Goal: Task Accomplishment & Management: Manage account settings

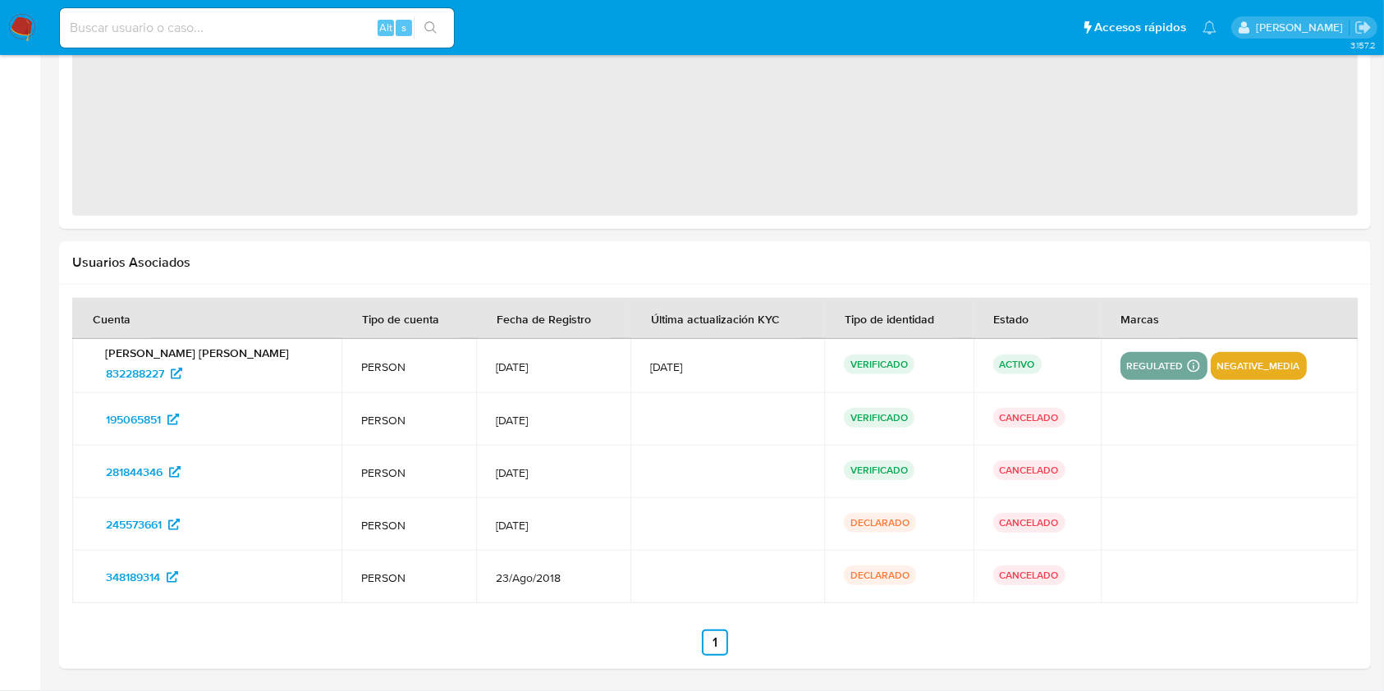
select select "10"
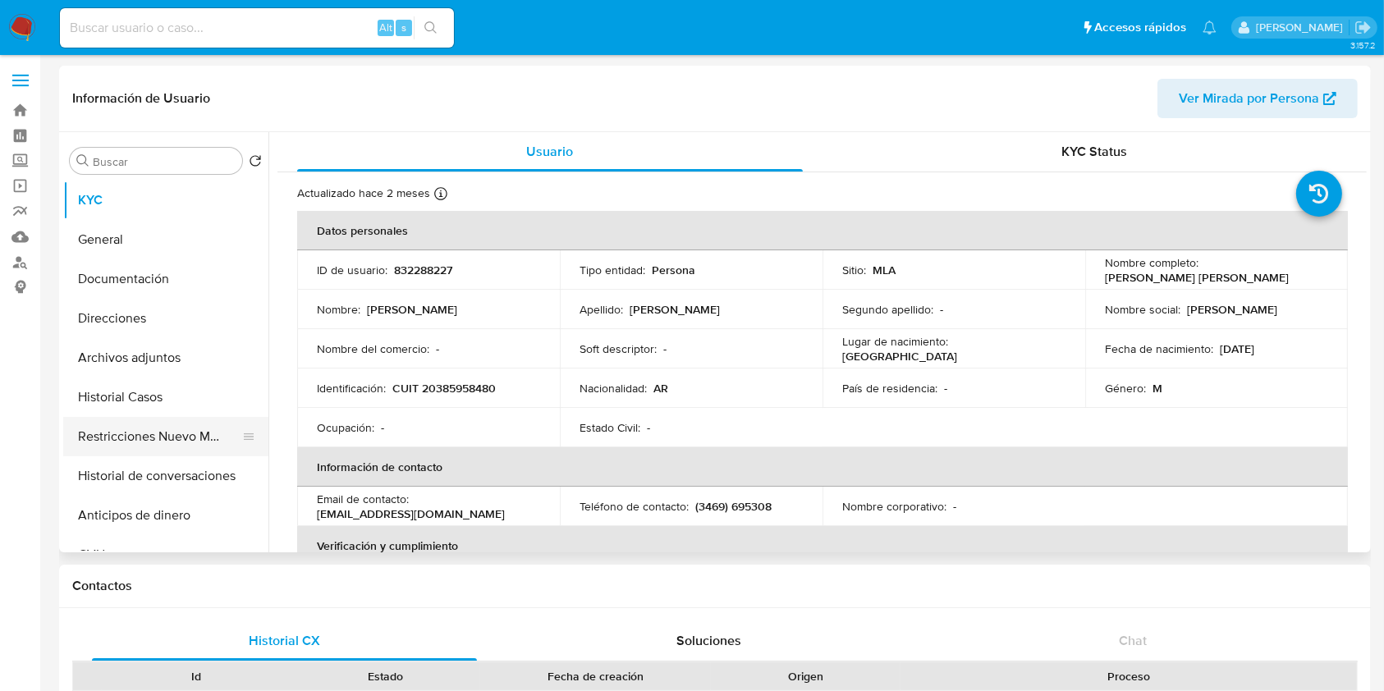
click at [165, 442] on button "Restricciones Nuevo Mundo" at bounding box center [159, 436] width 192 height 39
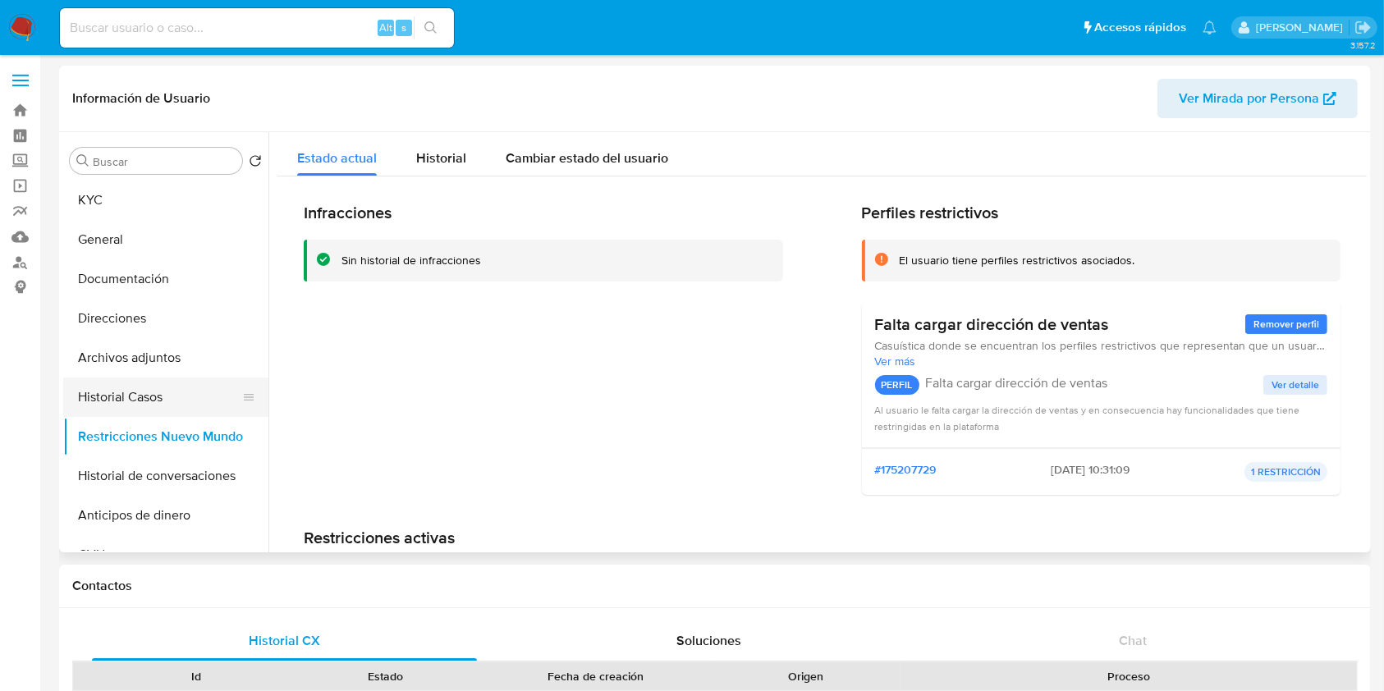
click at [144, 406] on button "Historial Casos" at bounding box center [159, 397] width 192 height 39
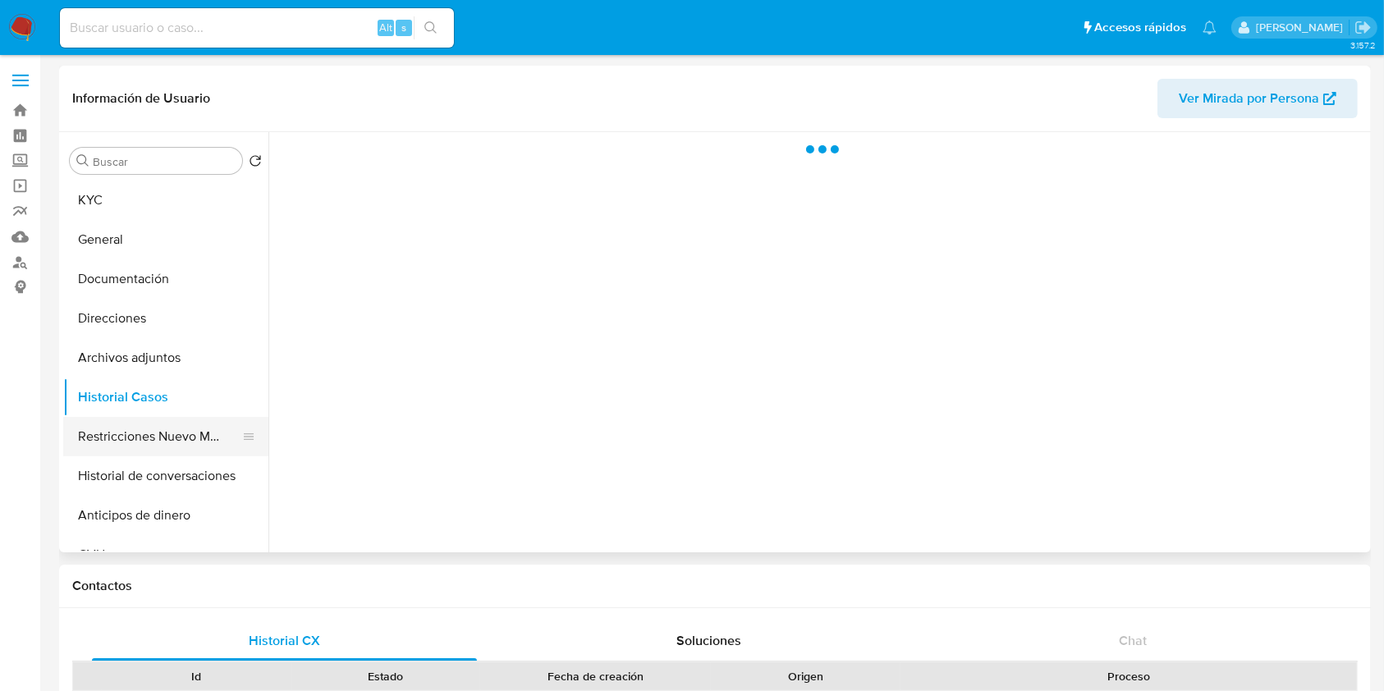
click at [139, 424] on button "Restricciones Nuevo Mundo" at bounding box center [159, 436] width 192 height 39
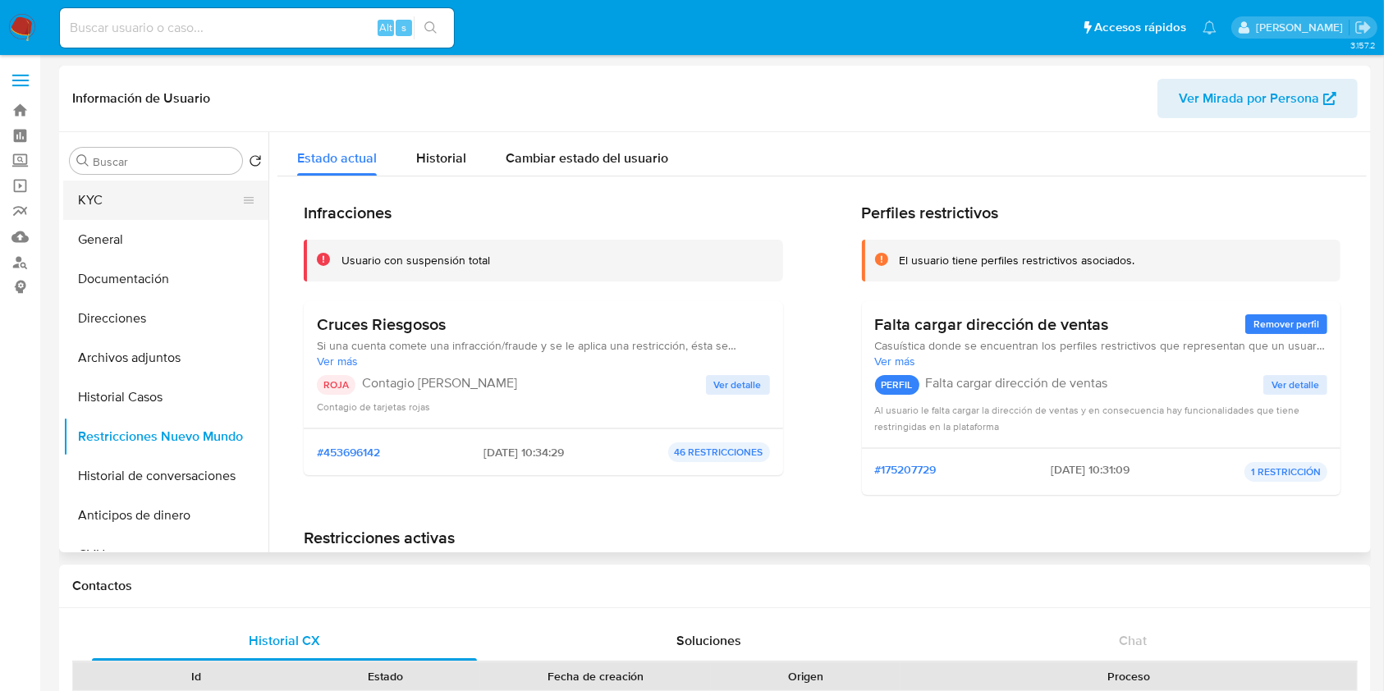
click at [140, 200] on button "KYC" at bounding box center [159, 200] width 192 height 39
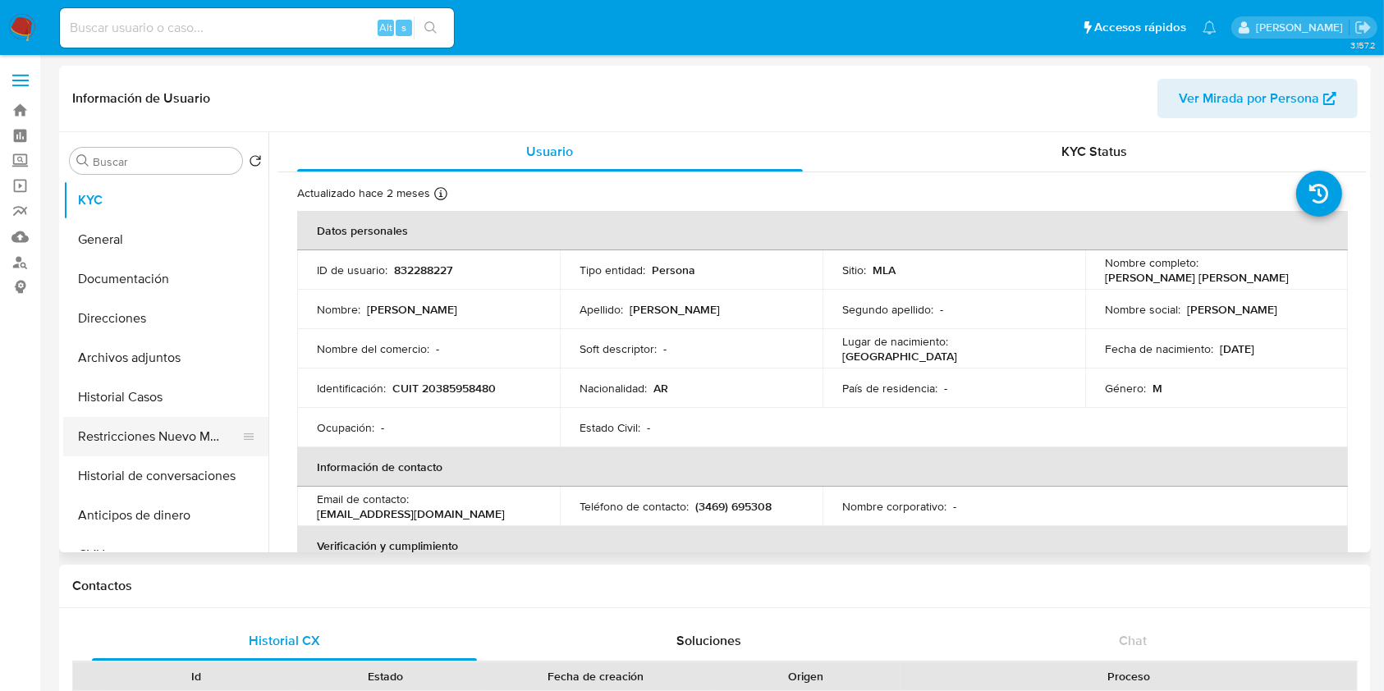
click at [172, 438] on button "Restricciones Nuevo Mundo" at bounding box center [159, 436] width 192 height 39
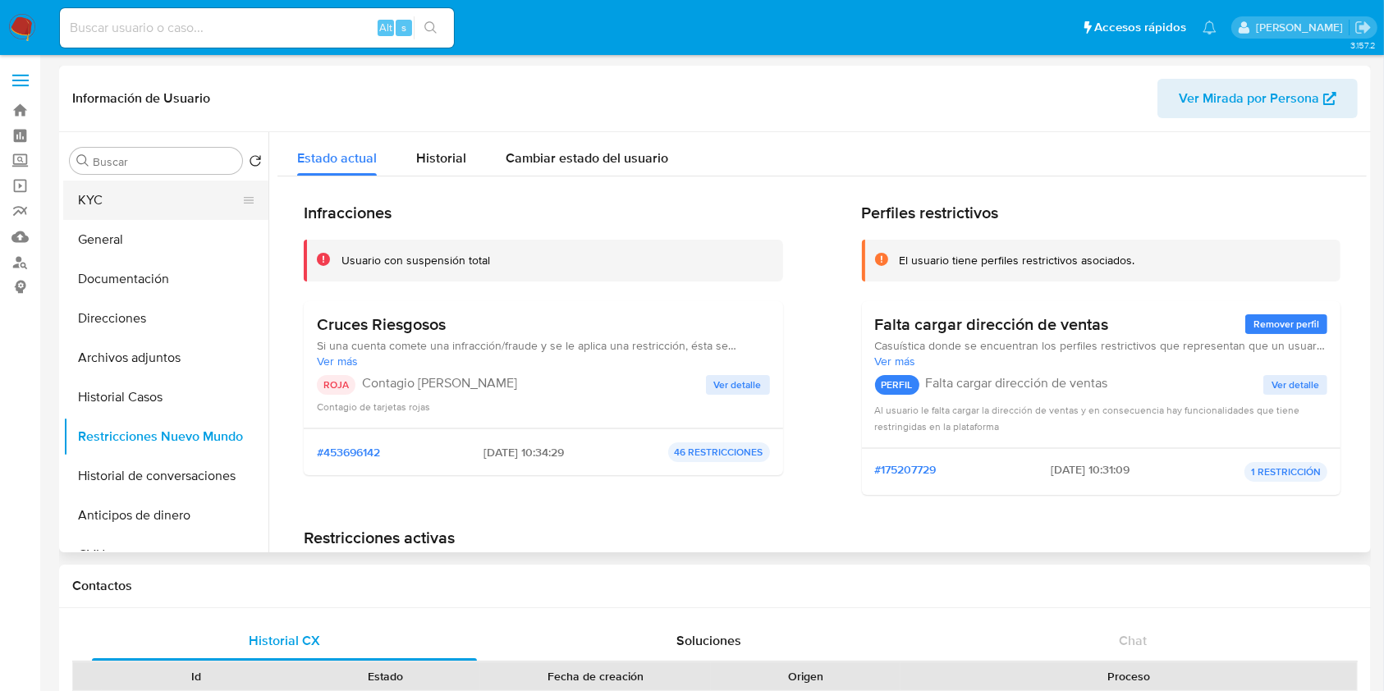
click at [145, 210] on button "KYC" at bounding box center [159, 200] width 192 height 39
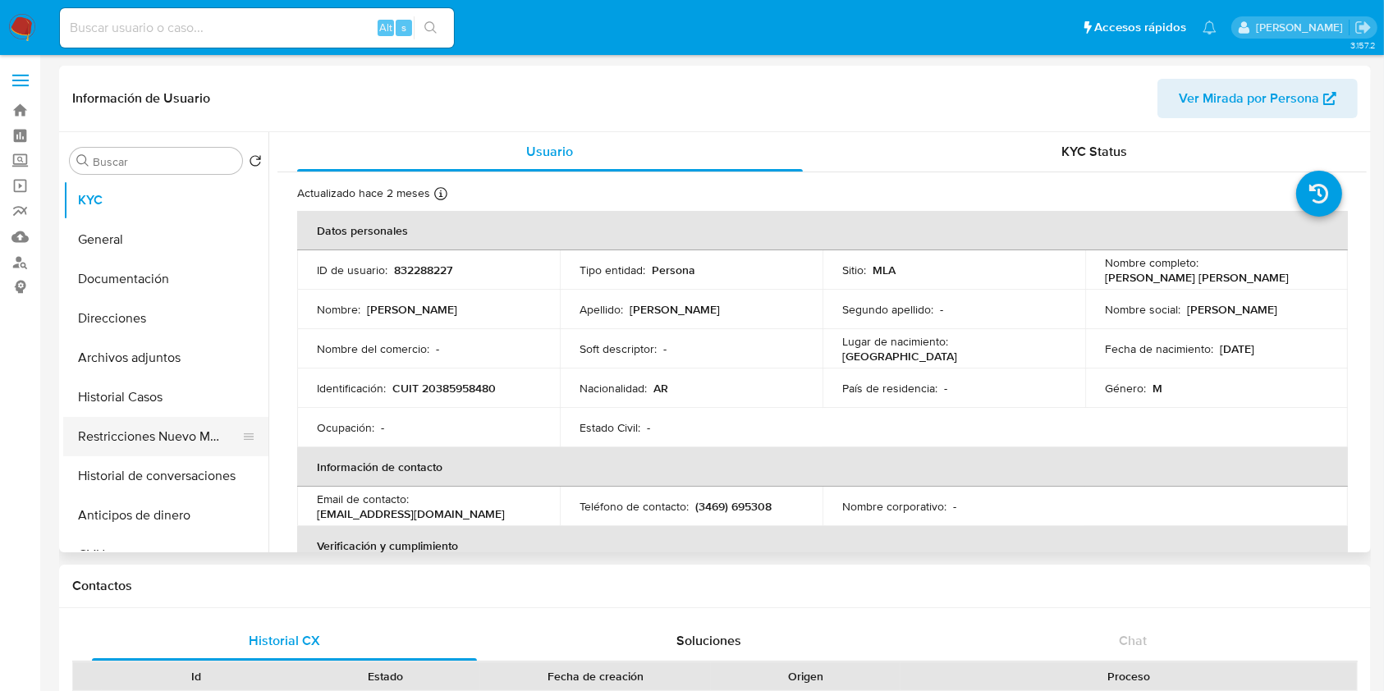
click at [166, 423] on button "Restricciones Nuevo Mundo" at bounding box center [159, 436] width 192 height 39
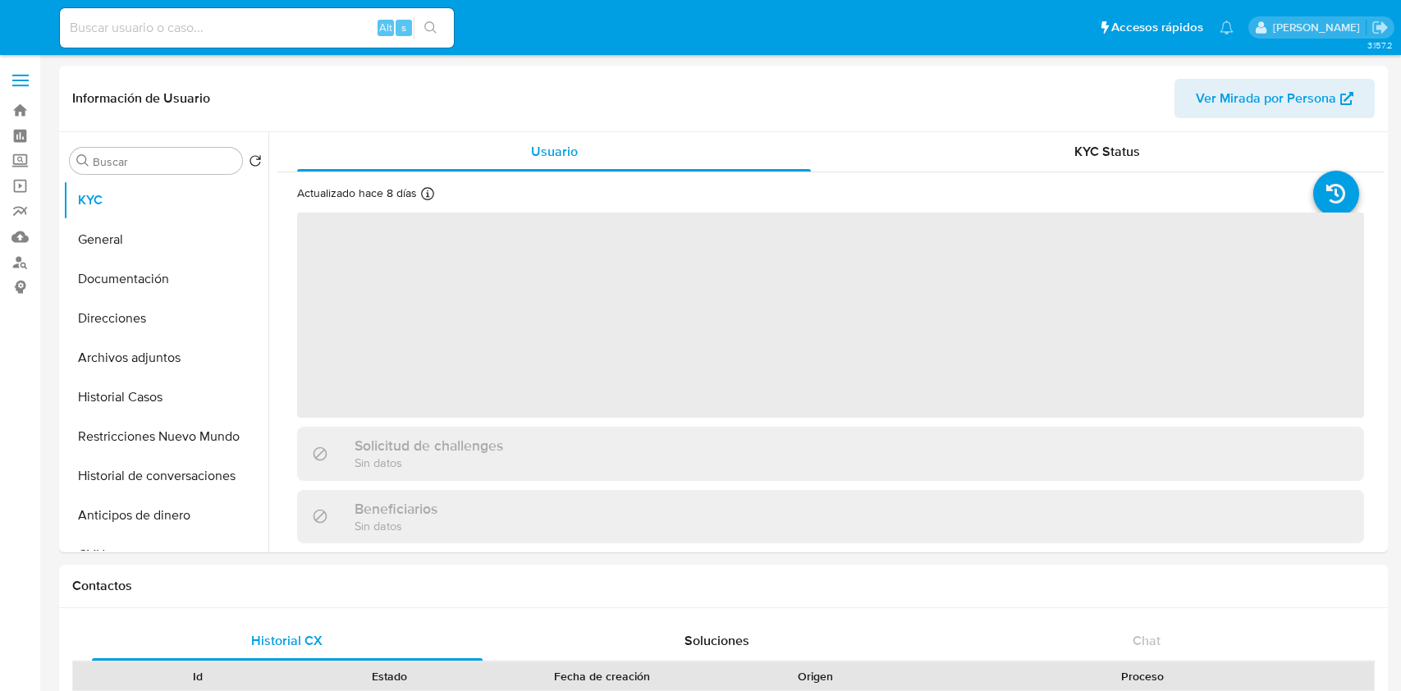
select select "10"
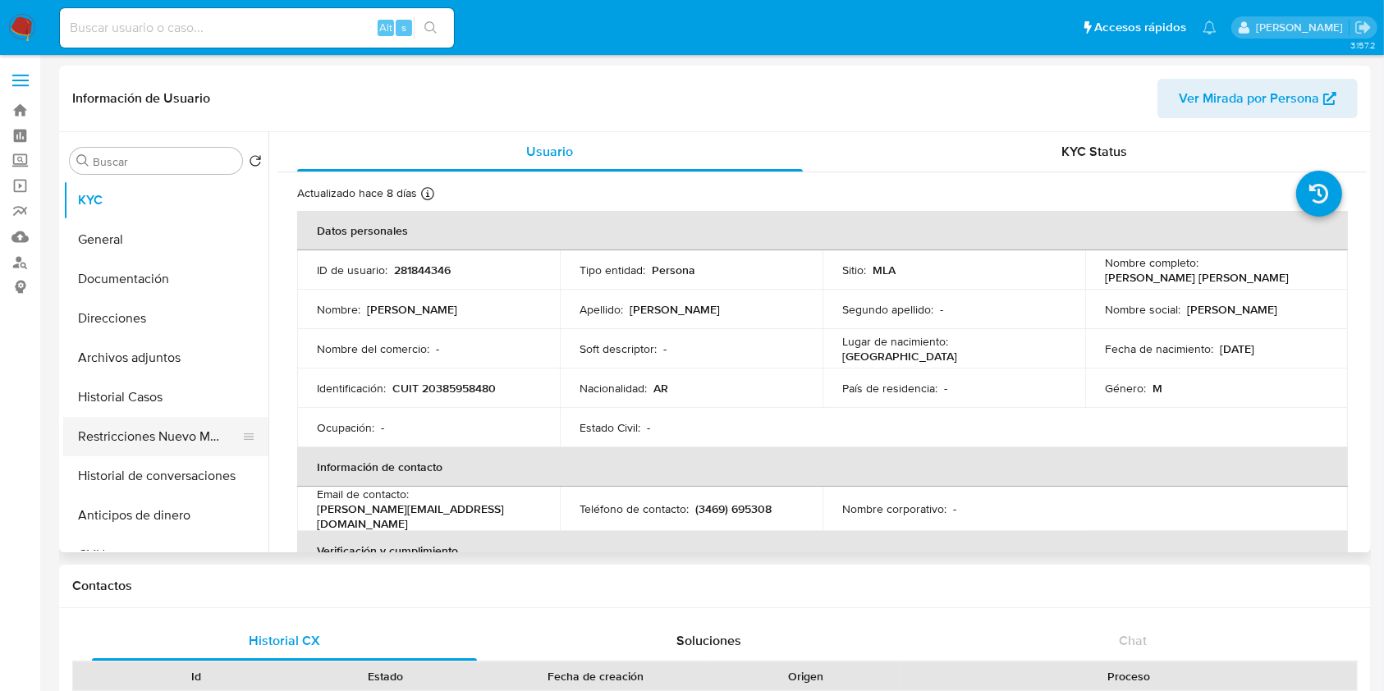
click at [154, 436] on button "Restricciones Nuevo Mundo" at bounding box center [159, 436] width 192 height 39
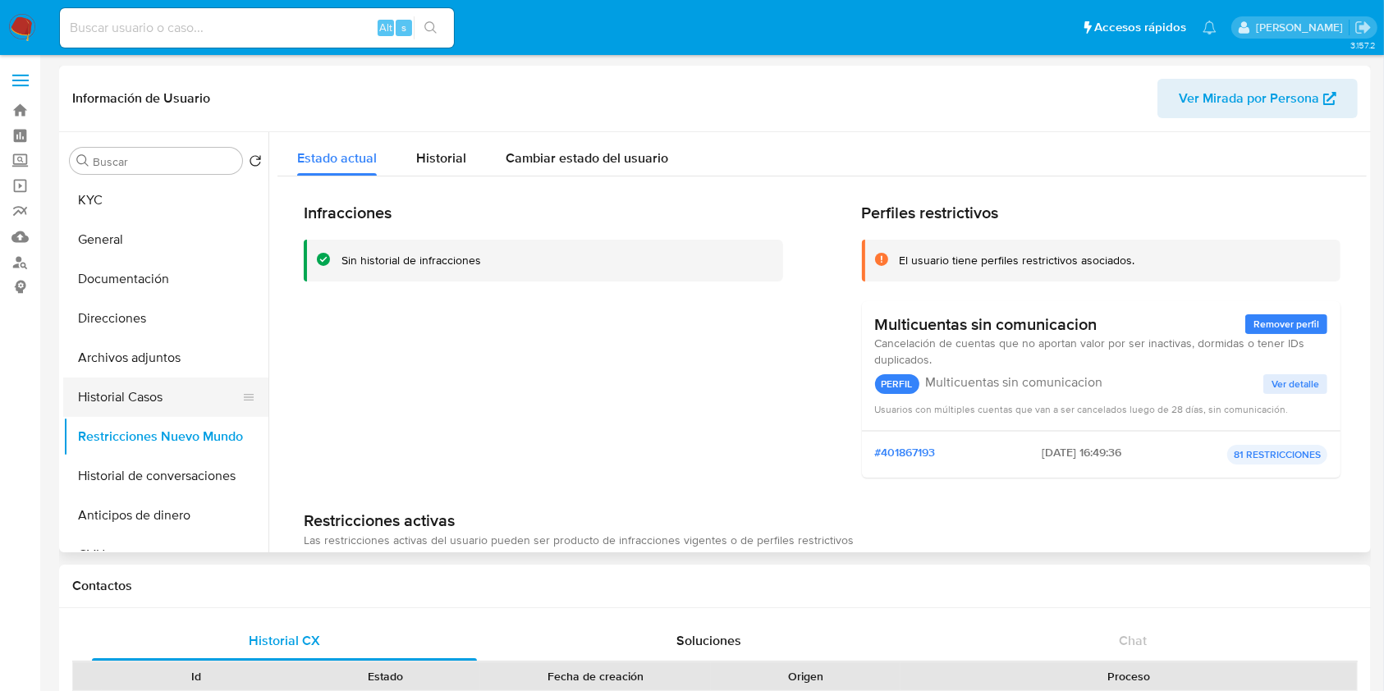
click at [131, 426] on button "Restricciones Nuevo Mundo" at bounding box center [165, 436] width 205 height 39
click at [139, 401] on button "Historial Casos" at bounding box center [159, 397] width 192 height 39
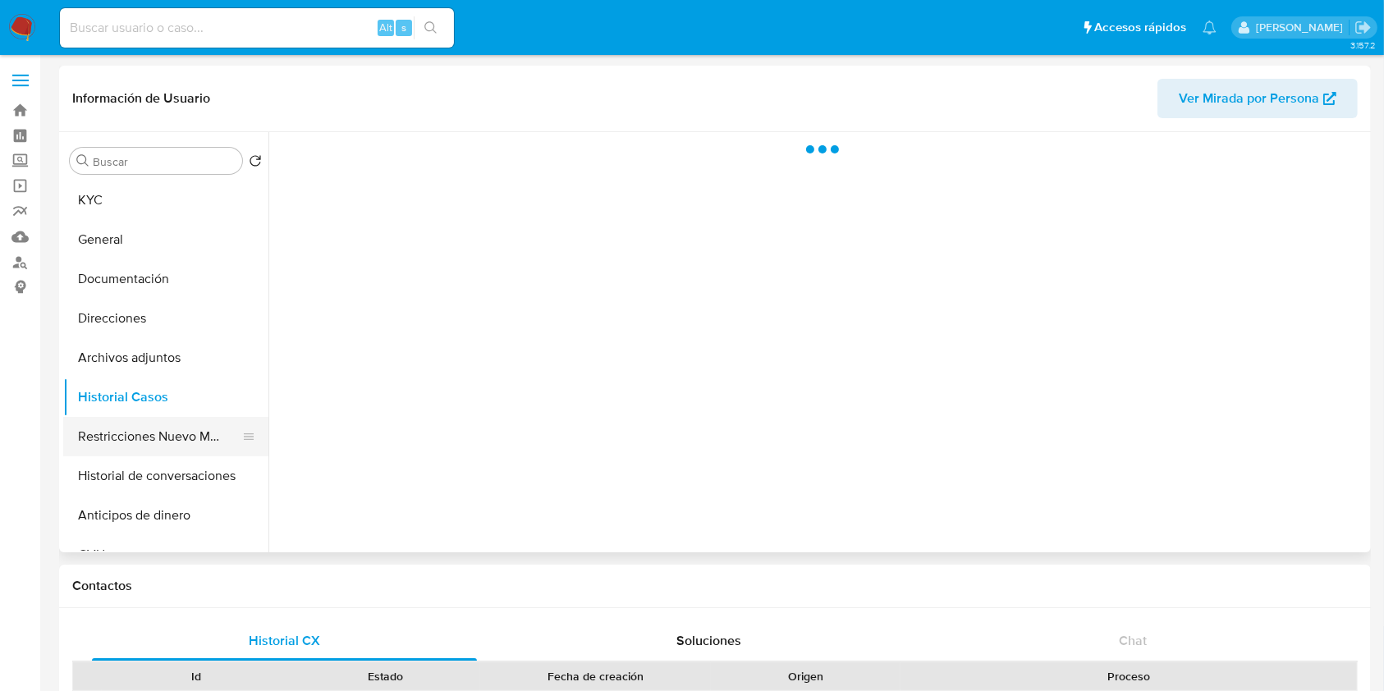
click at [134, 433] on button "Restricciones Nuevo Mundo" at bounding box center [159, 436] width 192 height 39
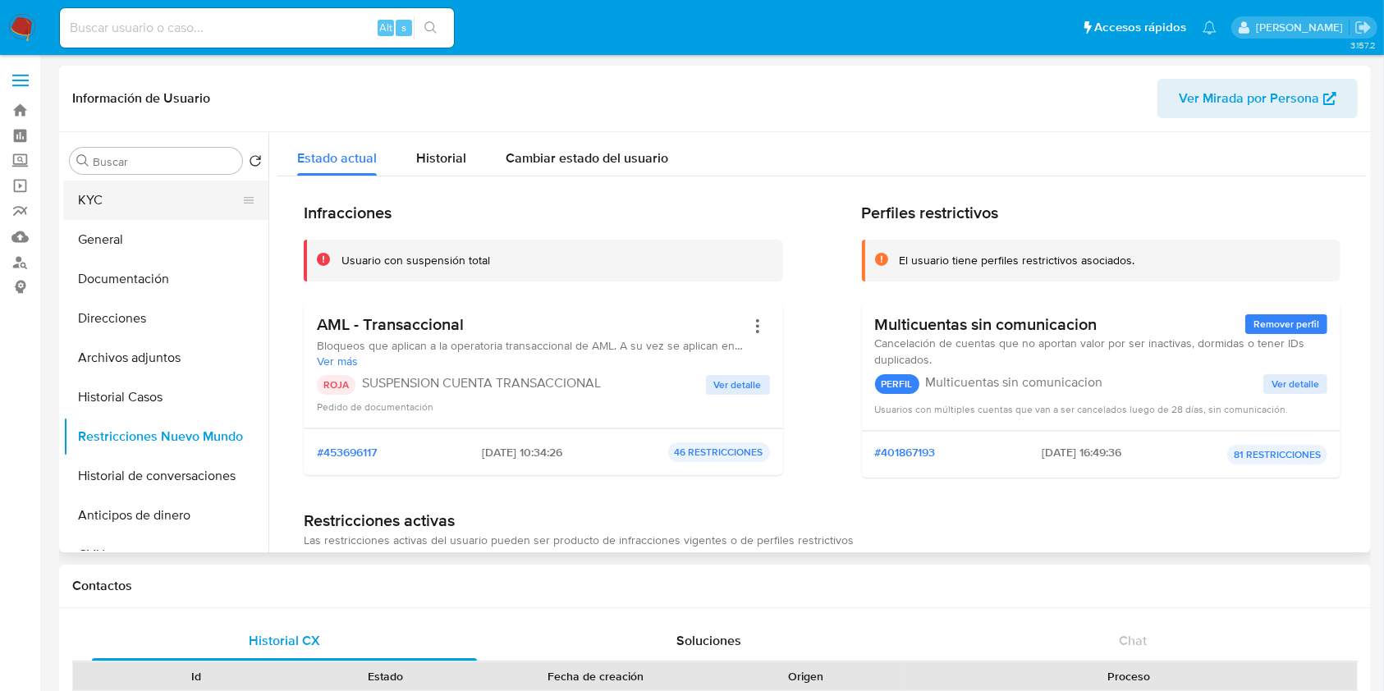
click at [140, 199] on button "KYC" at bounding box center [159, 200] width 192 height 39
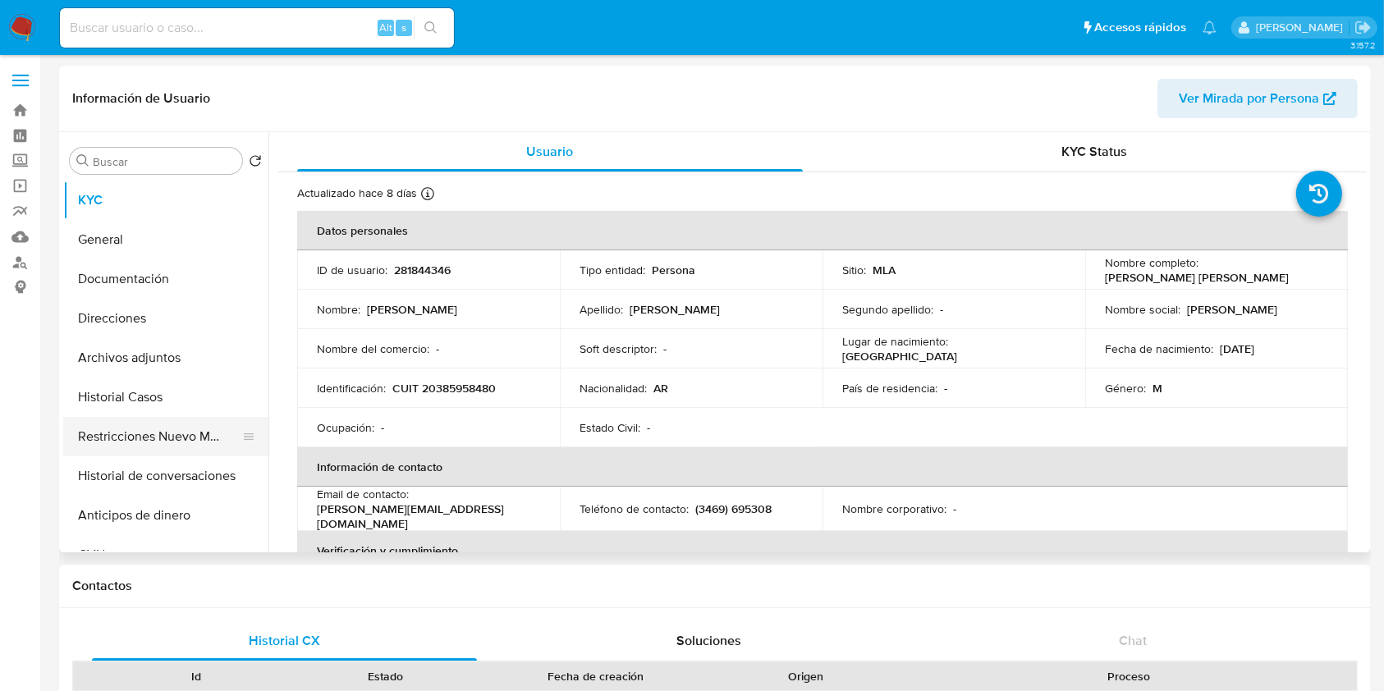
click at [149, 424] on button "Restricciones Nuevo Mundo" at bounding box center [159, 436] width 192 height 39
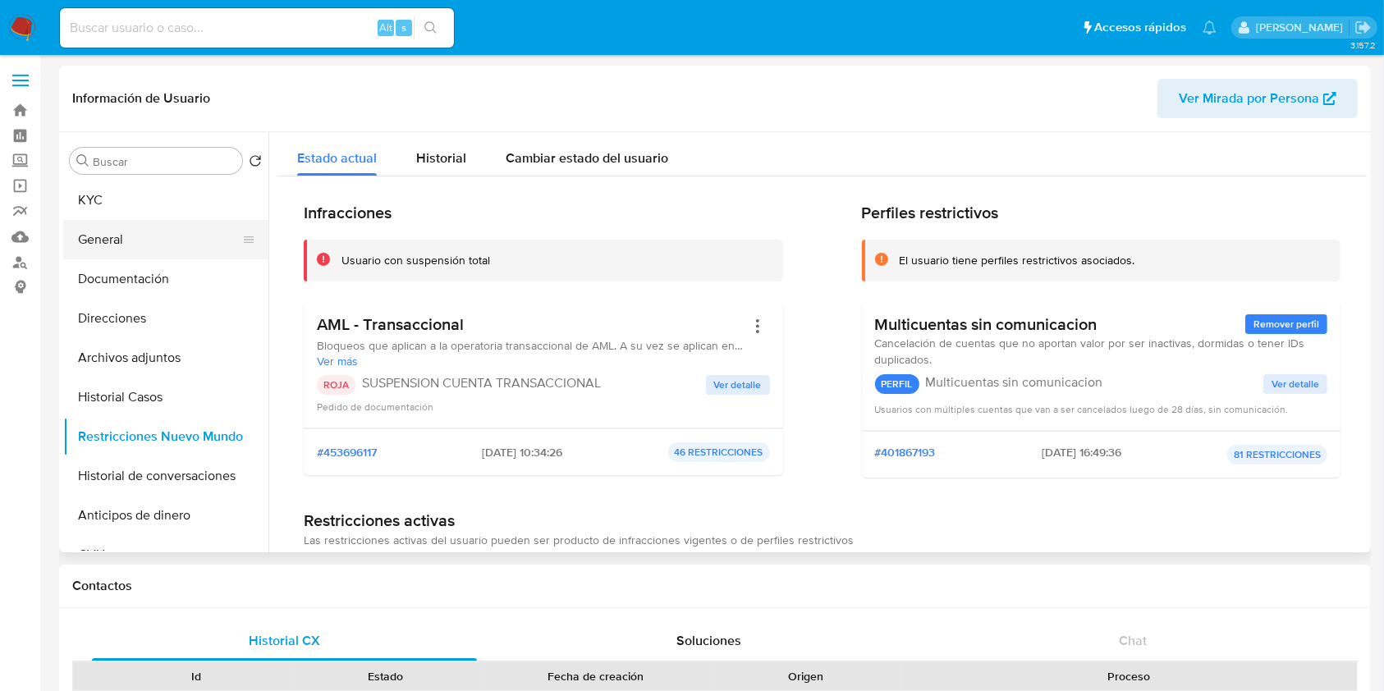
click at [175, 234] on button "General" at bounding box center [159, 239] width 192 height 39
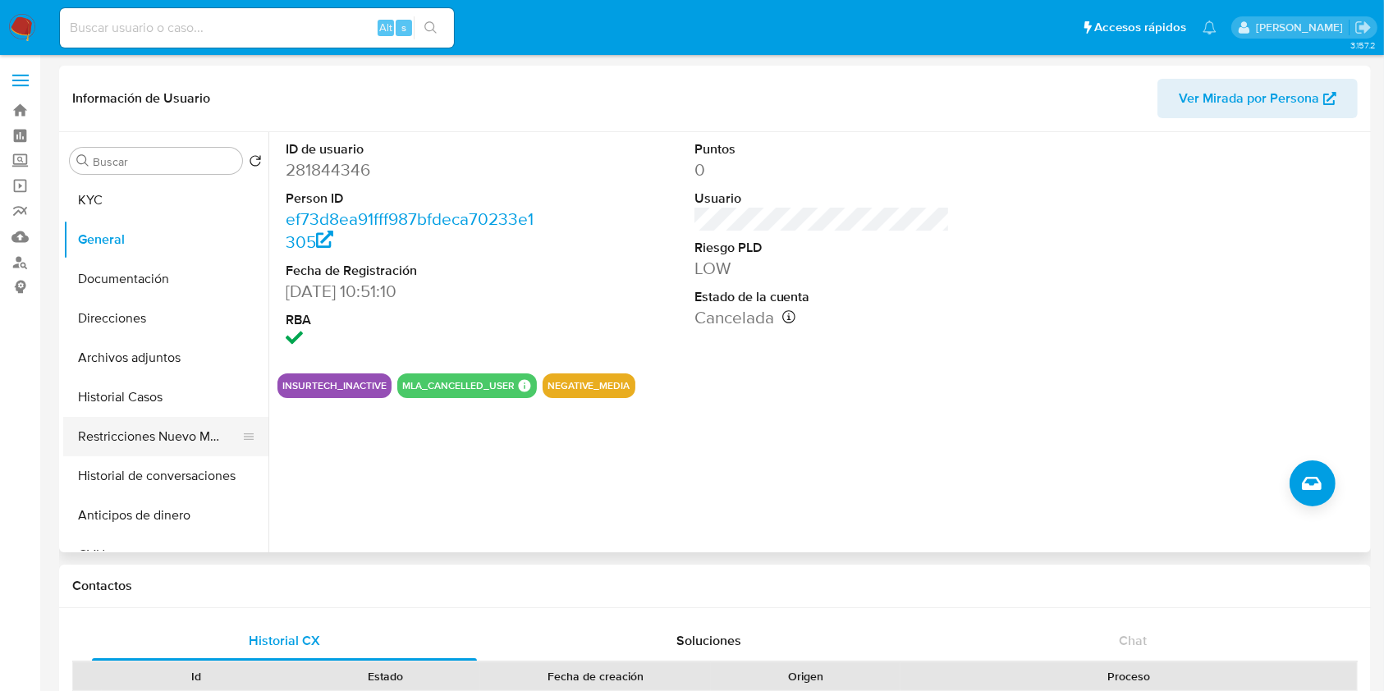
click at [118, 451] on button "Restricciones Nuevo Mundo" at bounding box center [159, 436] width 192 height 39
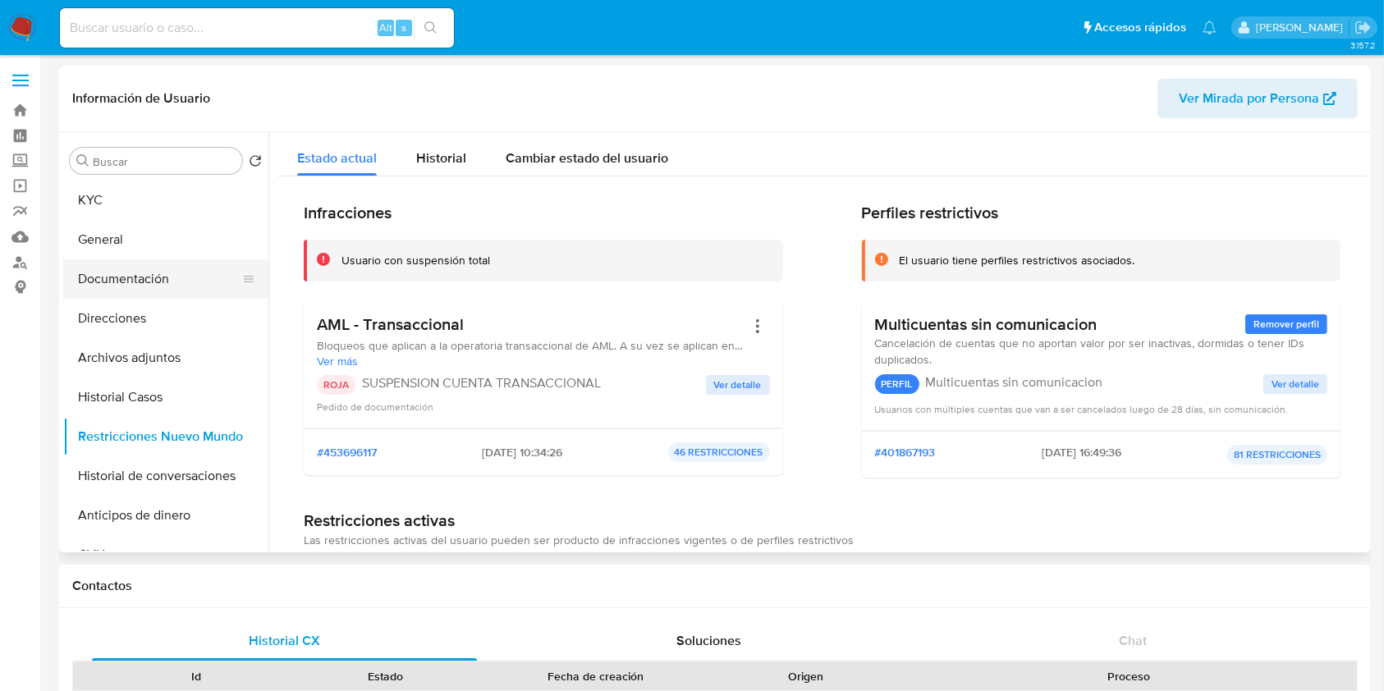
click at [169, 282] on button "Documentación" at bounding box center [159, 278] width 192 height 39
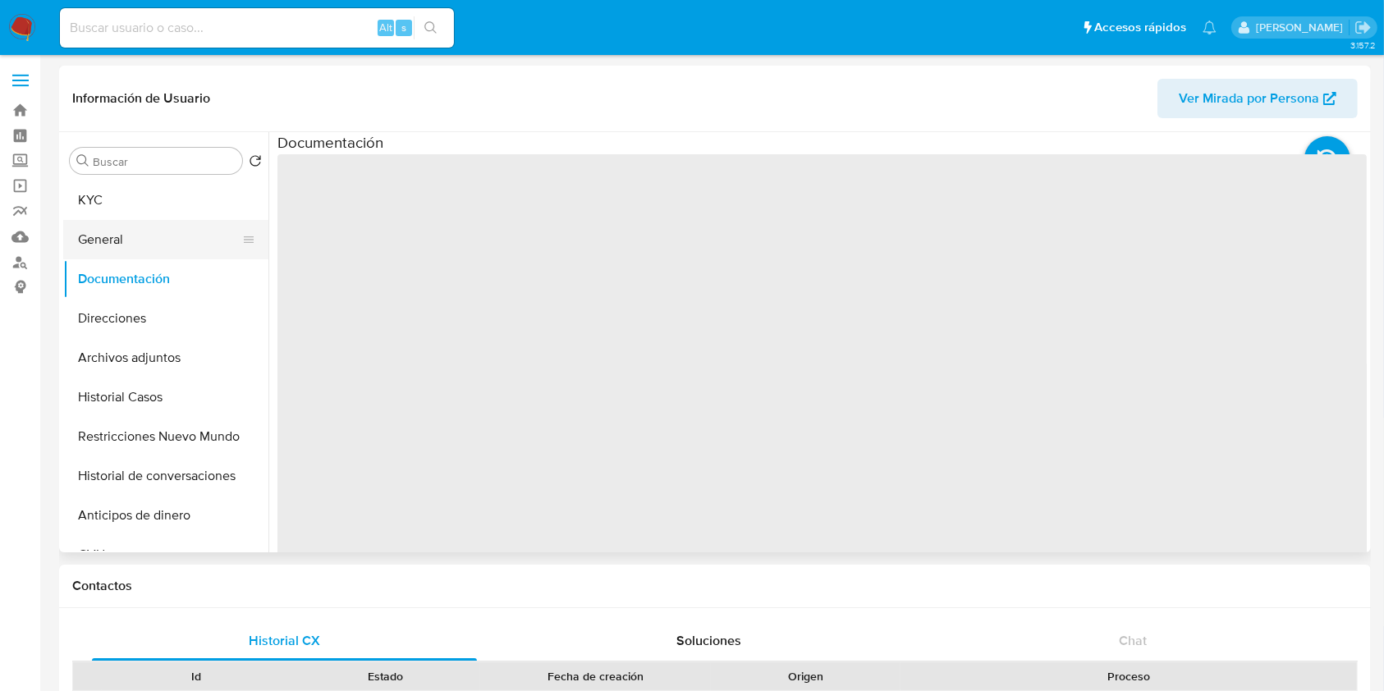
click at [168, 238] on button "General" at bounding box center [159, 239] width 192 height 39
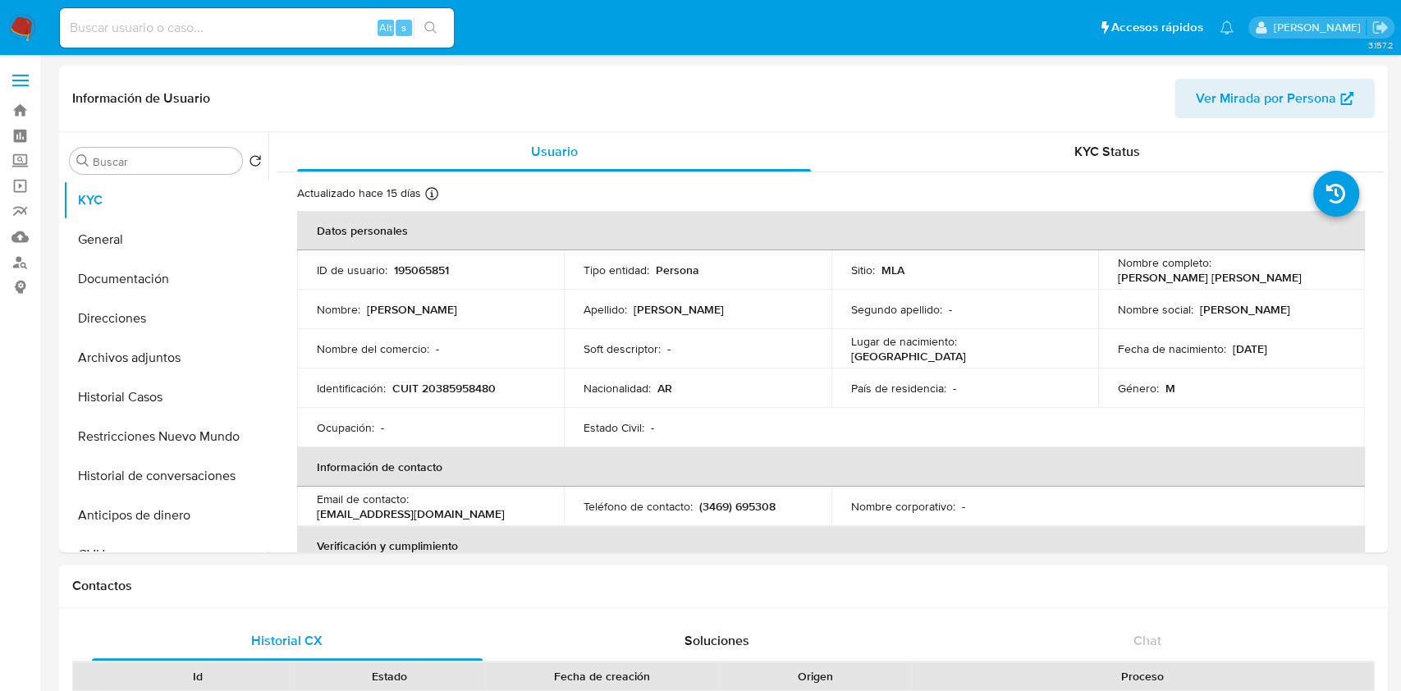
select select "10"
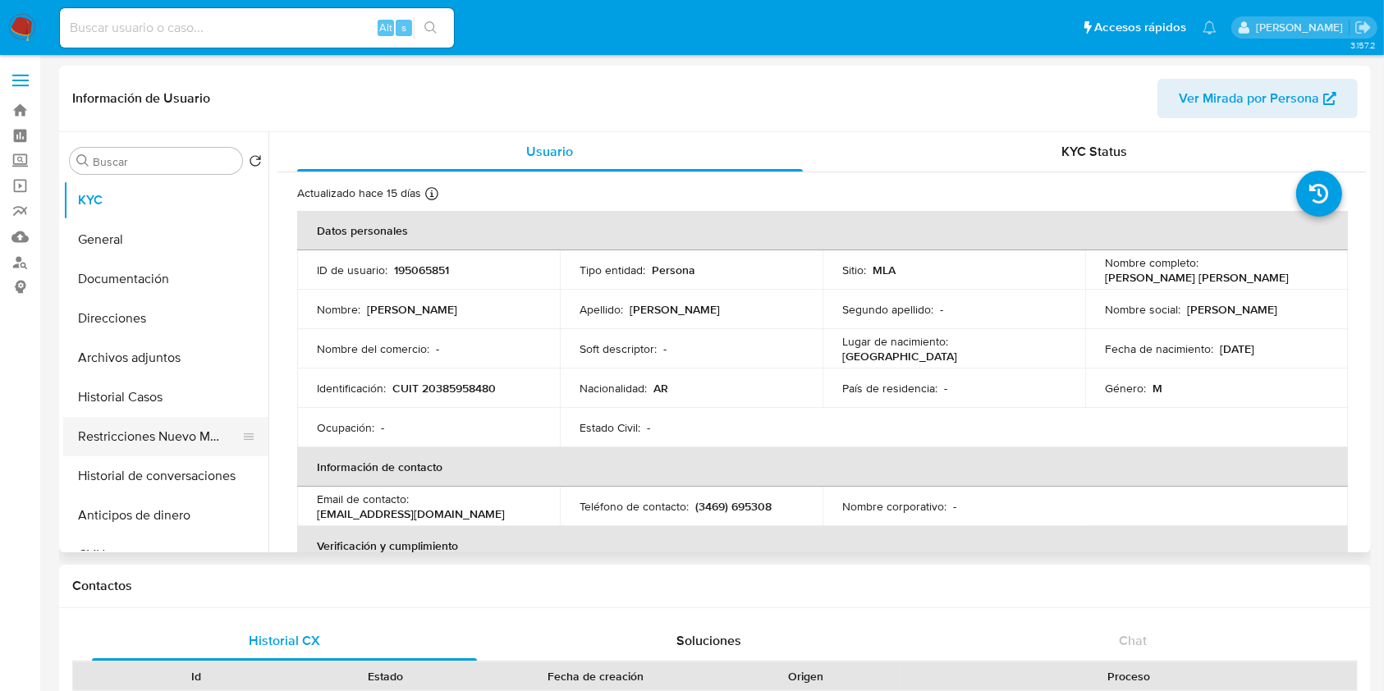
click at [172, 454] on button "Restricciones Nuevo Mundo" at bounding box center [159, 436] width 192 height 39
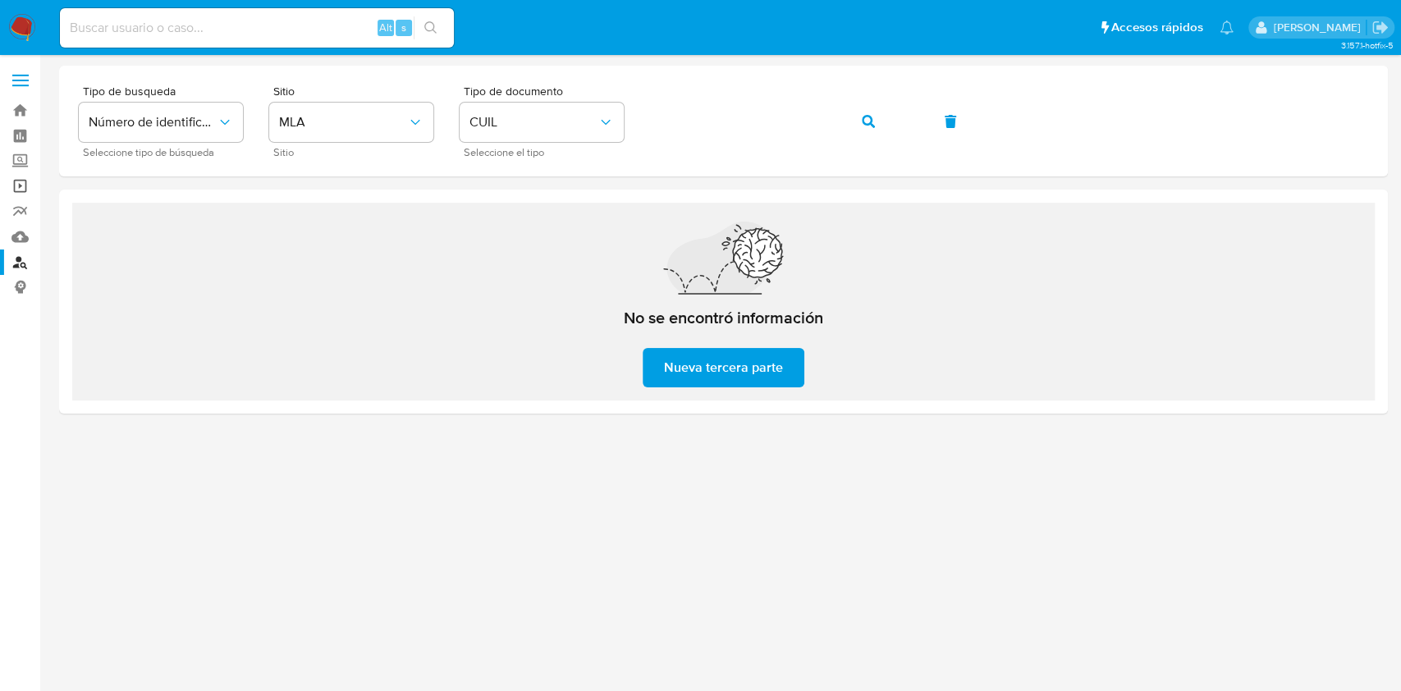
click at [21, 185] on link "Operaciones masivas" at bounding box center [97, 185] width 195 height 25
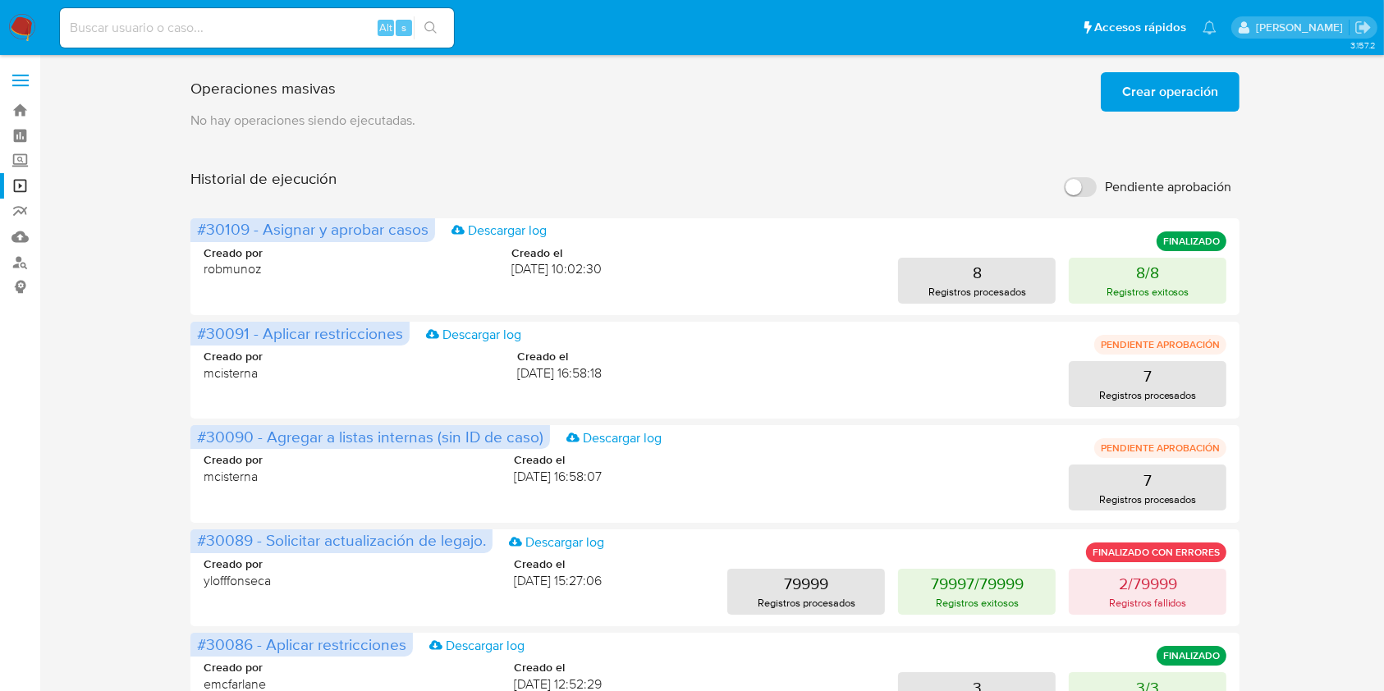
click at [1222, 80] on button "Crear operación" at bounding box center [1170, 91] width 139 height 39
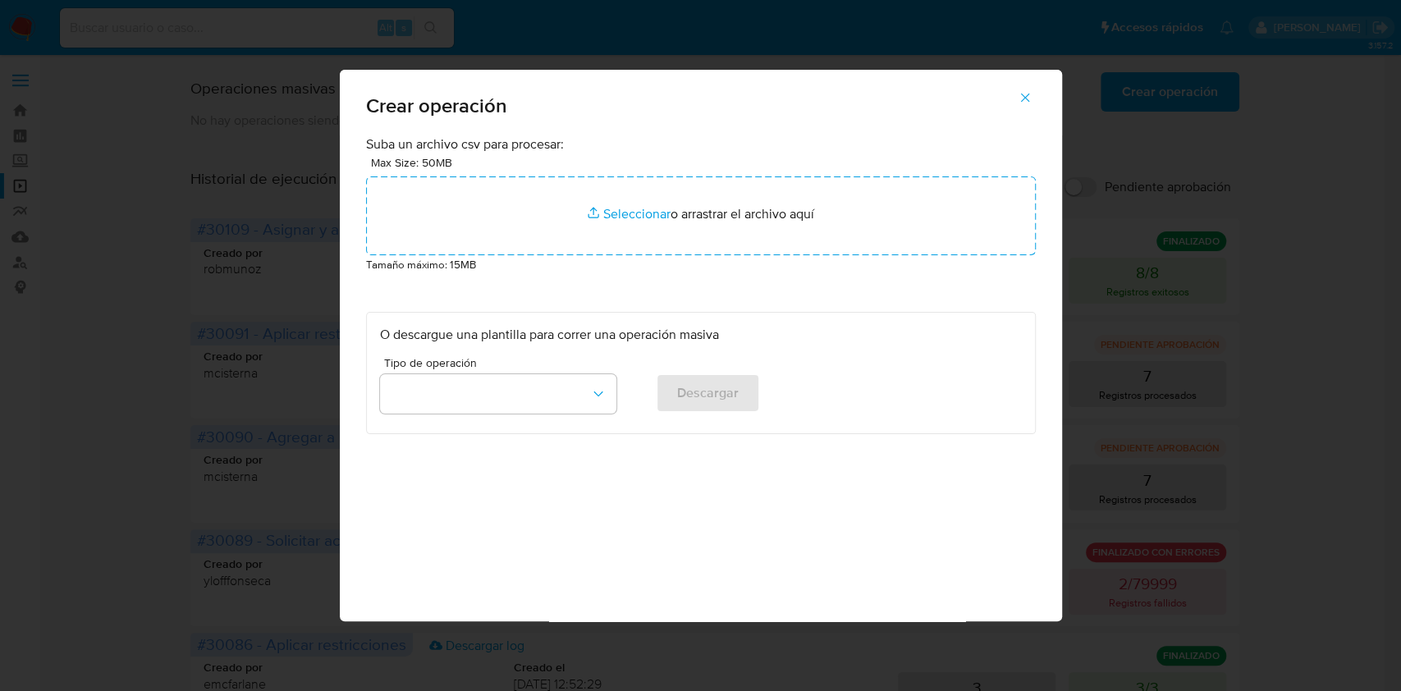
drag, startPoint x: 1031, startPoint y: 89, endPoint x: 991, endPoint y: 99, distance: 41.2
click at [1029, 90] on icon "button" at bounding box center [1025, 97] width 15 height 15
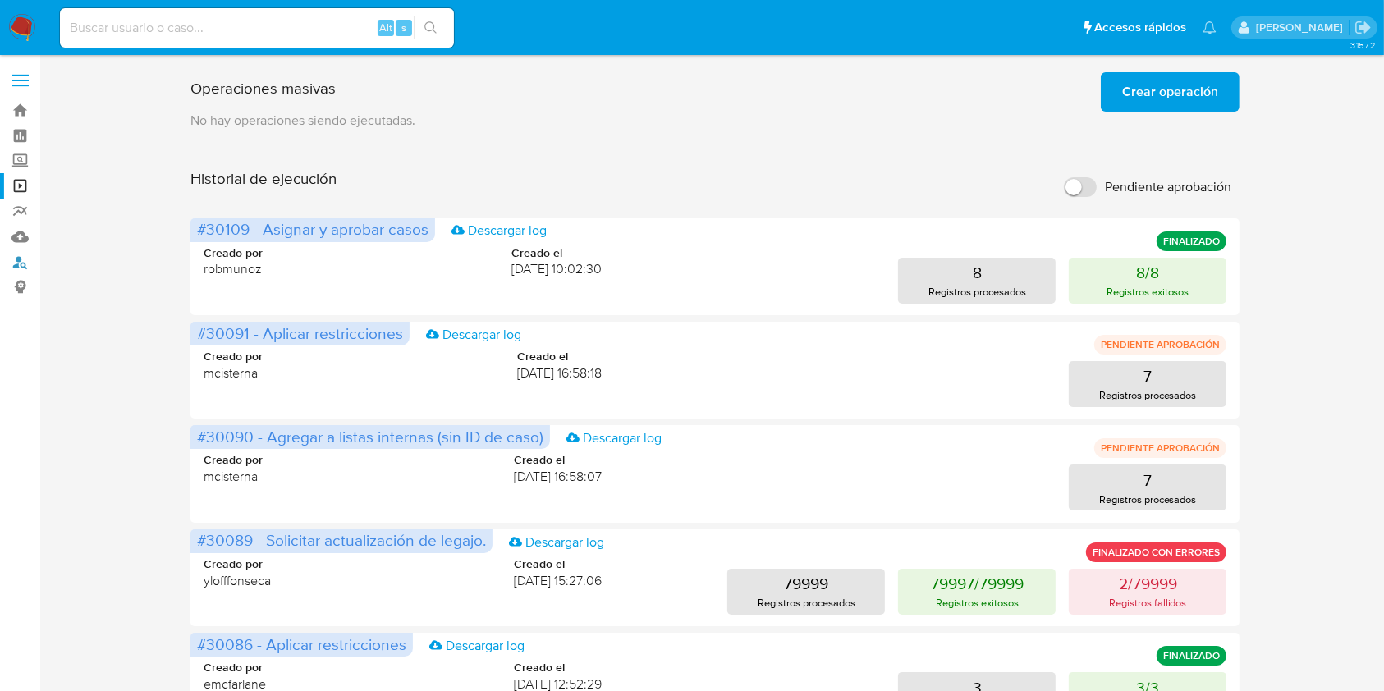
drag, startPoint x: 19, startPoint y: 262, endPoint x: 108, endPoint y: 199, distance: 108.4
click at [19, 262] on link "Buscador de personas" at bounding box center [97, 262] width 195 height 25
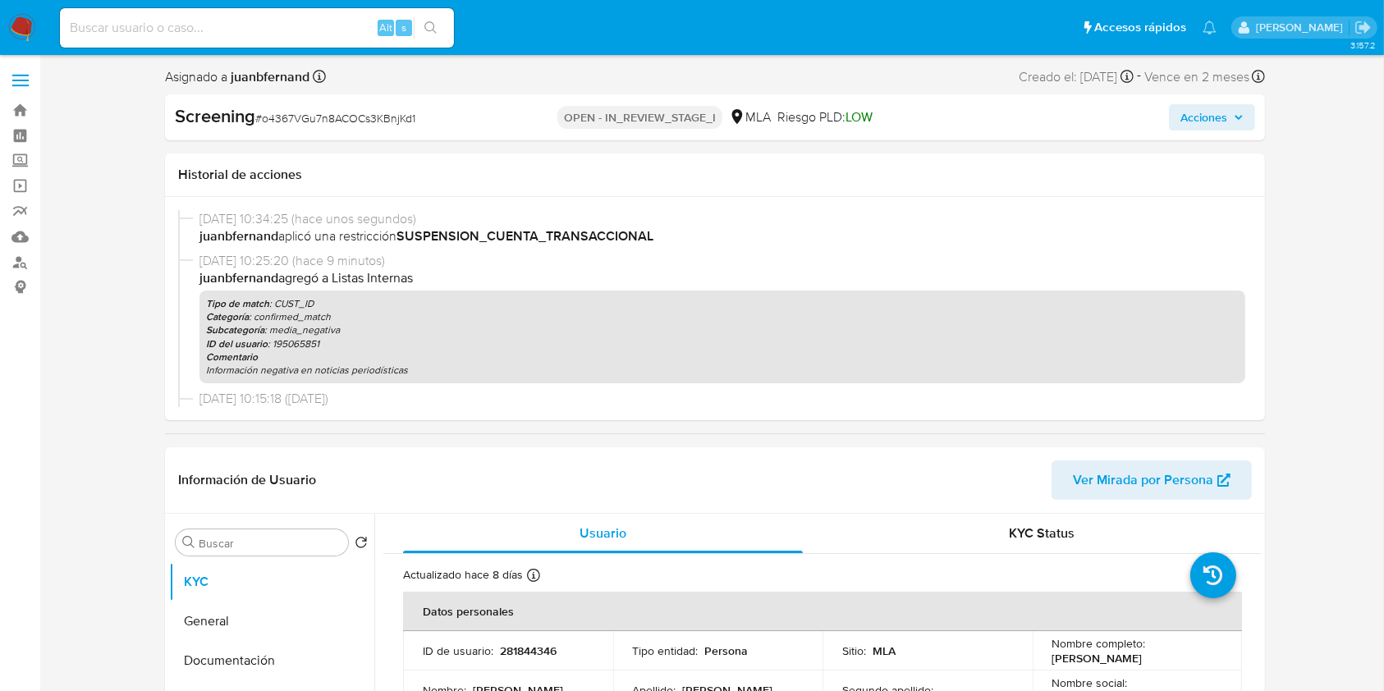
select select "10"
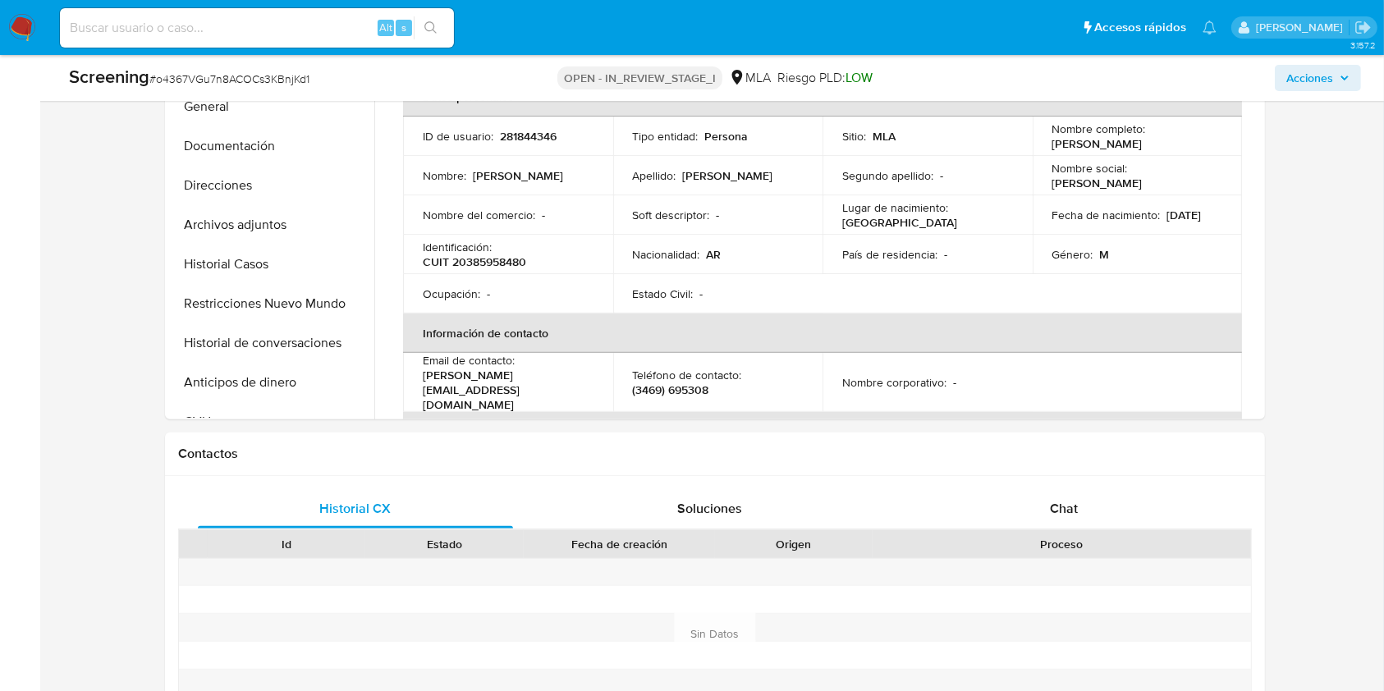
scroll to position [547, 0]
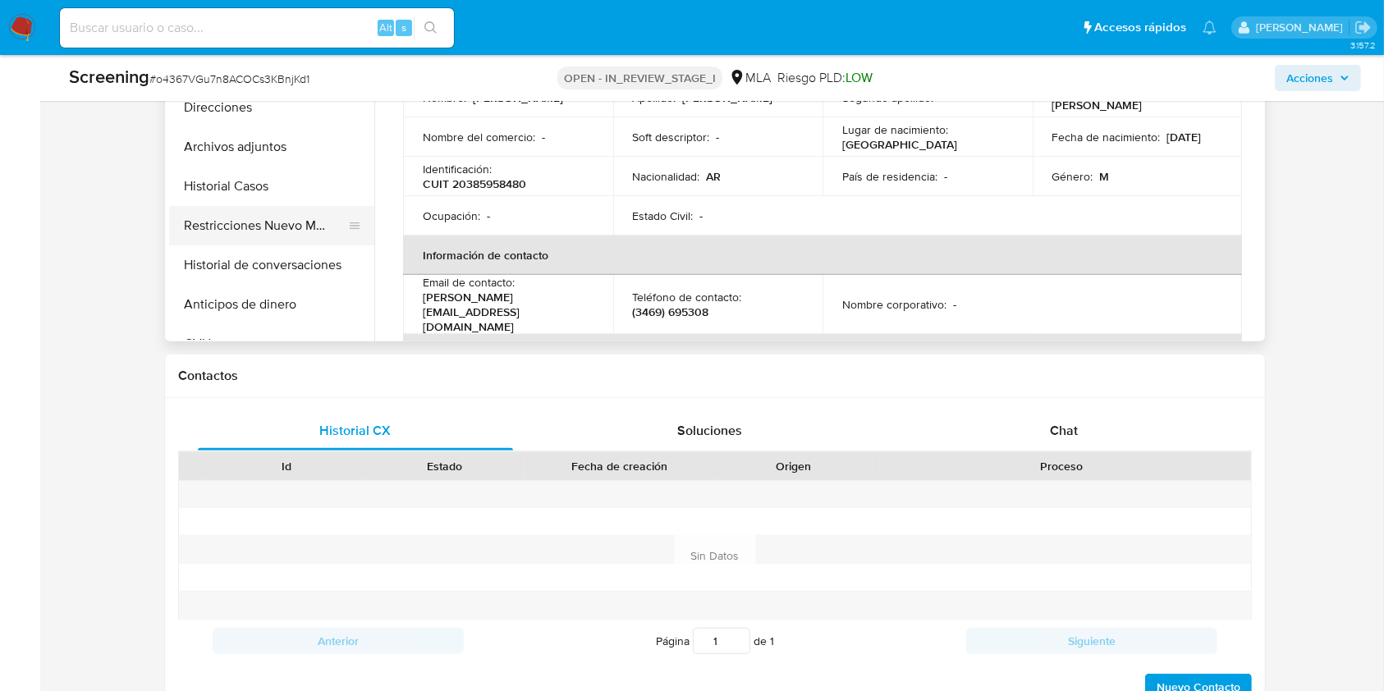
click at [233, 224] on button "Restricciones Nuevo Mundo" at bounding box center [265, 225] width 192 height 39
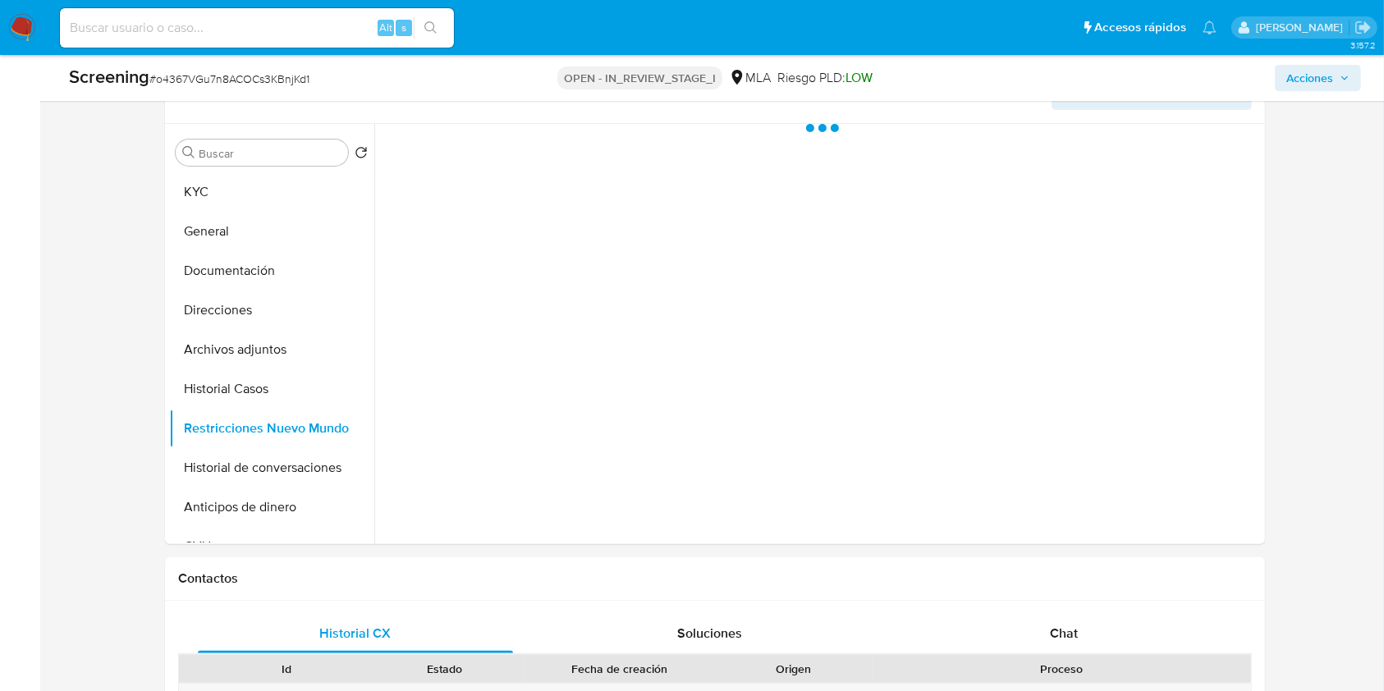
scroll to position [328, 0]
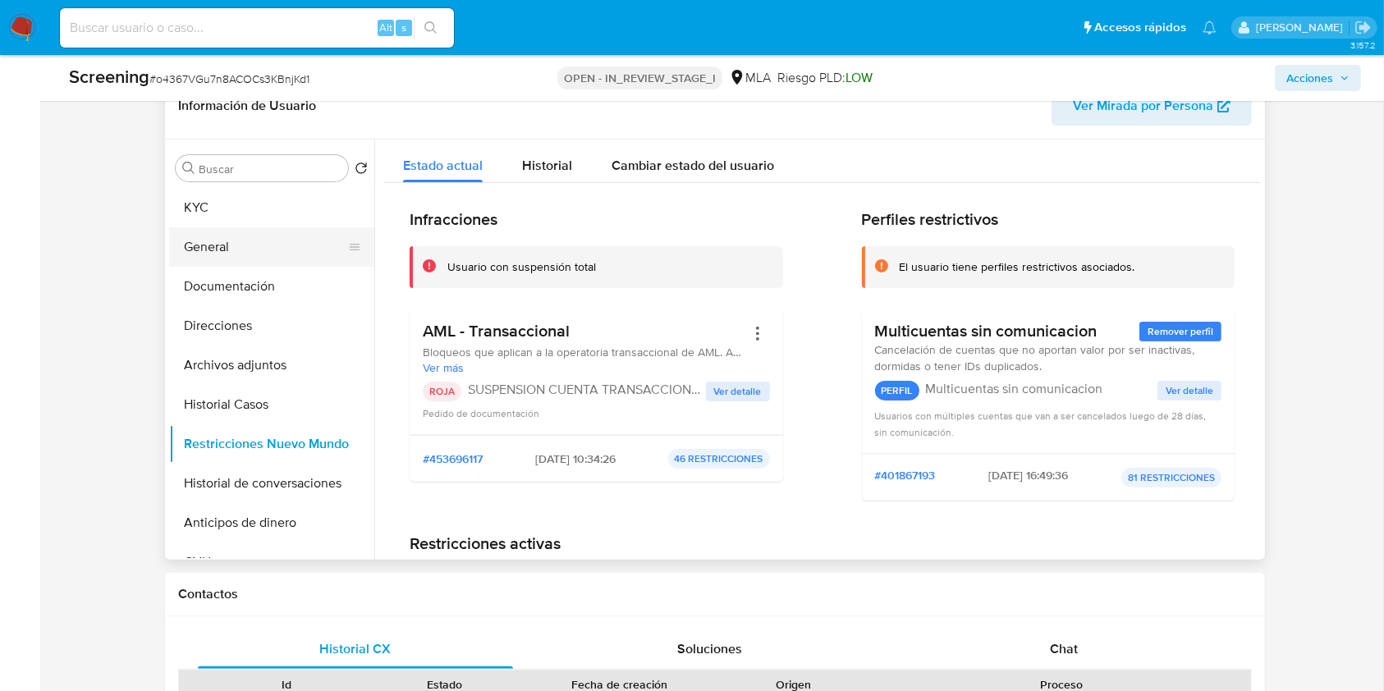
click at [236, 244] on button "General" at bounding box center [265, 246] width 192 height 39
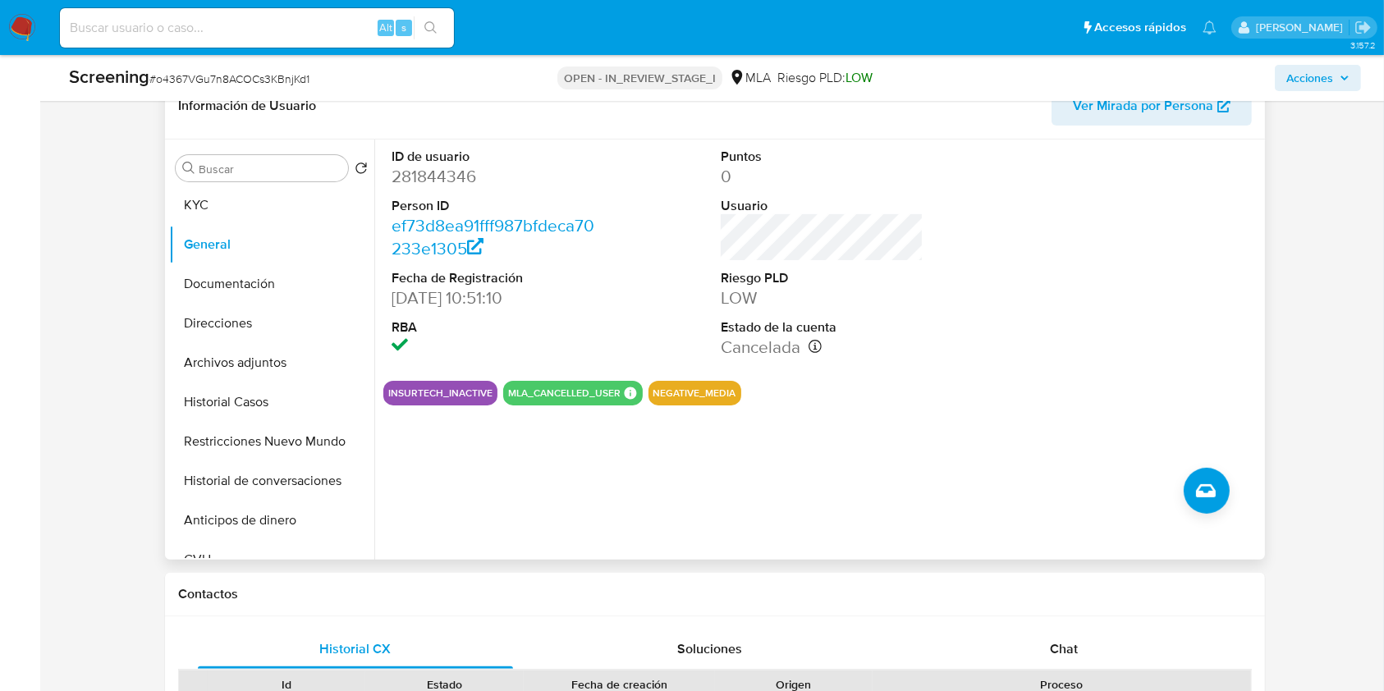
scroll to position [0, 0]
click at [247, 444] on button "Restricciones Nuevo Mundo" at bounding box center [271, 443] width 205 height 39
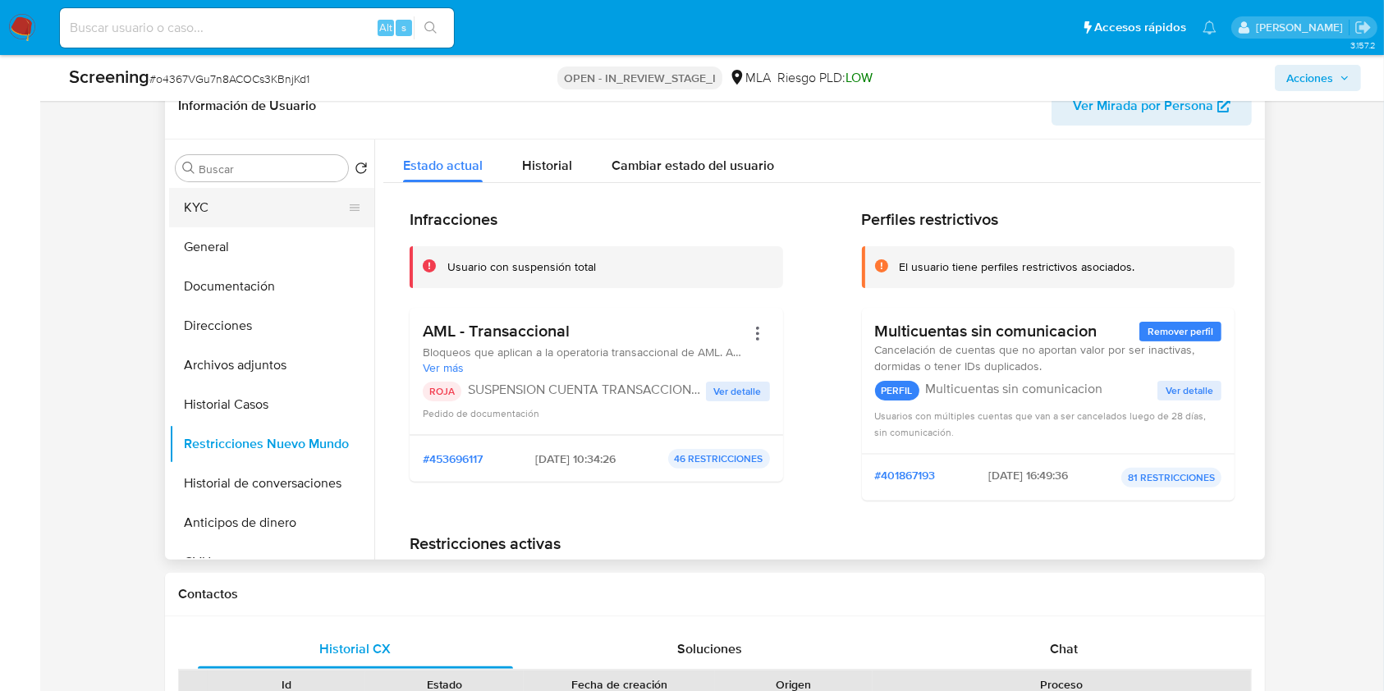
click at [218, 208] on button "KYC" at bounding box center [265, 207] width 192 height 39
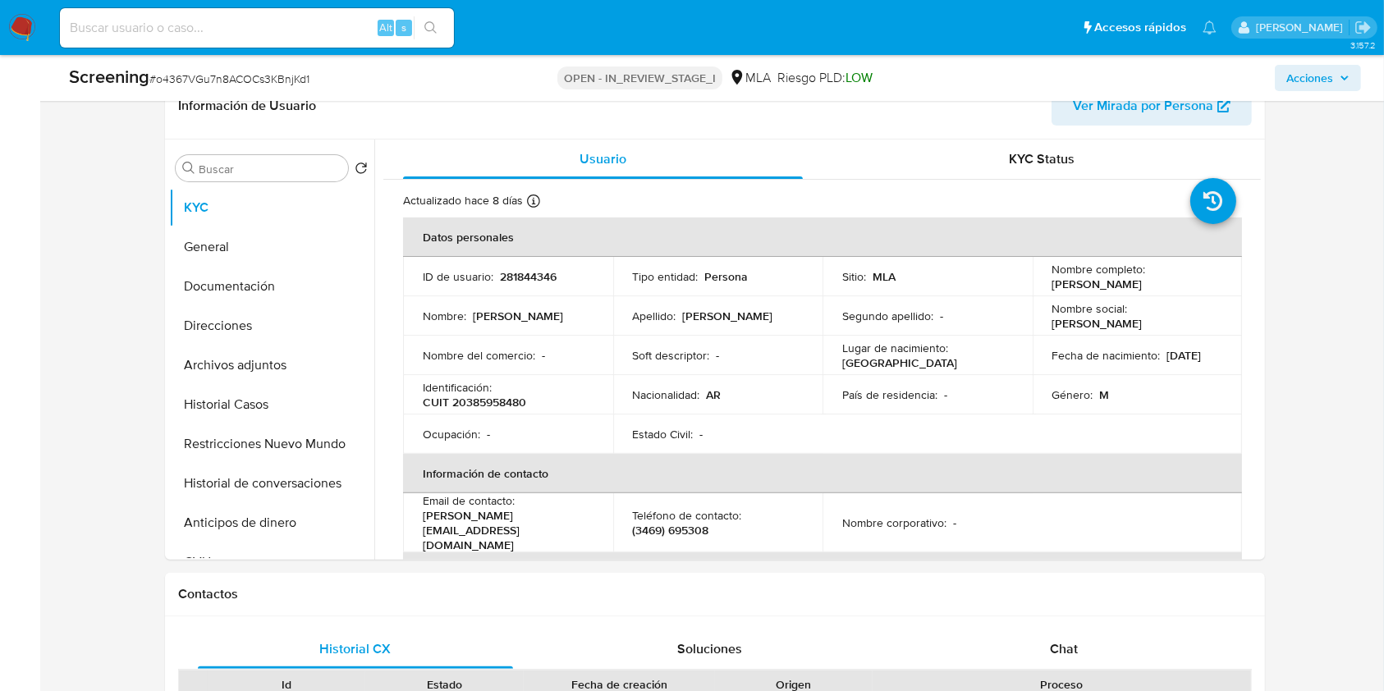
click at [1320, 72] on span "Acciones" at bounding box center [1309, 78] width 47 height 26
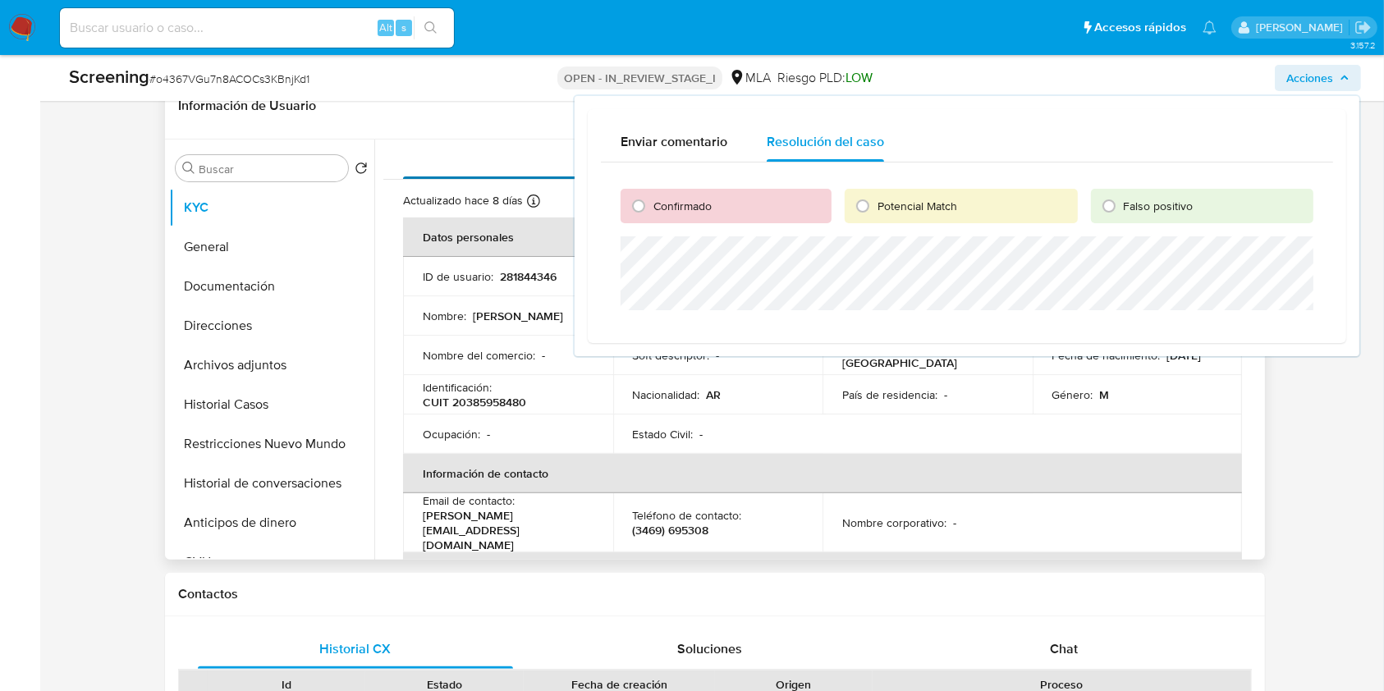
click at [487, 149] on div "Usuario" at bounding box center [603, 159] width 400 height 39
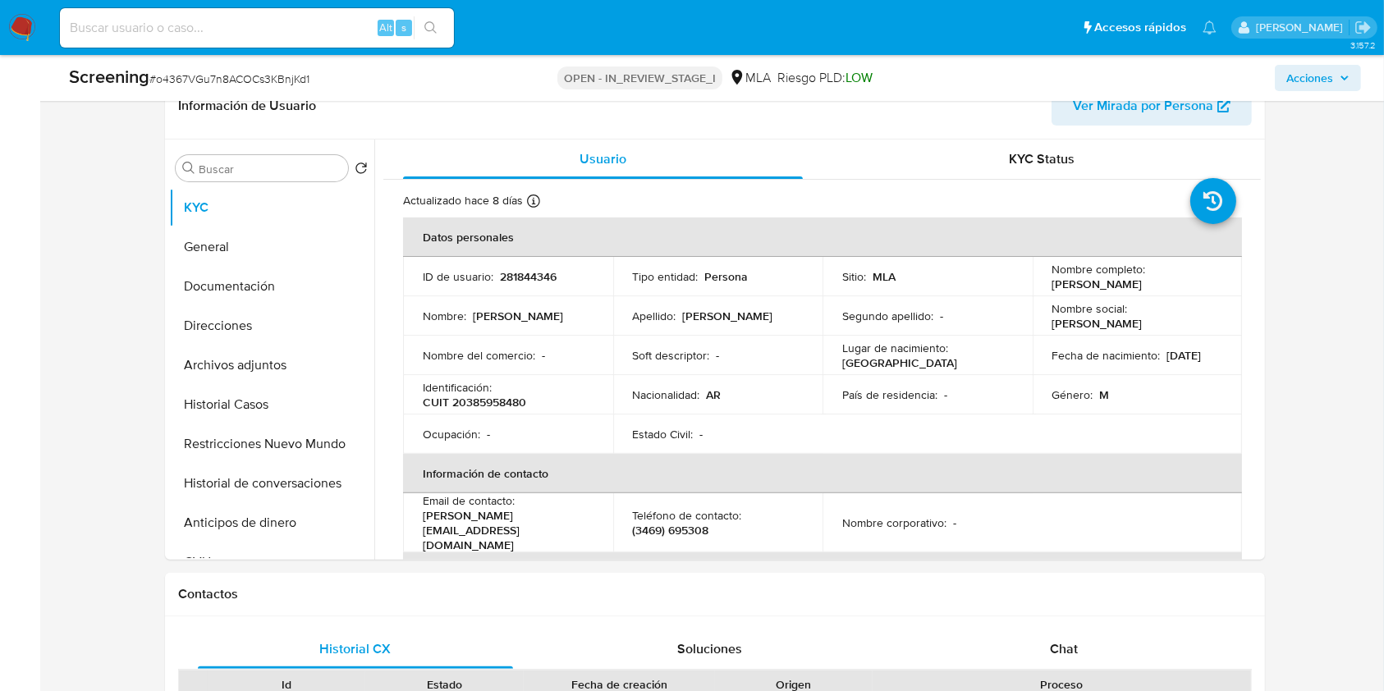
click at [1324, 71] on span "Acciones" at bounding box center [1309, 78] width 47 height 26
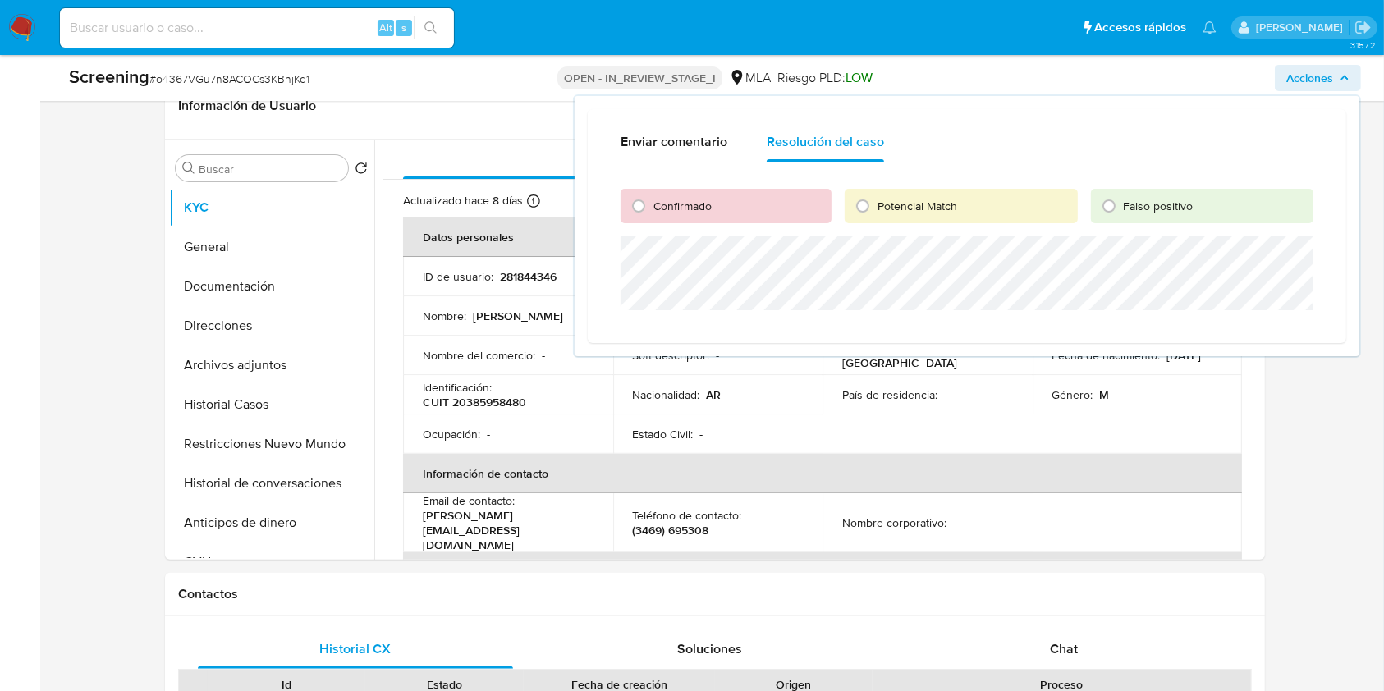
click at [662, 205] on span "Confirmado" at bounding box center [682, 206] width 58 height 16
click at [652, 205] on input "Confirmado" at bounding box center [639, 206] width 26 height 26
radio input "true"
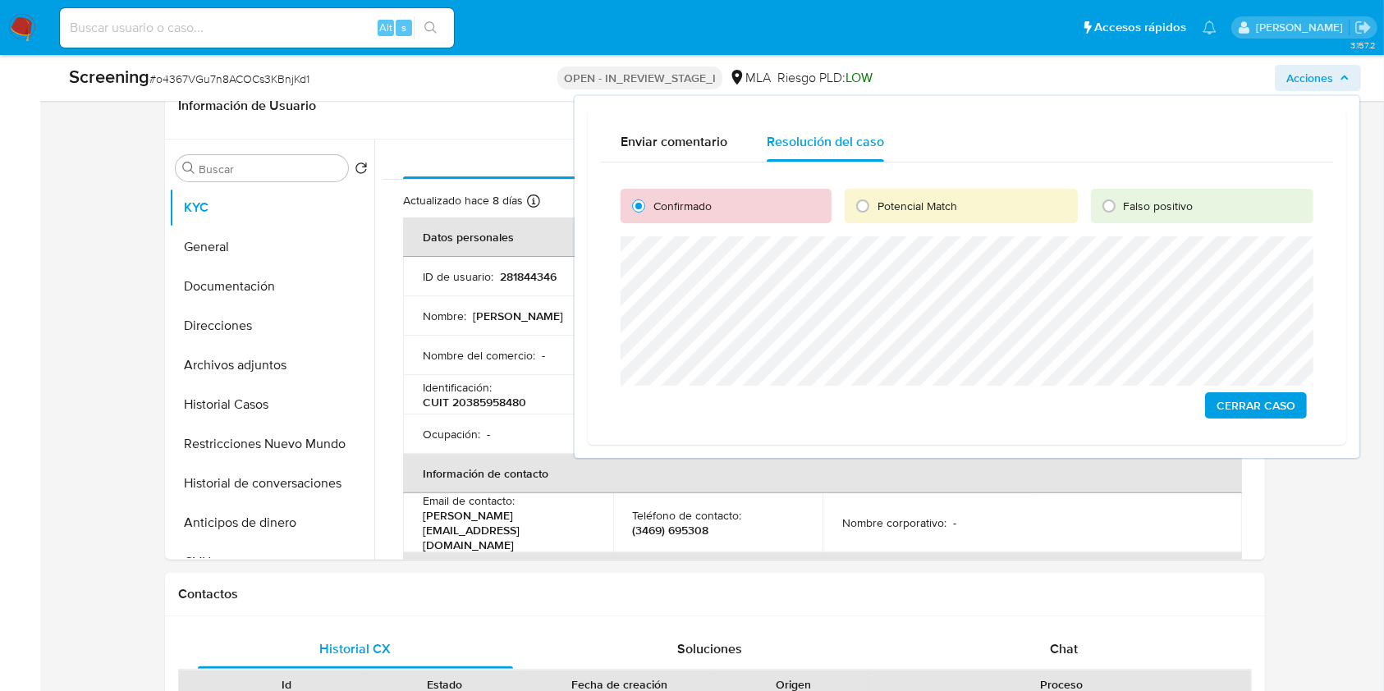
click at [1254, 404] on span "Cerrar Caso" at bounding box center [1256, 405] width 79 height 23
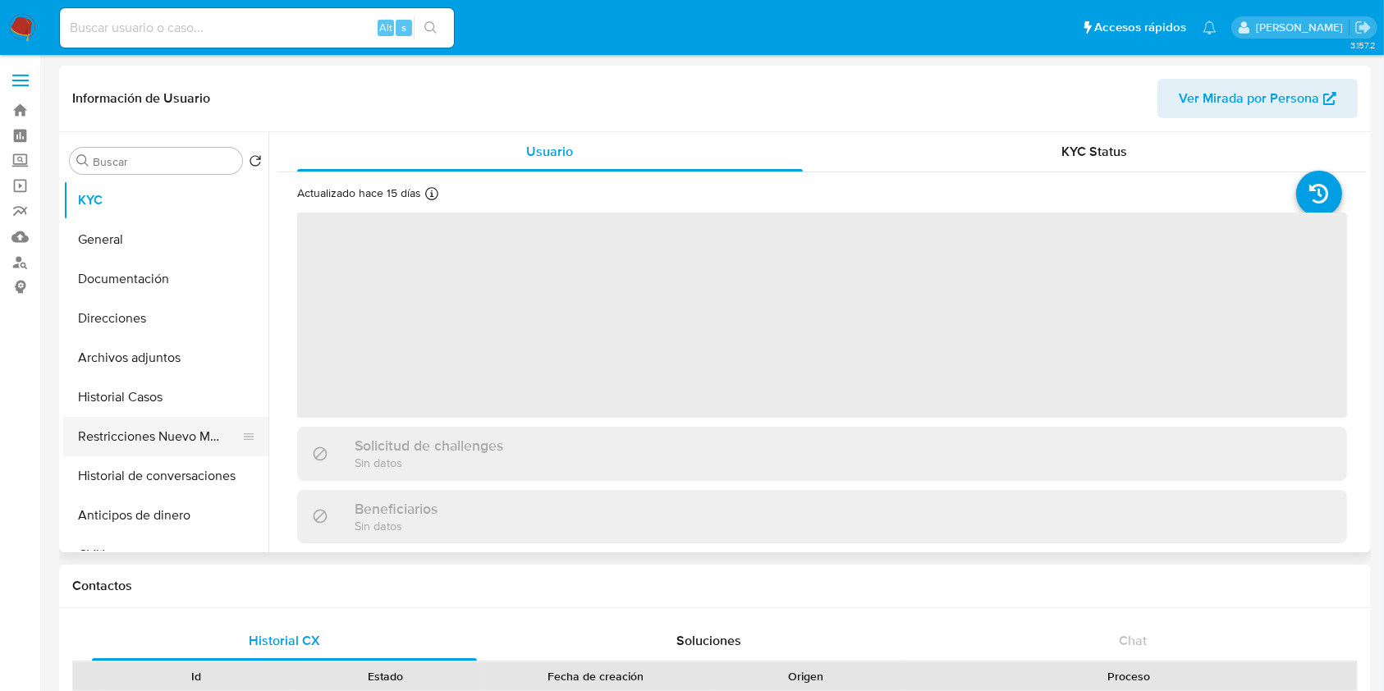
click at [151, 438] on button "Restricciones Nuevo Mundo" at bounding box center [159, 436] width 192 height 39
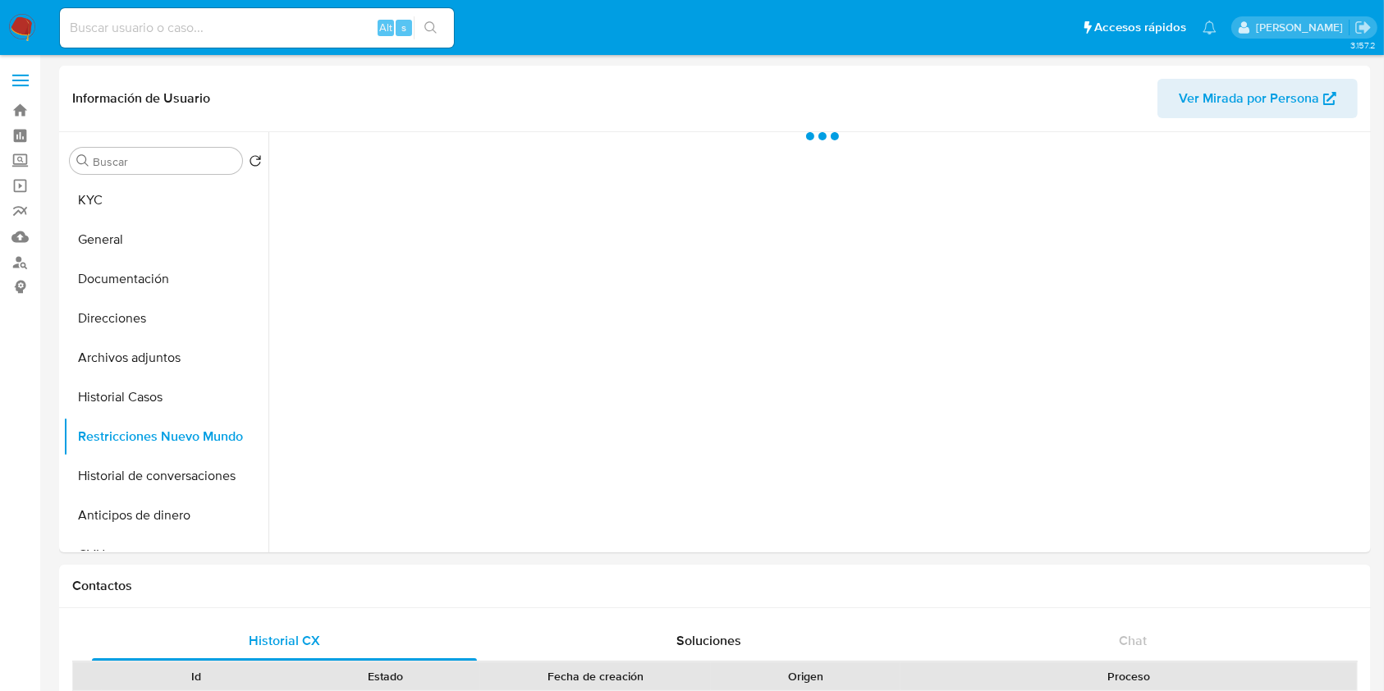
select select "10"
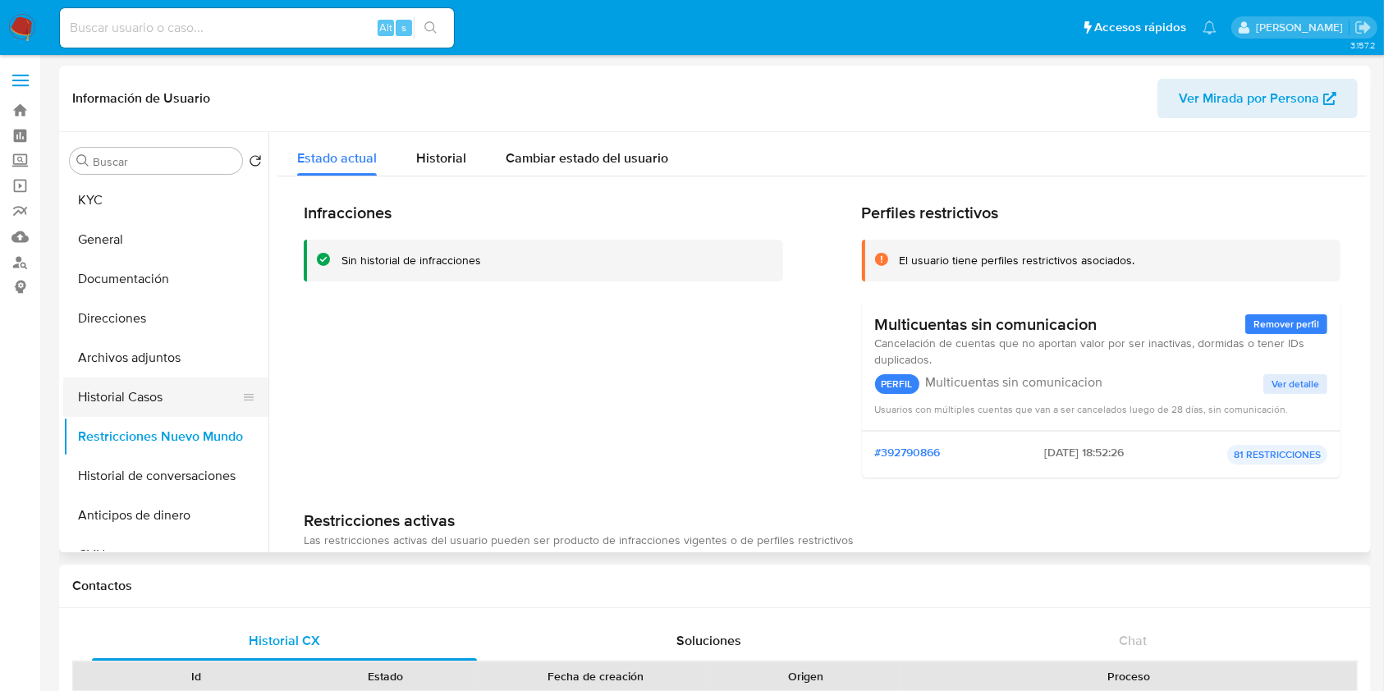
click at [149, 394] on button "Historial Casos" at bounding box center [159, 397] width 192 height 39
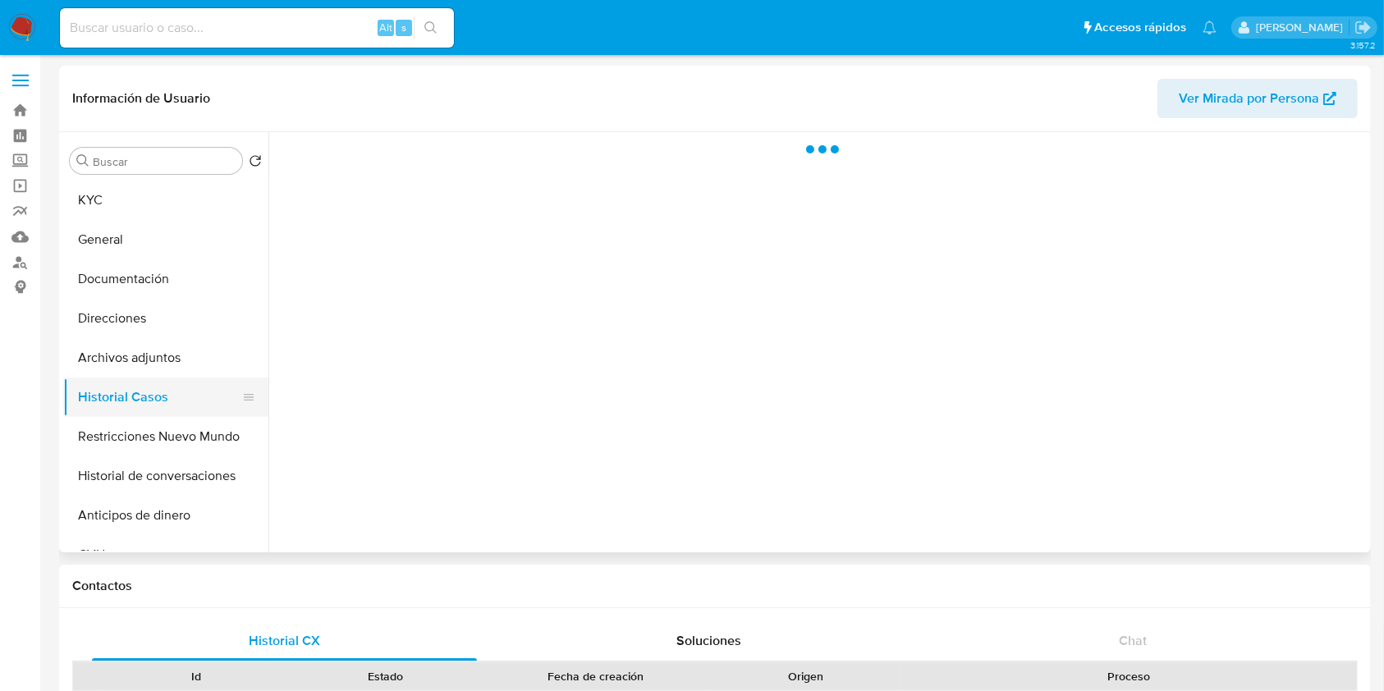
click at [149, 416] on button "Historial Casos" at bounding box center [159, 397] width 192 height 39
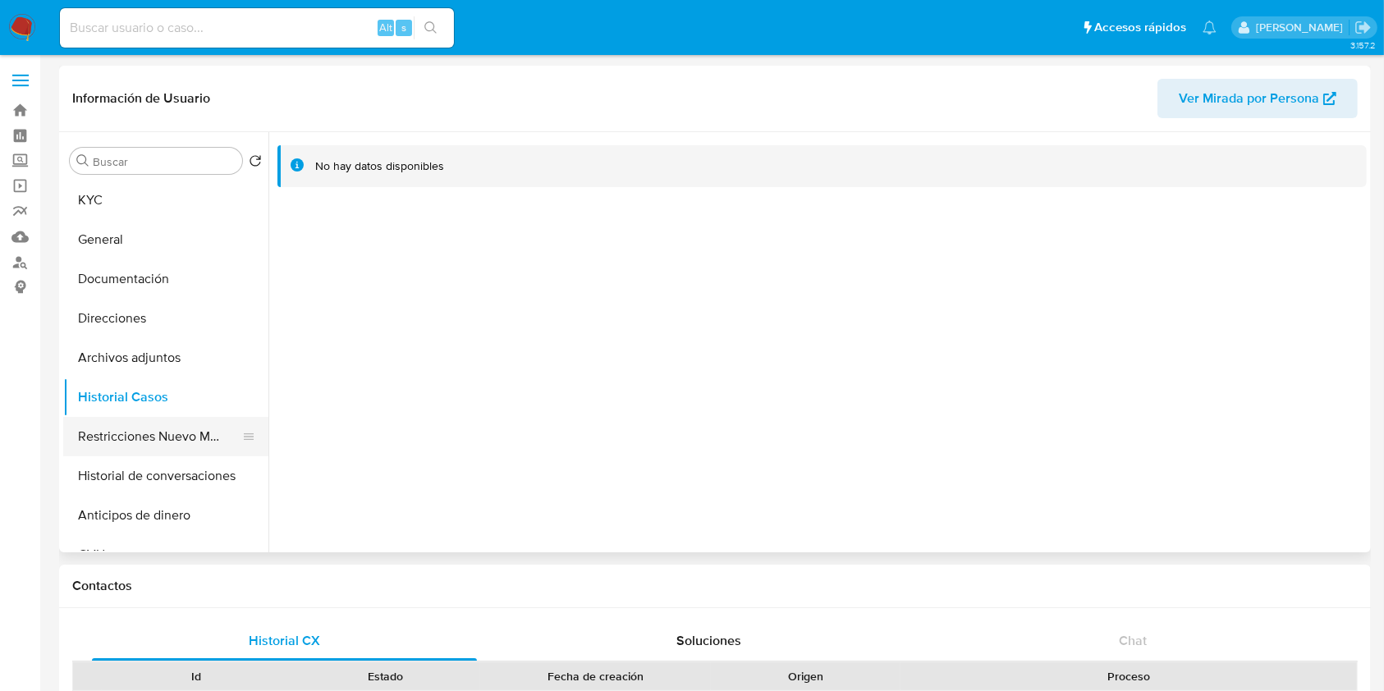
click at [133, 440] on button "Restricciones Nuevo Mundo" at bounding box center [159, 436] width 192 height 39
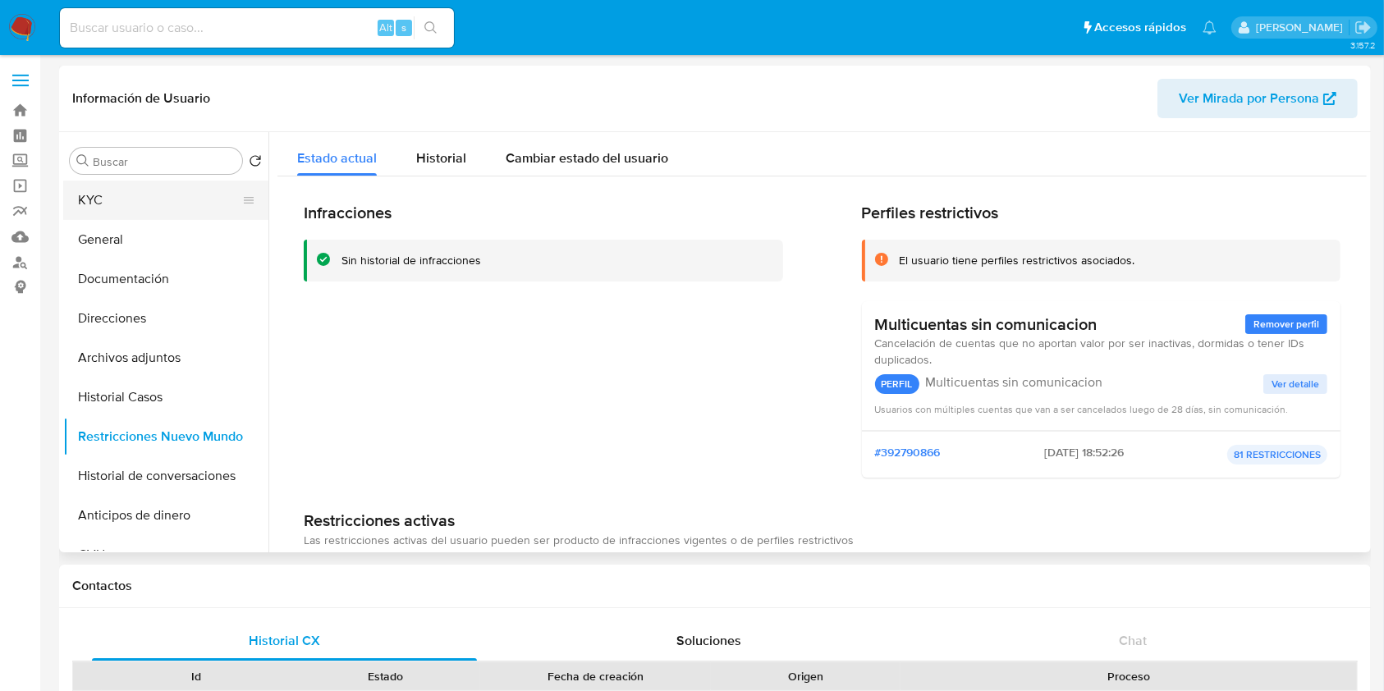
click at [146, 191] on button "KYC" at bounding box center [159, 200] width 192 height 39
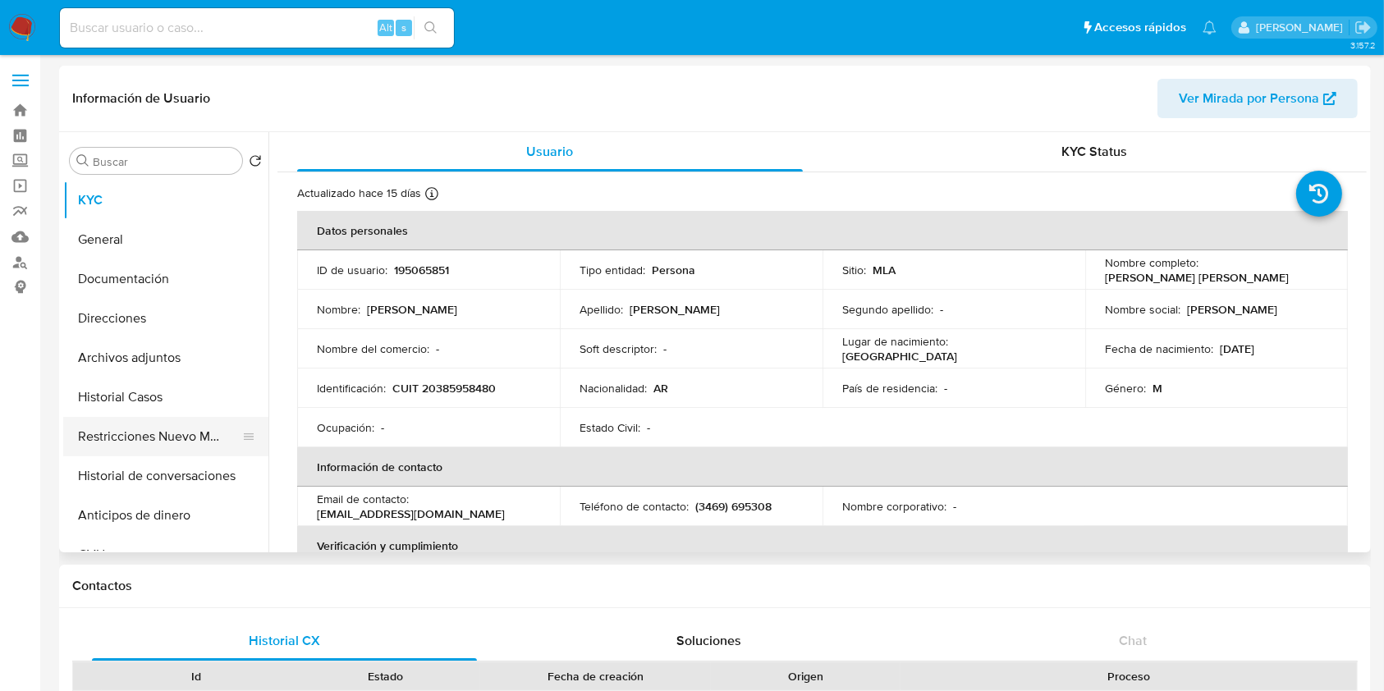
click at [151, 424] on button "Restricciones Nuevo Mundo" at bounding box center [159, 436] width 192 height 39
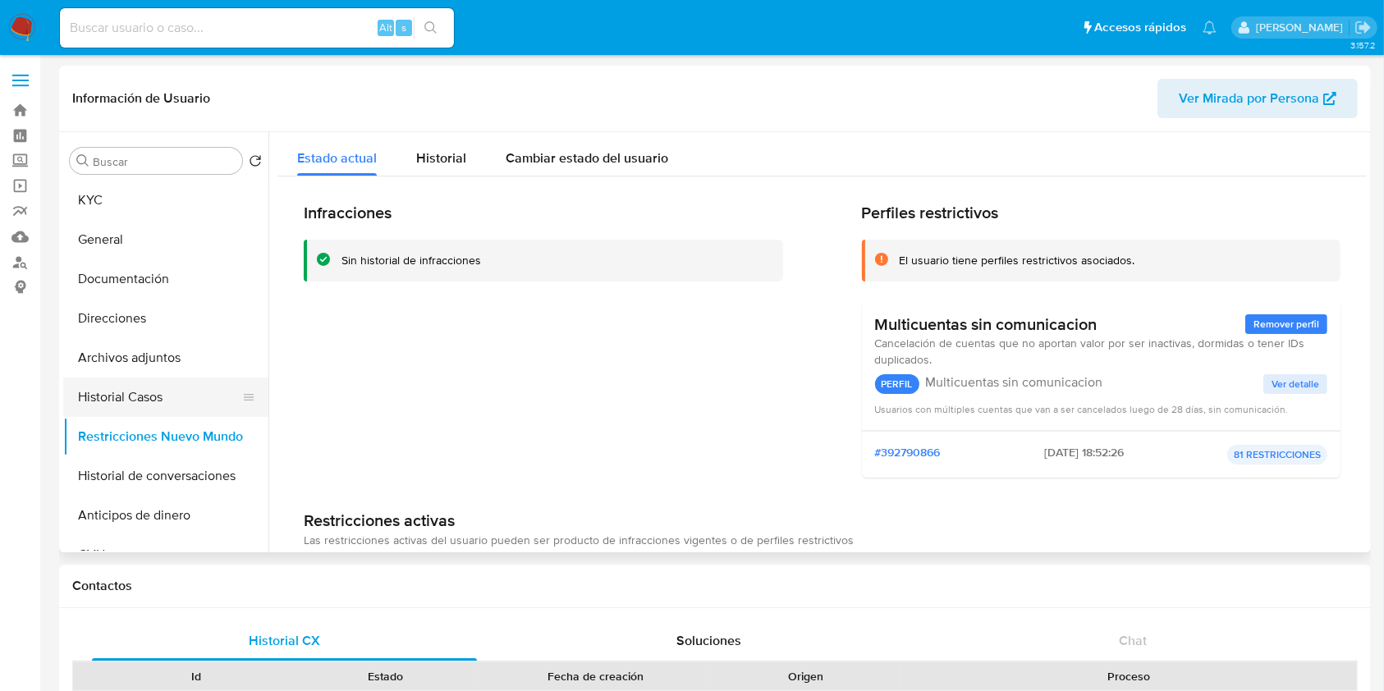
click at [166, 399] on button "Historial Casos" at bounding box center [159, 397] width 192 height 39
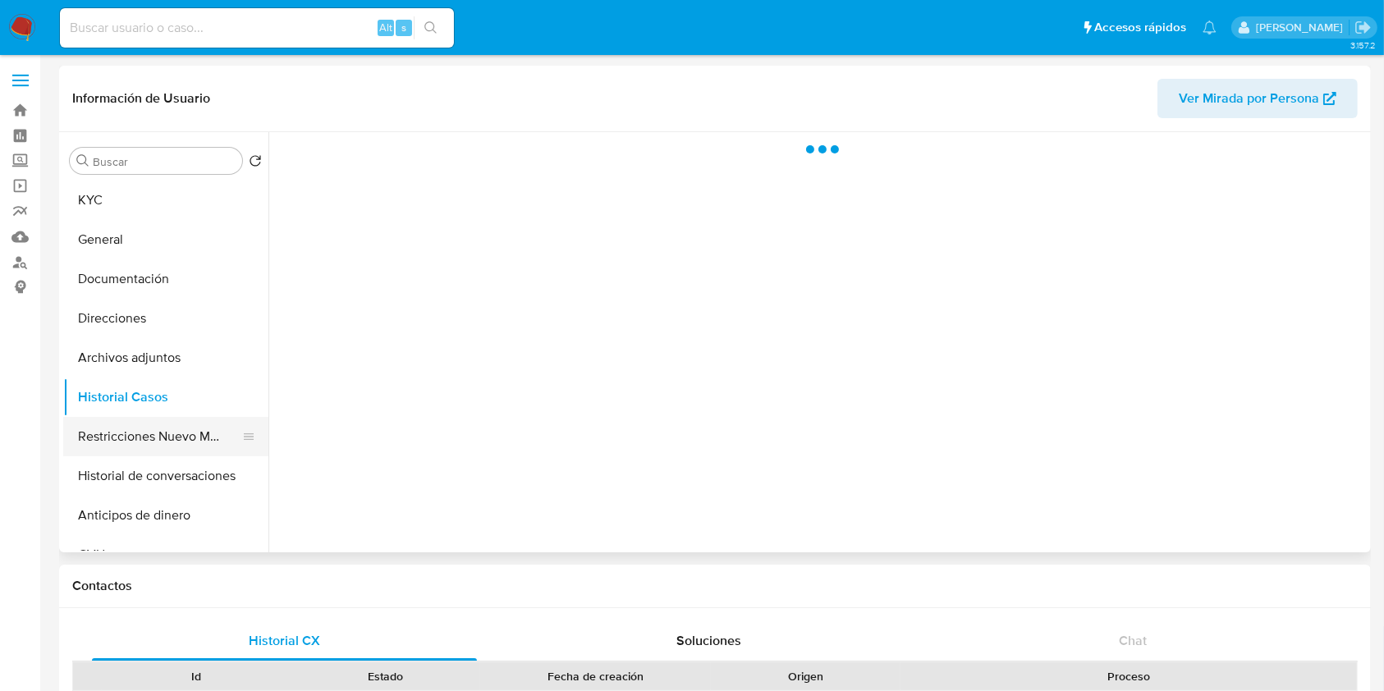
click at [144, 423] on button "Restricciones Nuevo Mundo" at bounding box center [159, 436] width 192 height 39
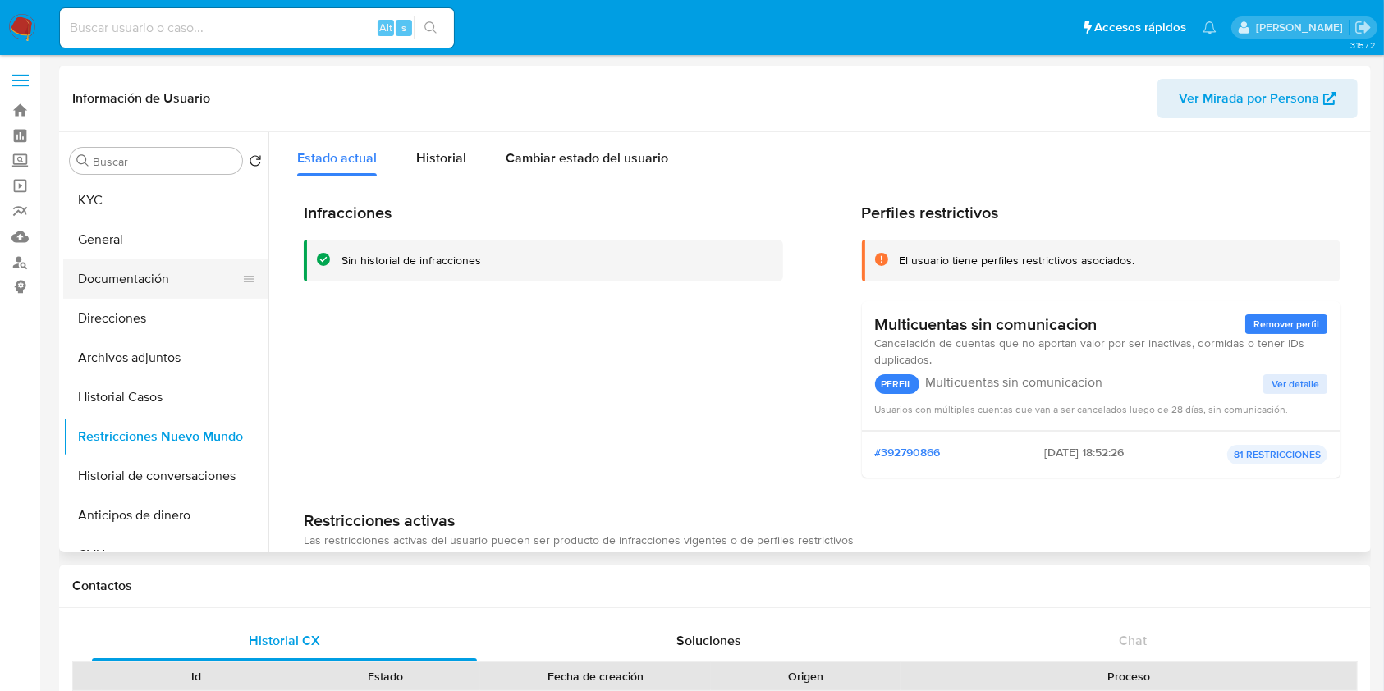
click at [157, 265] on button "Documentación" at bounding box center [159, 278] width 192 height 39
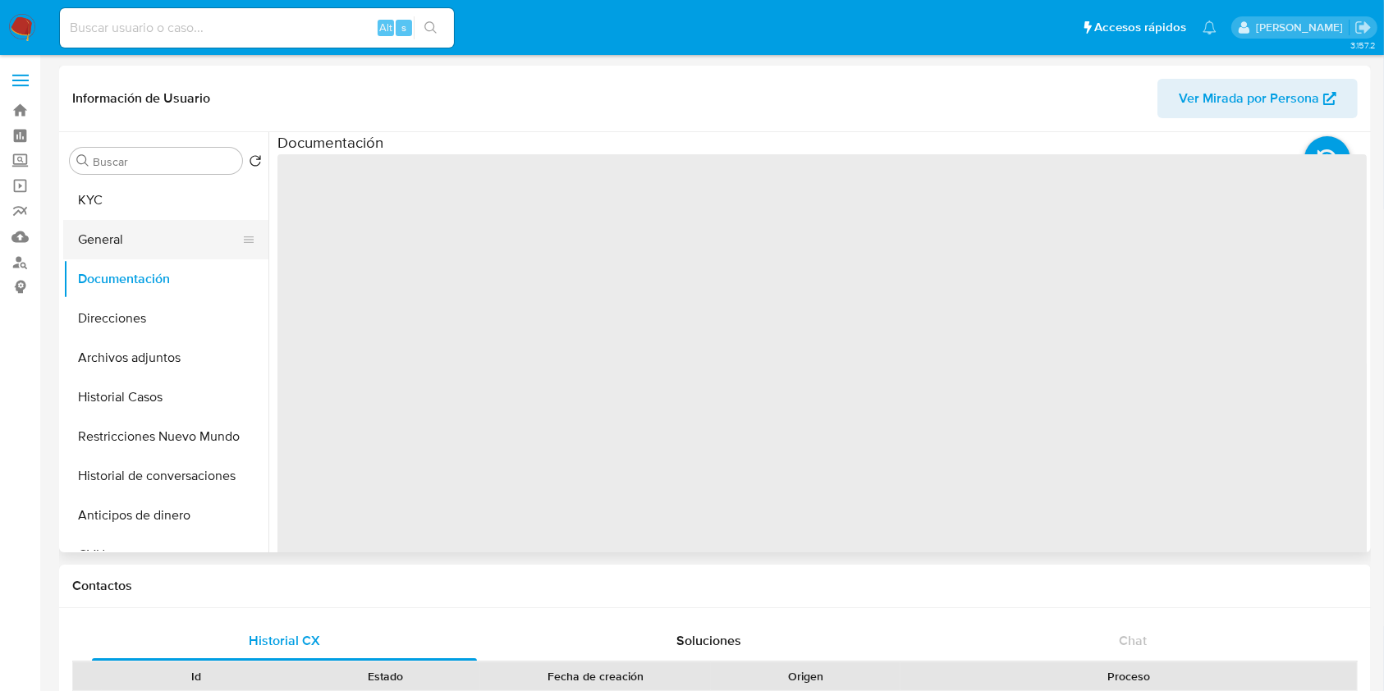
click at [167, 250] on button "General" at bounding box center [159, 239] width 192 height 39
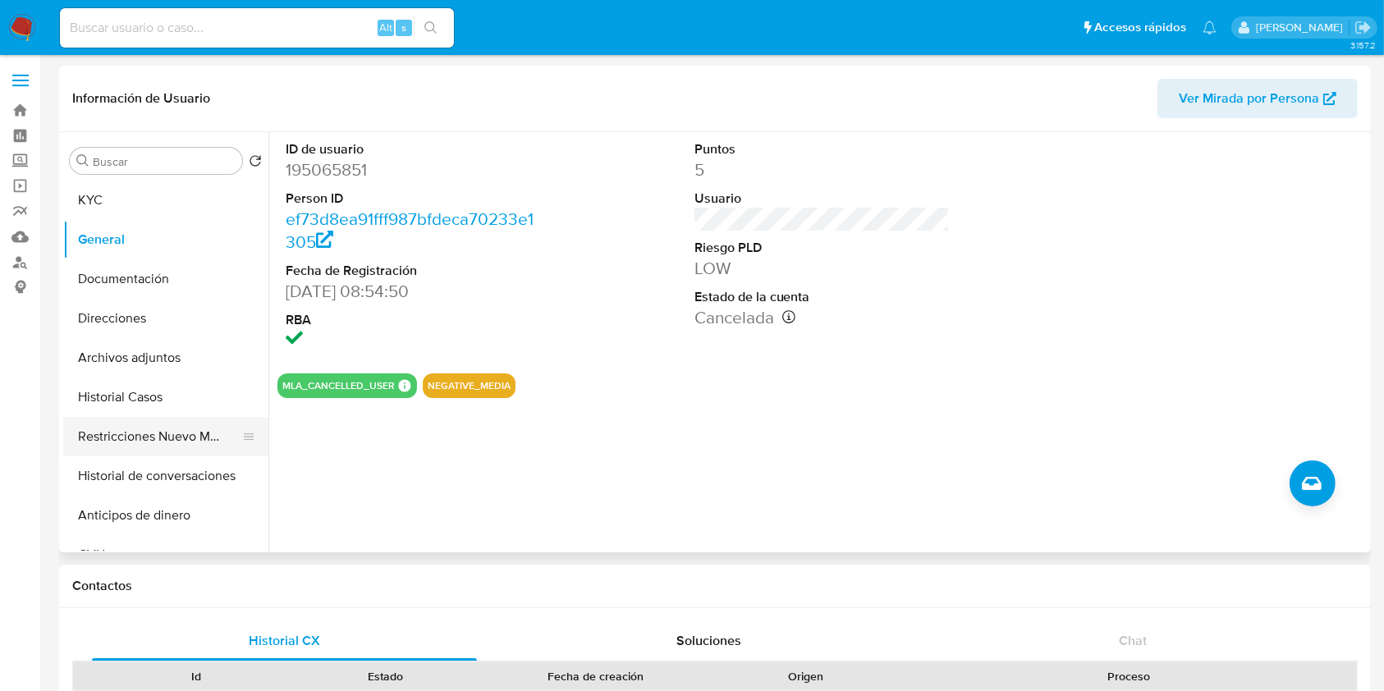
click at [150, 451] on button "Restricciones Nuevo Mundo" at bounding box center [159, 436] width 192 height 39
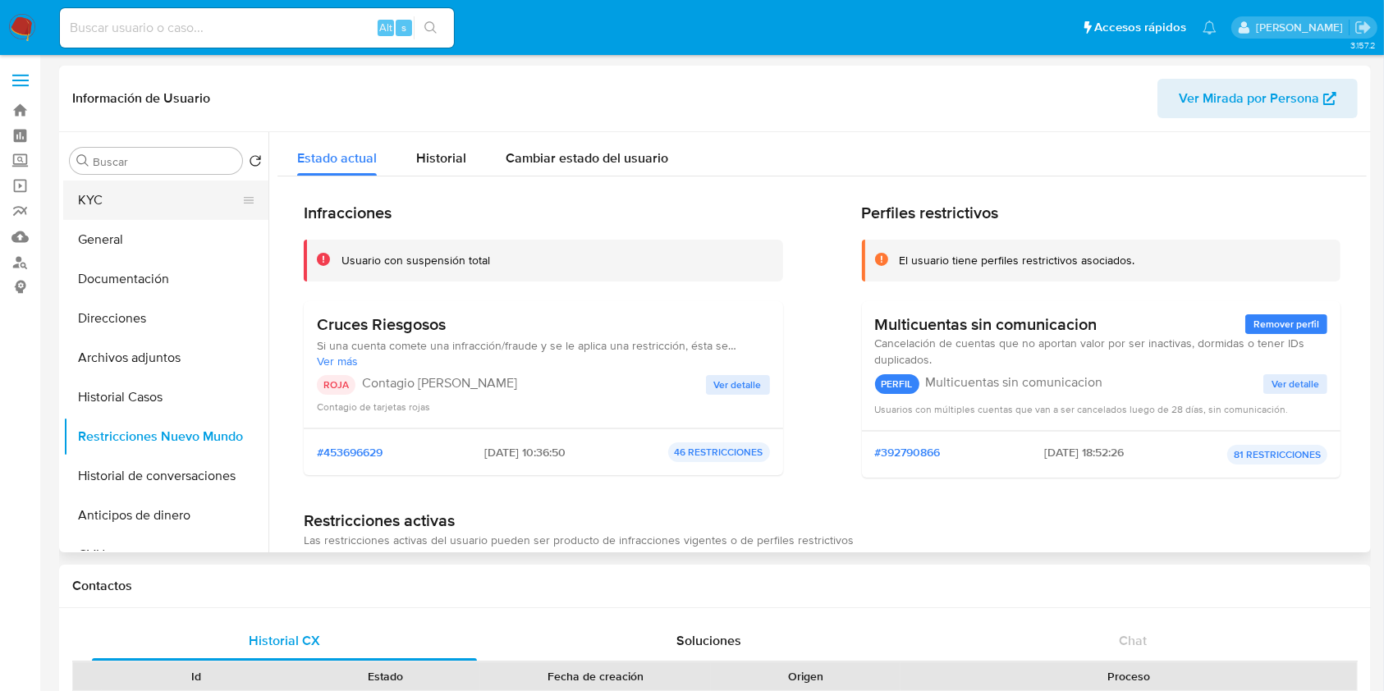
click at [186, 205] on button "KYC" at bounding box center [159, 200] width 192 height 39
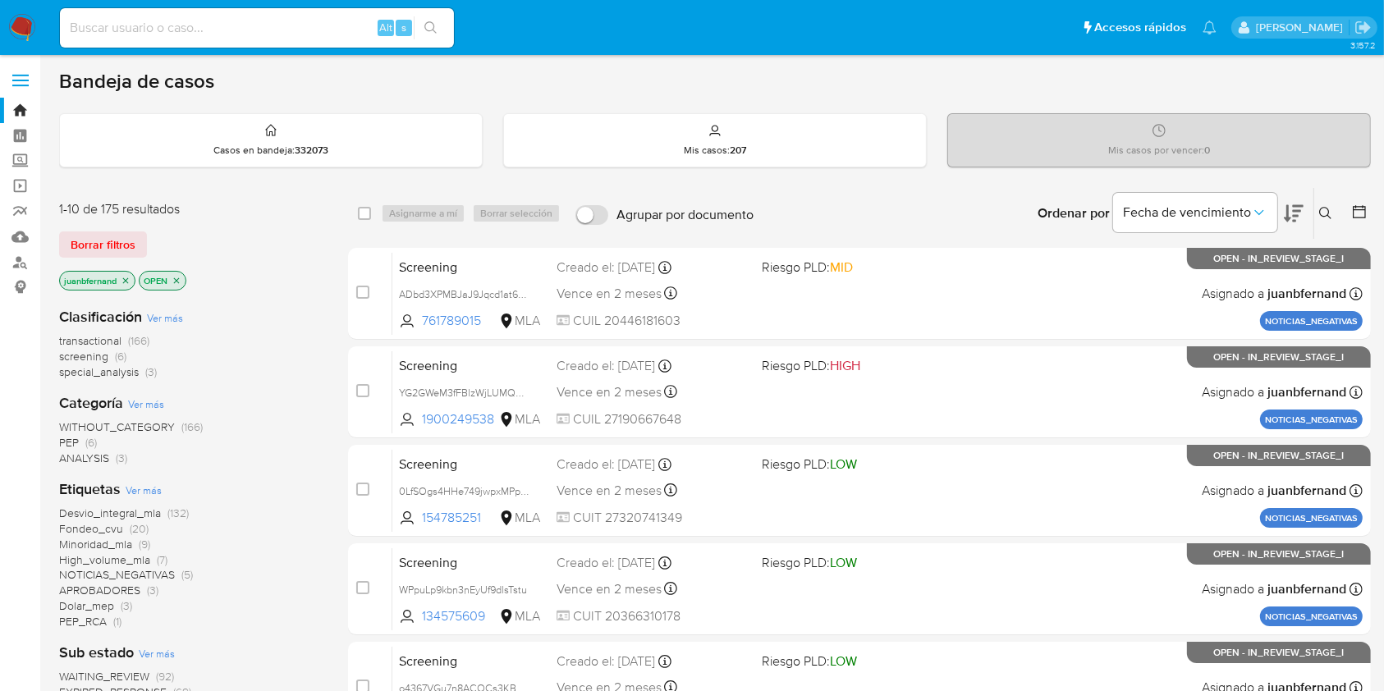
click at [221, 45] on div "Alt s" at bounding box center [257, 27] width 394 height 39
click at [231, 36] on input at bounding box center [257, 27] width 394 height 21
paste input "83228822"
type input "83228822"
click at [442, 28] on button "search-icon" at bounding box center [431, 27] width 34 height 23
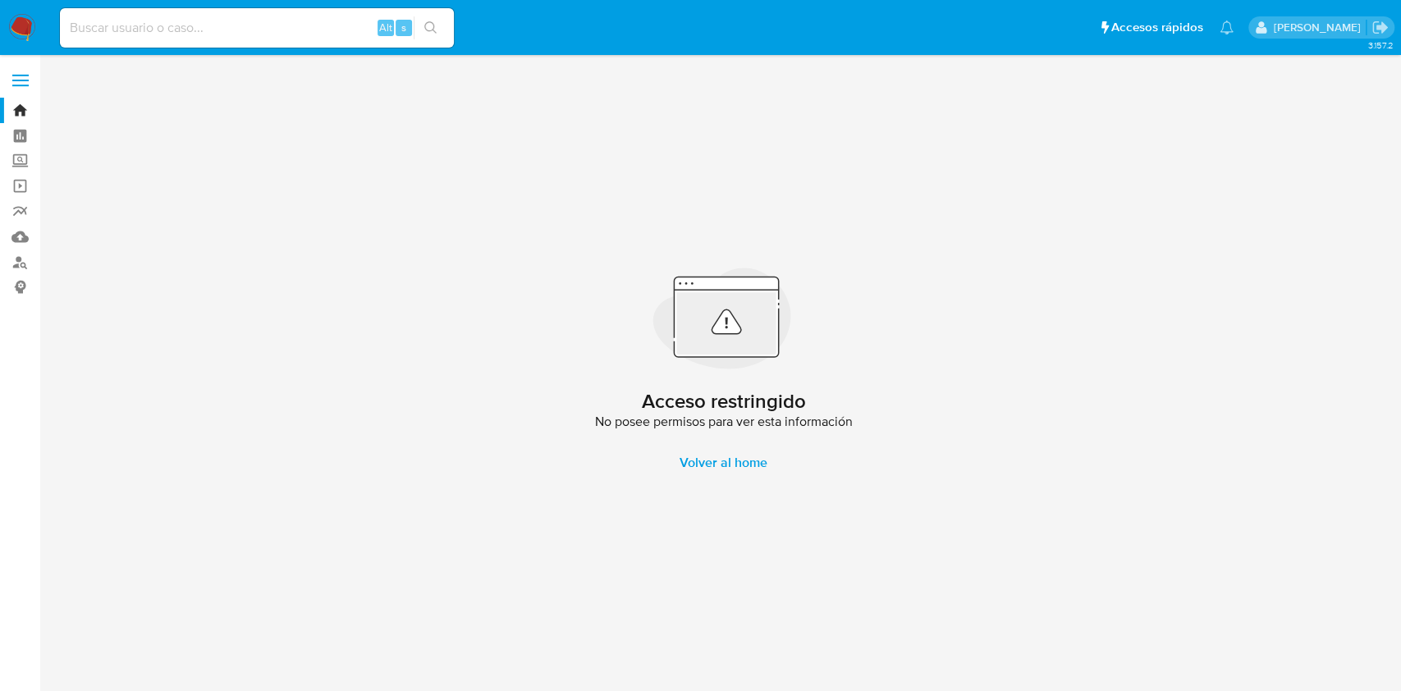
click at [382, 30] on span "Alt" at bounding box center [385, 28] width 13 height 16
click at [355, 11] on div "Alt s" at bounding box center [257, 27] width 394 height 39
click at [348, 29] on input at bounding box center [257, 27] width 394 height 21
paste input "83228822"
type input "83228822"
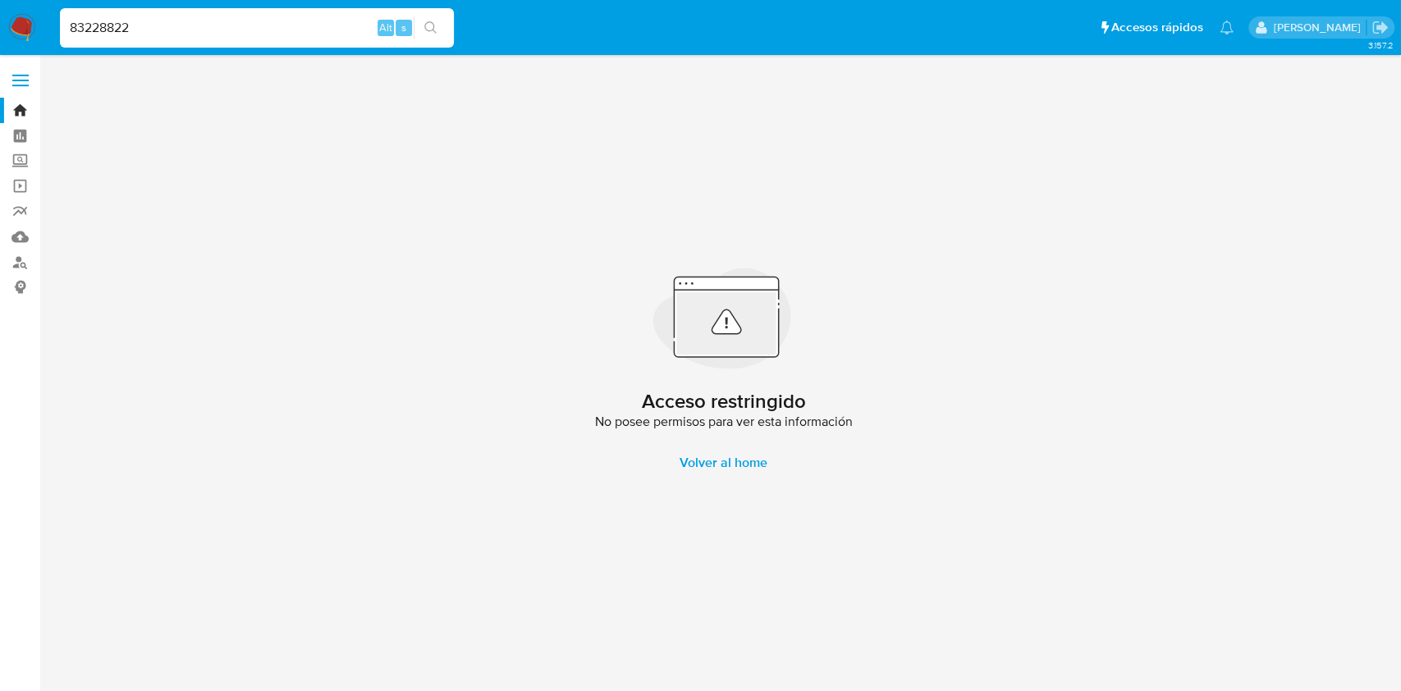
click at [434, 25] on icon "search-icon" at bounding box center [430, 27] width 13 height 13
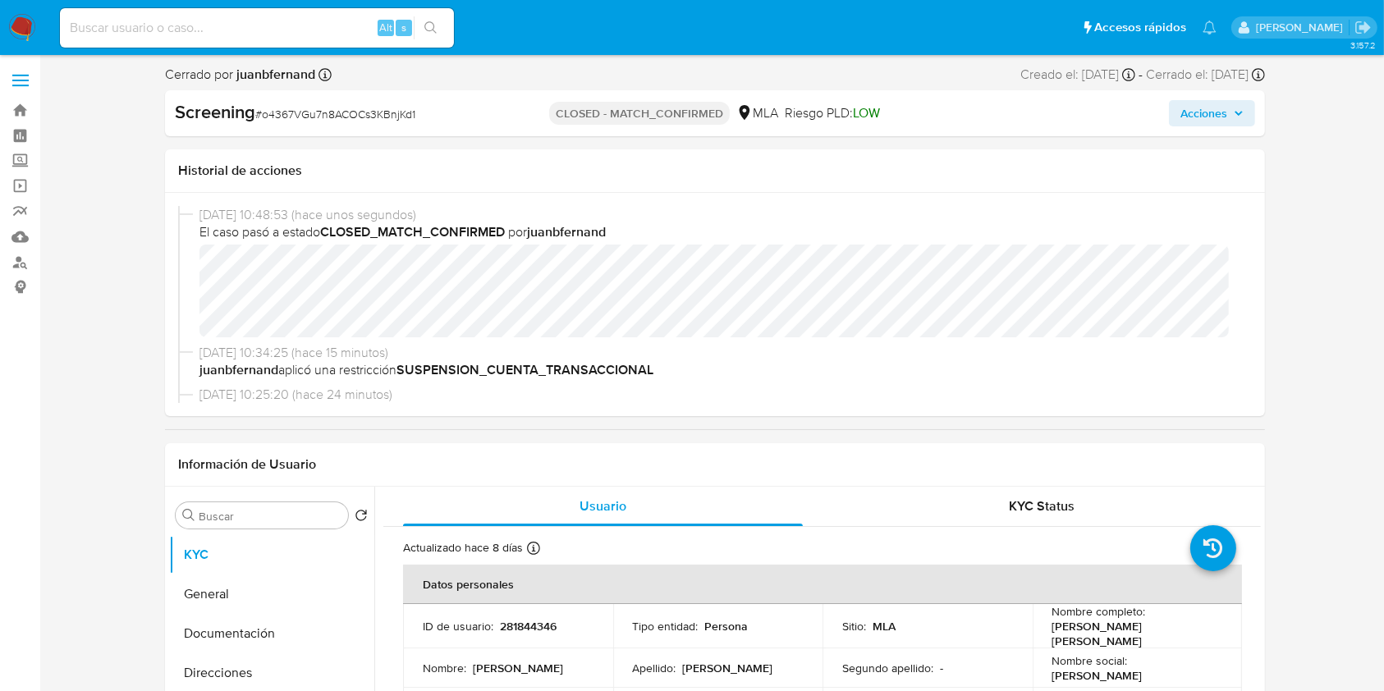
select select "10"
click at [333, 19] on input at bounding box center [257, 27] width 394 height 21
paste input "WPpuLp9kbn3nEyUf9dlsTstu"
type input "WPpuLp9kbn3nEyUf9dlsTstu"
click at [446, 21] on button "search-icon" at bounding box center [431, 27] width 34 height 23
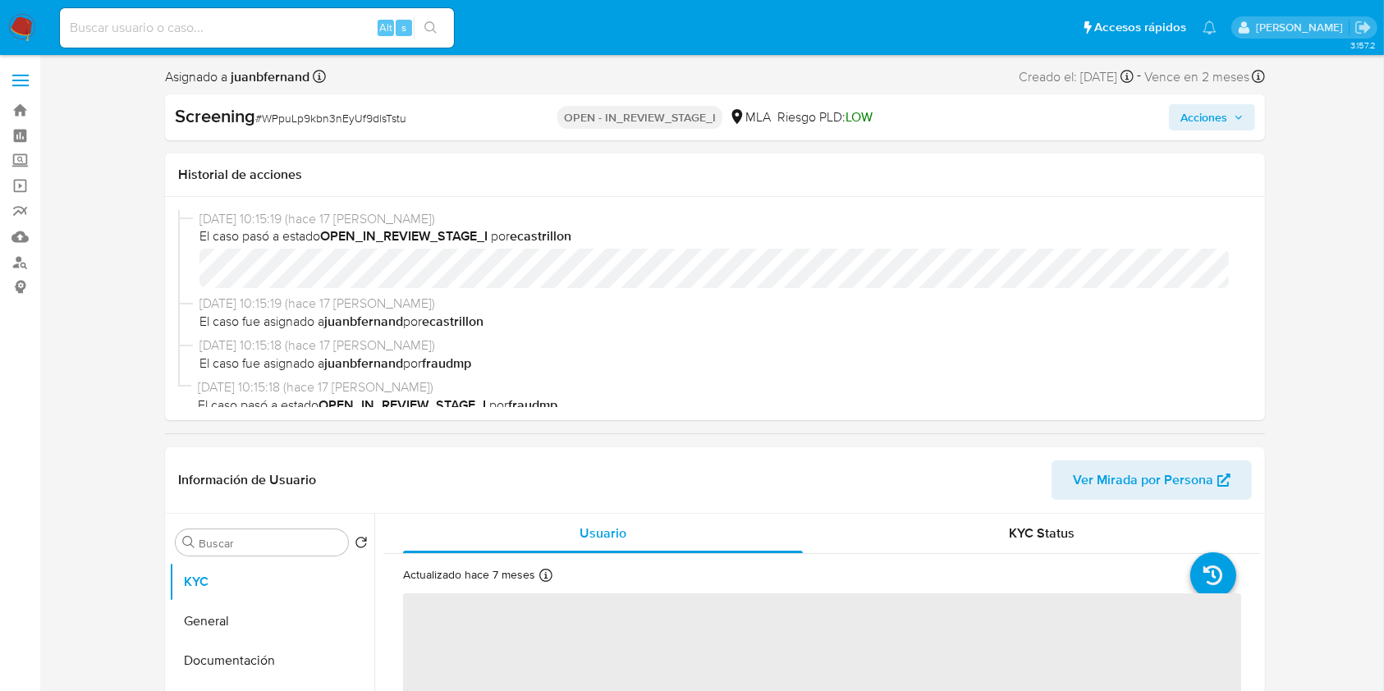
select select "10"
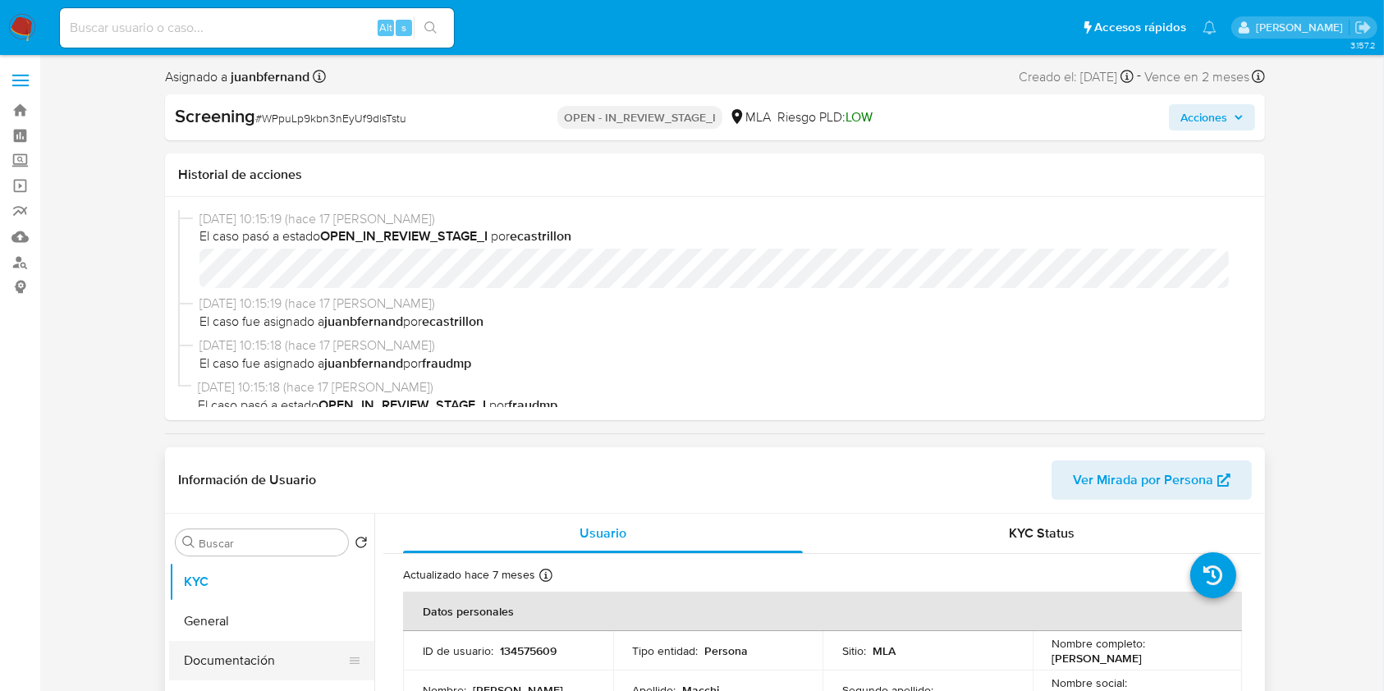
scroll to position [218, 0]
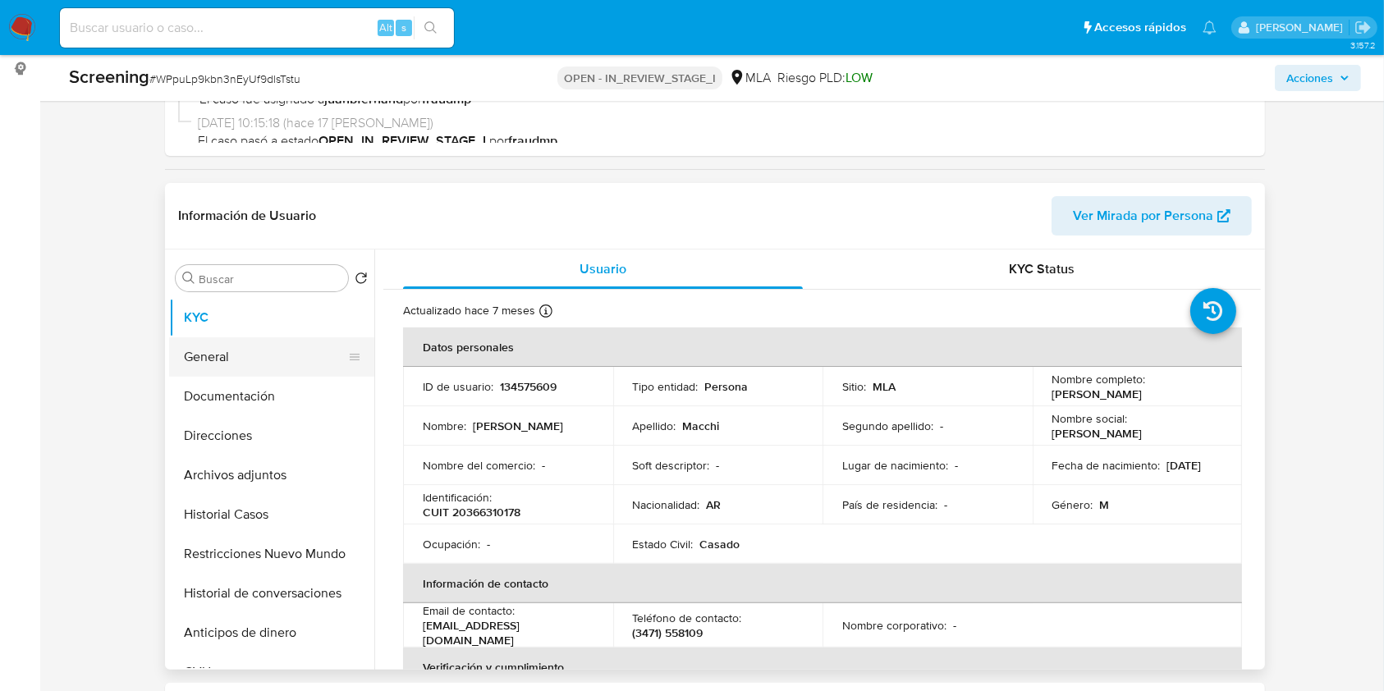
click at [280, 364] on button "General" at bounding box center [265, 356] width 192 height 39
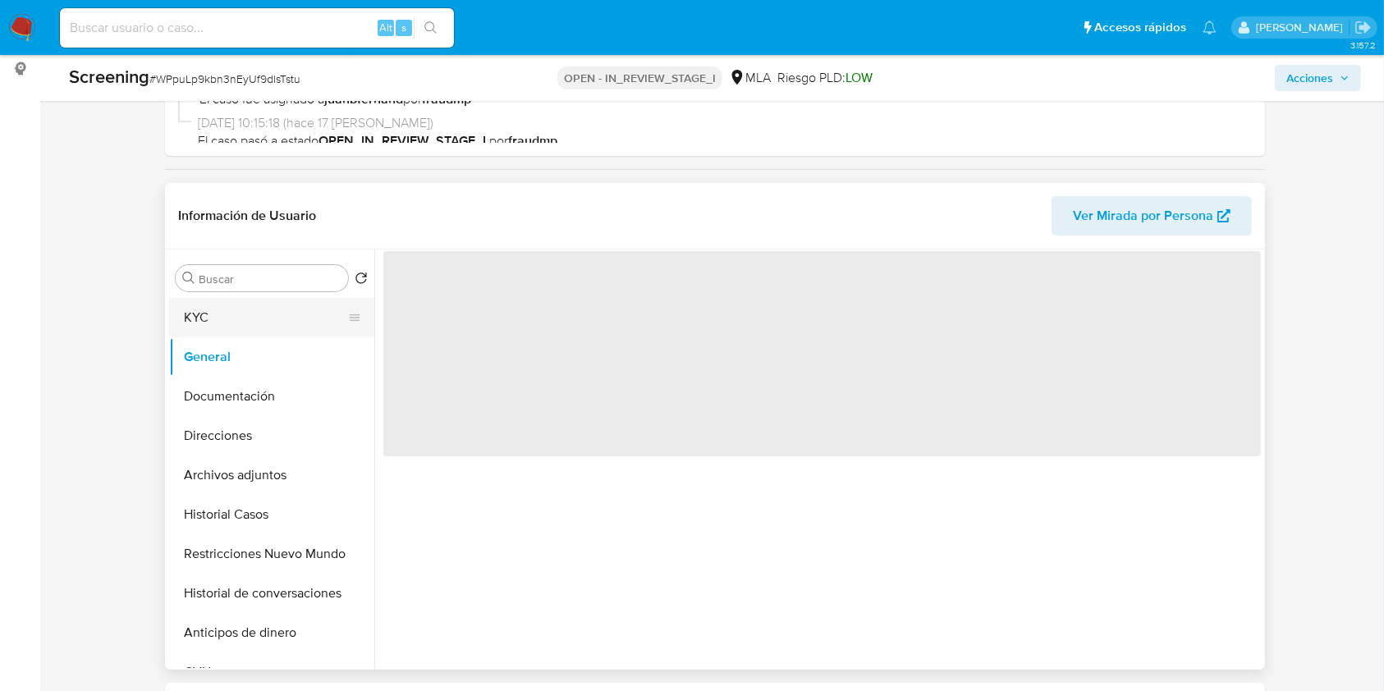
click at [258, 316] on button "KYC" at bounding box center [265, 317] width 192 height 39
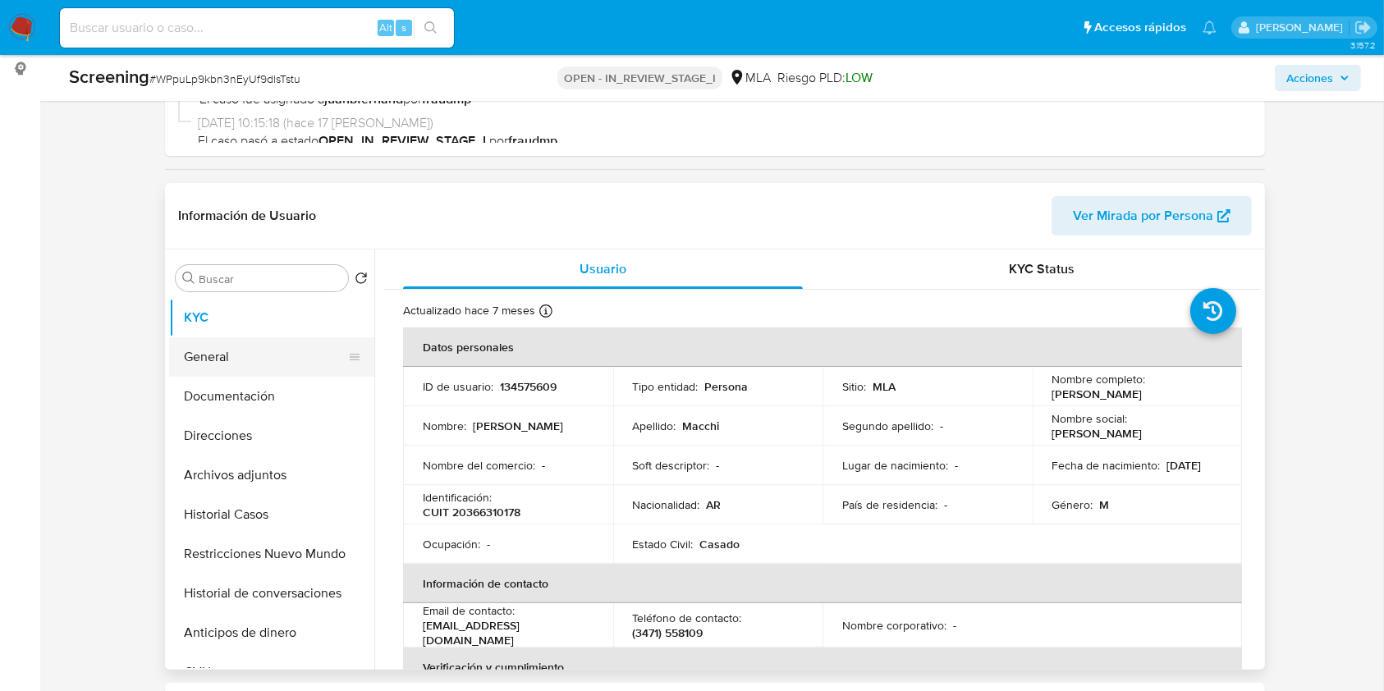
click at [233, 344] on button "General" at bounding box center [265, 356] width 192 height 39
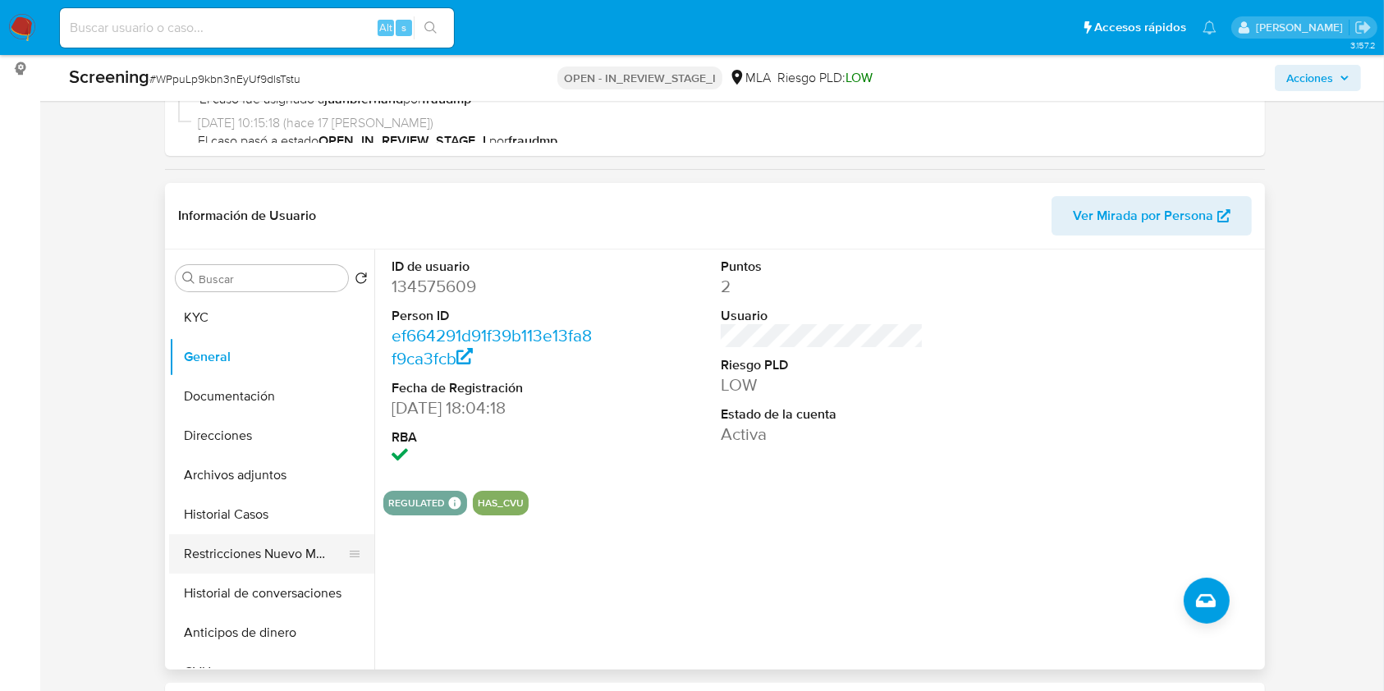
click at [262, 548] on button "Restricciones Nuevo Mundo" at bounding box center [265, 553] width 192 height 39
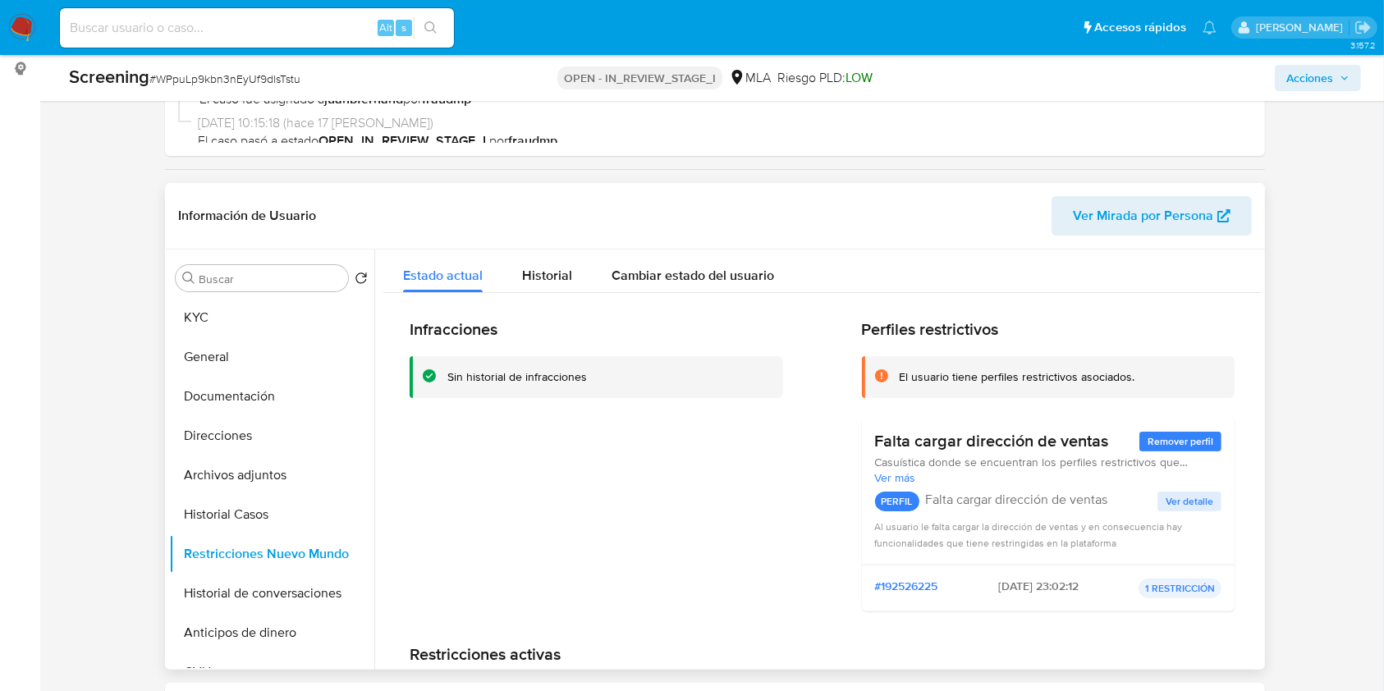
click at [1173, 204] on span "Ver Mirada por Persona" at bounding box center [1143, 215] width 140 height 39
click at [266, 363] on button "General" at bounding box center [265, 356] width 192 height 39
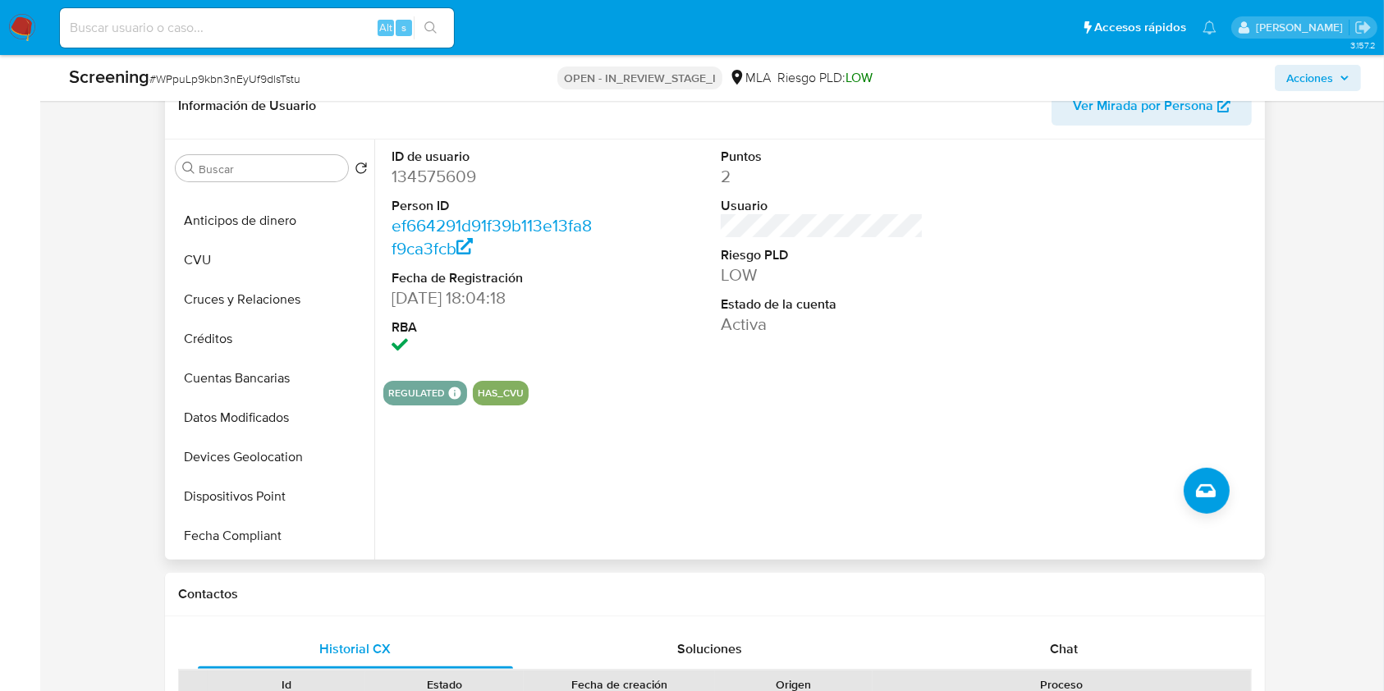
scroll to position [657, 0]
click at [277, 450] on button "Lista Interna" at bounding box center [265, 457] width 192 height 39
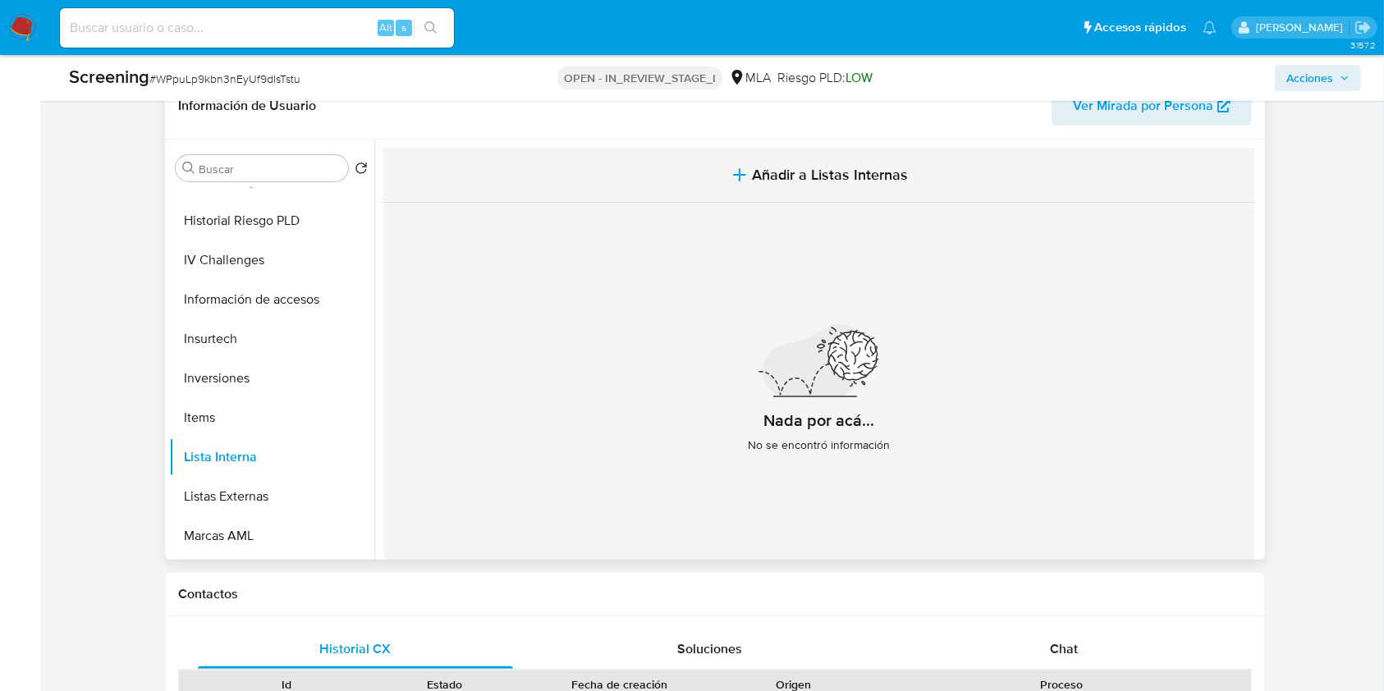
click at [768, 181] on span "Añadir a Listas Internas" at bounding box center [831, 175] width 156 height 18
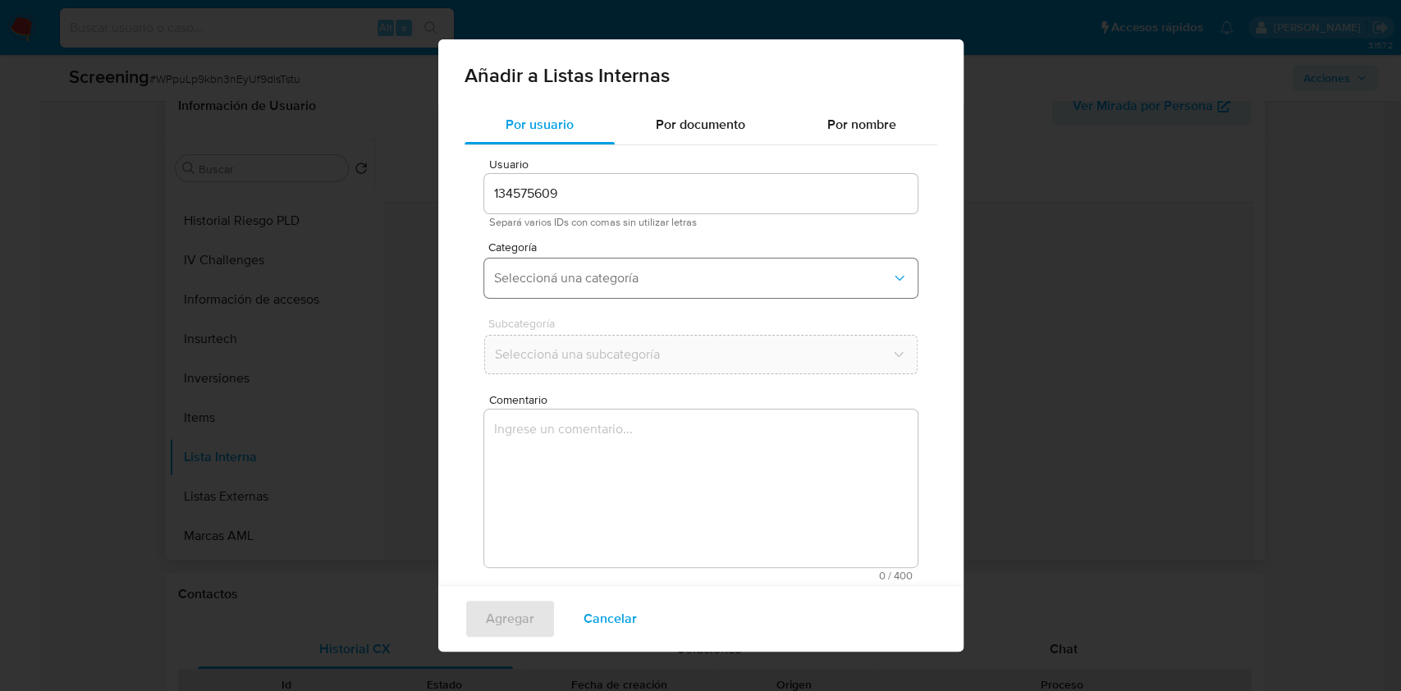
click at [671, 268] on button "Seleccioná una categoría" at bounding box center [700, 278] width 433 height 39
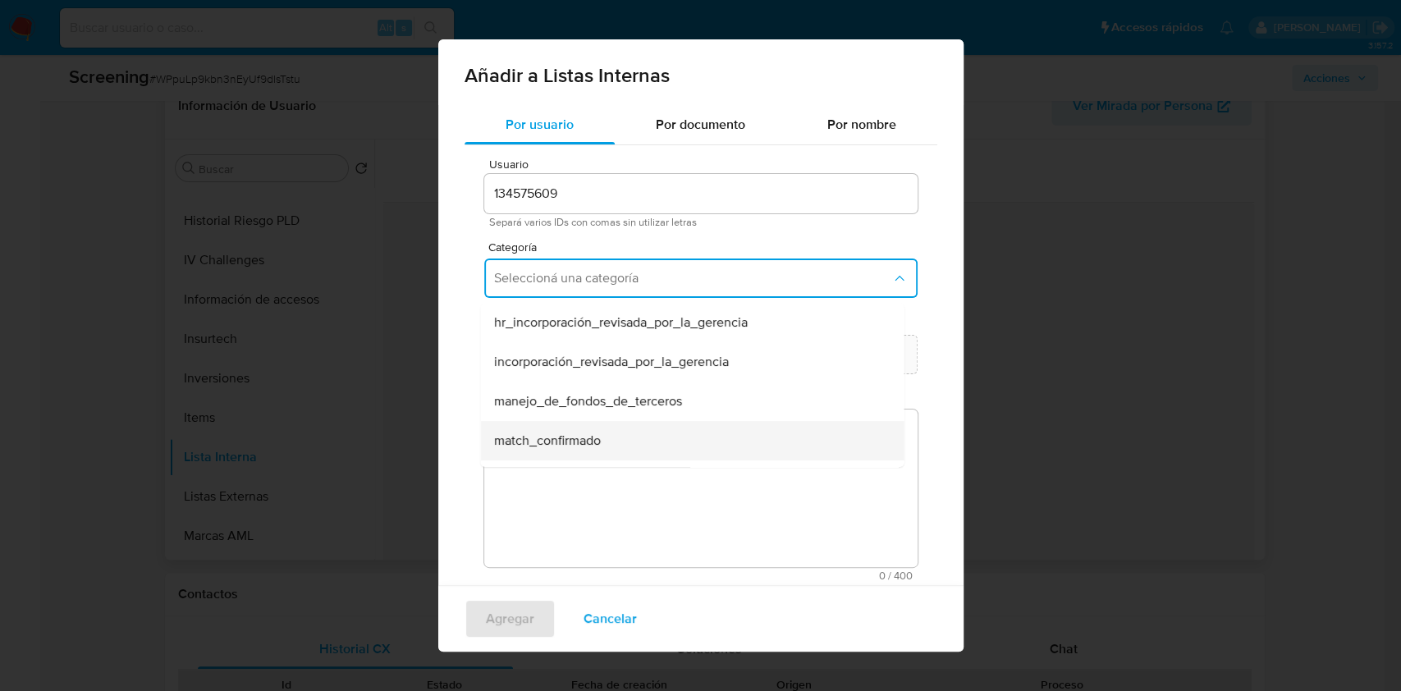
click at [607, 424] on div "match_confirmado" at bounding box center [686, 440] width 387 height 39
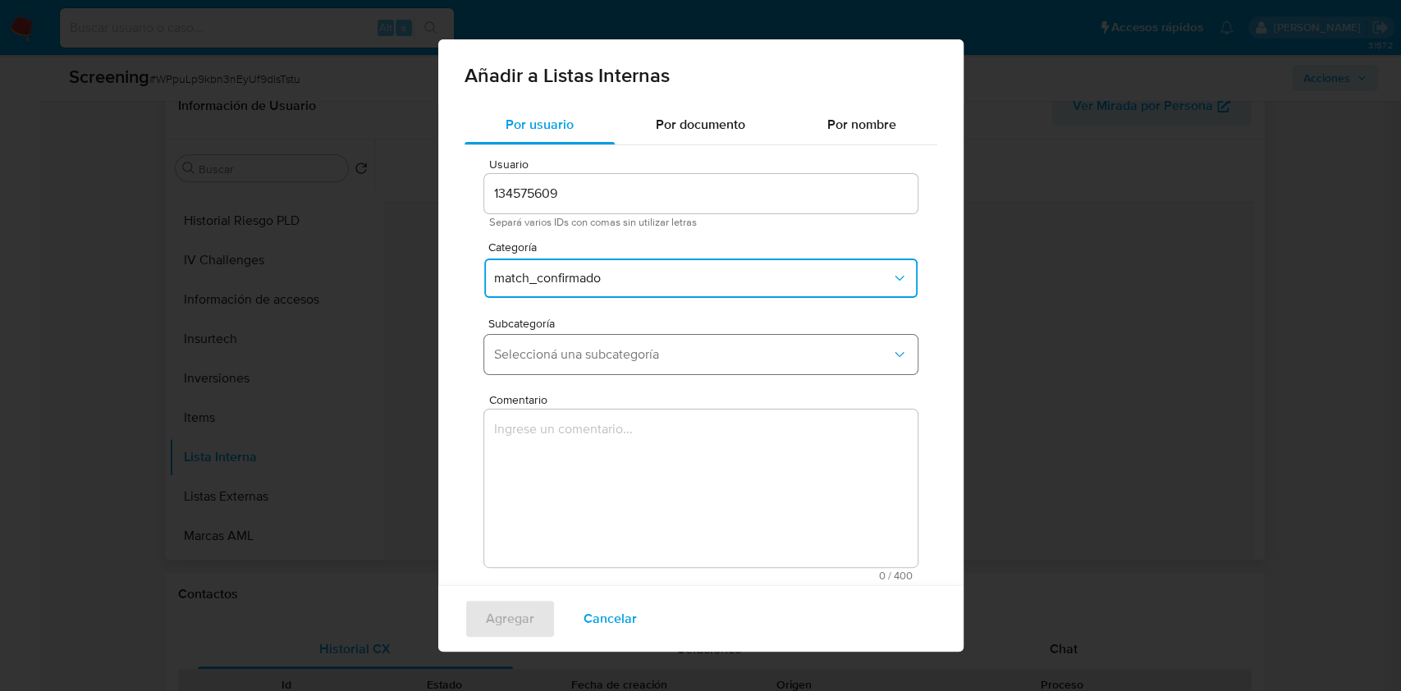
click at [624, 351] on span "Seleccioná una subcategoría" at bounding box center [692, 354] width 397 height 16
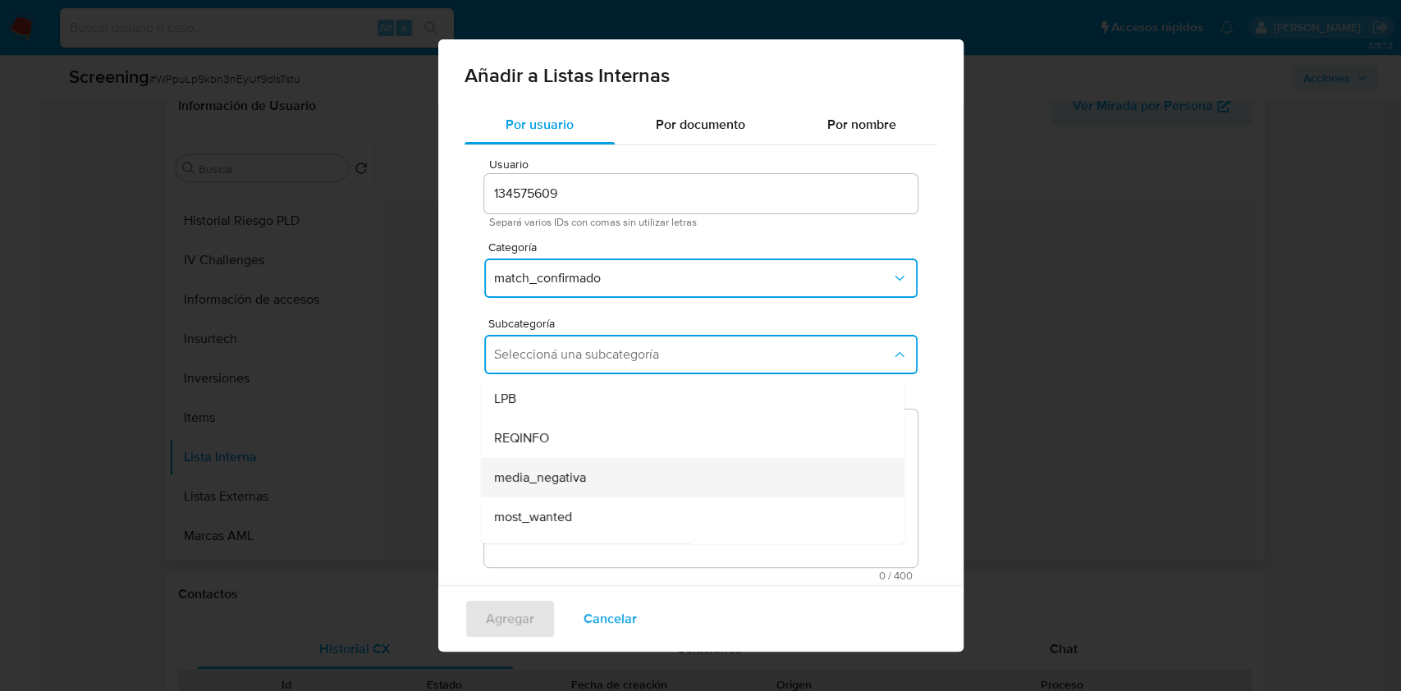
click at [625, 476] on div "media_negativa" at bounding box center [686, 477] width 387 height 39
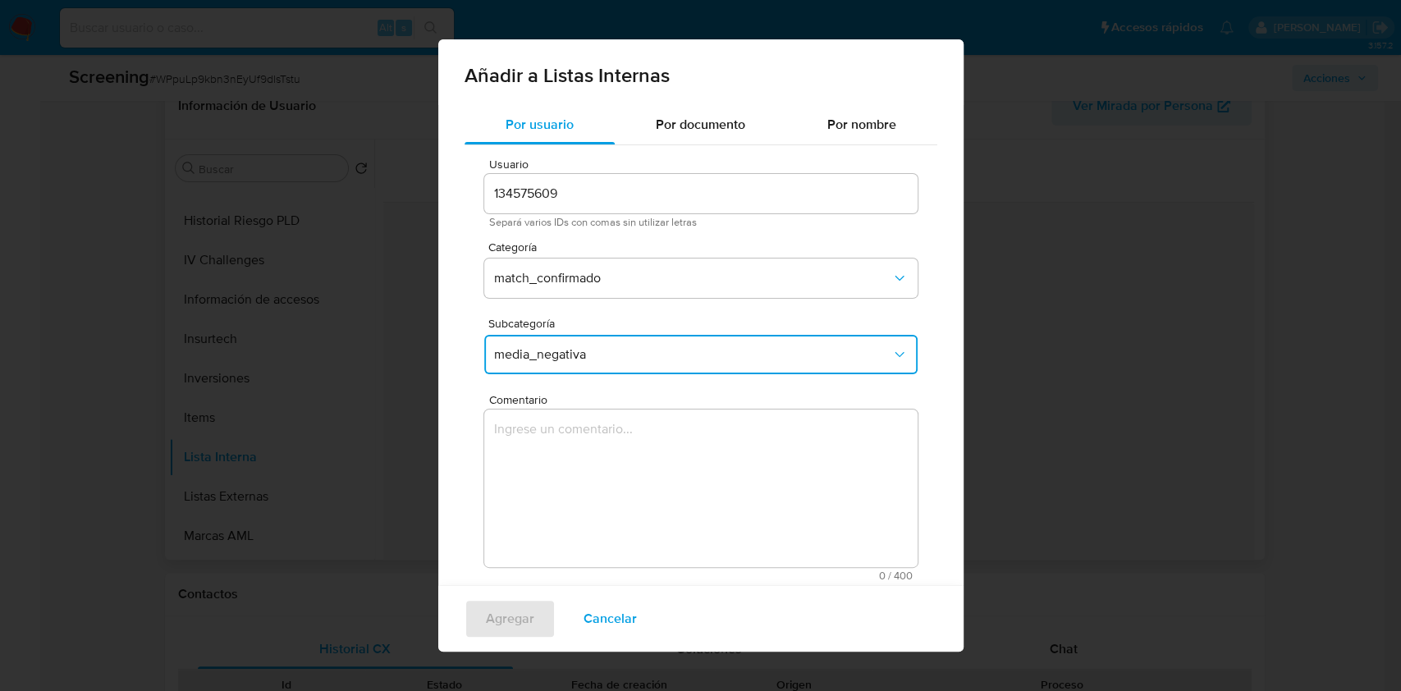
click at [625, 489] on textarea "Comentario" at bounding box center [700, 489] width 433 height 158
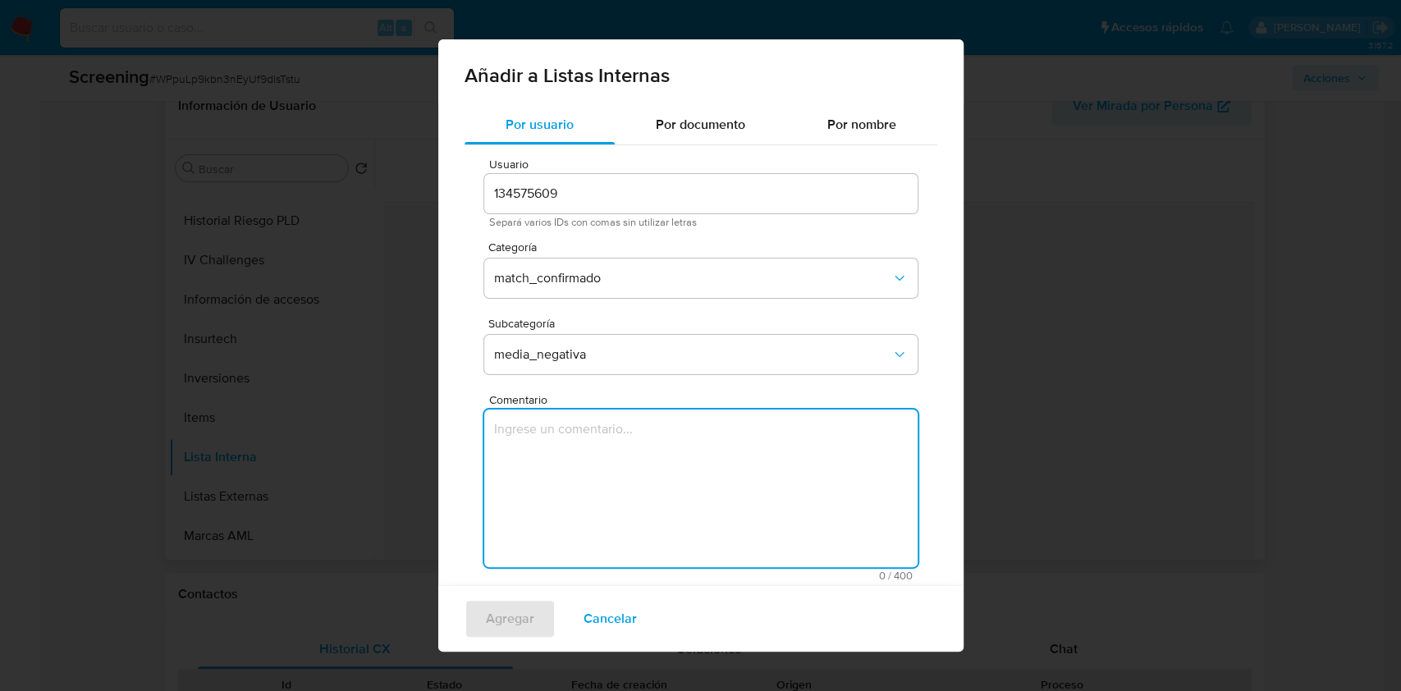
click at [608, 441] on textarea "Comentario" at bounding box center [700, 489] width 433 height 158
paste textarea "Información negativa en noticias periodísticas"
type textarea "Información negativa en noticias periodísticas"
click at [512, 627] on span "Agregar" at bounding box center [510, 619] width 48 height 36
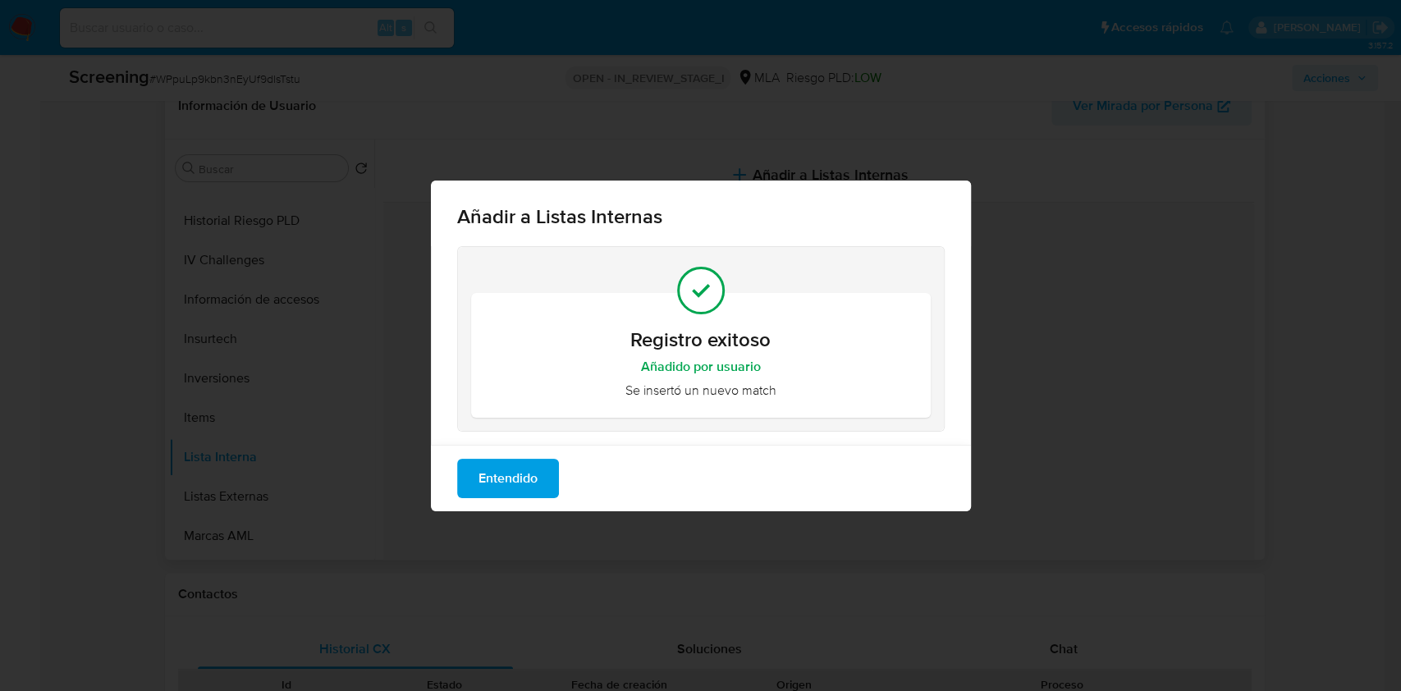
click at [544, 476] on button "Entendido" at bounding box center [508, 478] width 102 height 39
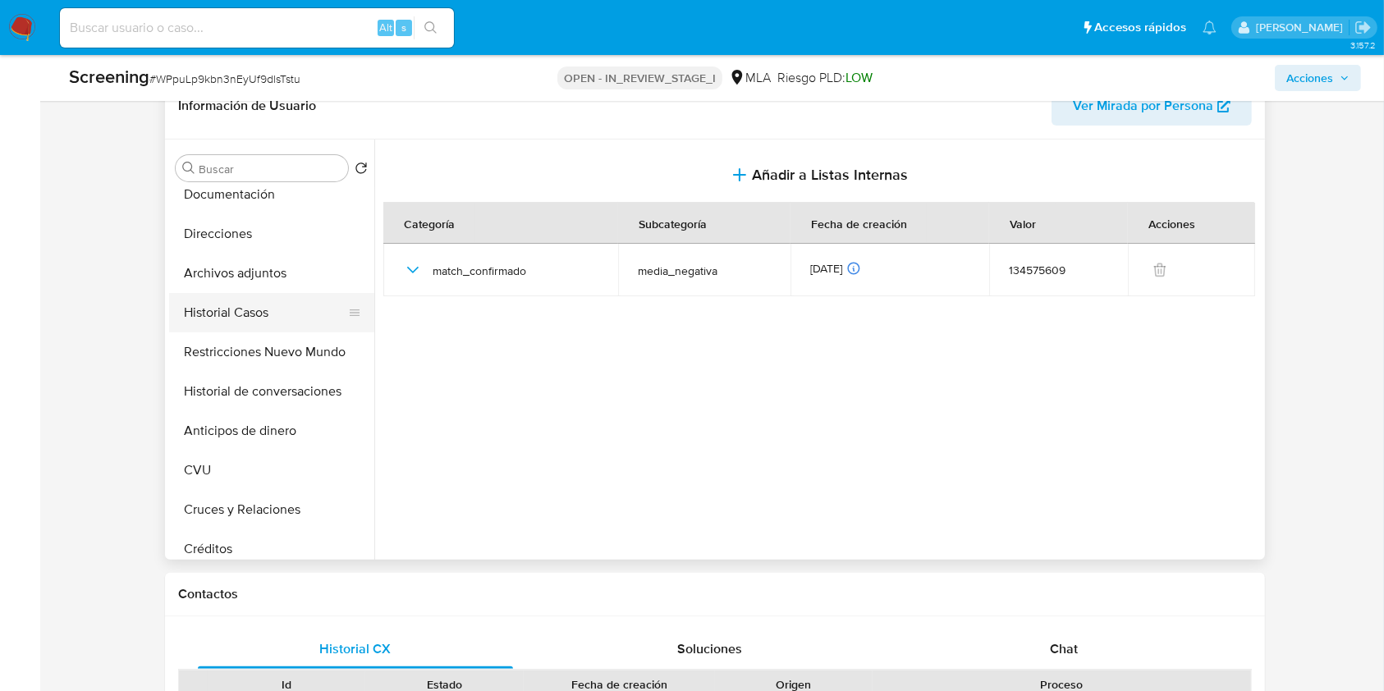
scroll to position [0, 0]
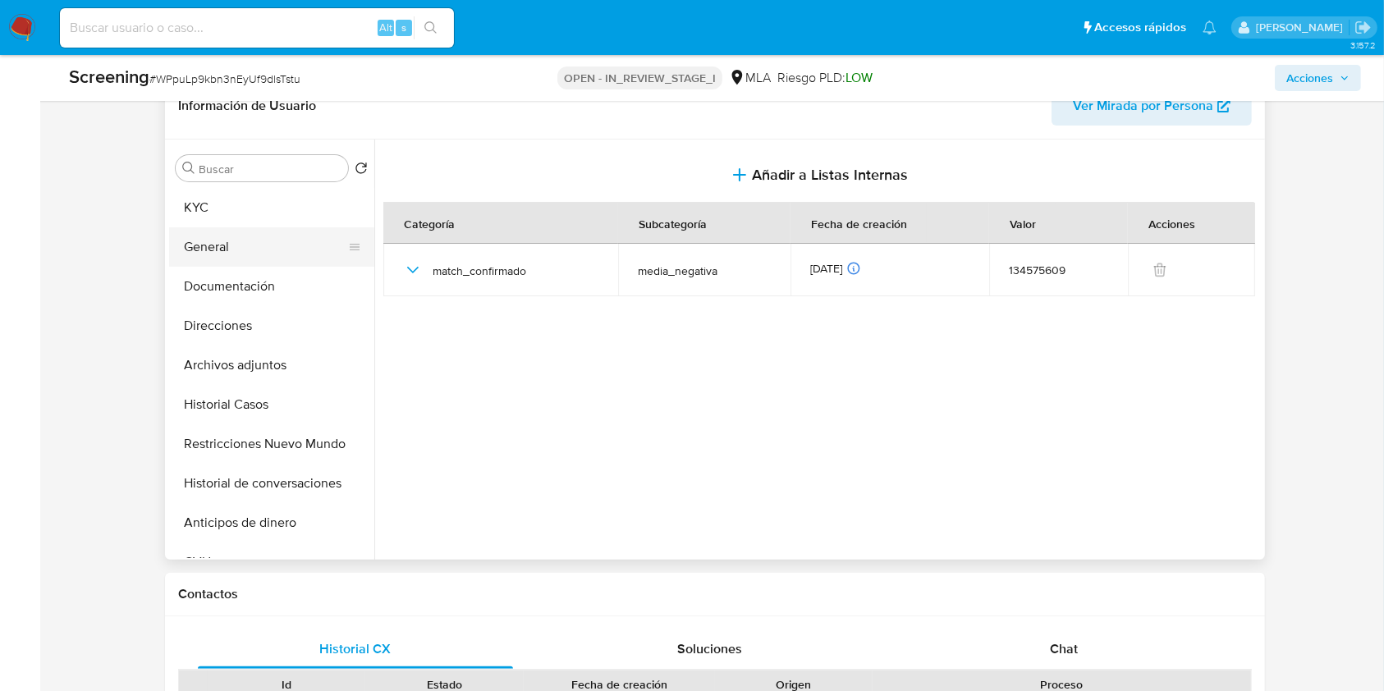
click at [269, 246] on button "General" at bounding box center [265, 246] width 192 height 39
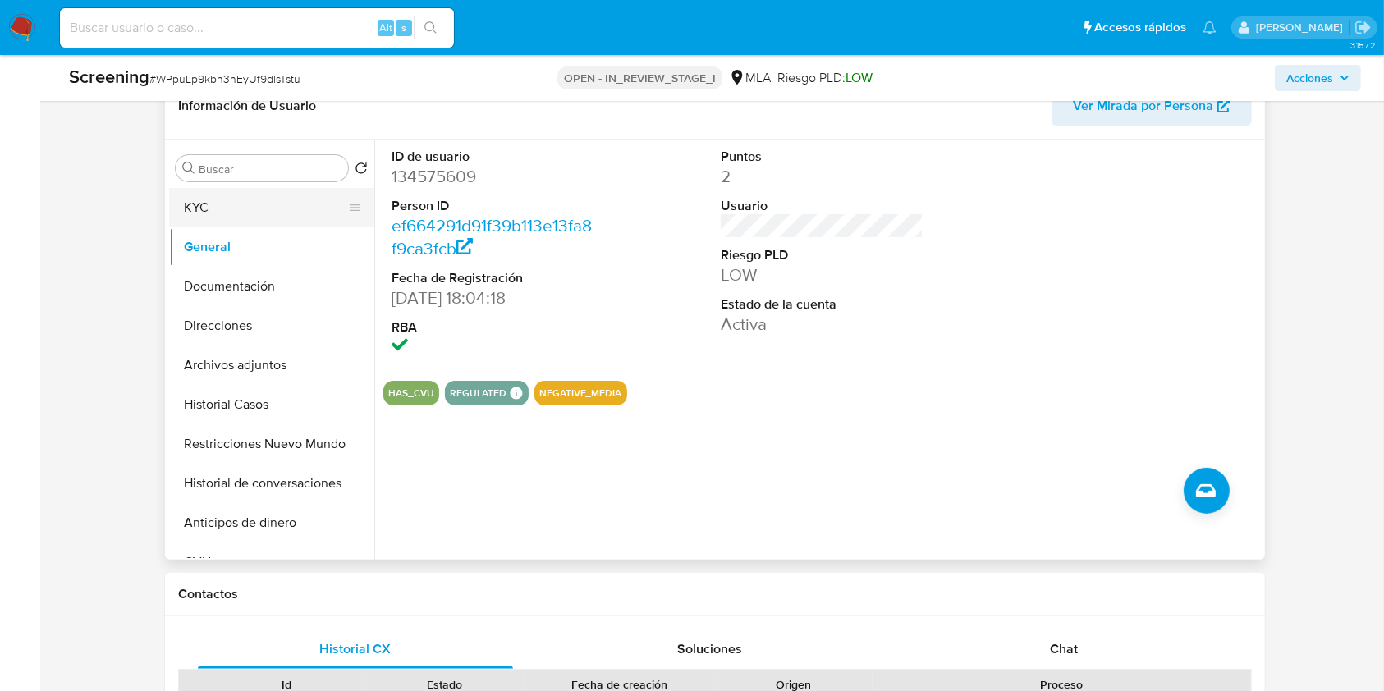
click at [236, 201] on button "KYC" at bounding box center [265, 207] width 192 height 39
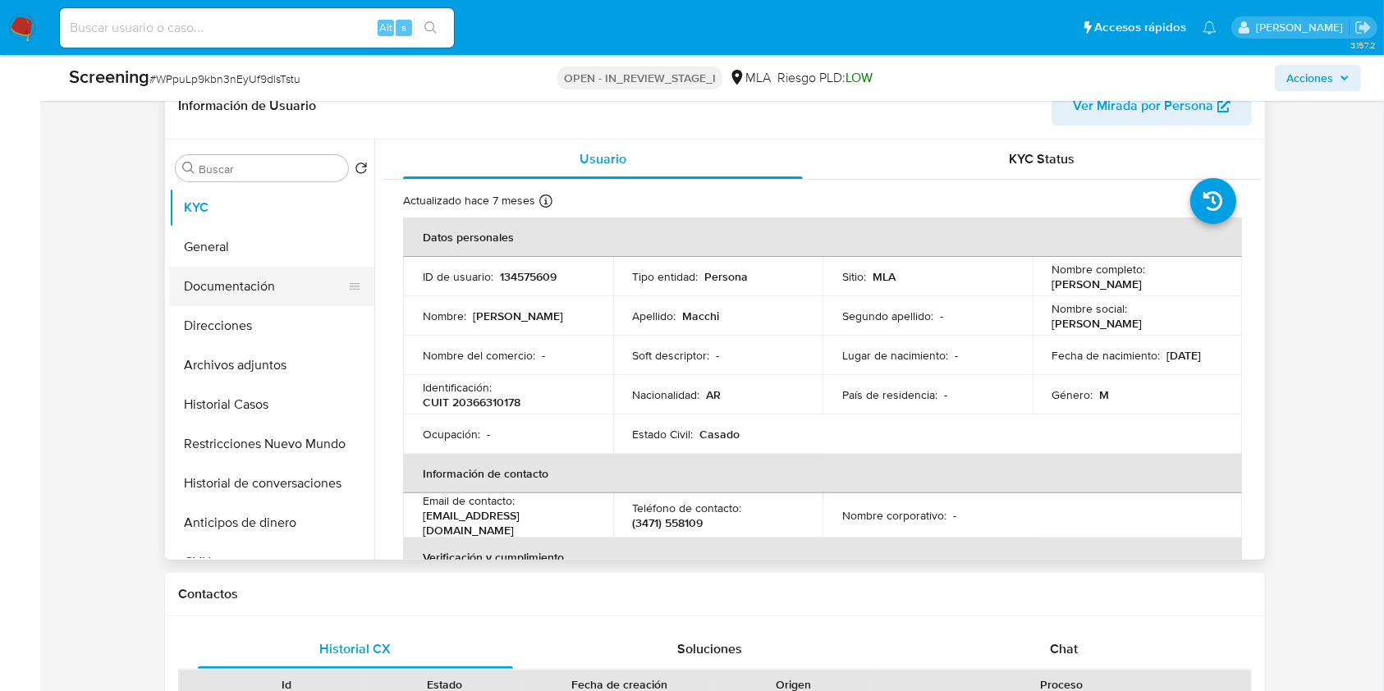
click at [220, 280] on button "Documentación" at bounding box center [265, 286] width 192 height 39
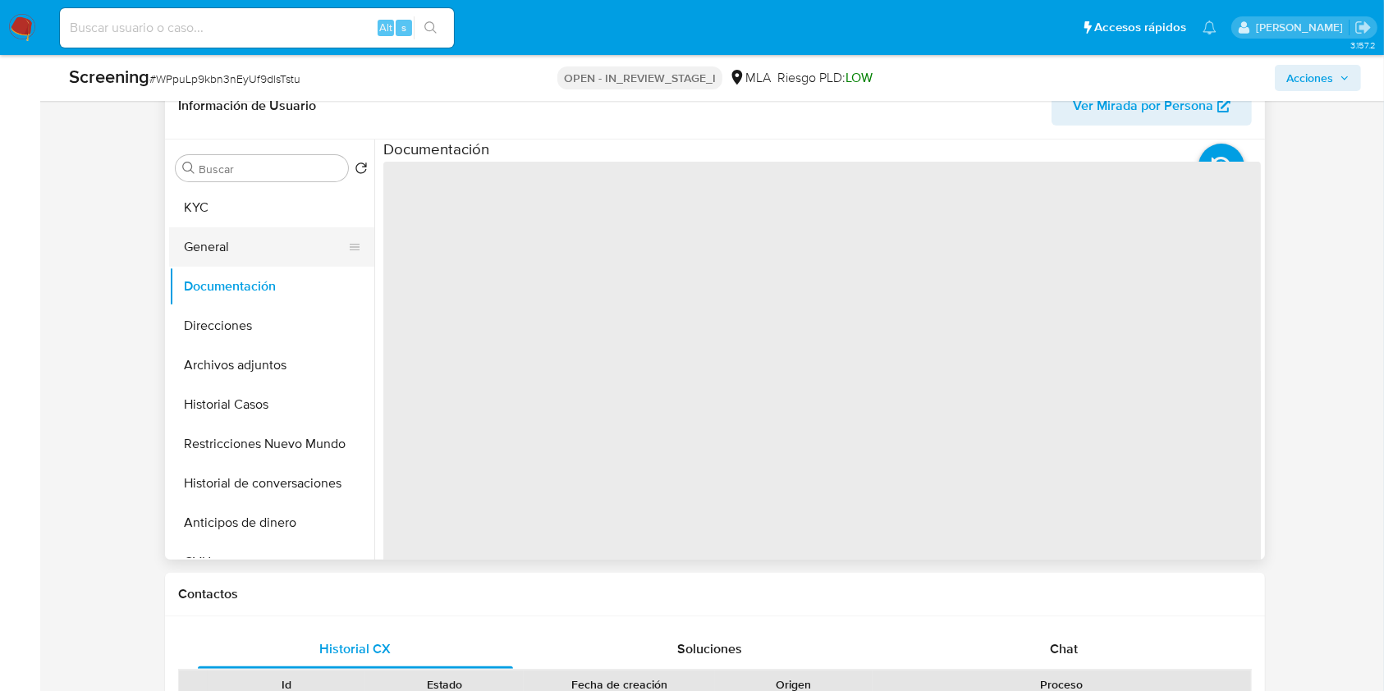
click at [241, 243] on button "General" at bounding box center [265, 246] width 192 height 39
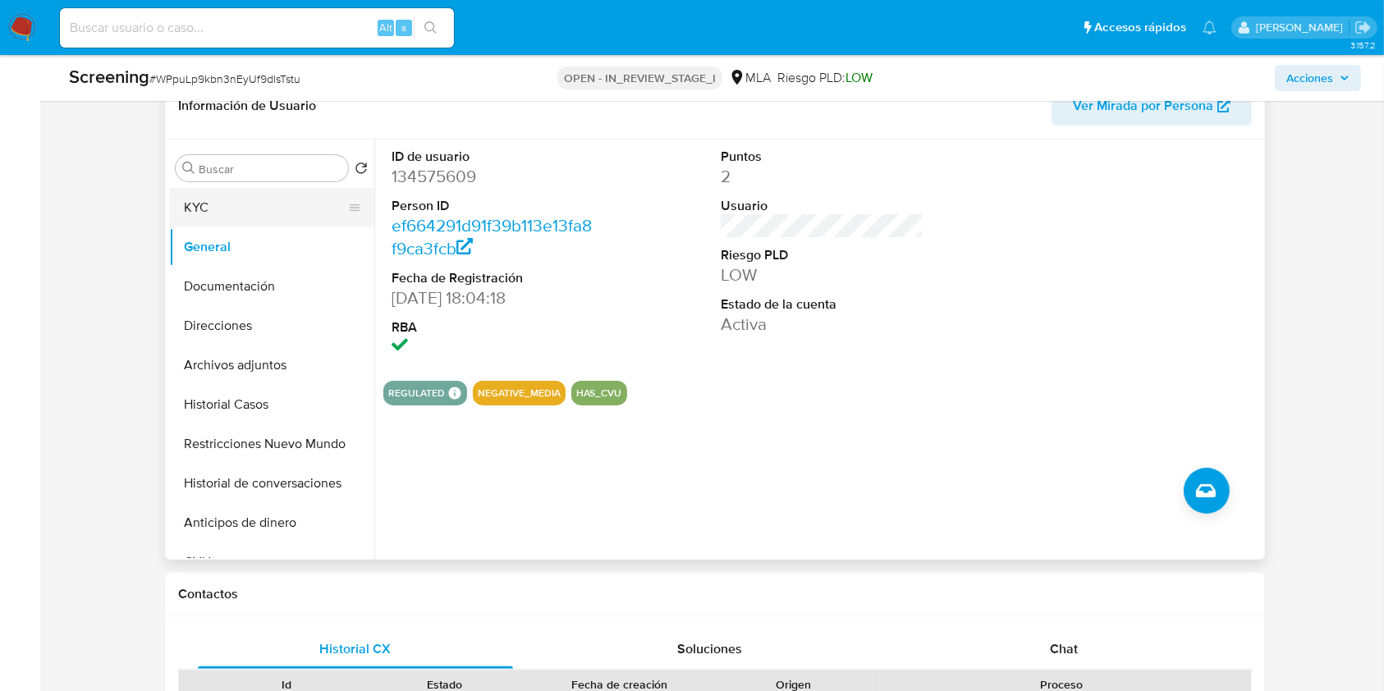
click at [257, 208] on button "KYC" at bounding box center [265, 207] width 192 height 39
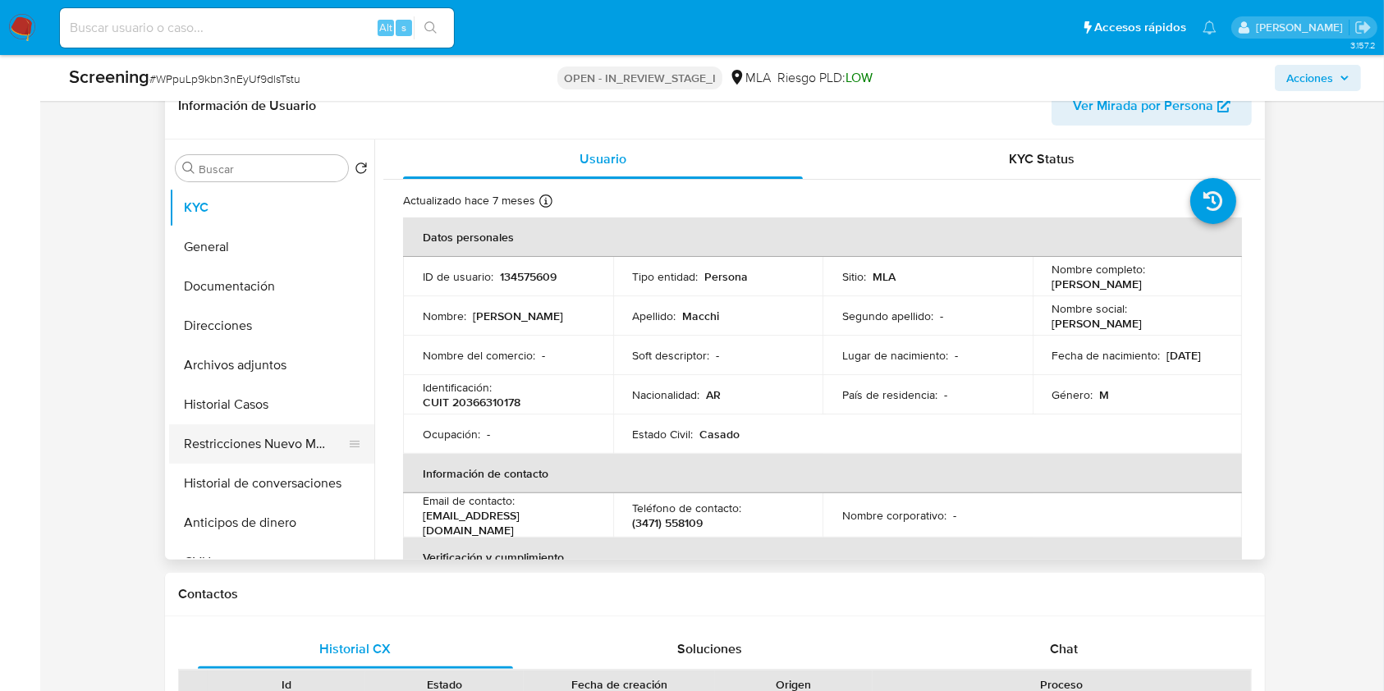
click at [214, 444] on button "Restricciones Nuevo Mundo" at bounding box center [265, 443] width 192 height 39
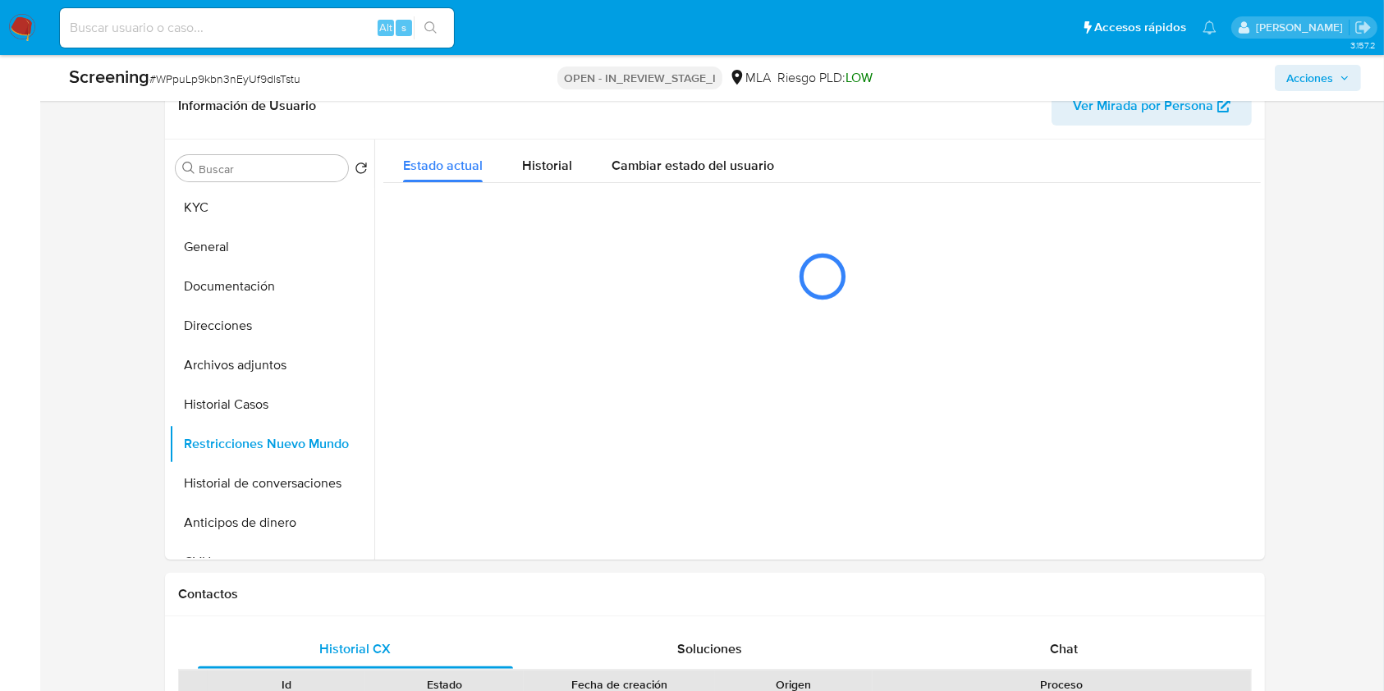
click at [1329, 78] on span "Acciones" at bounding box center [1309, 78] width 47 height 26
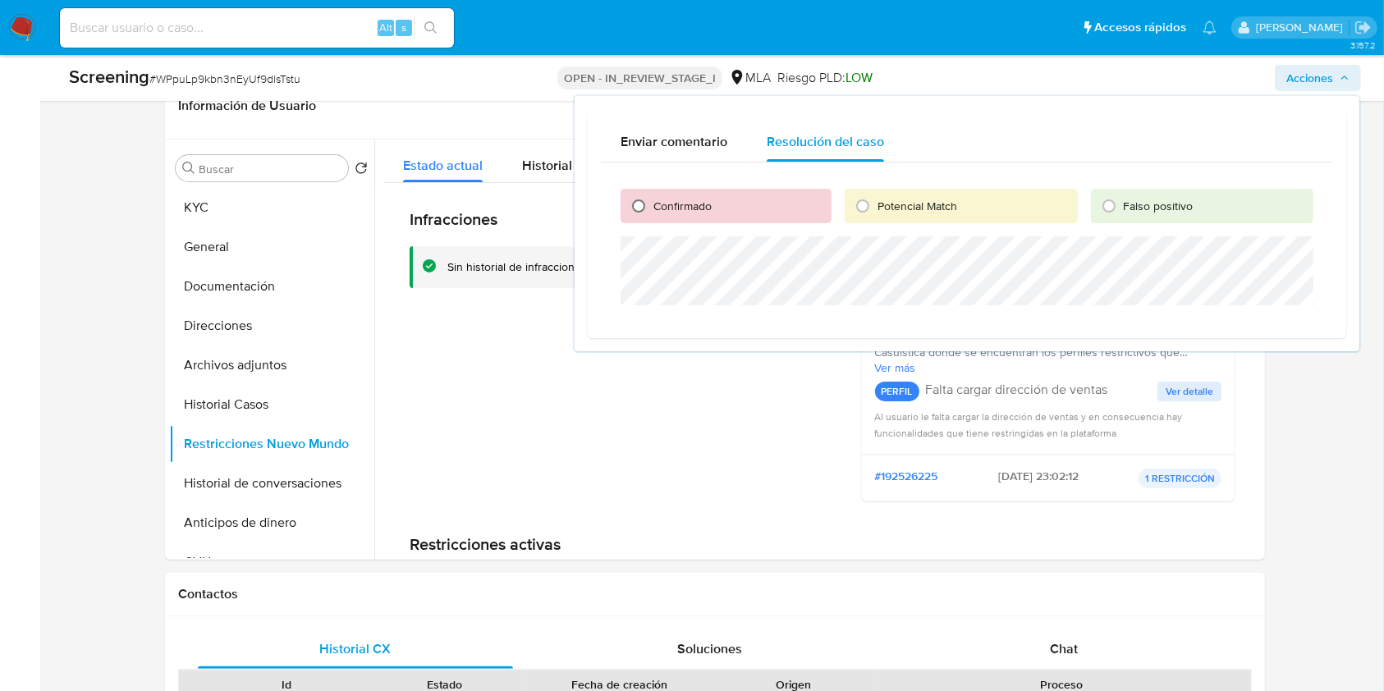
click at [639, 203] on input "Confirmado" at bounding box center [639, 206] width 26 height 26
radio input "true"
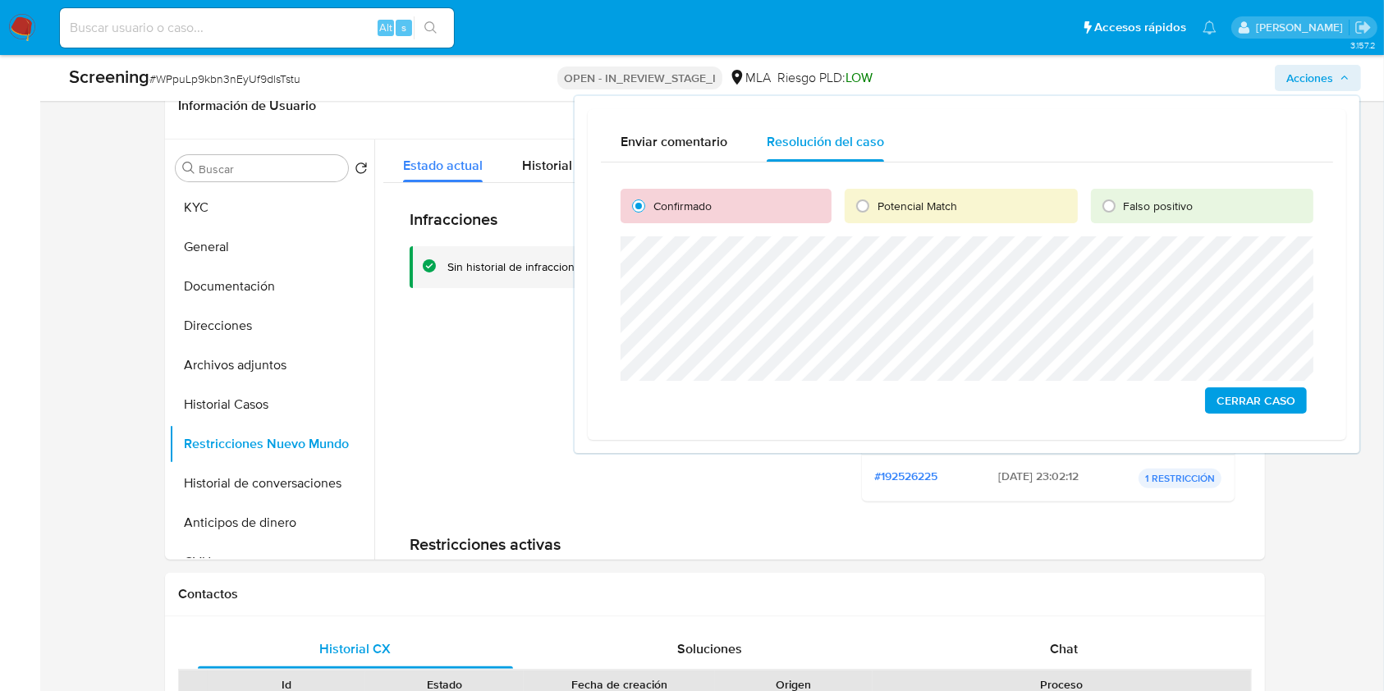
scroll to position [218, 0]
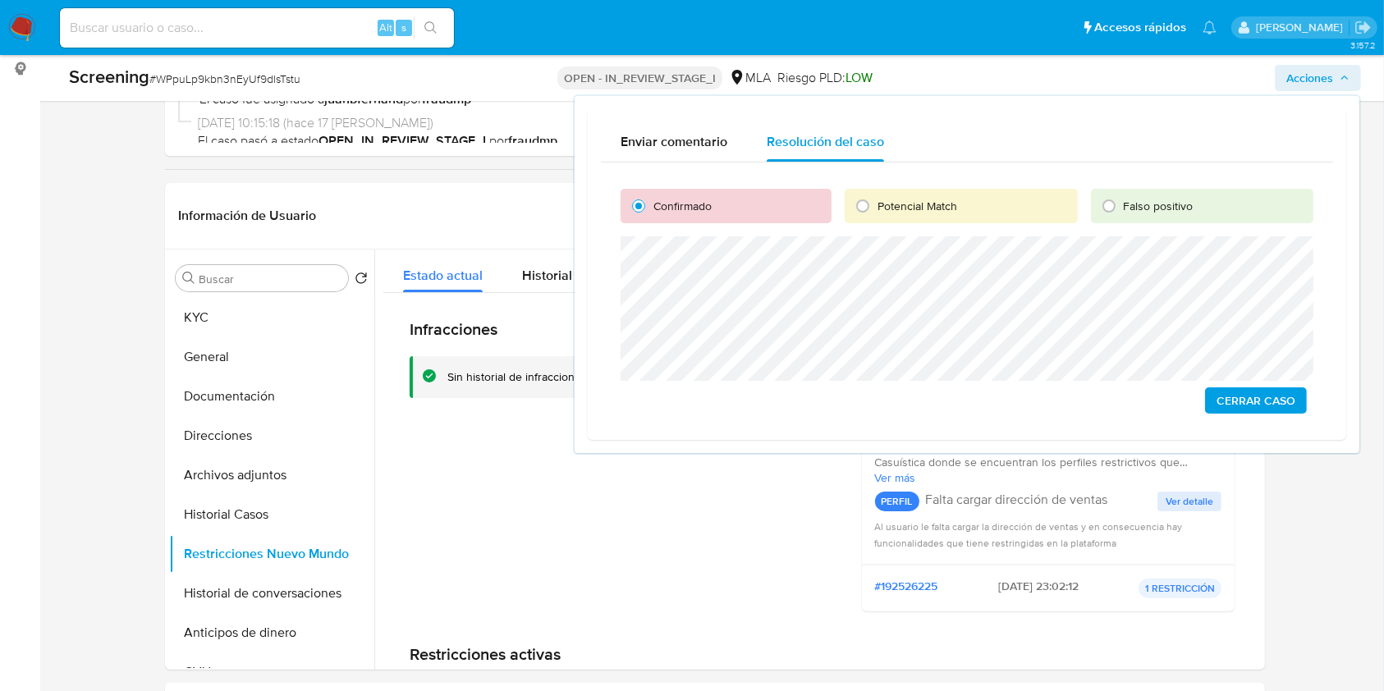
click at [1265, 402] on span "Cerrar Caso" at bounding box center [1256, 400] width 79 height 23
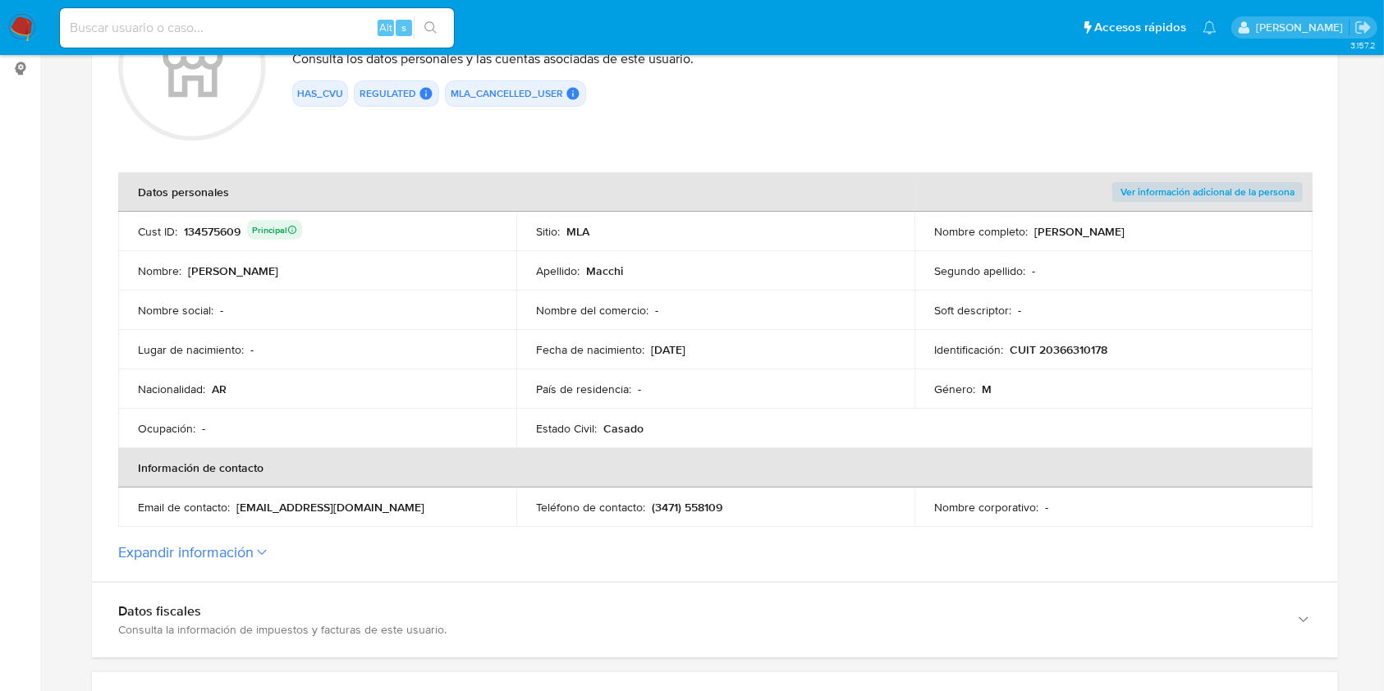
scroll to position [438, 0]
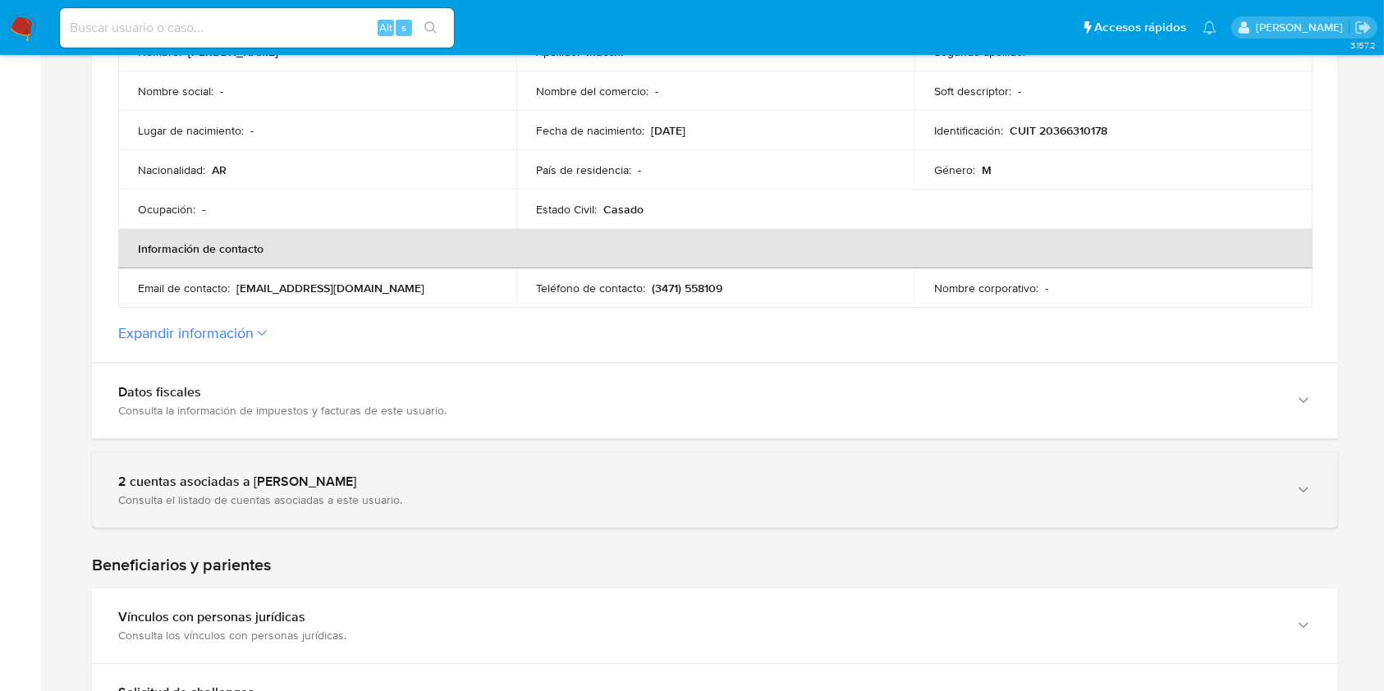
click at [276, 500] on div "Consulta el listado de cuentas asociadas a este usuario." at bounding box center [698, 500] width 1161 height 15
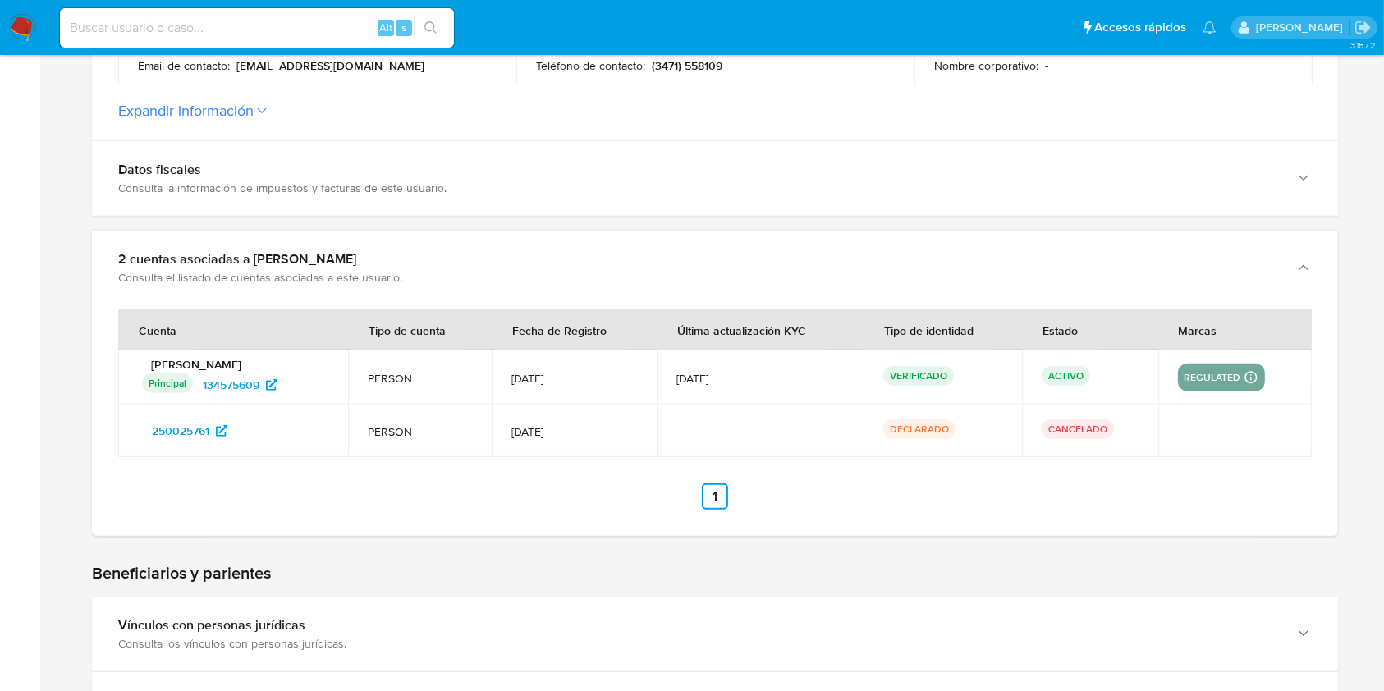
scroll to position [766, 0]
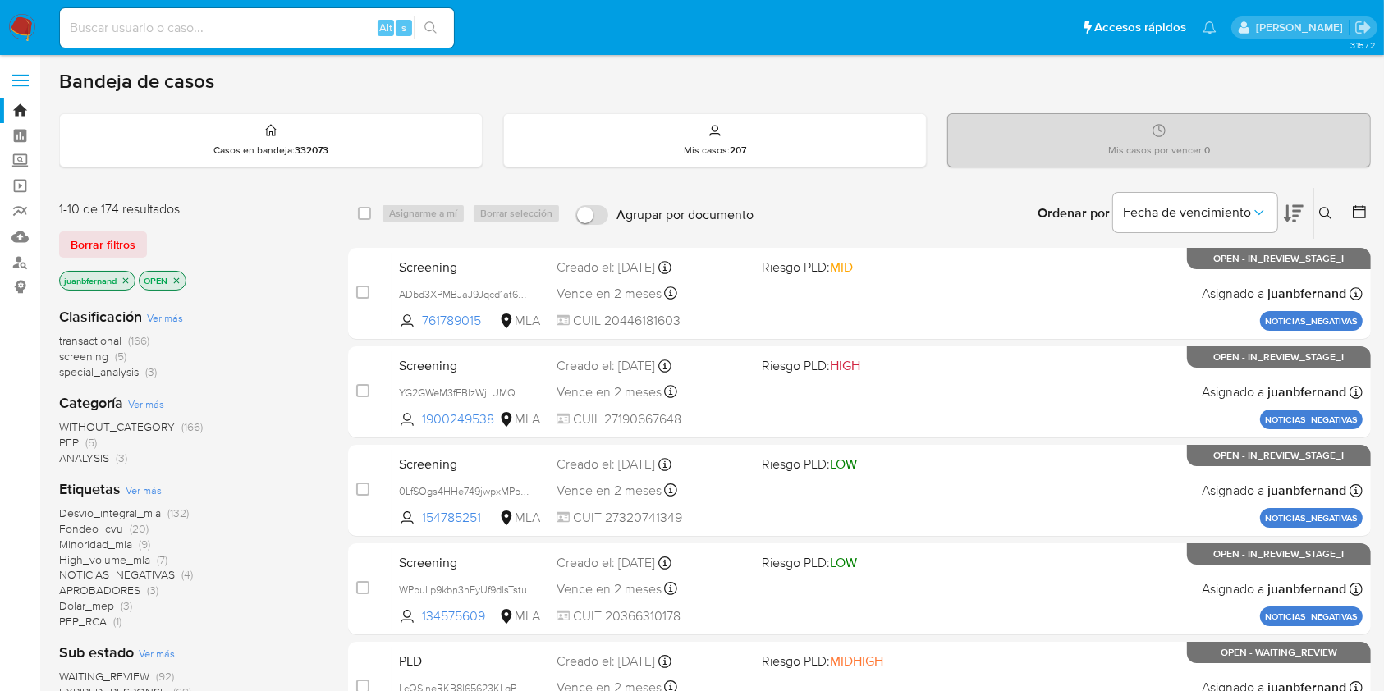
click at [317, 28] on input at bounding box center [257, 27] width 394 height 21
paste input "o4367VGu7n8ACOCs3KBnjKd1"
type input "o4367VGu7n8ACOCs3KBnjKd1"
click at [433, 23] on icon "search-icon" at bounding box center [430, 27] width 13 height 13
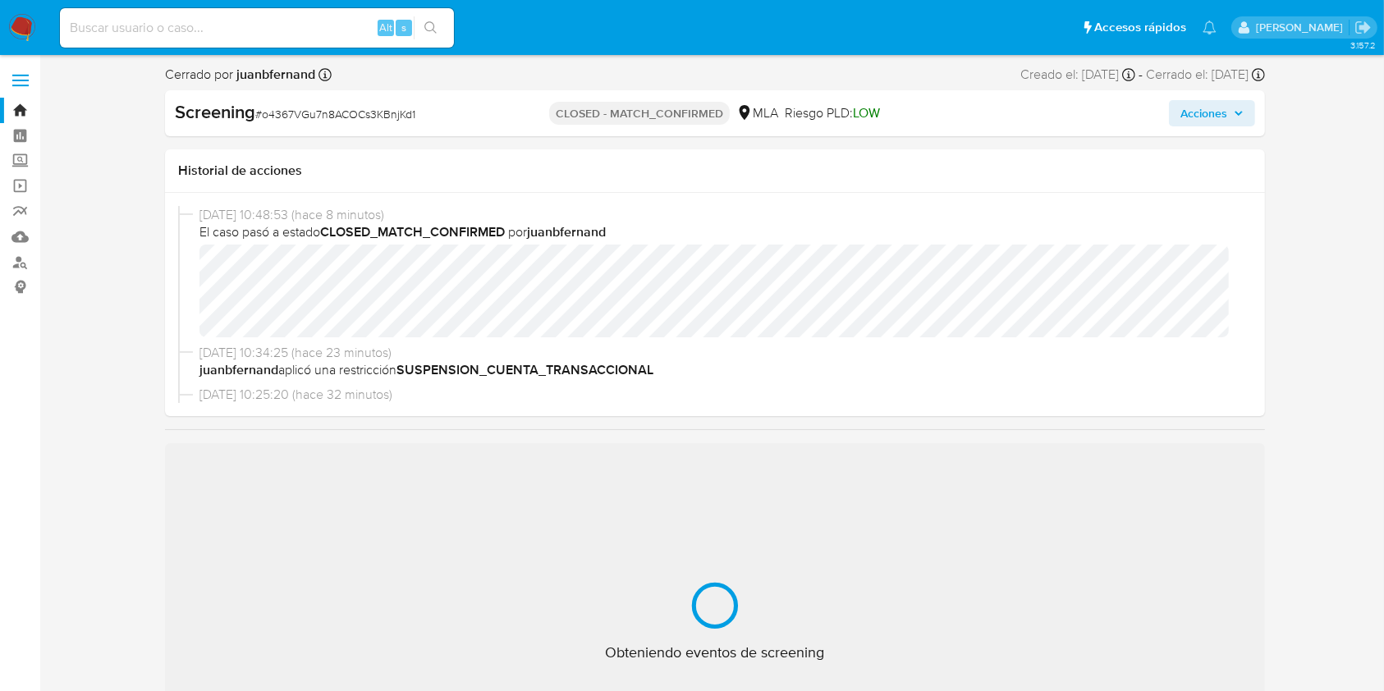
select select "10"
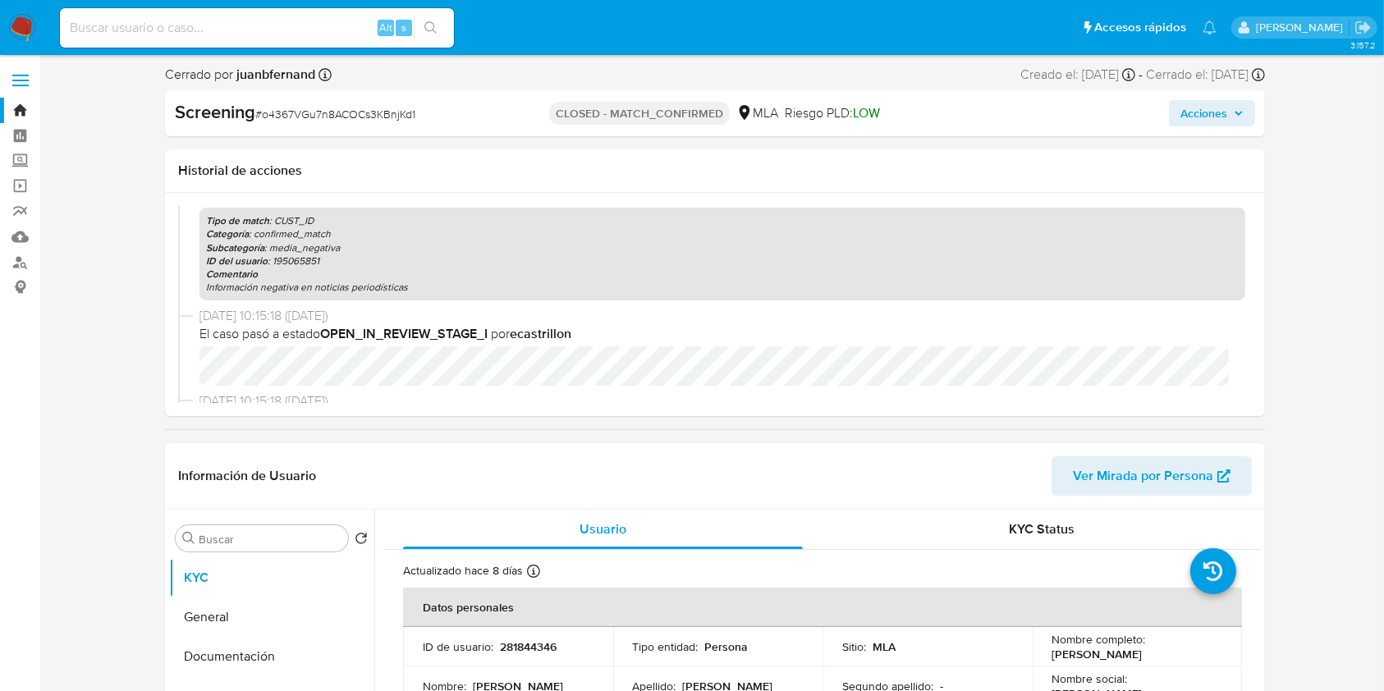
scroll to position [218, 0]
click at [382, 279] on p "Información negativa en noticias periodísticas" at bounding box center [722, 285] width 1033 height 13
drag, startPoint x: 382, startPoint y: 278, endPoint x: 250, endPoint y: 281, distance: 132.2
click at [250, 281] on p "Información negativa en noticias periodísticas" at bounding box center [722, 285] width 1033 height 13
copy p "Información negativa en noticias periodísticas"
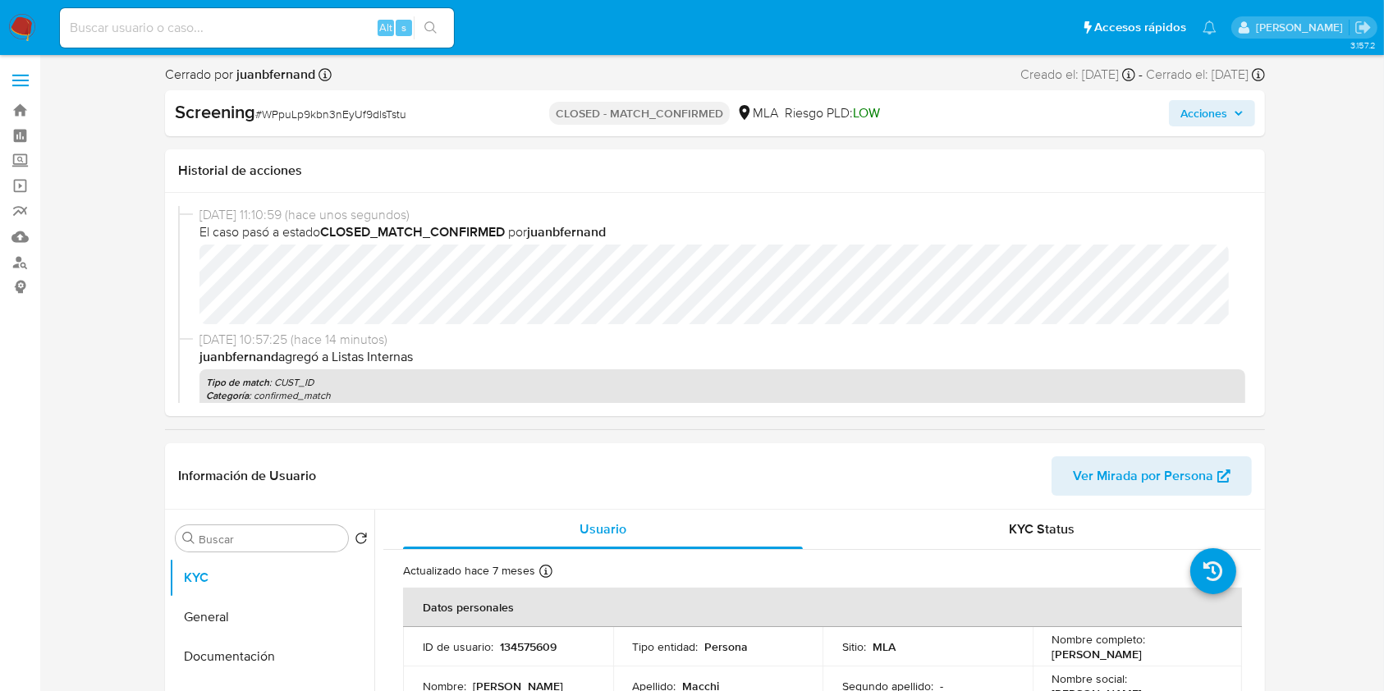
select select "10"
click at [325, 24] on input at bounding box center [257, 27] width 394 height 21
paste input "0LfSOgs4HHe749jwpxMPpa0Q"
type input "0LfSOgs4HHe749jwpxMPpa0Q"
click at [430, 25] on icon "search-icon" at bounding box center [430, 27] width 13 height 13
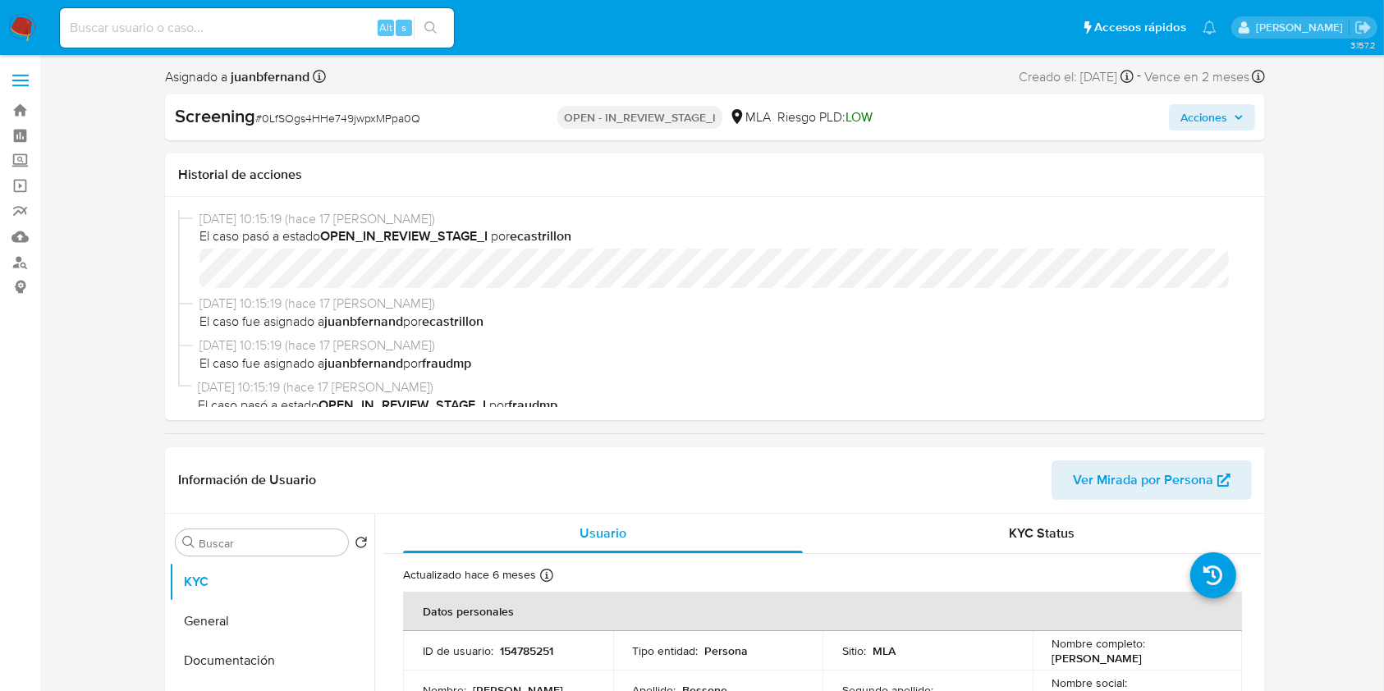
select select "10"
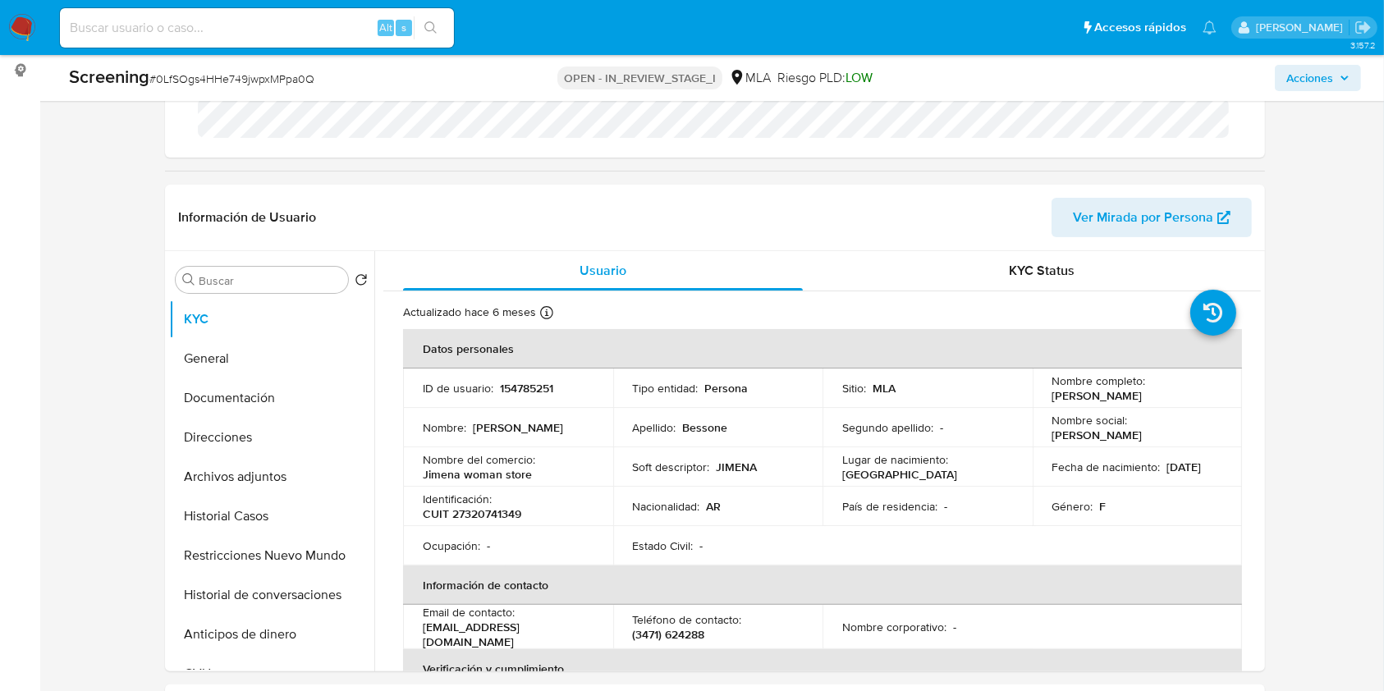
scroll to position [218, 0]
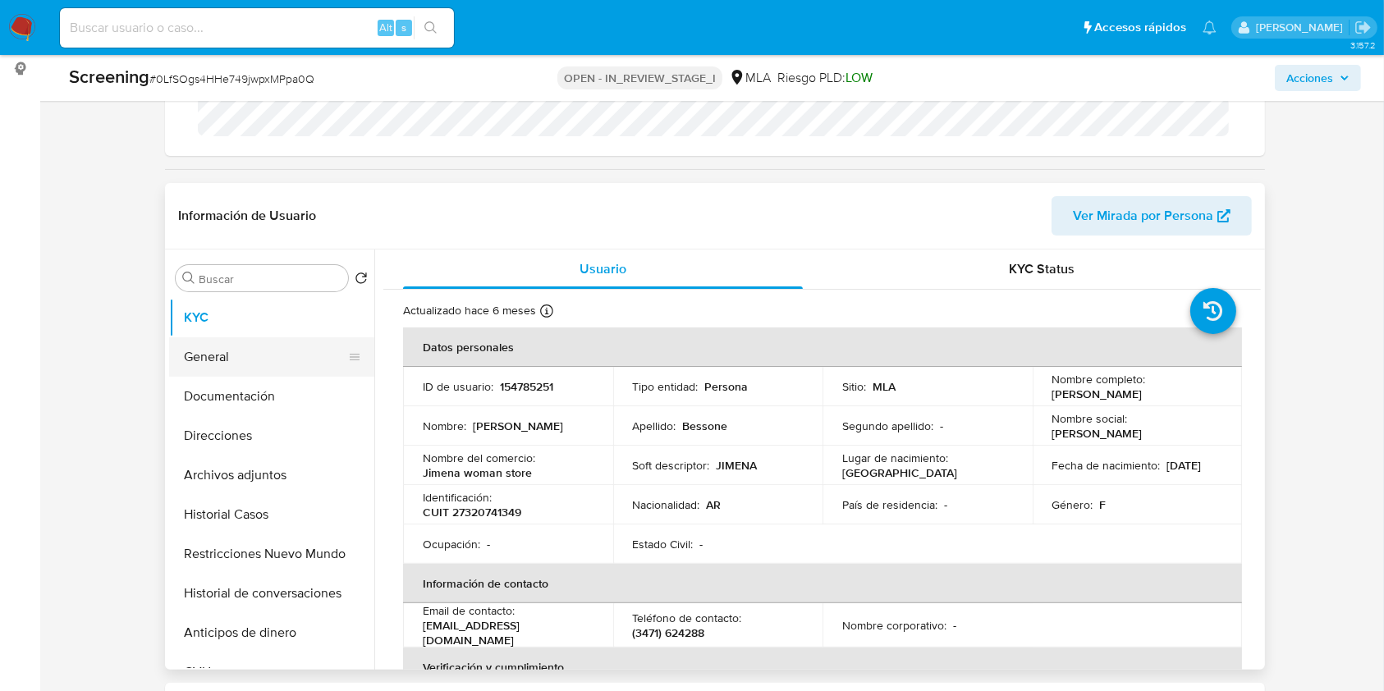
click at [264, 369] on button "General" at bounding box center [265, 356] width 192 height 39
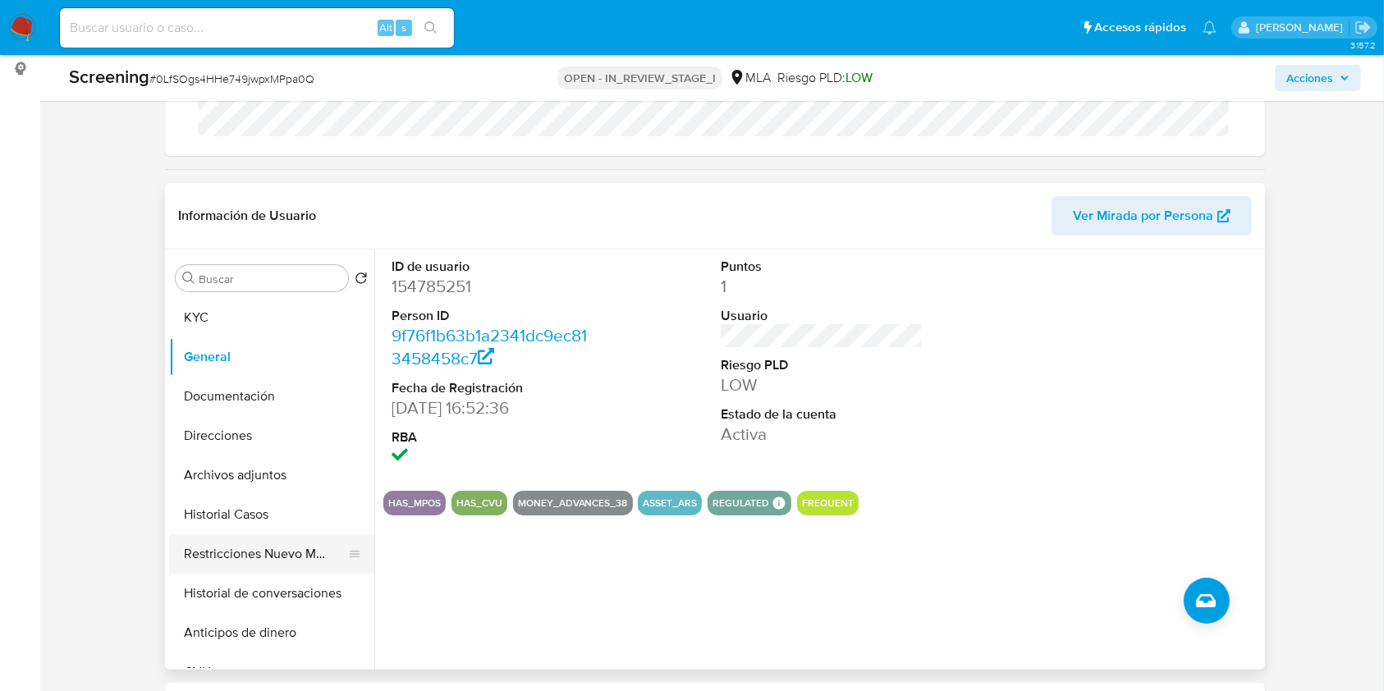
click at [243, 552] on button "Restricciones Nuevo Mundo" at bounding box center [265, 553] width 192 height 39
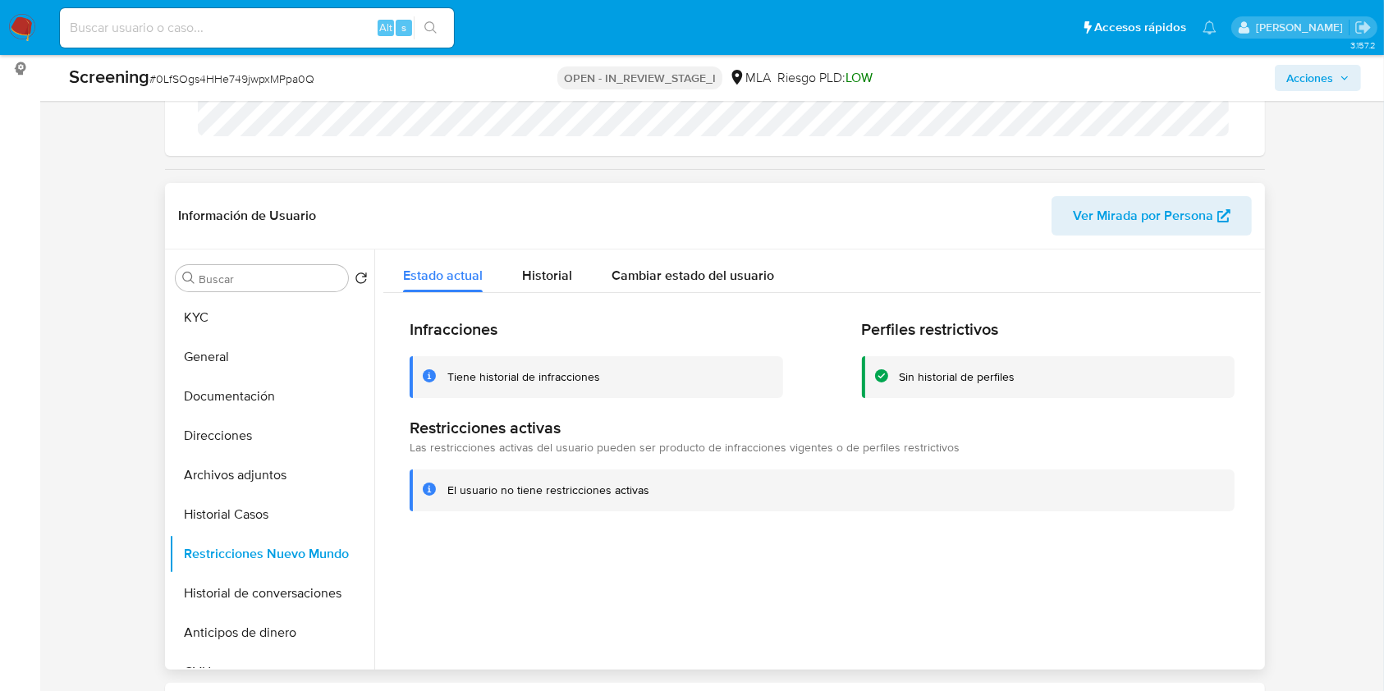
click at [1140, 219] on span "Ver Mirada por Persona" at bounding box center [1143, 215] width 140 height 39
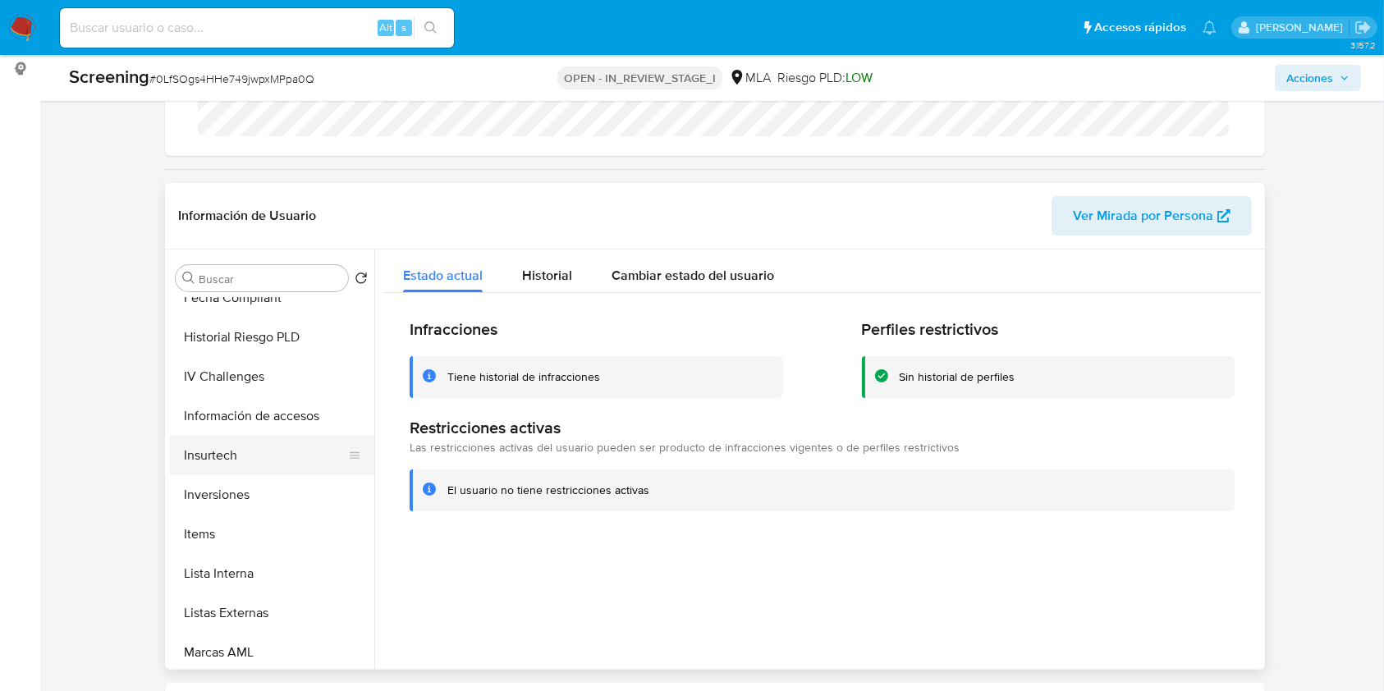
scroll to position [657, 0]
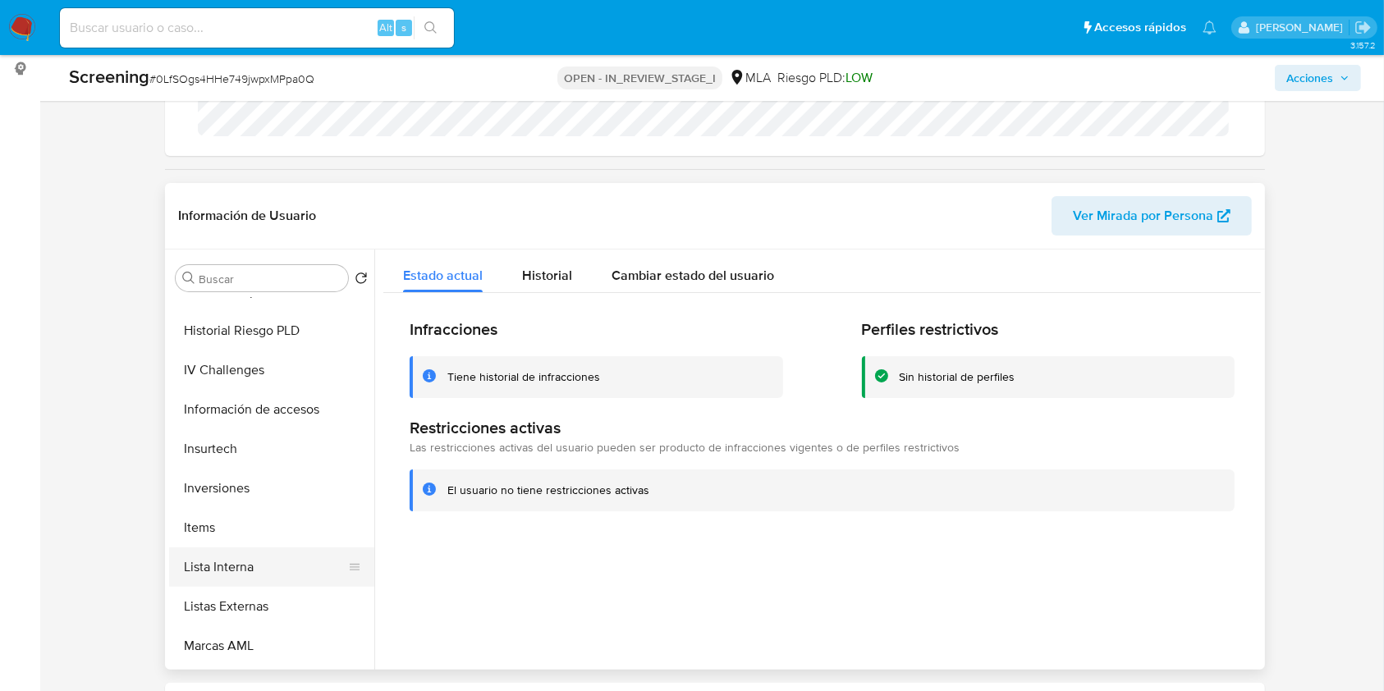
click at [256, 555] on button "Lista Interna" at bounding box center [265, 567] width 192 height 39
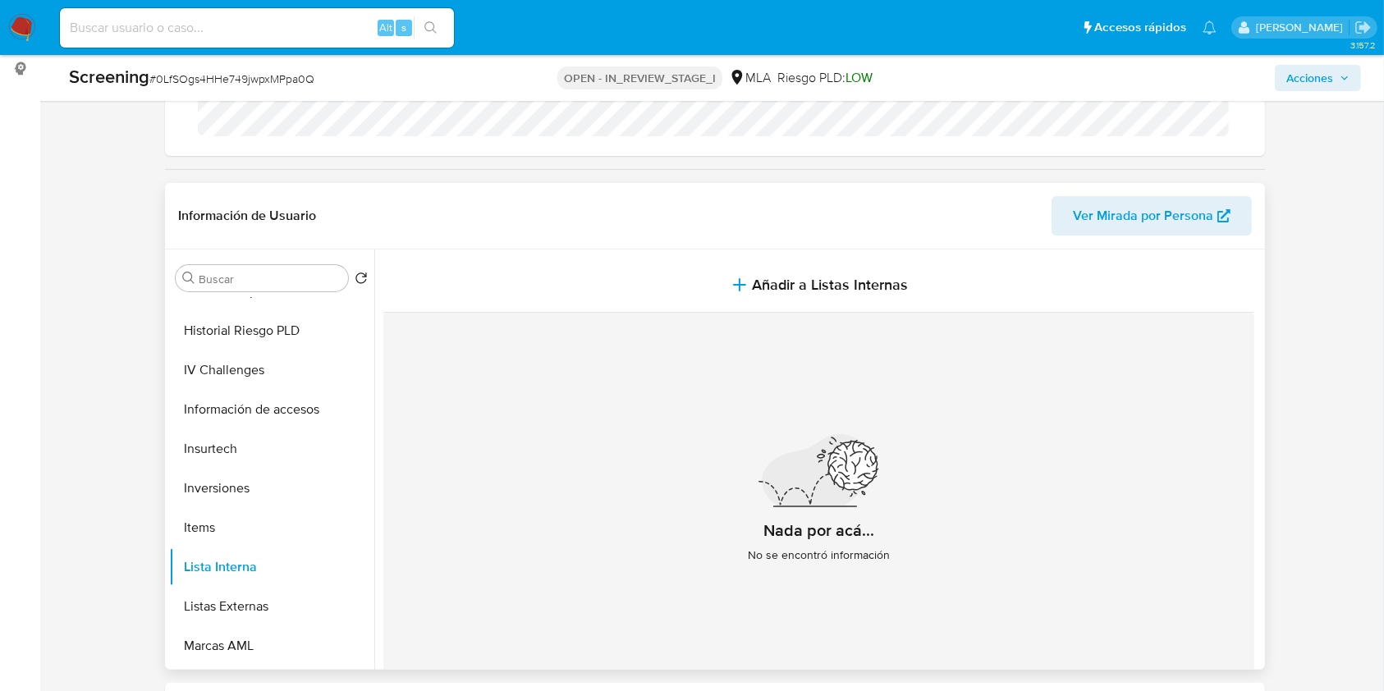
click at [713, 313] on div "Nada por acá... No se encontró información" at bounding box center [818, 506] width 871 height 386
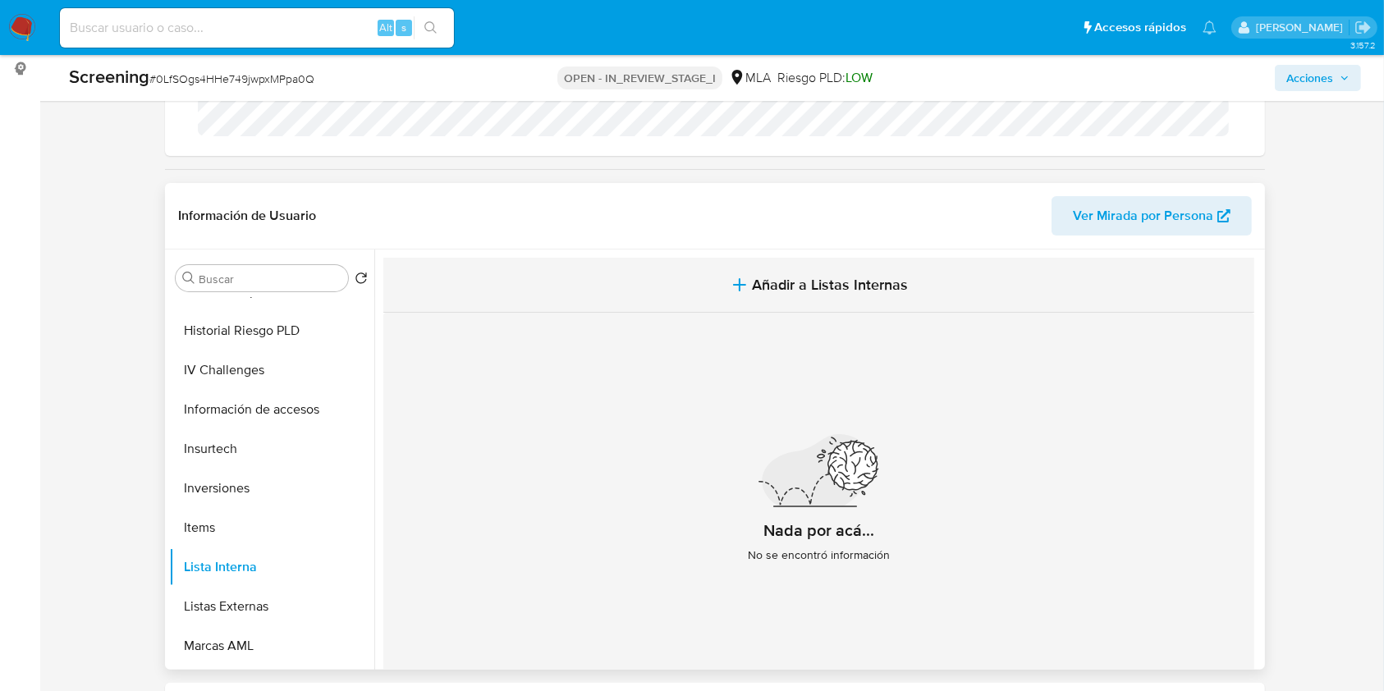
click at [730, 290] on icon "button" at bounding box center [740, 285] width 20 height 20
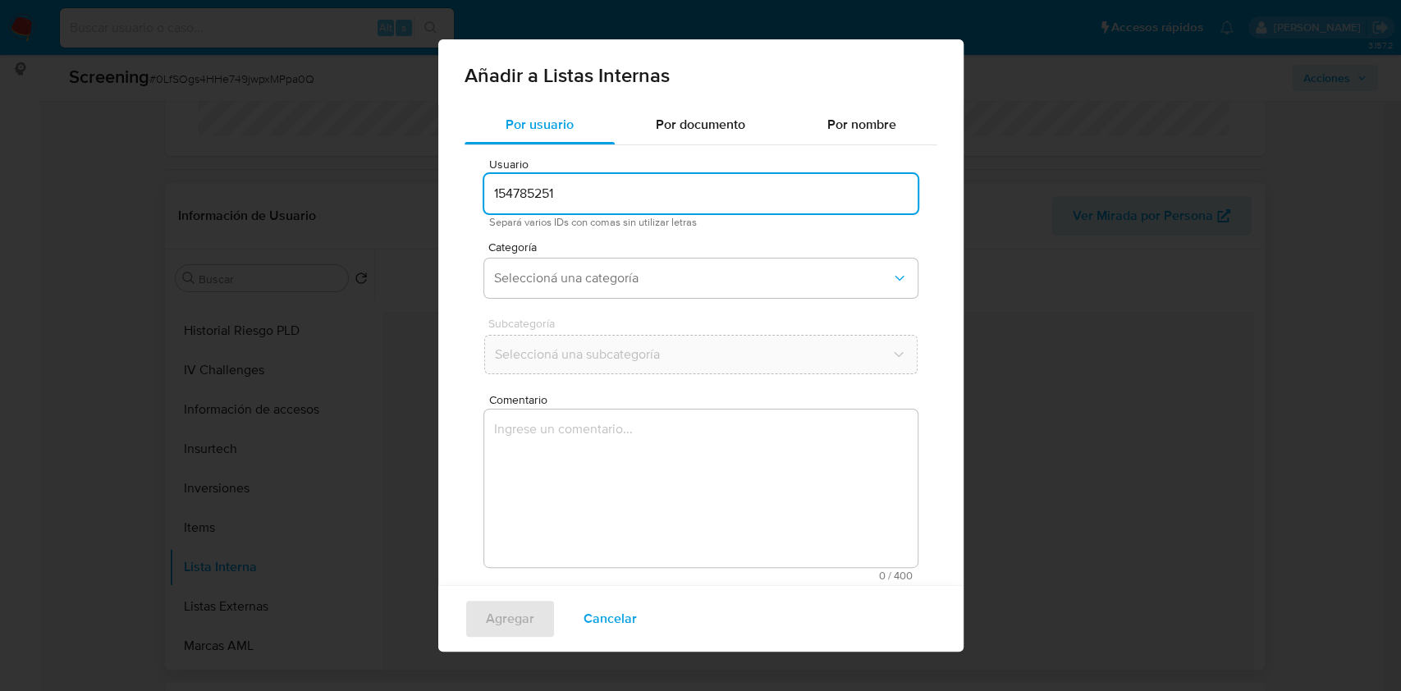
click at [619, 195] on input "154785251" at bounding box center [700, 193] width 433 height 21
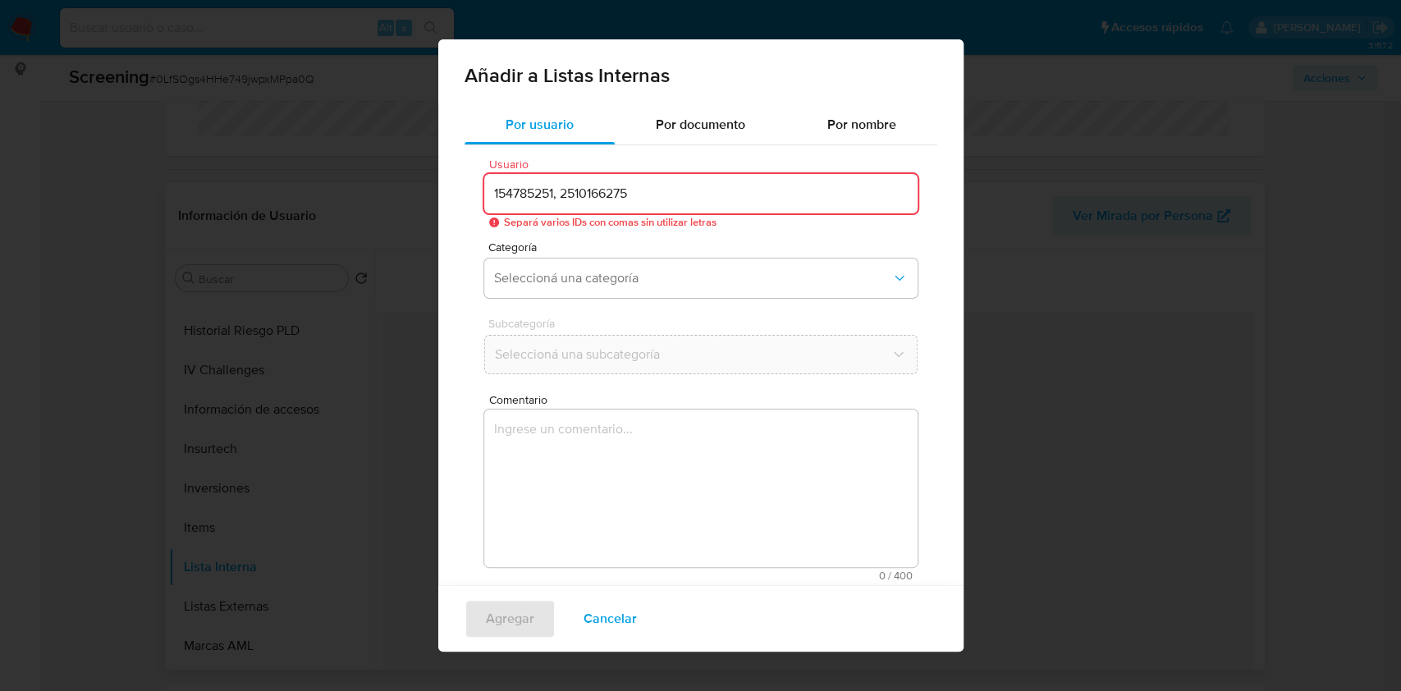
drag, startPoint x: 565, startPoint y: 191, endPoint x: 580, endPoint y: 213, distance: 27.1
click at [565, 192] on input "154785251, 2510166275" at bounding box center [700, 193] width 433 height 21
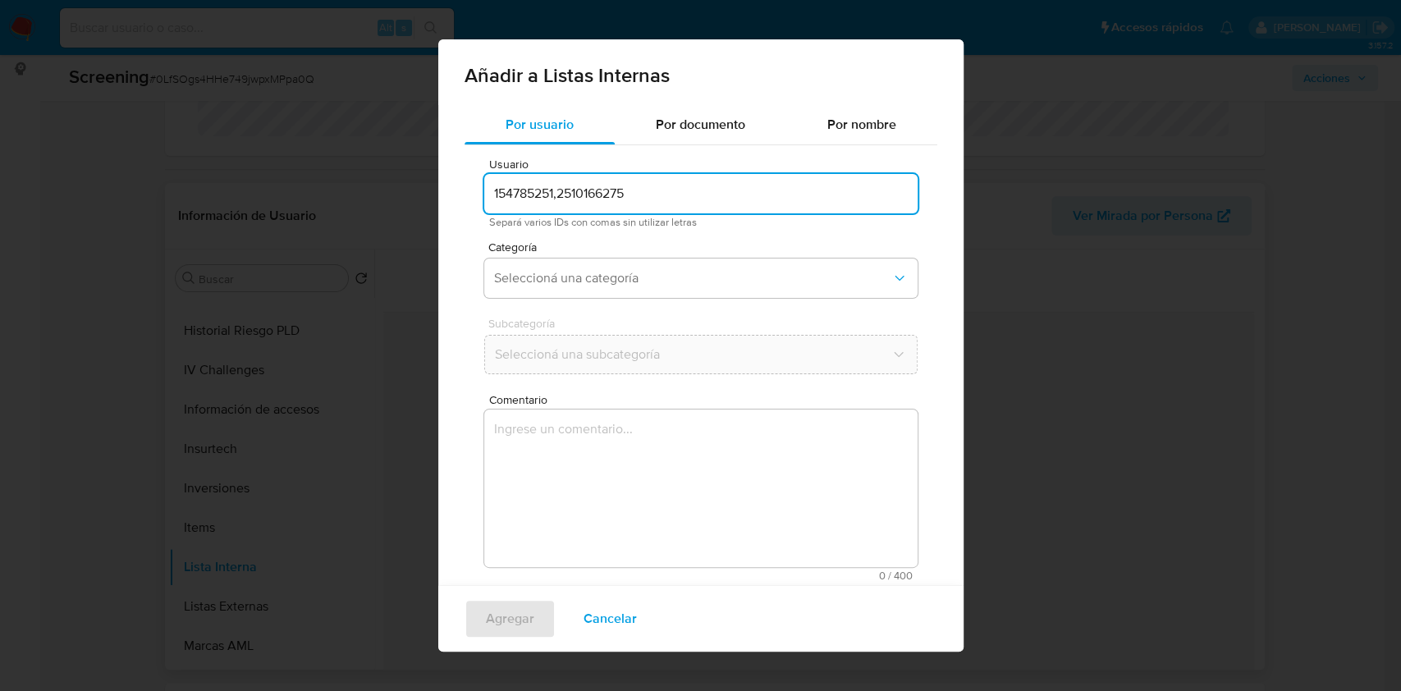
click at [655, 199] on input "154785251,2510166275" at bounding box center [700, 193] width 433 height 21
type input "154785251,2510166275"
click at [573, 273] on span "Seleccioná una categoría" at bounding box center [692, 278] width 397 height 16
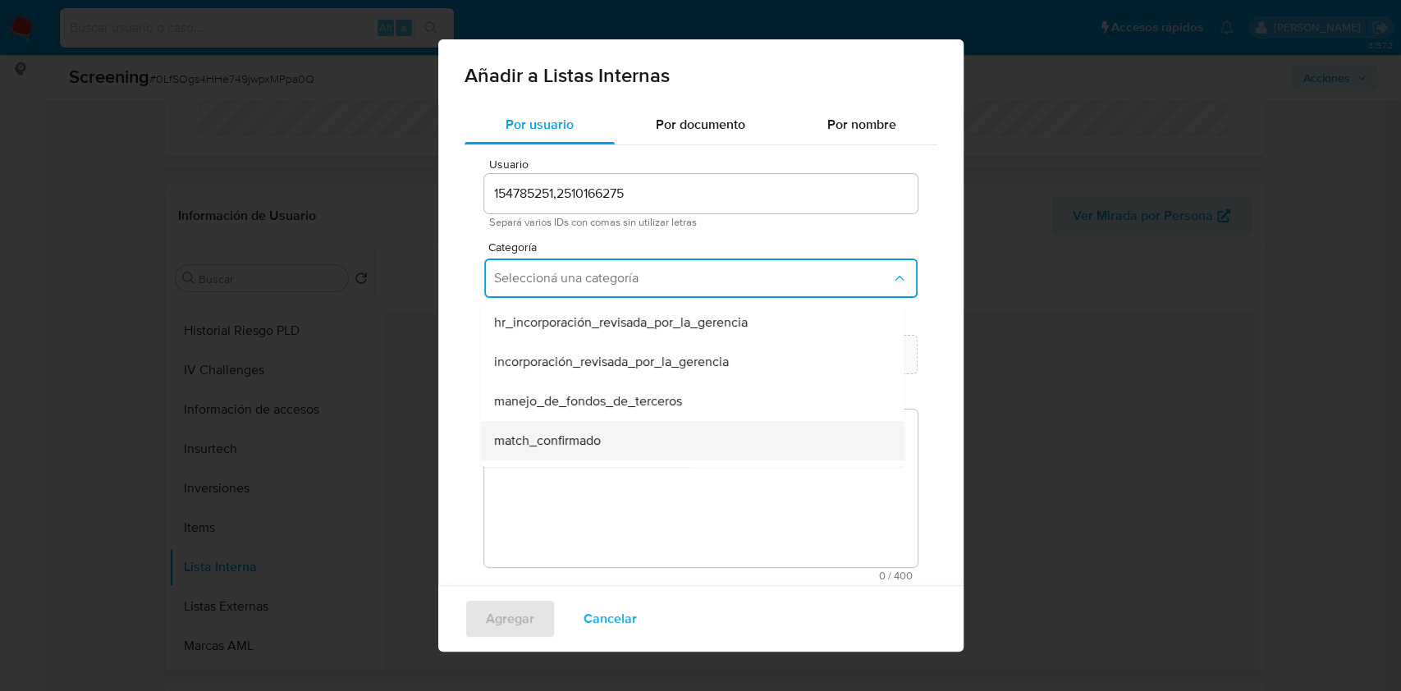
click at [676, 436] on div "match_confirmado" at bounding box center [686, 440] width 387 height 39
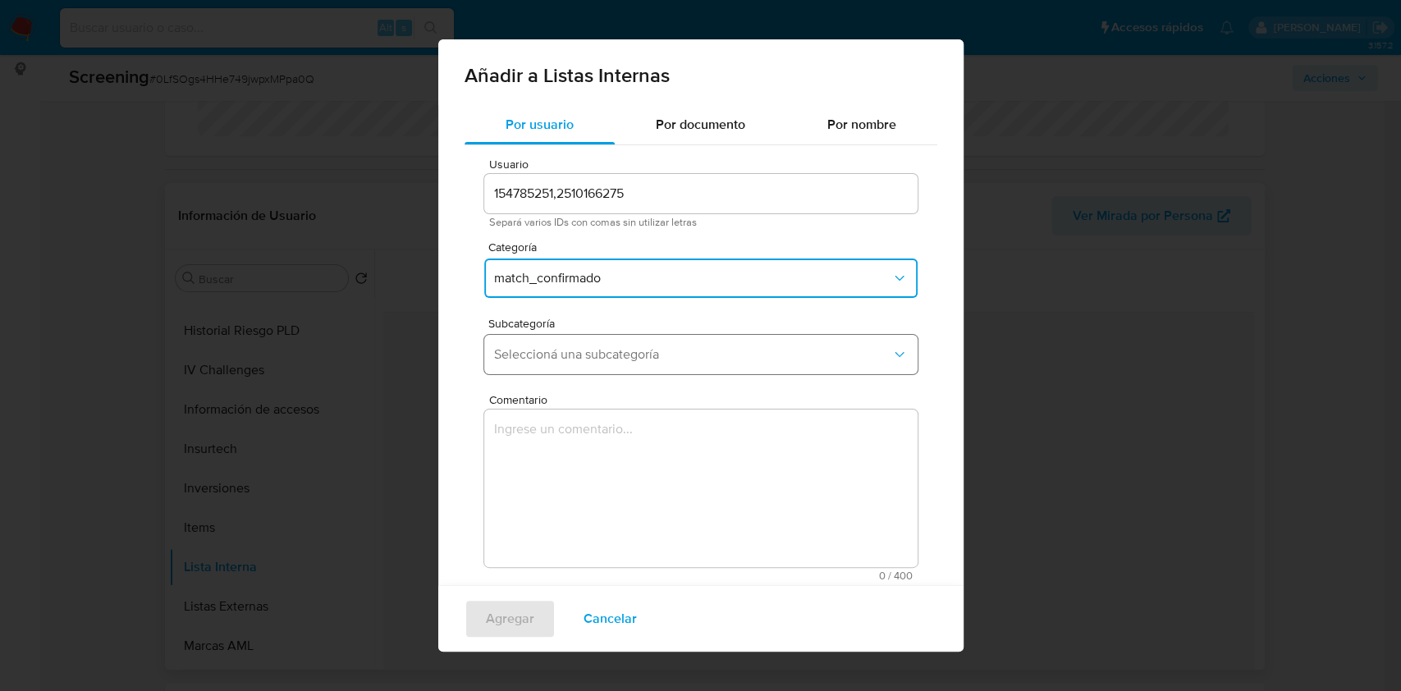
click at [636, 361] on button "Seleccioná una subcategoría" at bounding box center [700, 354] width 433 height 39
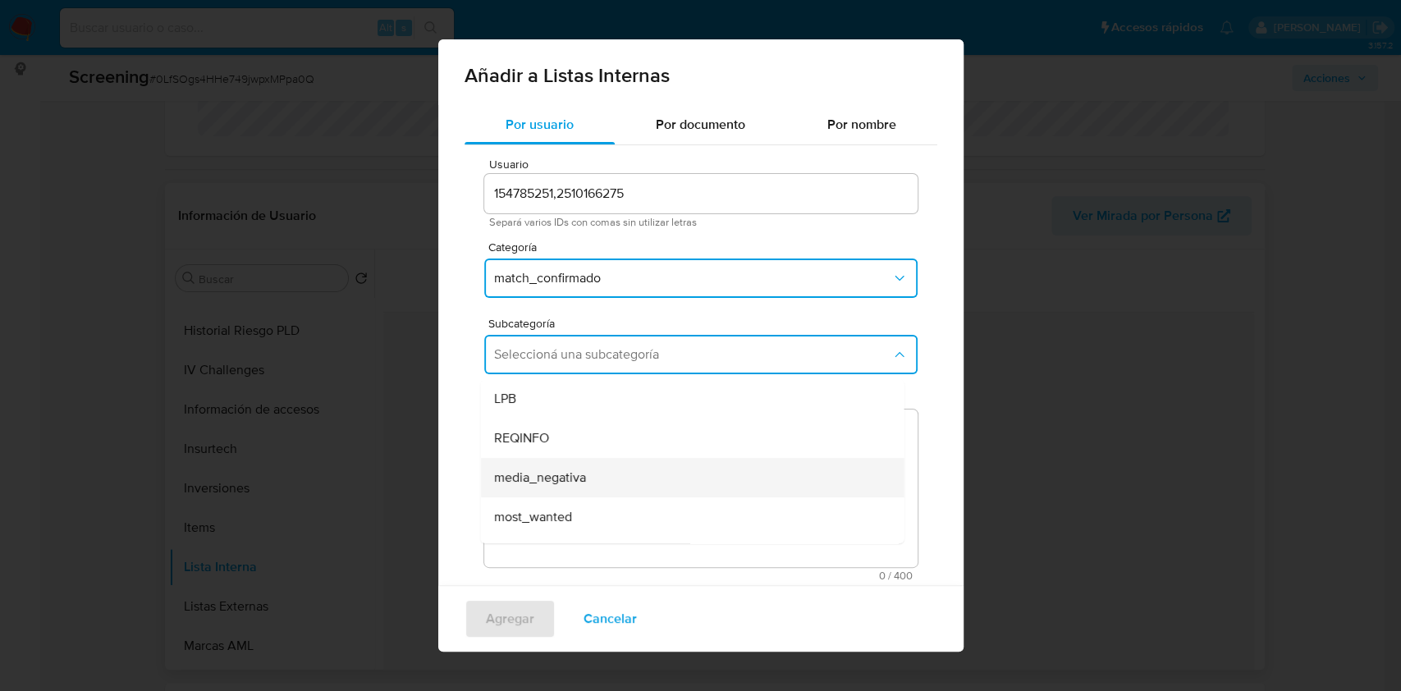
click at [611, 465] on div "media_negativa" at bounding box center [686, 477] width 387 height 39
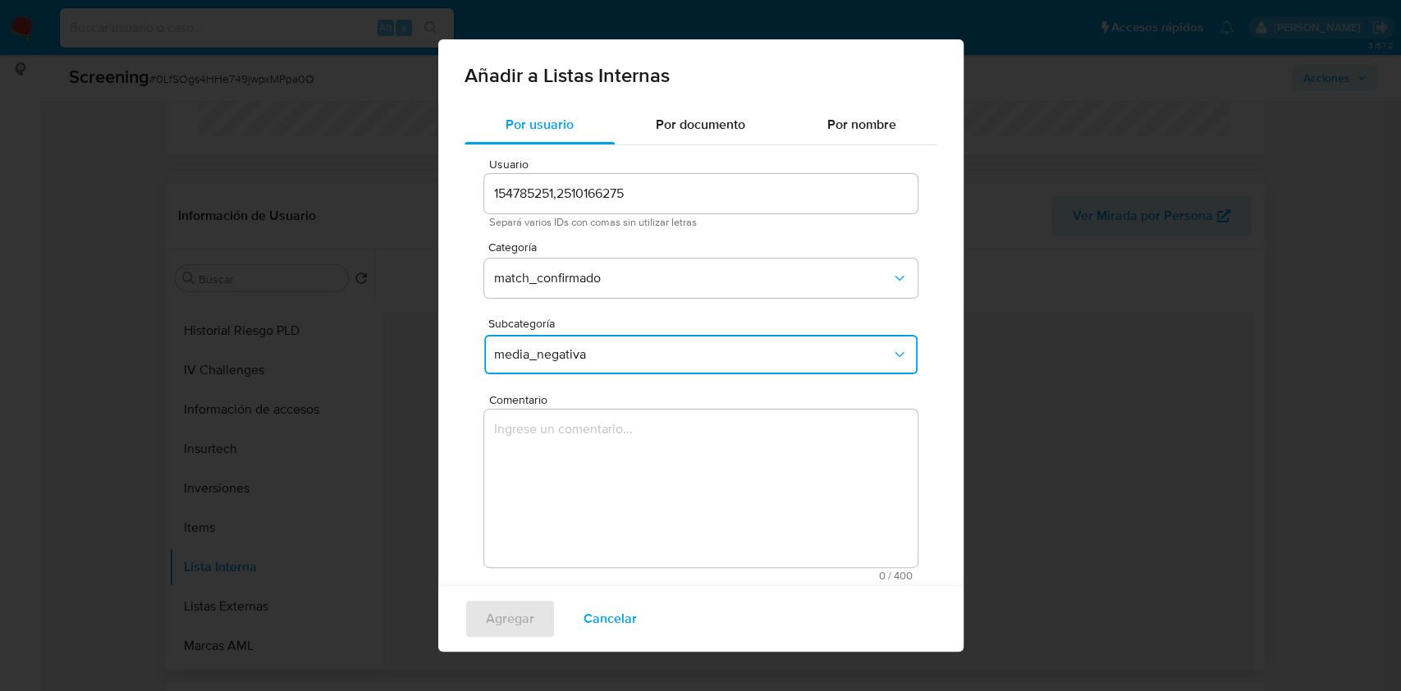
click at [621, 474] on textarea "Comentario" at bounding box center [700, 489] width 433 height 158
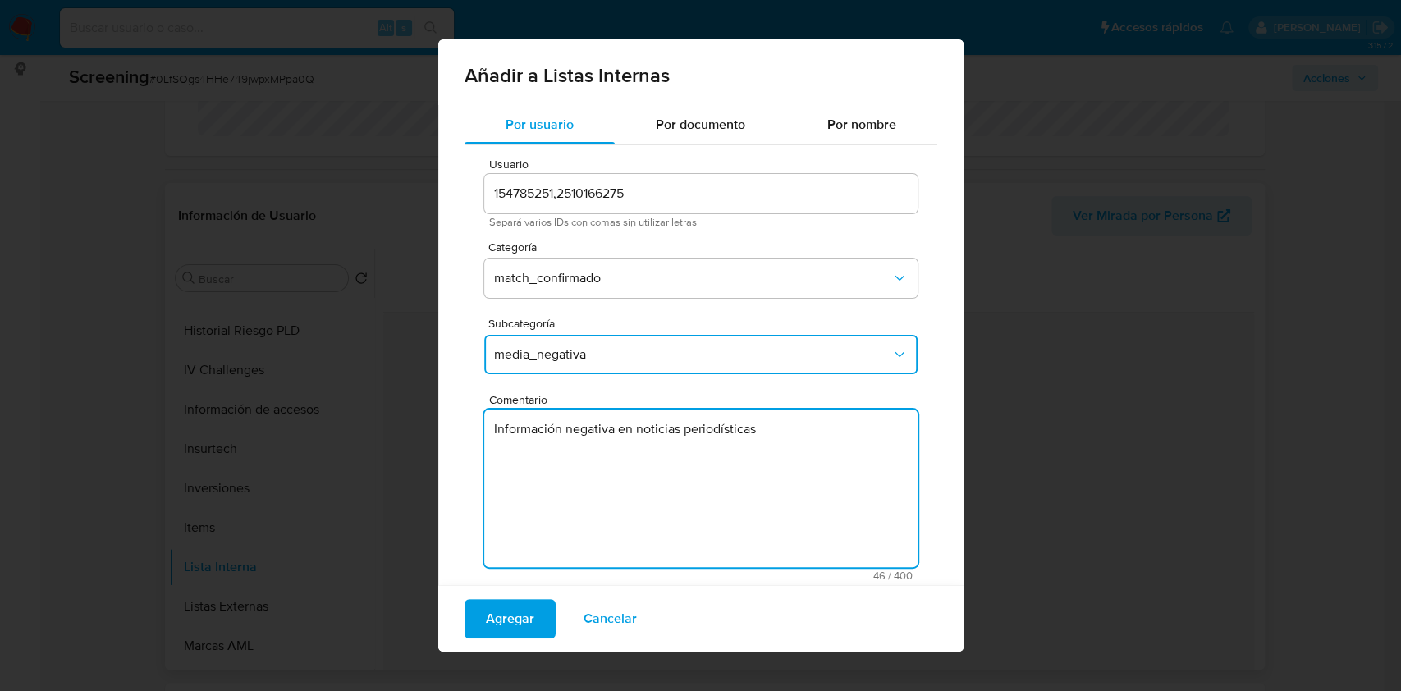
click at [601, 423] on textarea "Información negativa en noticias periodísticas" at bounding box center [700, 489] width 433 height 158
click at [854, 430] on textarea "Información negativa en noticias periodísticas" at bounding box center [700, 489] width 433 height 158
type textarea "Información negativa en noticias periodísticas"
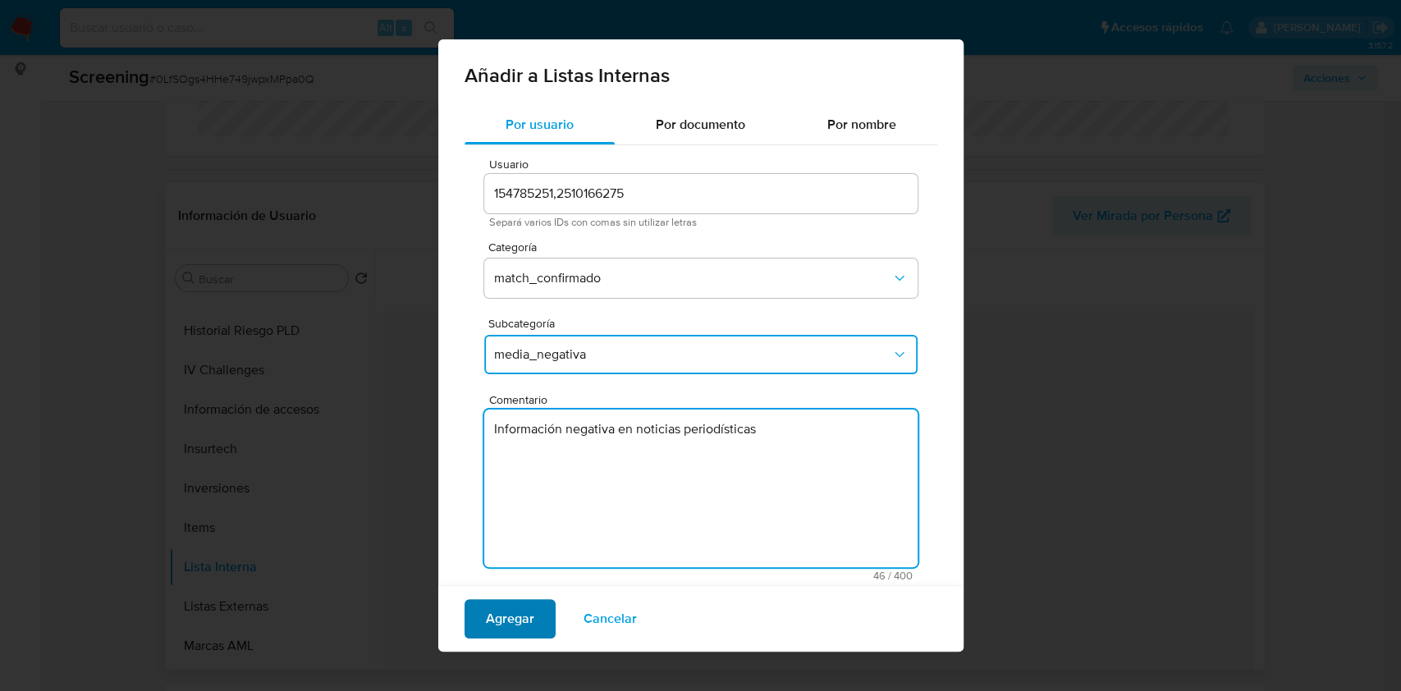
click at [512, 614] on span "Agregar" at bounding box center [510, 619] width 48 height 36
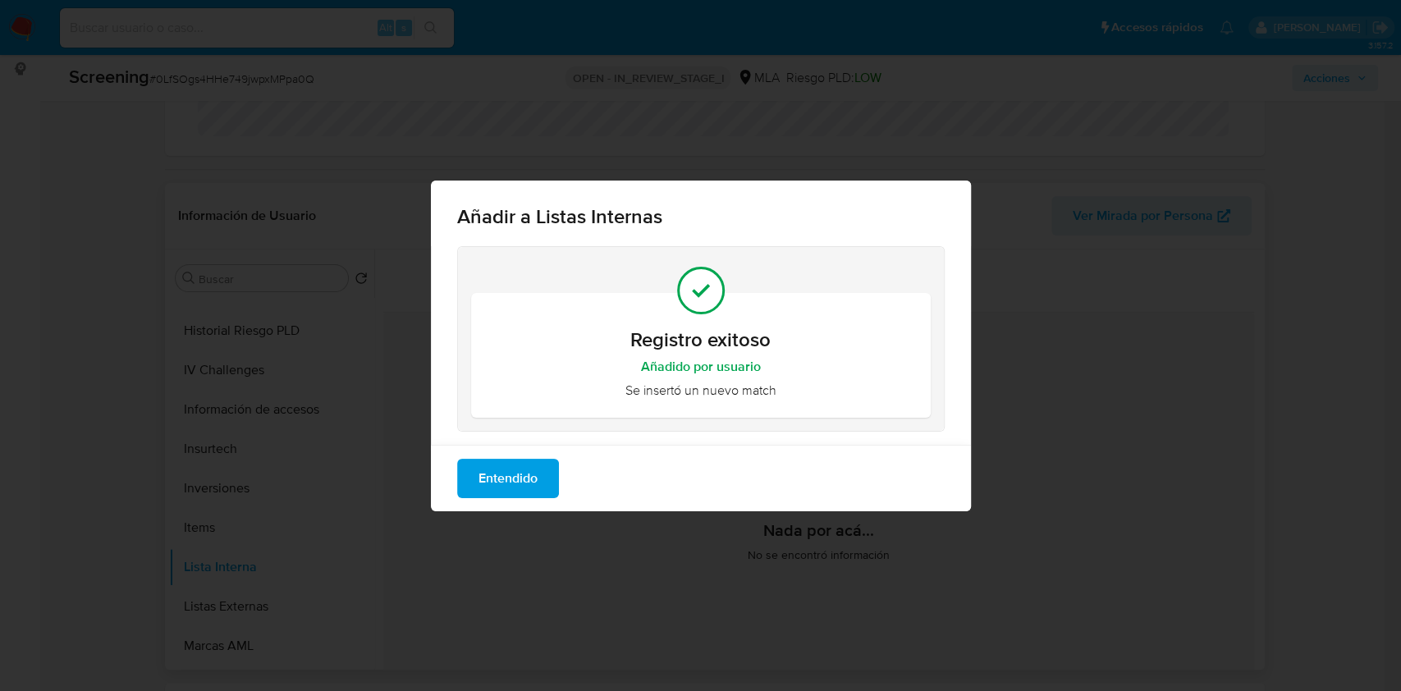
click at [540, 481] on button "Entendido" at bounding box center [508, 478] width 102 height 39
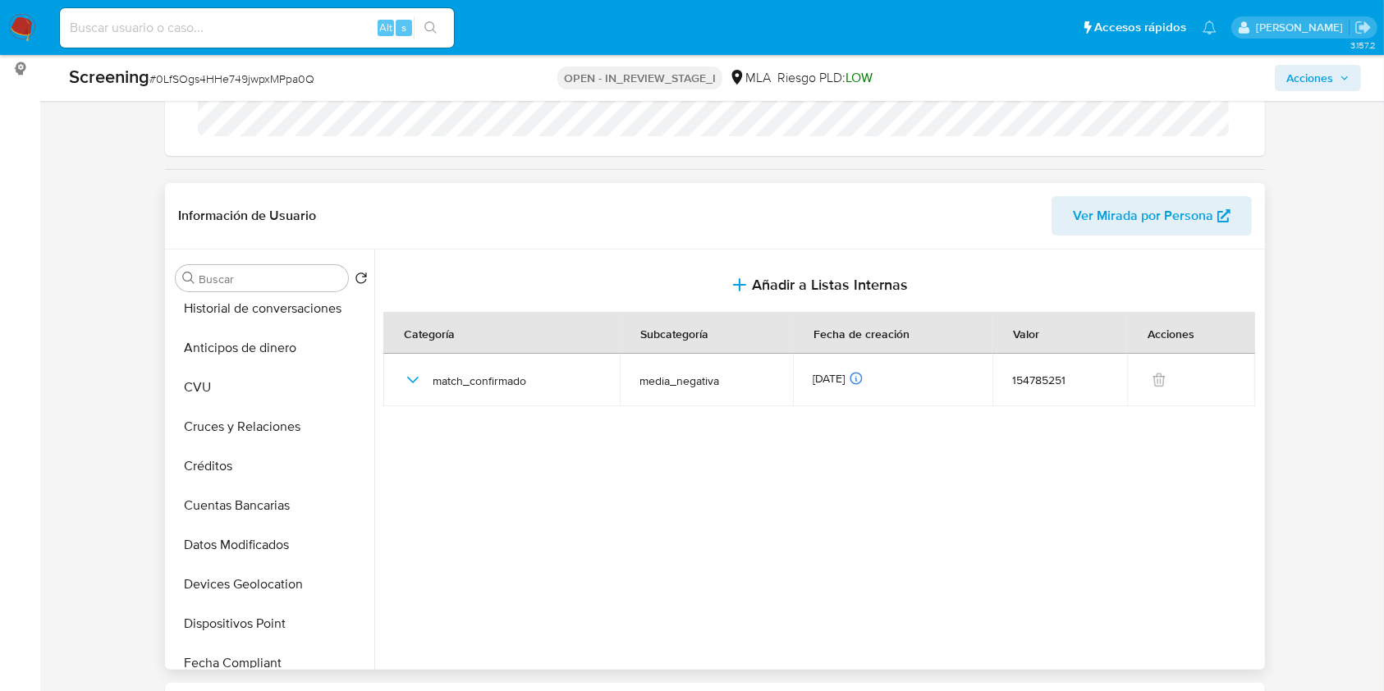
scroll to position [0, 0]
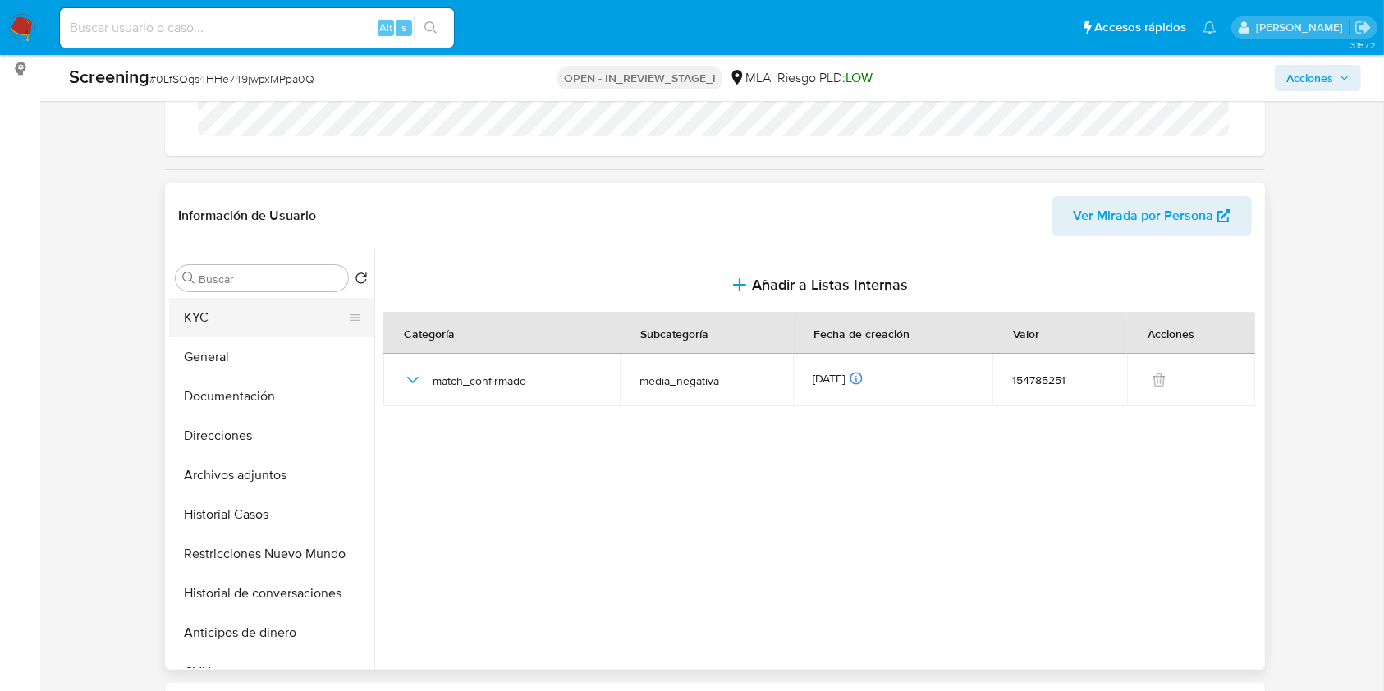
click at [272, 319] on button "KYC" at bounding box center [265, 317] width 192 height 39
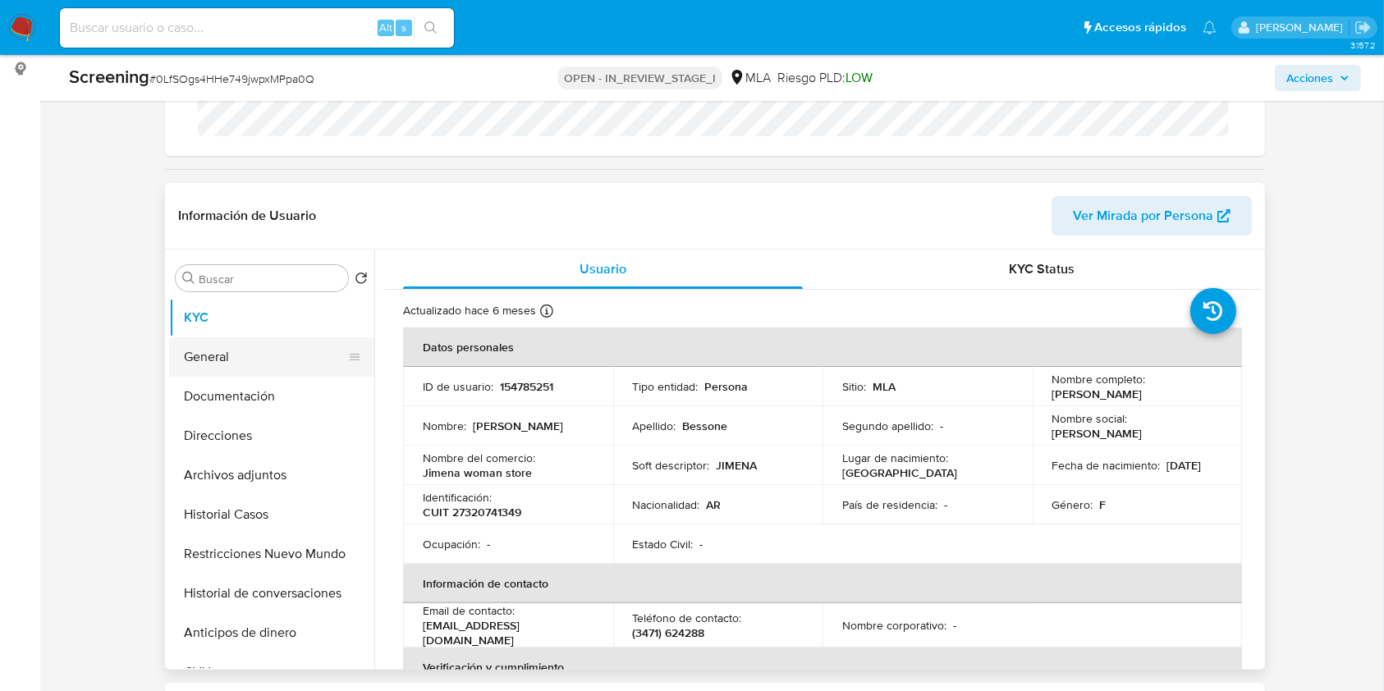
click at [264, 352] on button "General" at bounding box center [265, 356] width 192 height 39
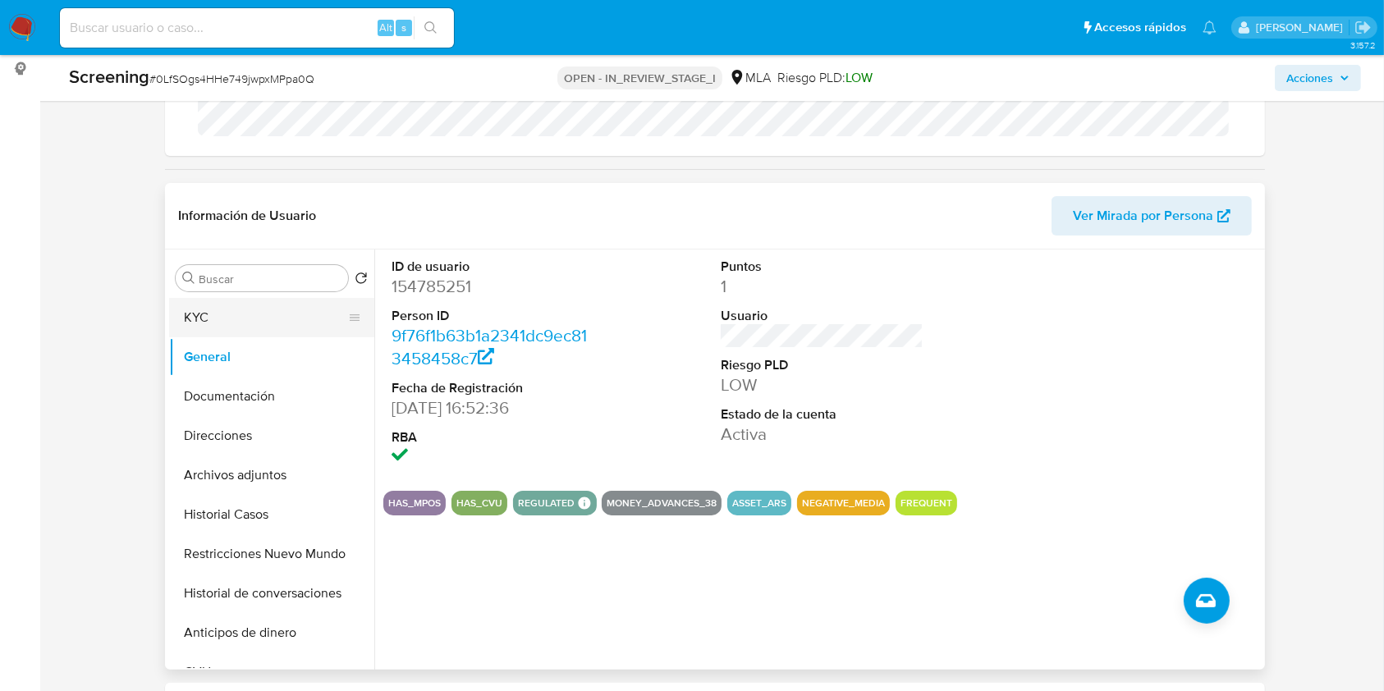
click at [197, 314] on button "KYC" at bounding box center [265, 317] width 192 height 39
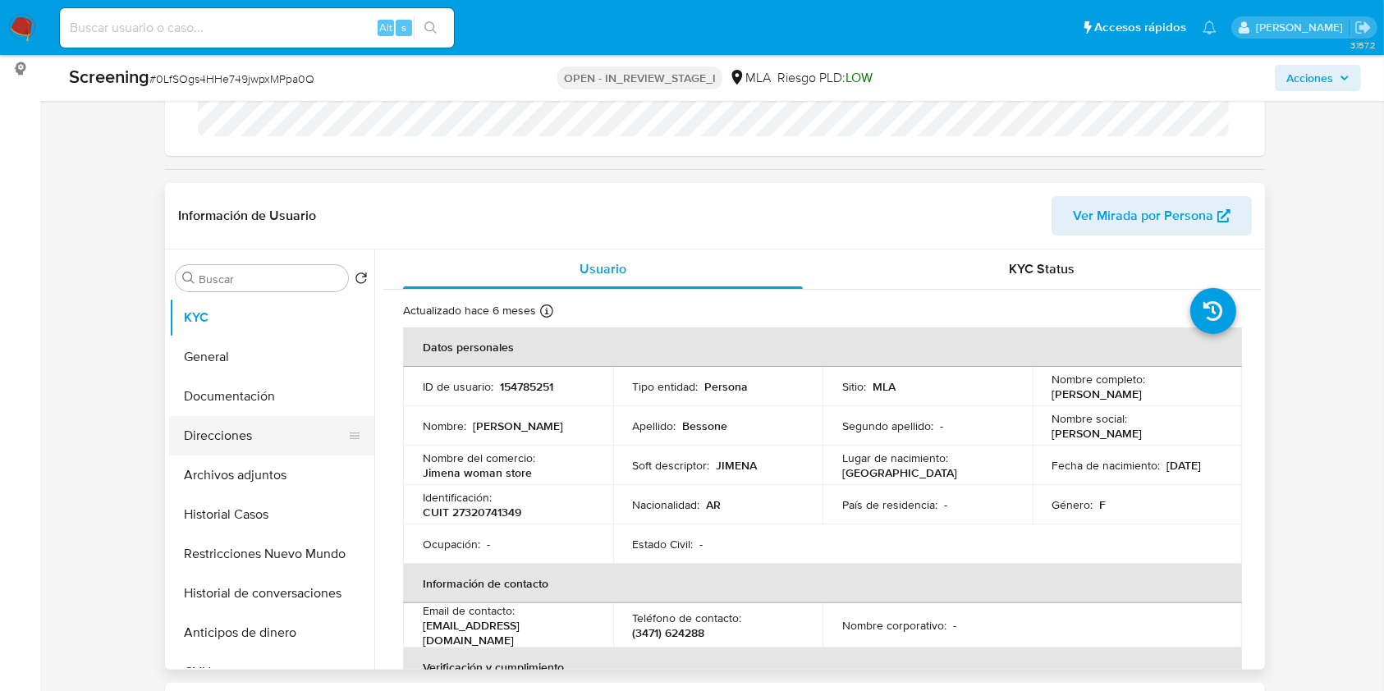
drag, startPoint x: 252, startPoint y: 356, endPoint x: 250, endPoint y: 422, distance: 65.7
click at [252, 355] on button "General" at bounding box center [271, 356] width 205 height 39
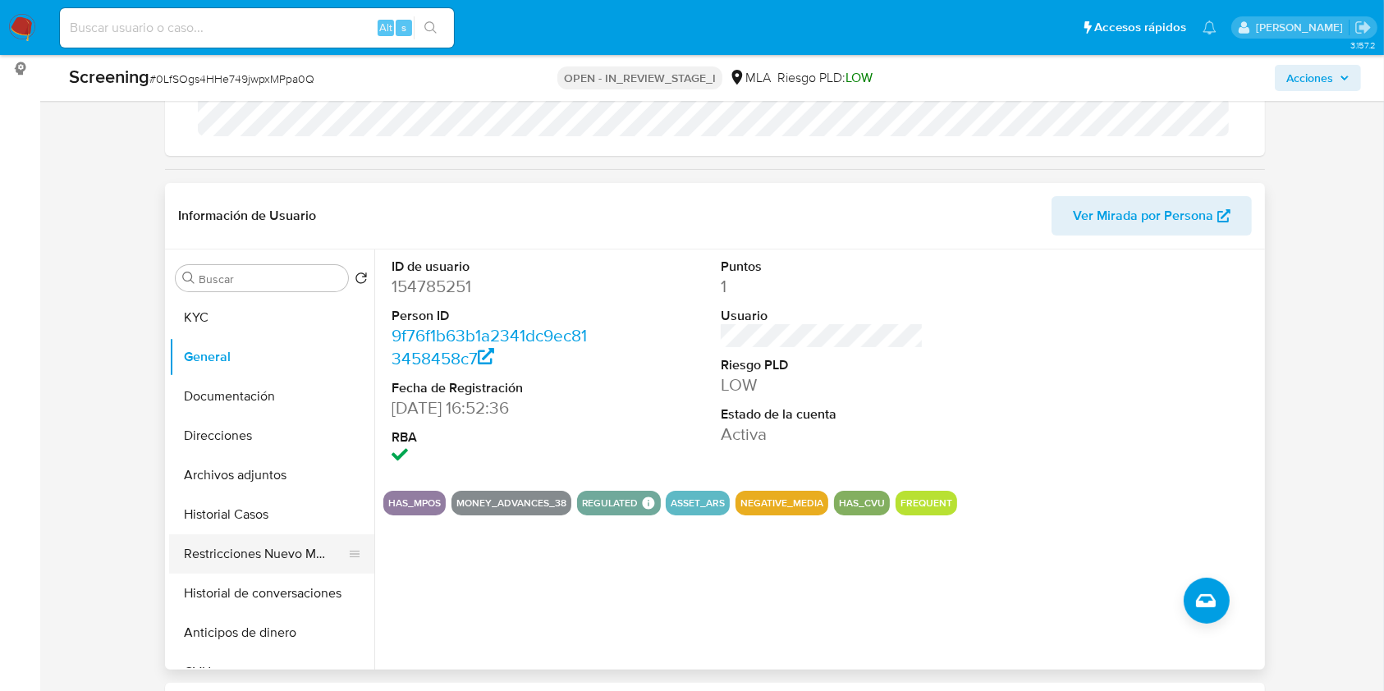
click at [239, 545] on button "Restricciones Nuevo Mundo" at bounding box center [265, 553] width 192 height 39
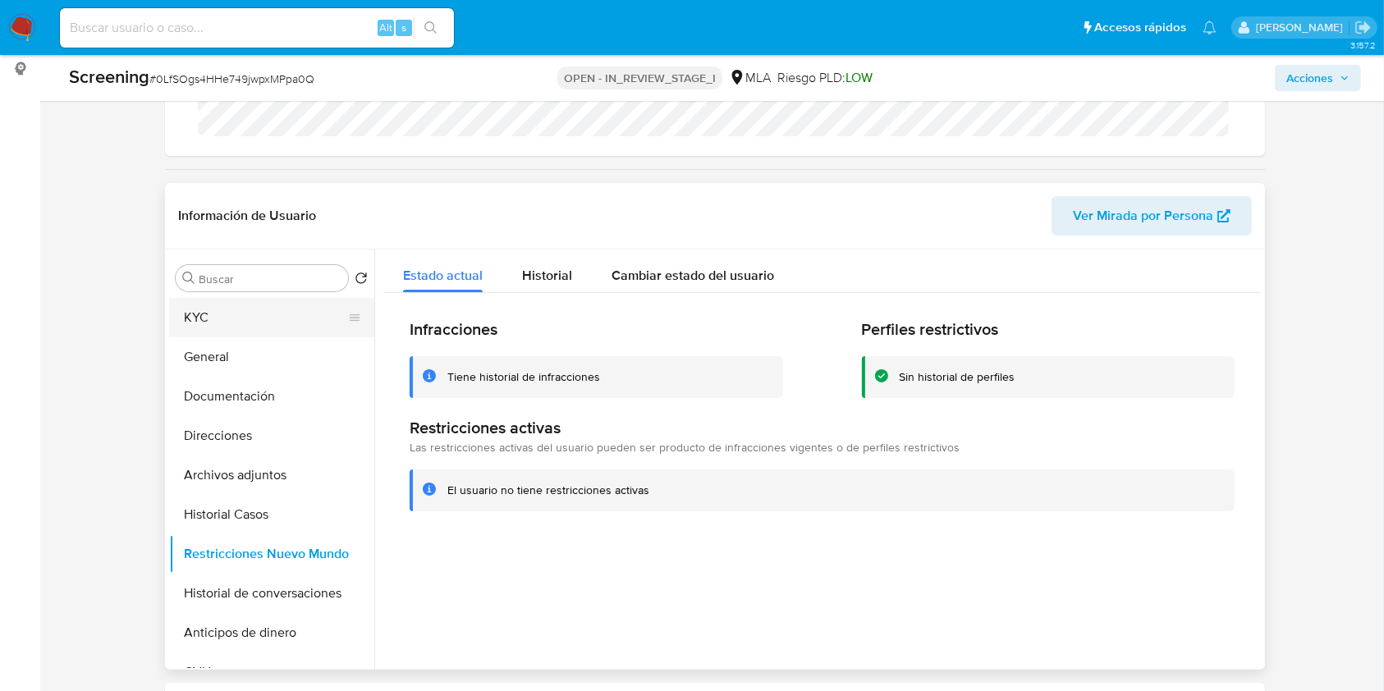
click at [260, 314] on button "KYC" at bounding box center [265, 317] width 192 height 39
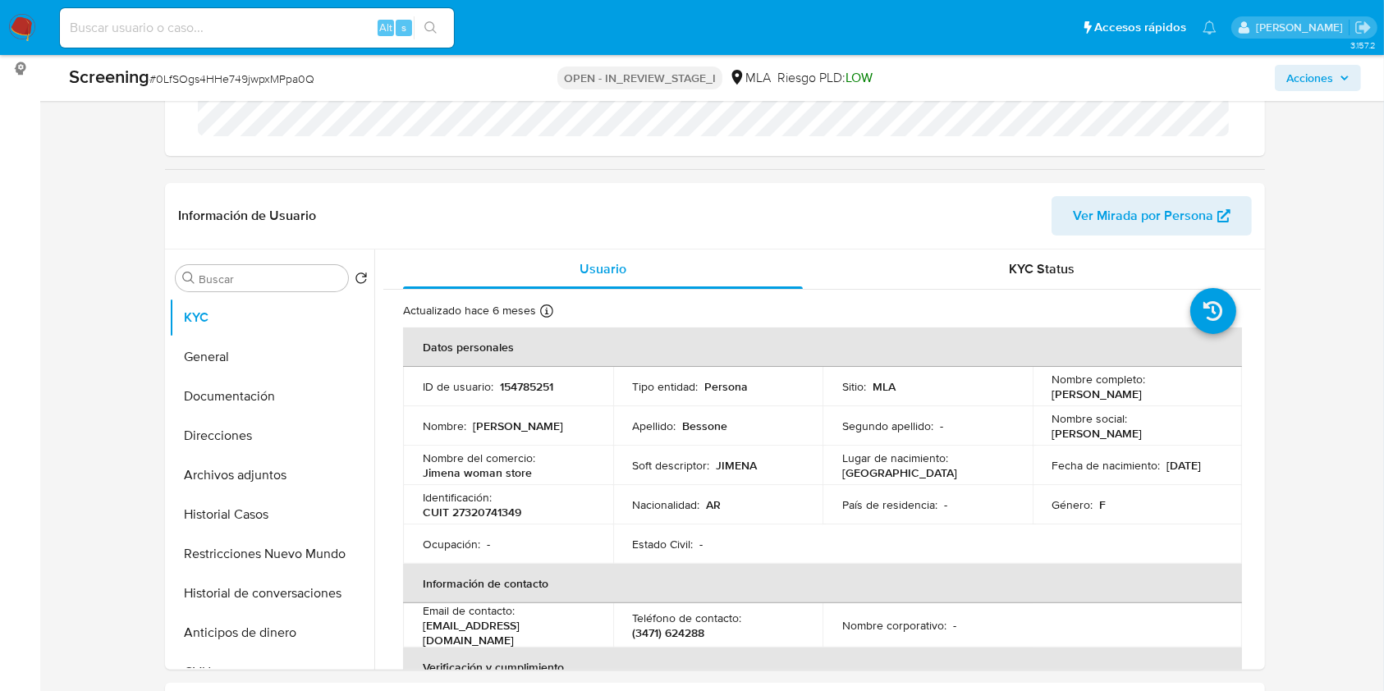
drag, startPoint x: 1315, startPoint y: 66, endPoint x: 1298, endPoint y: 78, distance: 20.7
click at [1315, 67] on span "Acciones" at bounding box center [1309, 78] width 47 height 26
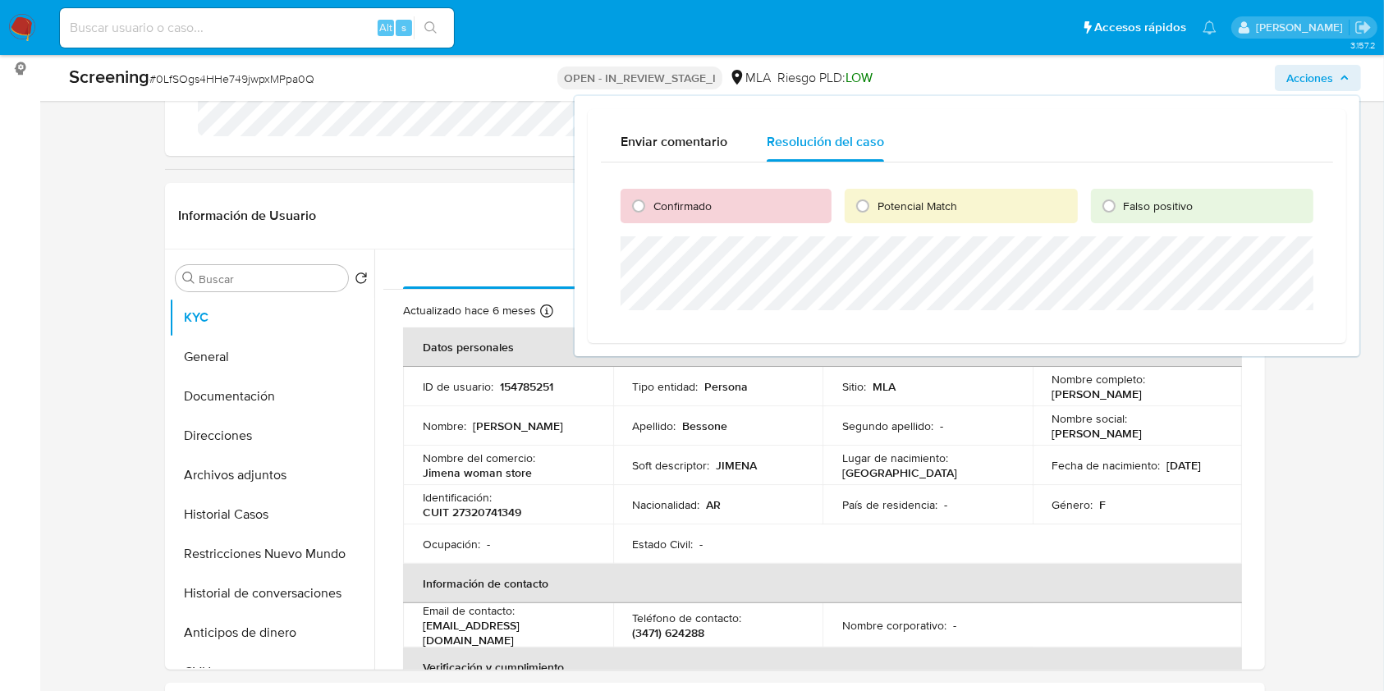
click at [665, 209] on span "Confirmado" at bounding box center [682, 206] width 58 height 16
click at [652, 209] on input "Confirmado" at bounding box center [639, 206] width 26 height 26
radio input "true"
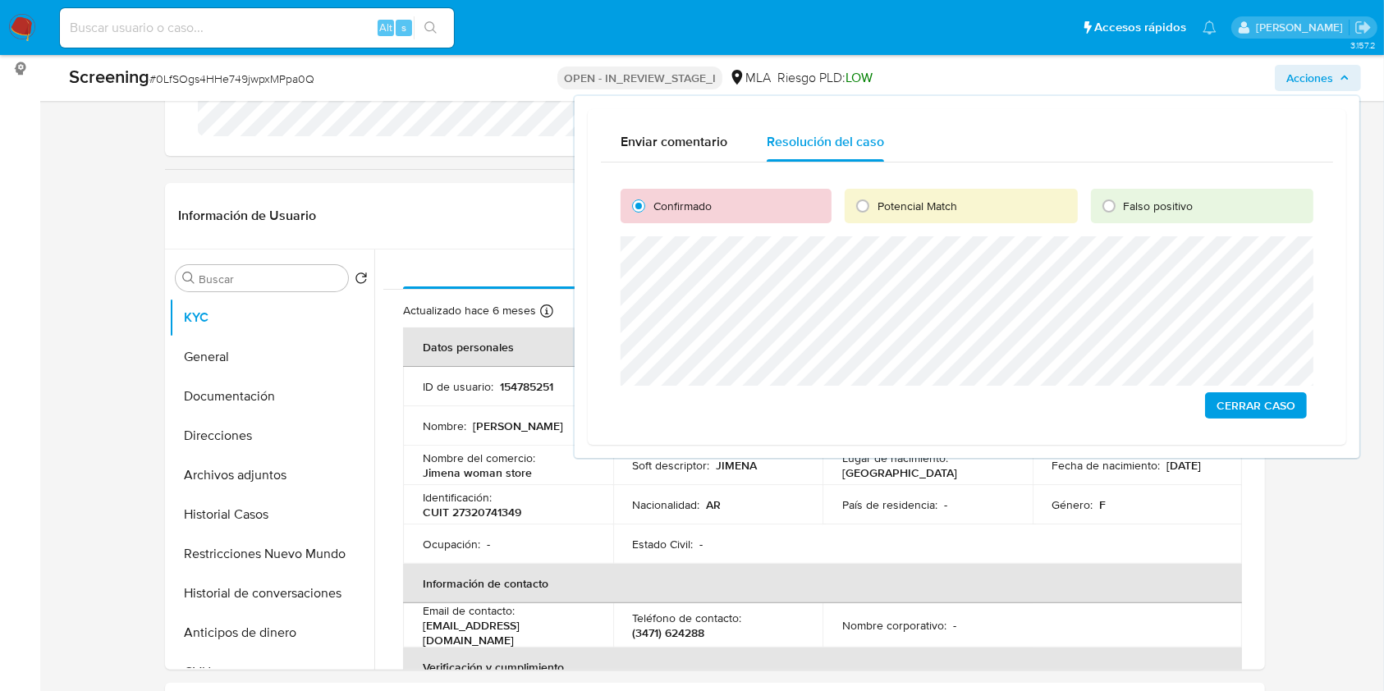
click at [1228, 404] on span "Cerrar Caso" at bounding box center [1256, 405] width 79 height 23
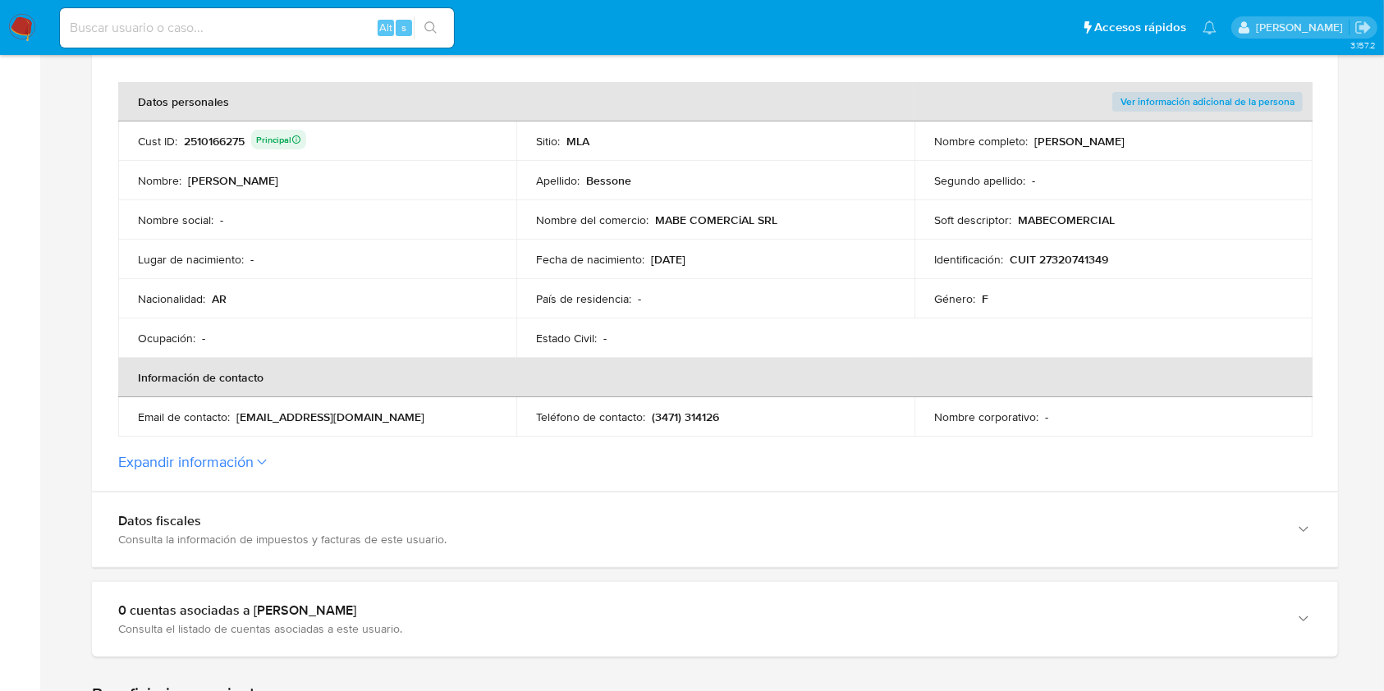
scroll to position [328, 0]
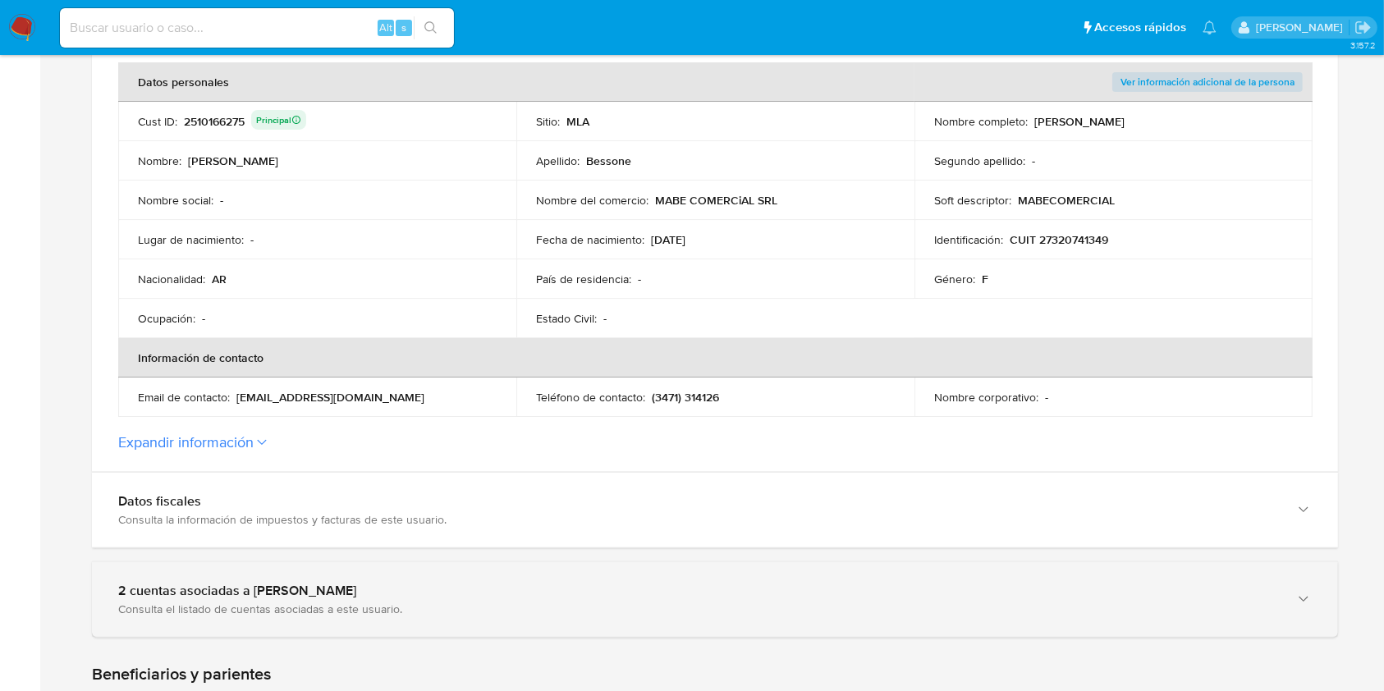
click at [181, 589] on div "2 cuentas asociadas a [PERSON_NAME]" at bounding box center [698, 591] width 1161 height 16
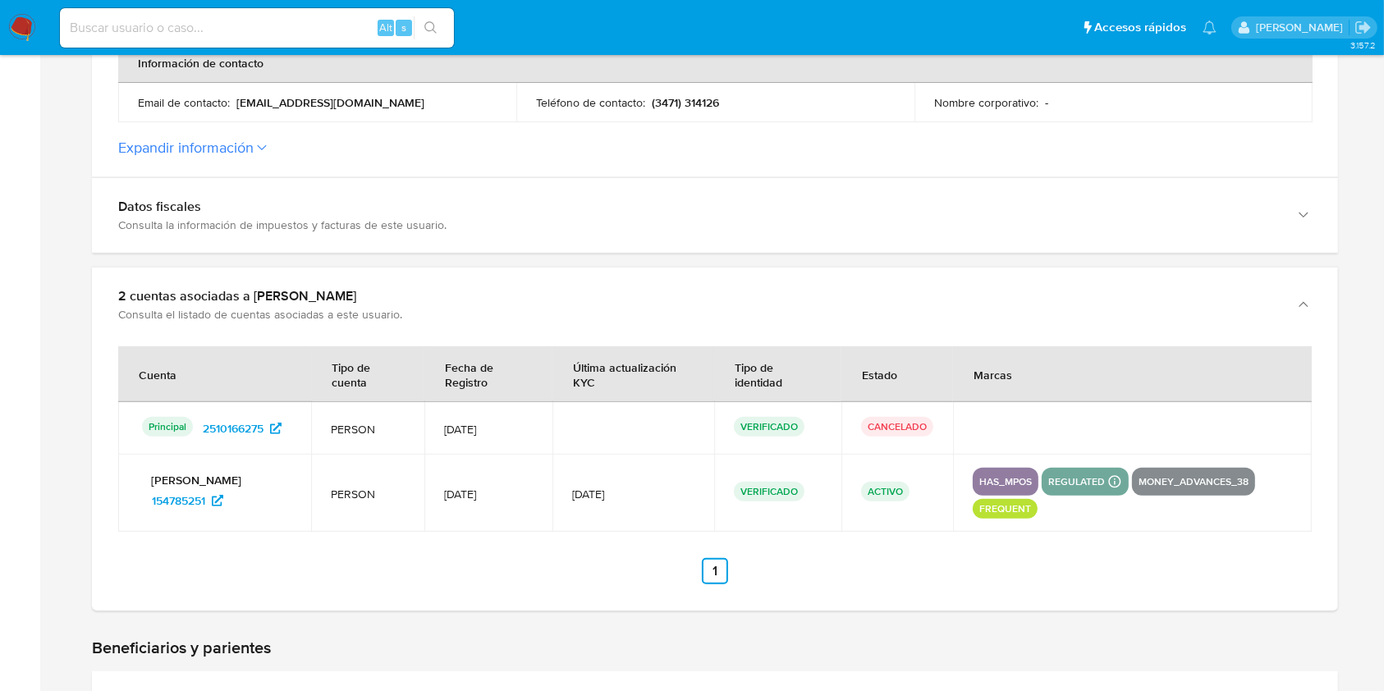
scroll to position [657, 0]
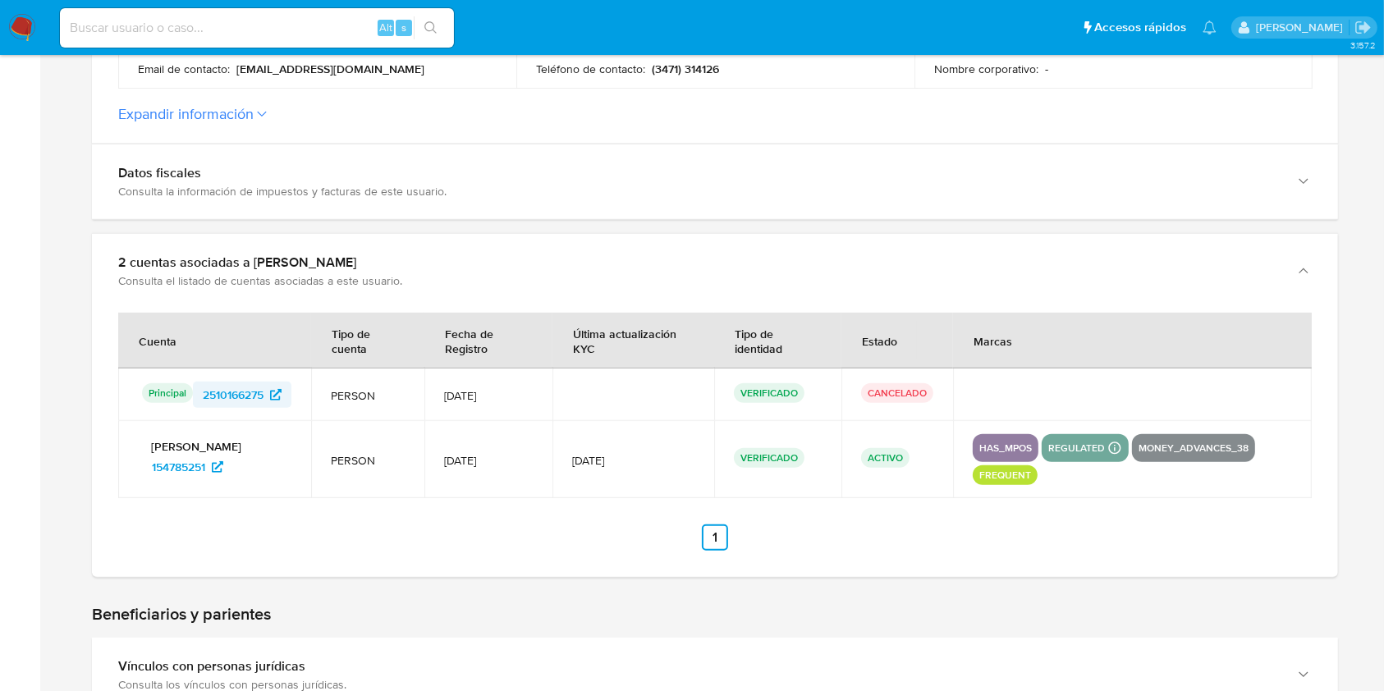
click at [244, 397] on span "2510166275" at bounding box center [233, 395] width 61 height 26
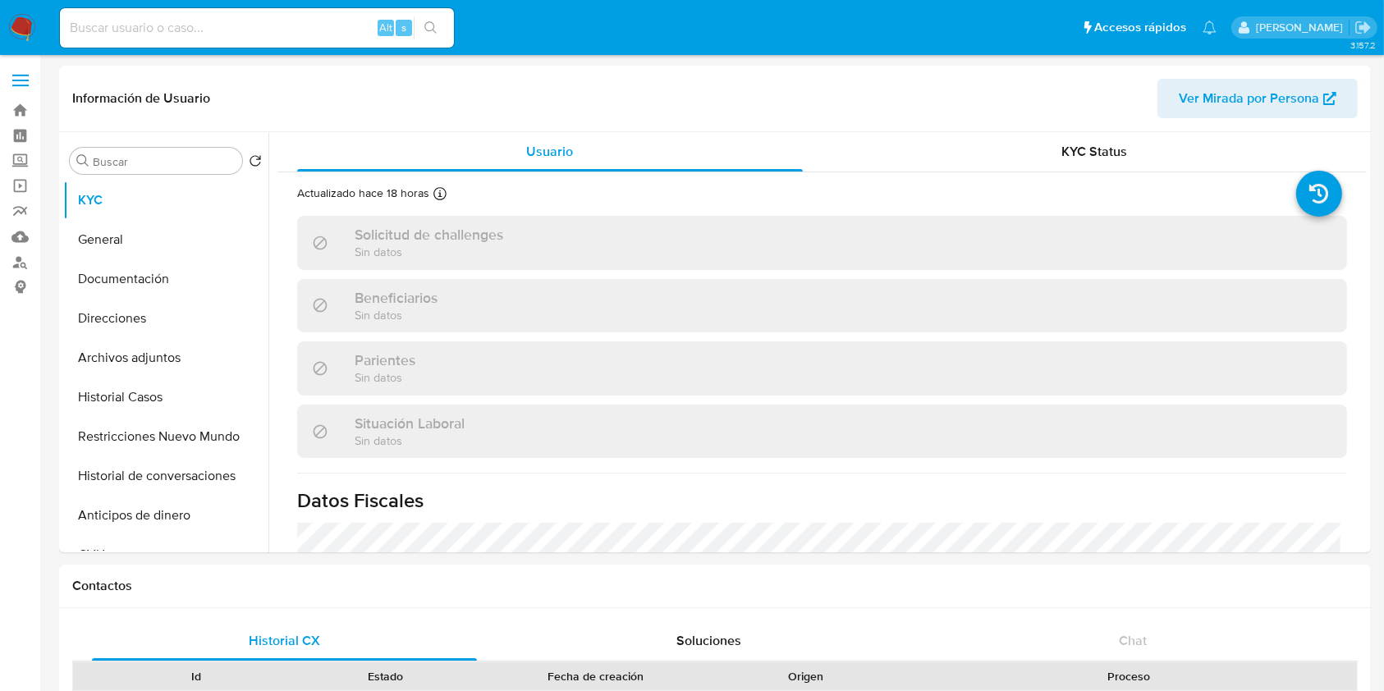
select select "10"
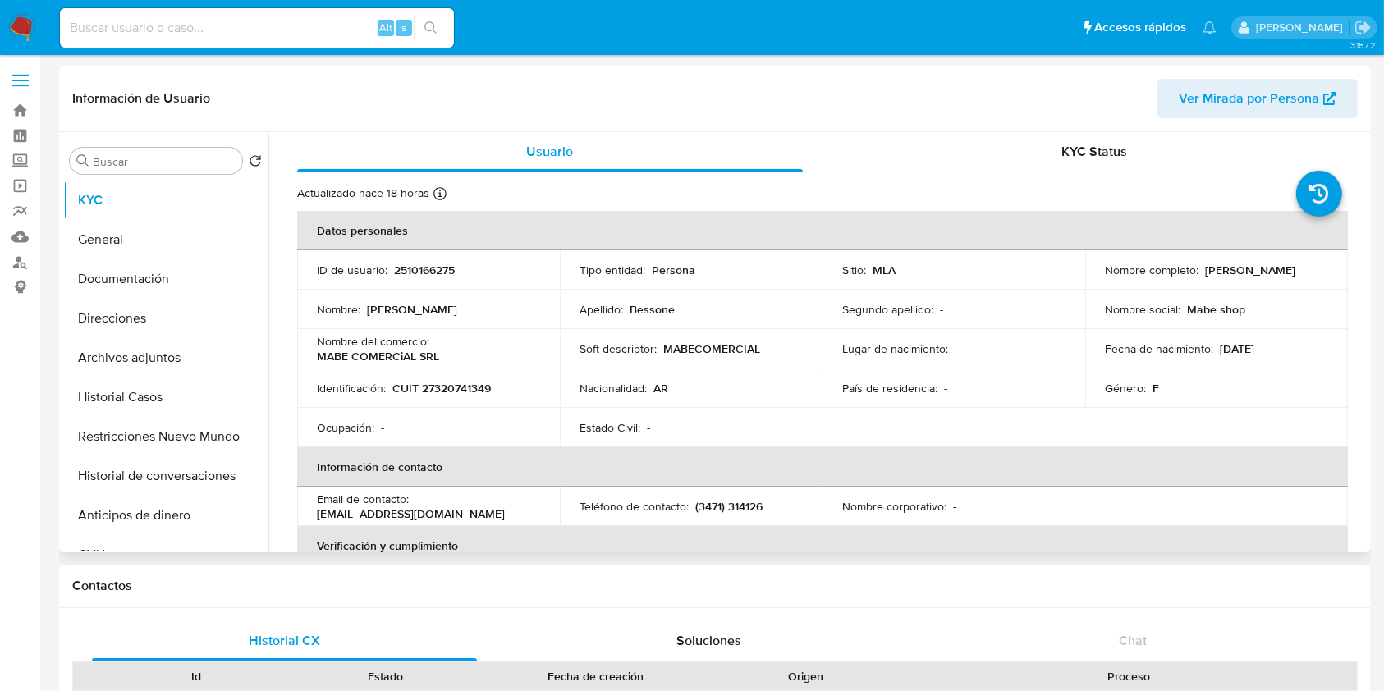
click at [439, 273] on p "2510166275" at bounding box center [424, 270] width 61 height 15
copy p "2510166275"
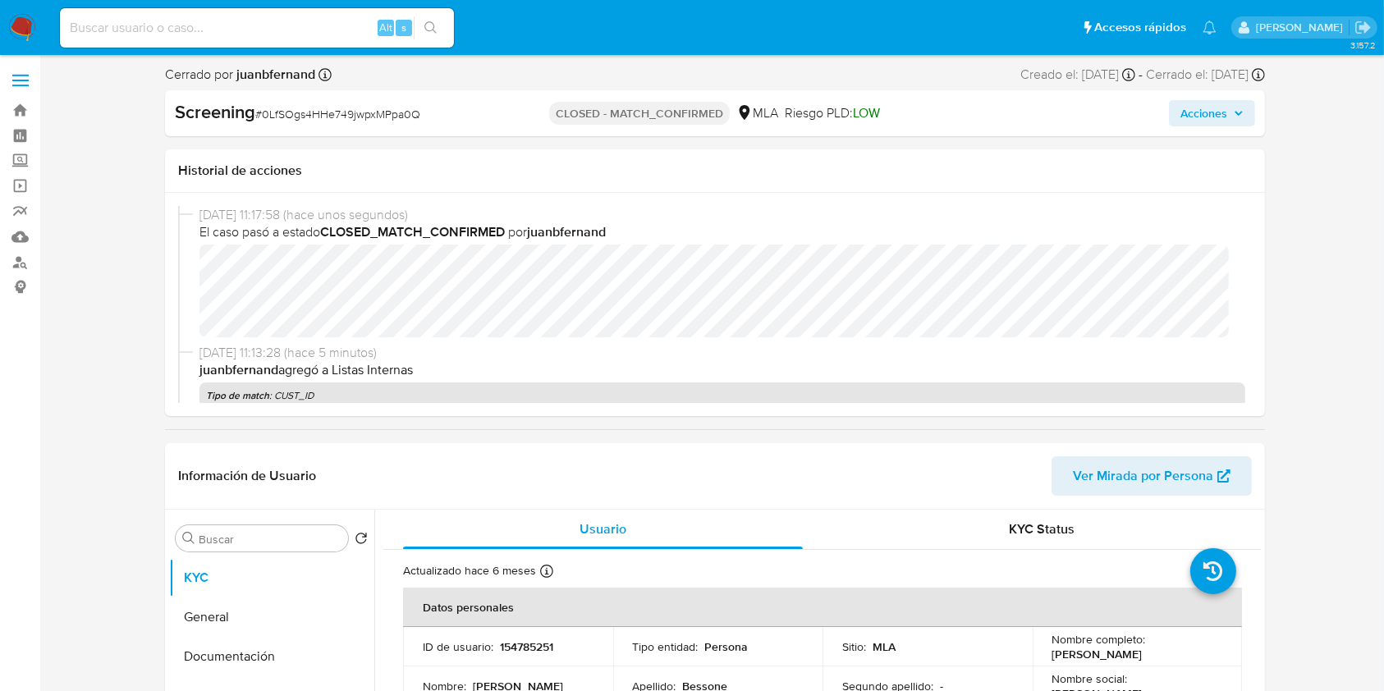
select select "10"
click at [341, 30] on input at bounding box center [257, 27] width 394 height 21
paste input "ADbd3XPMBJaJ9Jqcd1at6T8f"
type input "ADbd3XPMBJaJ9Jqcd1at6T8f"
click at [434, 15] on div "ADbd3XPMBJaJ9Jqcd1at6T8f Alt s" at bounding box center [257, 27] width 394 height 39
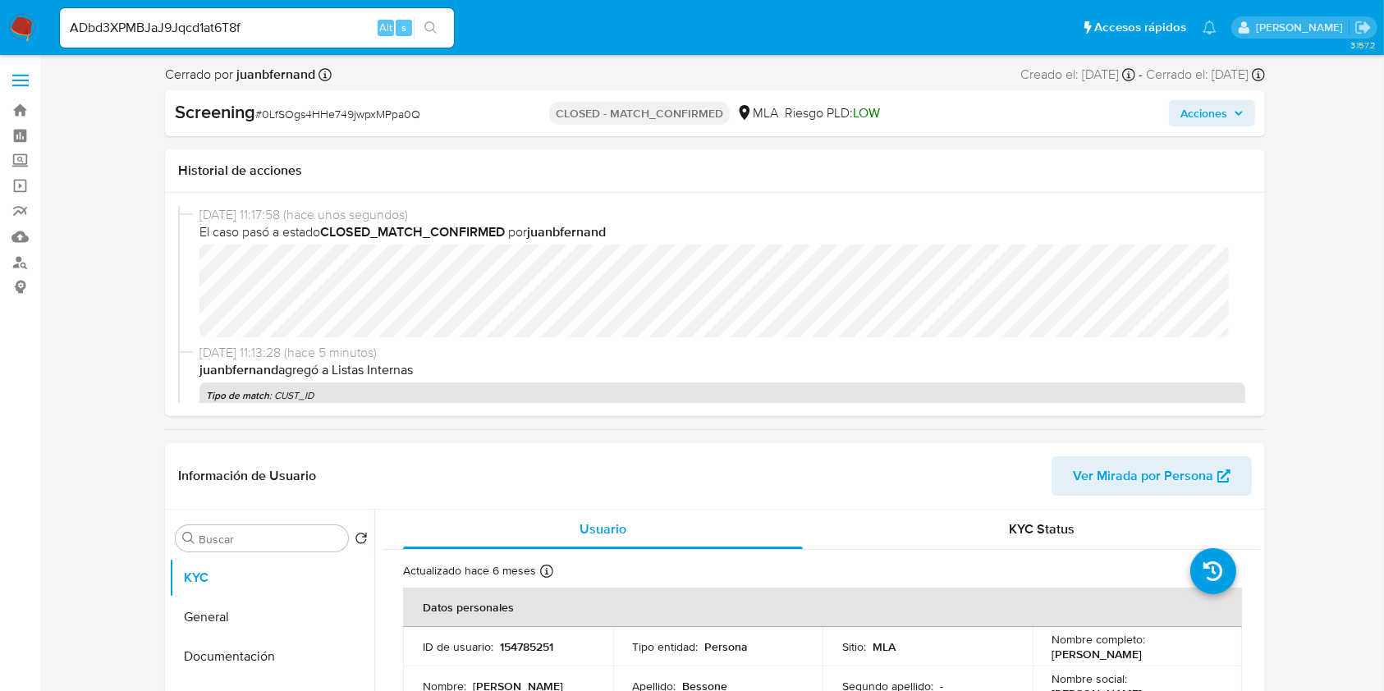
drag, startPoint x: 433, startPoint y: 29, endPoint x: 491, endPoint y: 5, distance: 62.2
click at [433, 29] on icon "search-icon" at bounding box center [430, 27] width 12 height 12
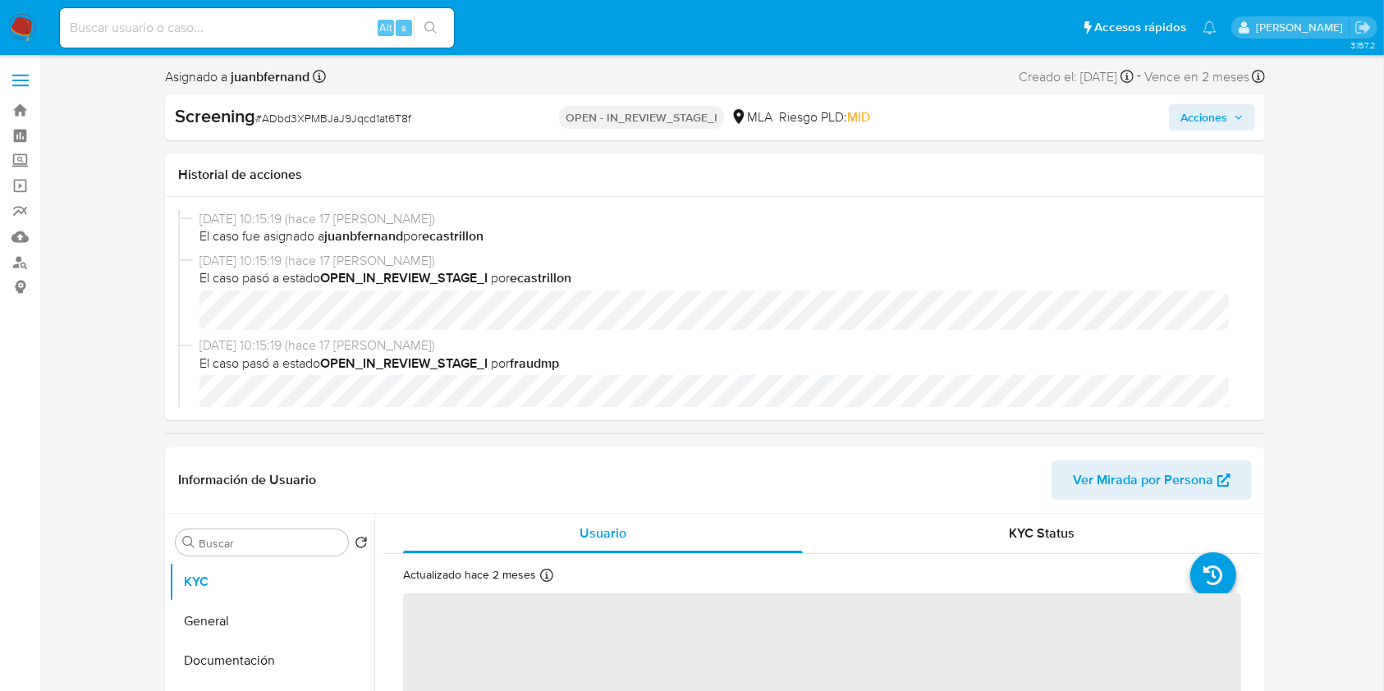
select select "10"
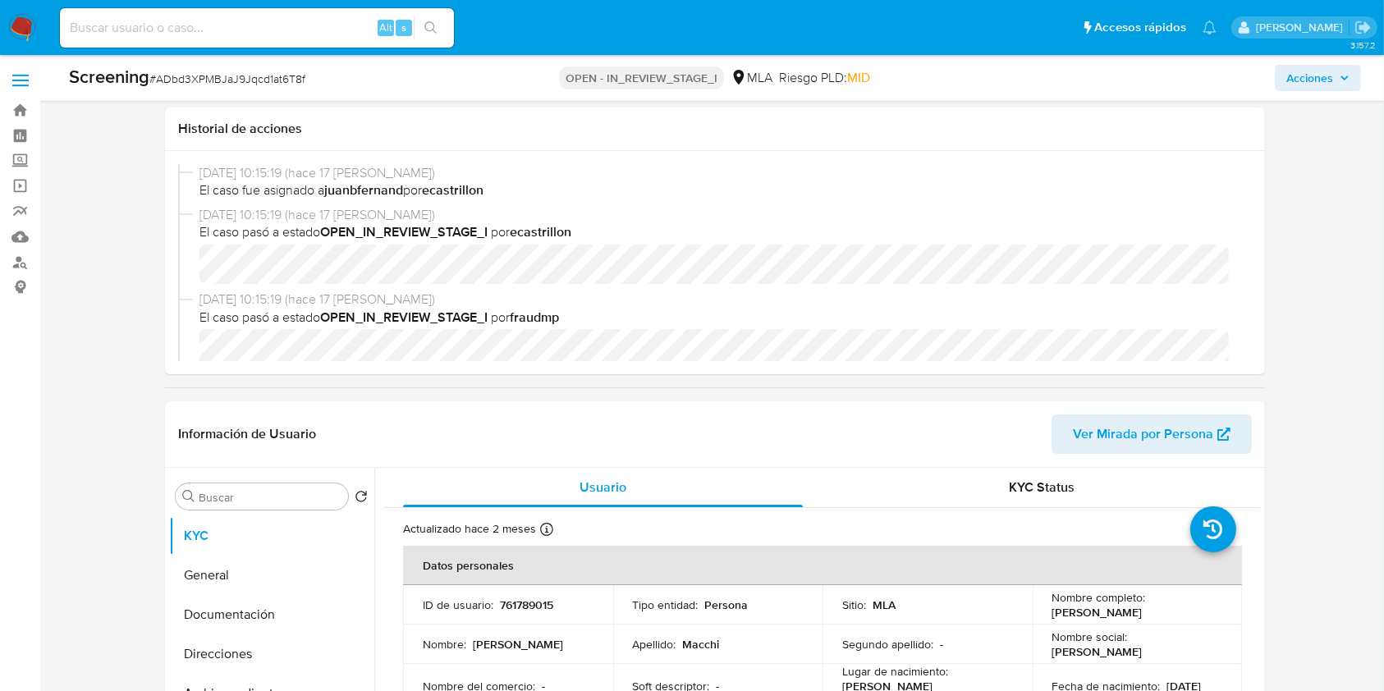
scroll to position [218, 0]
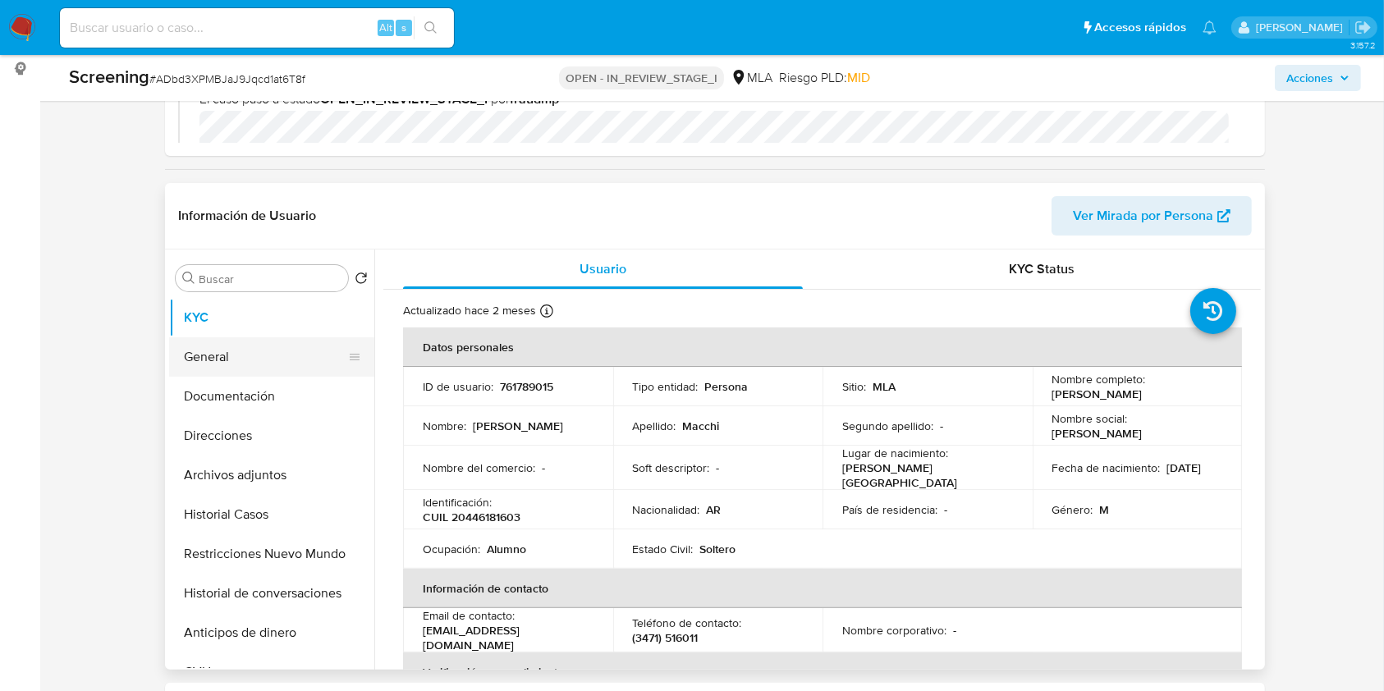
click at [288, 364] on button "General" at bounding box center [265, 356] width 192 height 39
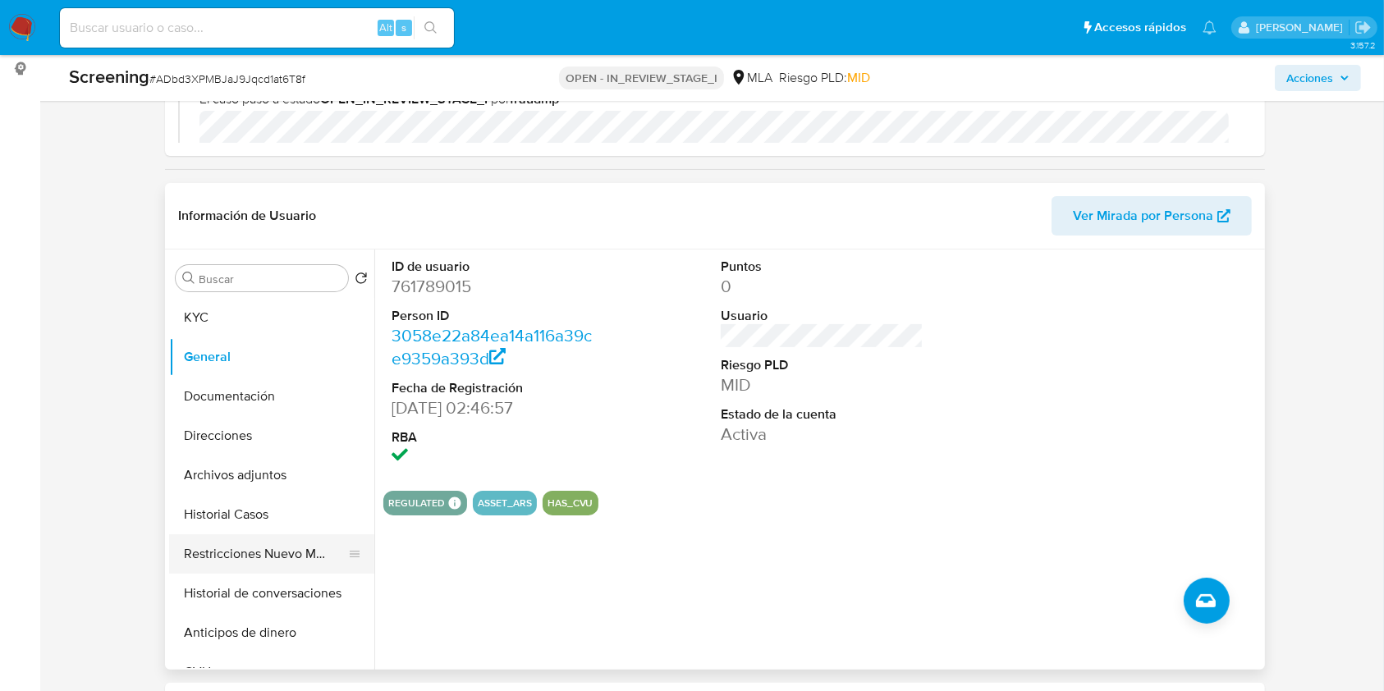
click at [269, 555] on button "Restricciones Nuevo Mundo" at bounding box center [265, 553] width 192 height 39
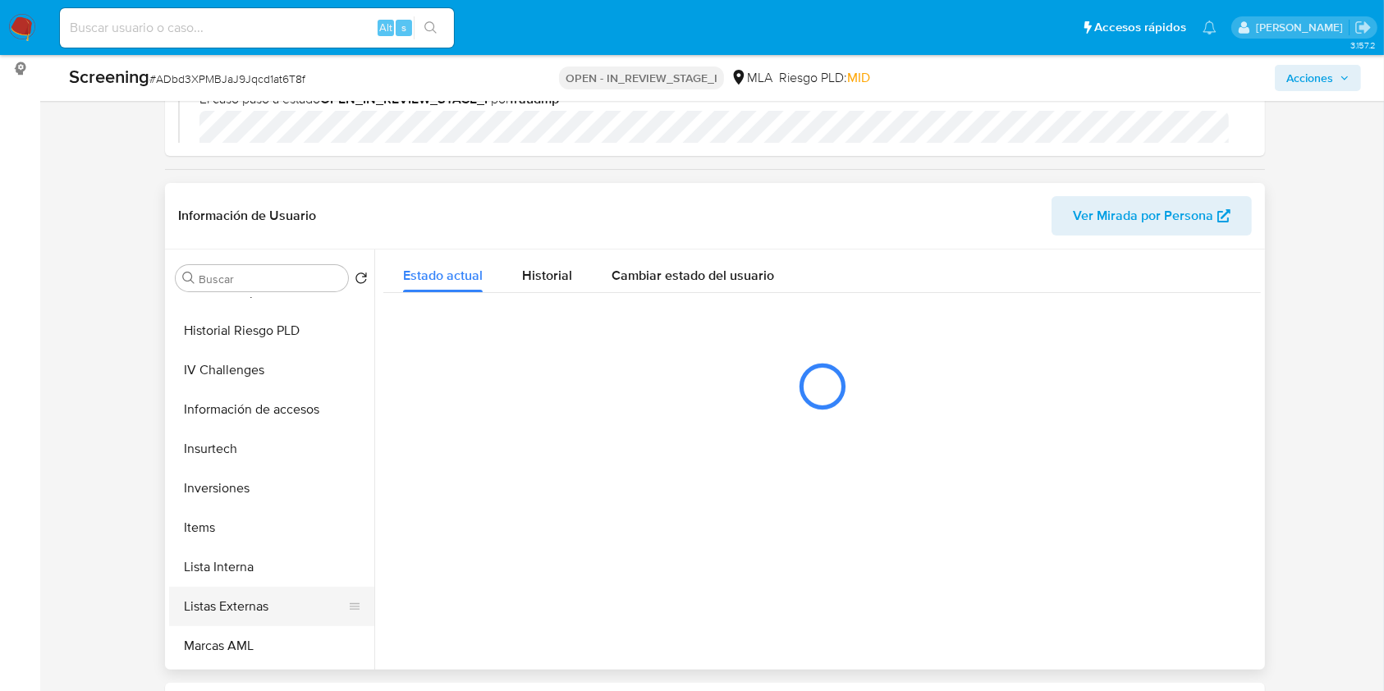
scroll to position [772, 0]
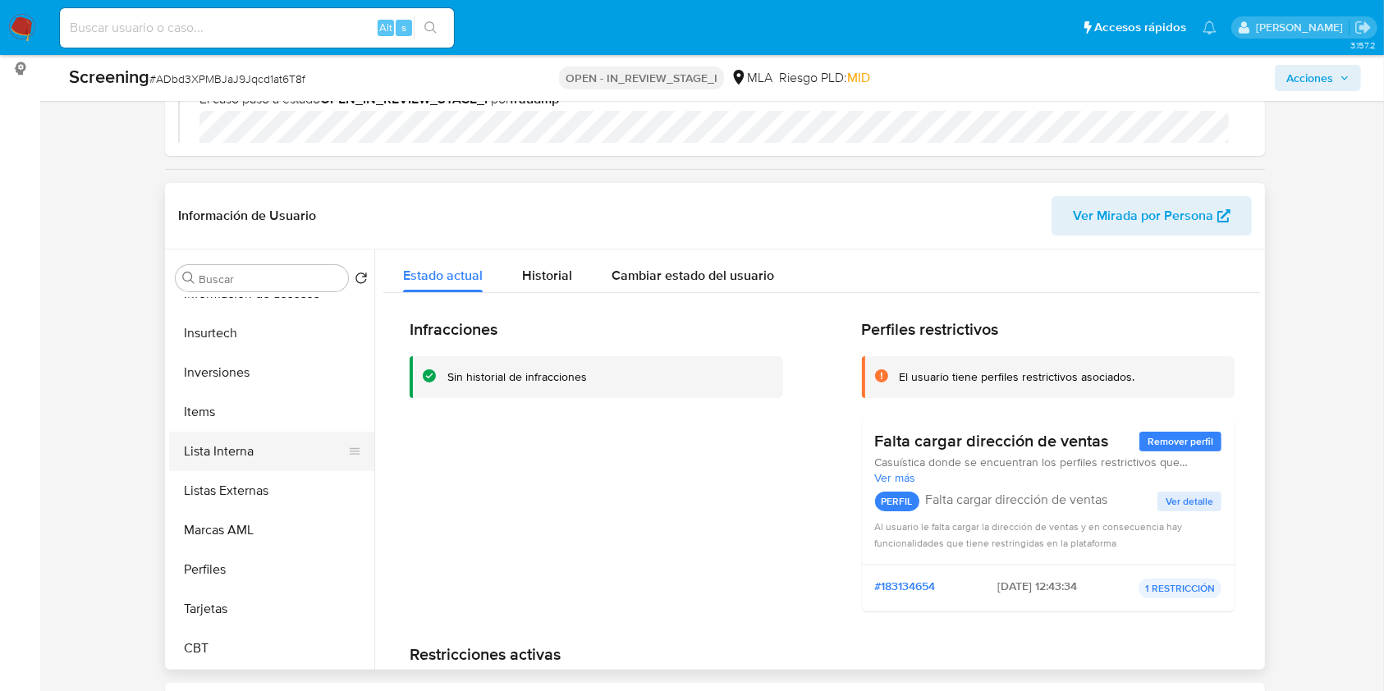
click at [269, 443] on button "Lista Interna" at bounding box center [265, 451] width 192 height 39
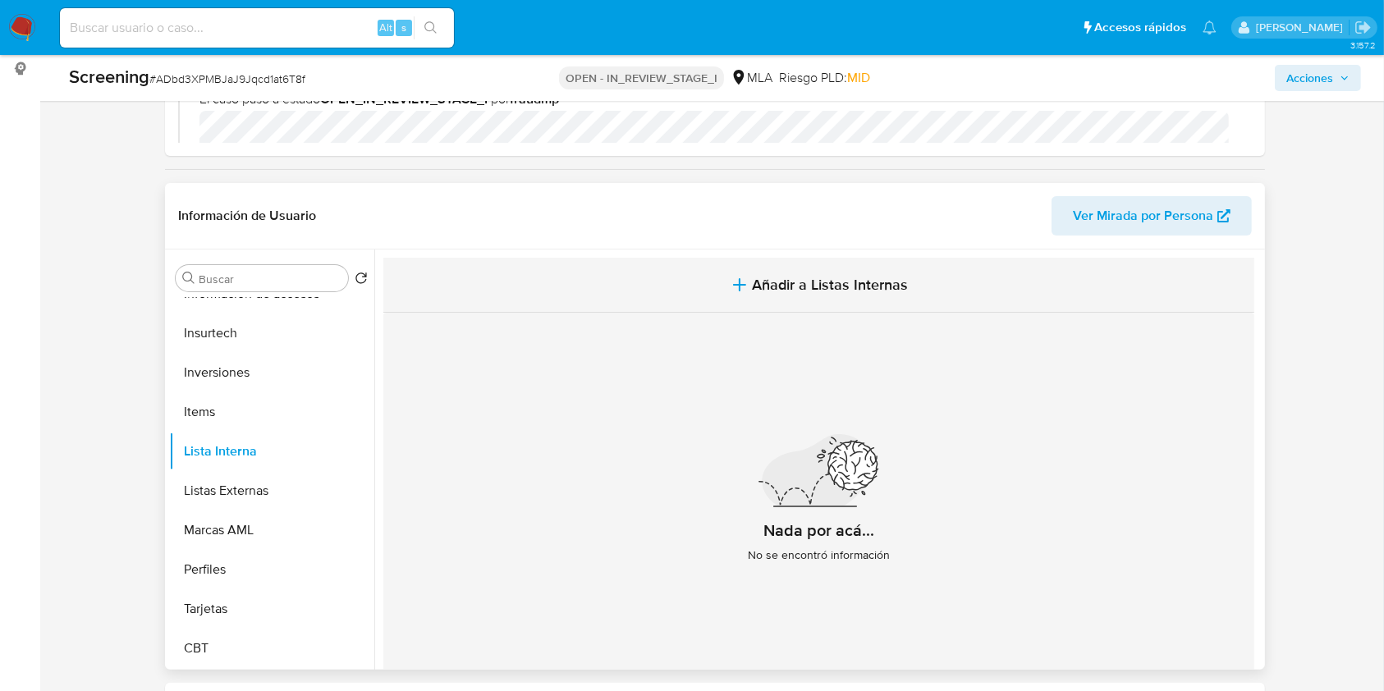
click at [848, 296] on button "Añadir a Listas Internas" at bounding box center [818, 285] width 871 height 55
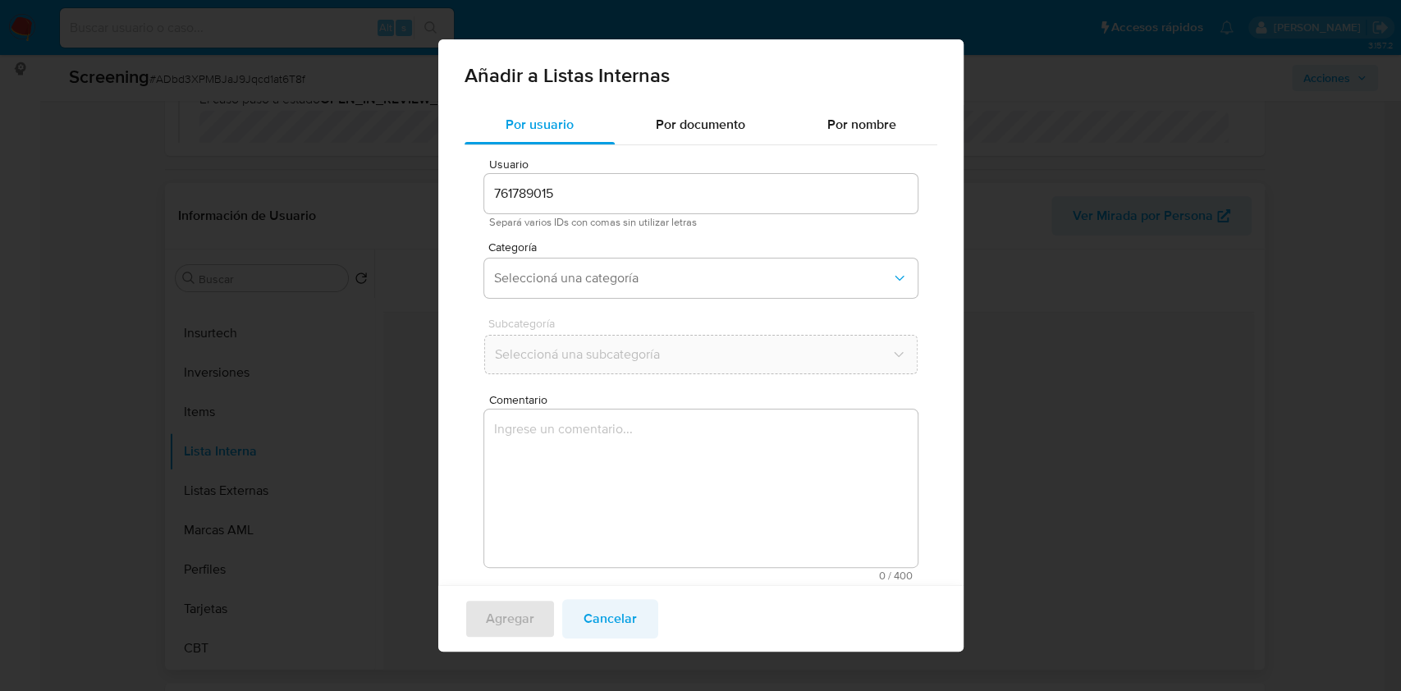
click at [614, 634] on span "Cancelar" at bounding box center [610, 619] width 53 height 36
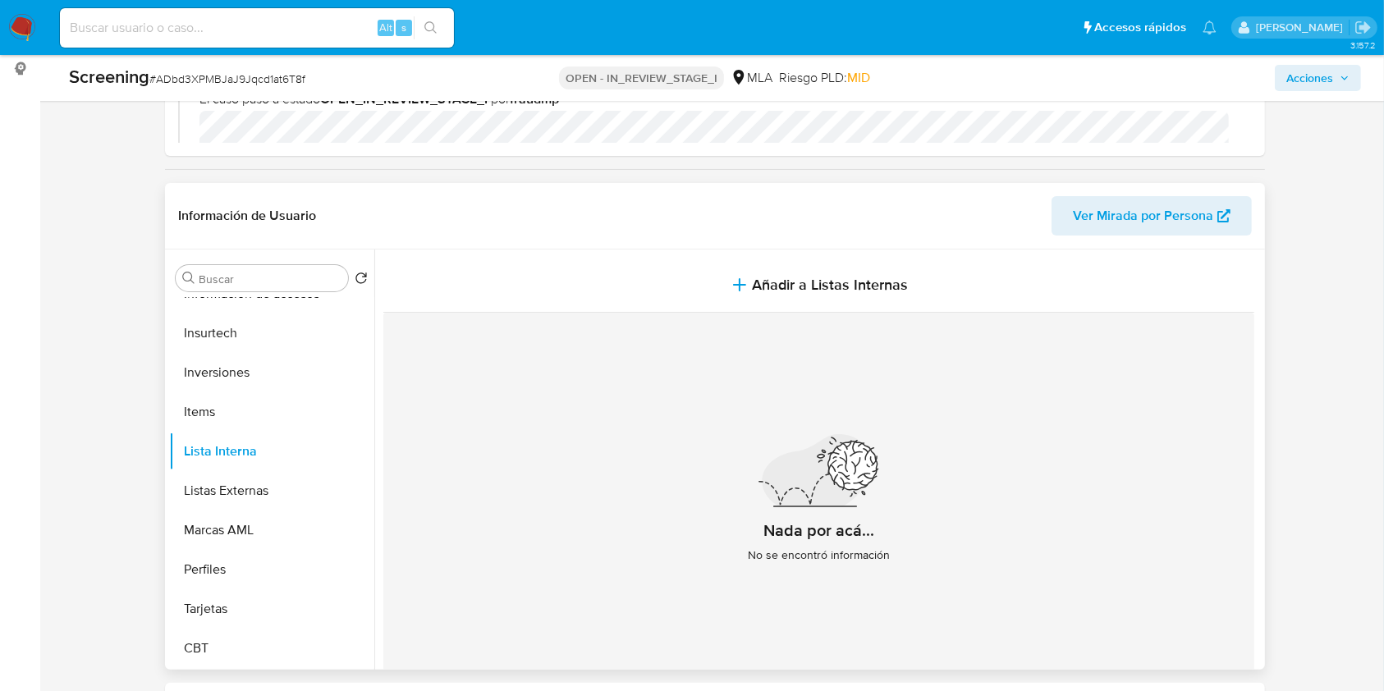
click at [1167, 231] on span "Ver Mirada por Persona" at bounding box center [1143, 215] width 140 height 39
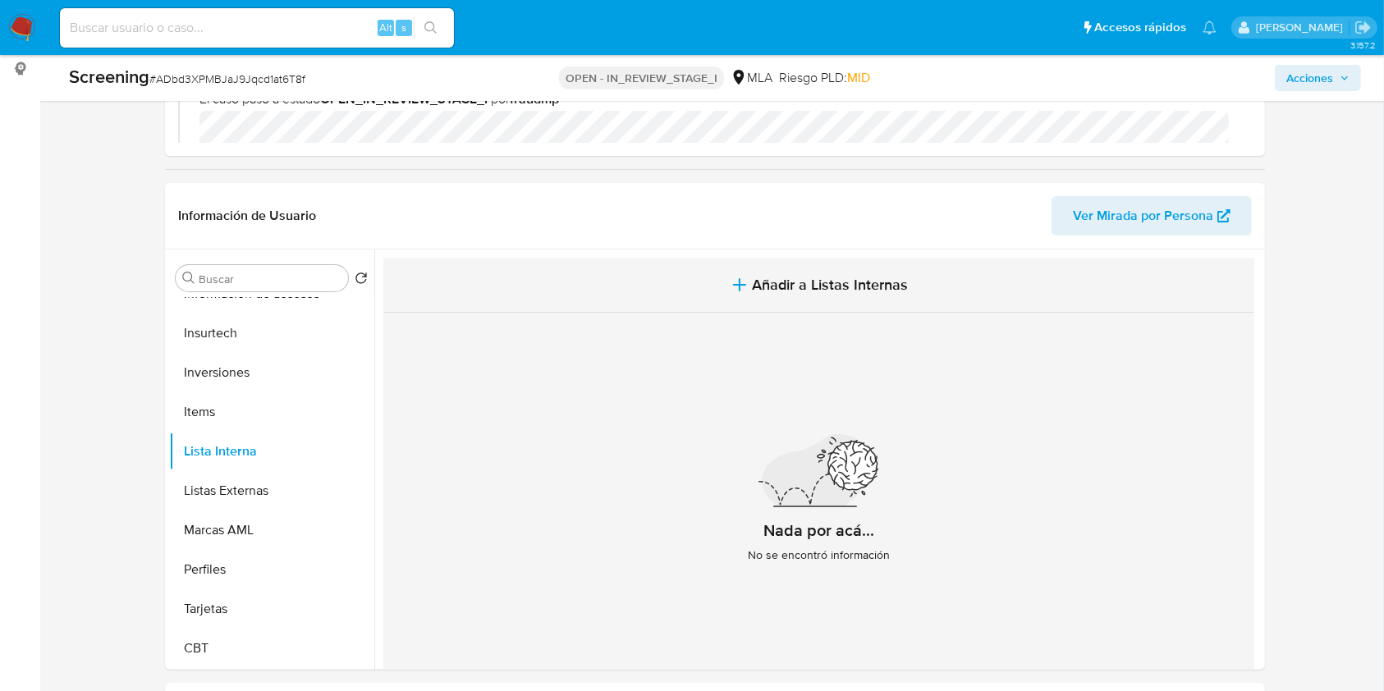
click at [756, 277] on span "Añadir a Listas Internas" at bounding box center [831, 285] width 156 height 18
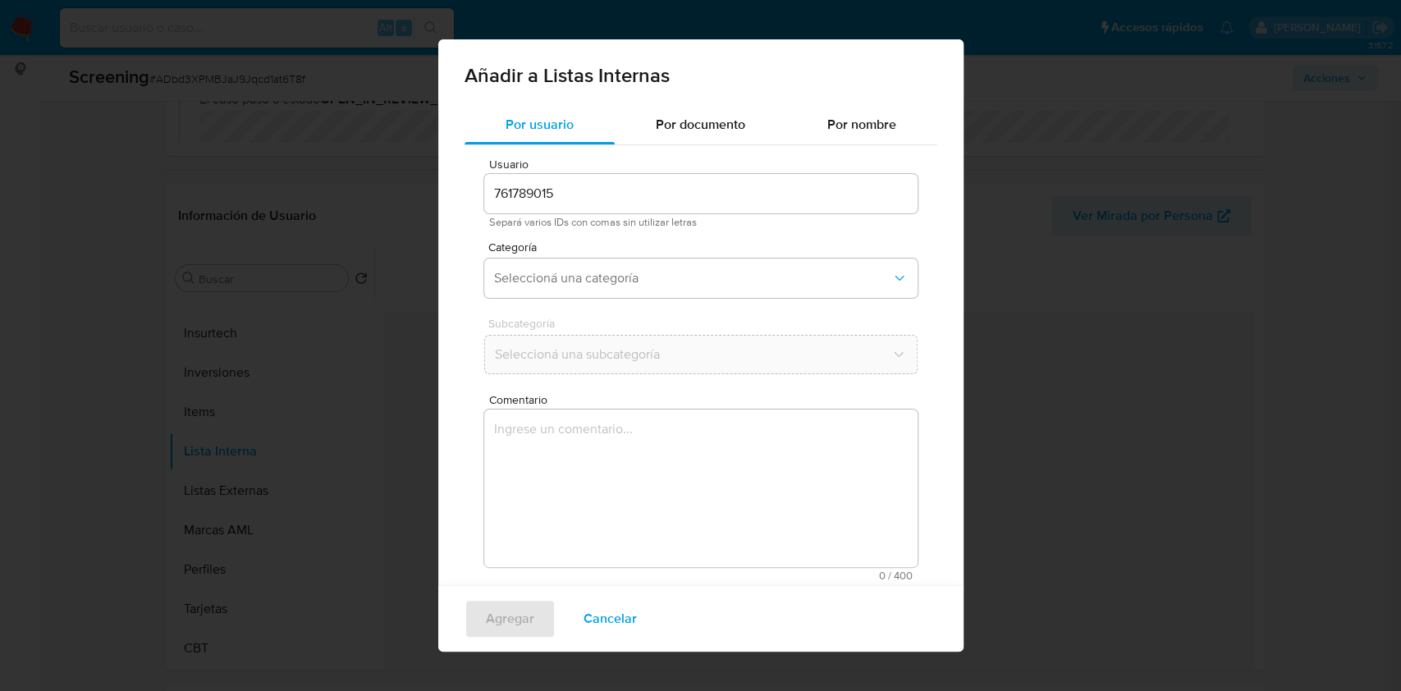
click at [593, 207] on div "761789015" at bounding box center [700, 193] width 433 height 39
click at [603, 203] on input "761789015" at bounding box center [700, 193] width 433 height 21
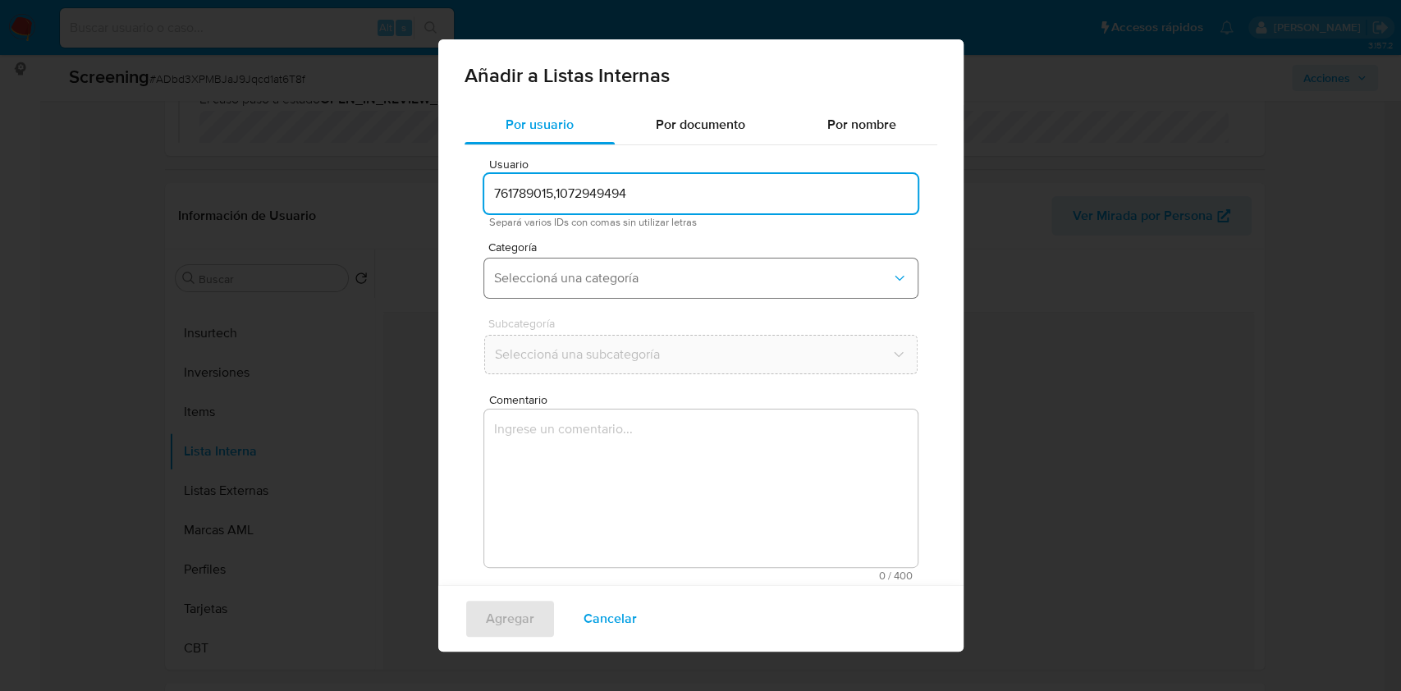
type input "761789015,1072949494"
click at [624, 277] on span "Seleccioná una categoría" at bounding box center [692, 278] width 397 height 16
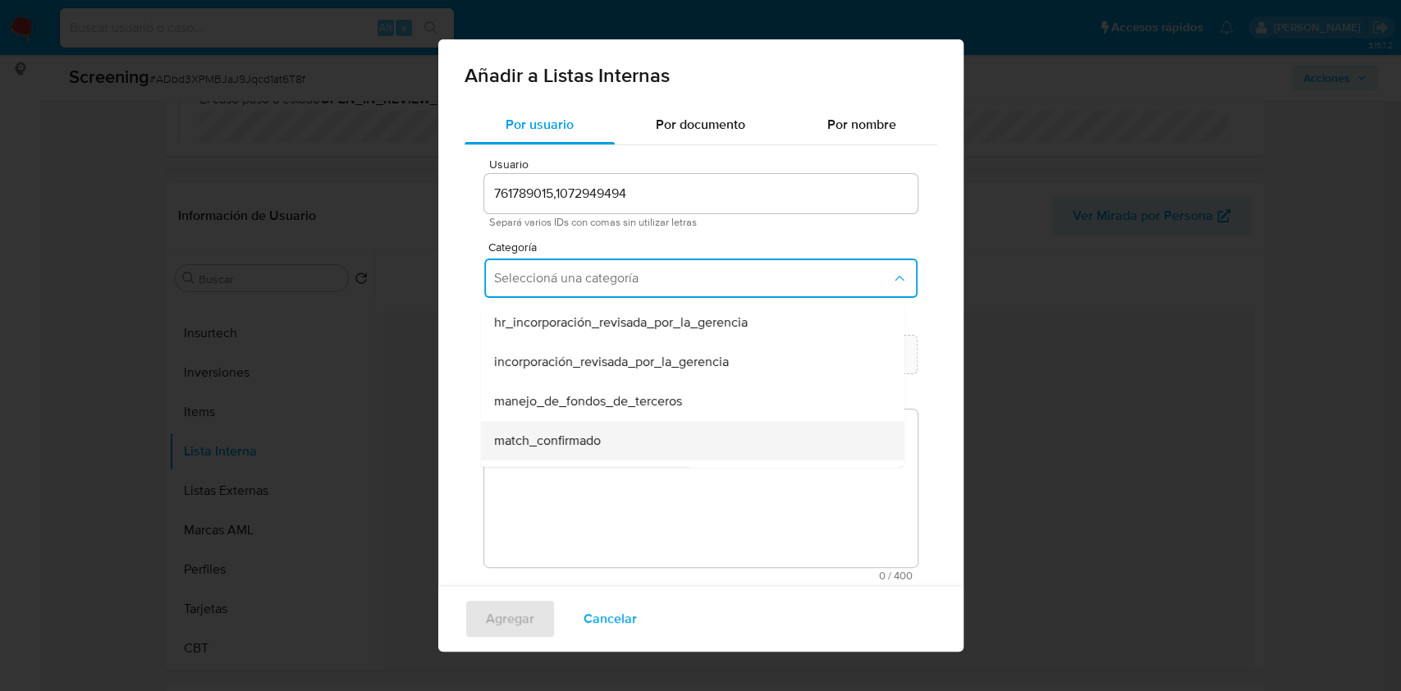
click at [635, 430] on div "match_confirmado" at bounding box center [686, 440] width 387 height 39
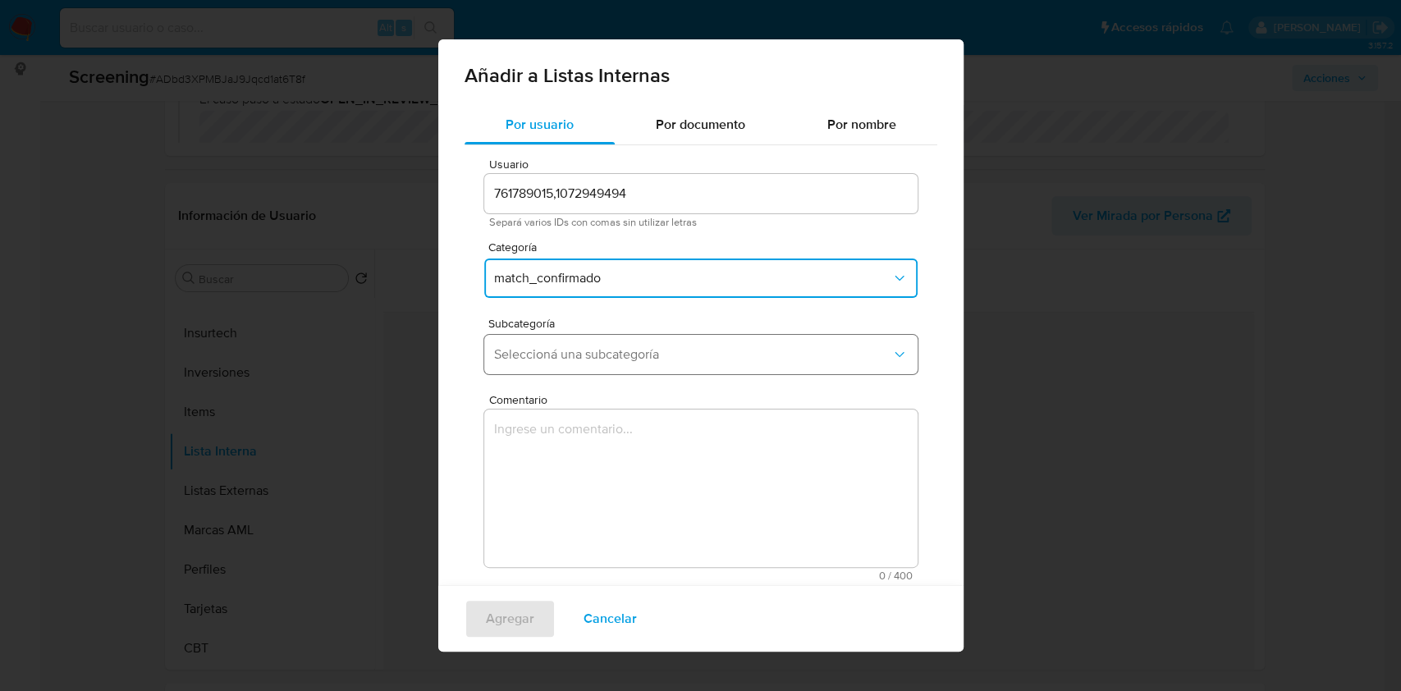
click at [658, 351] on span "Seleccioná una subcategoría" at bounding box center [692, 354] width 397 height 16
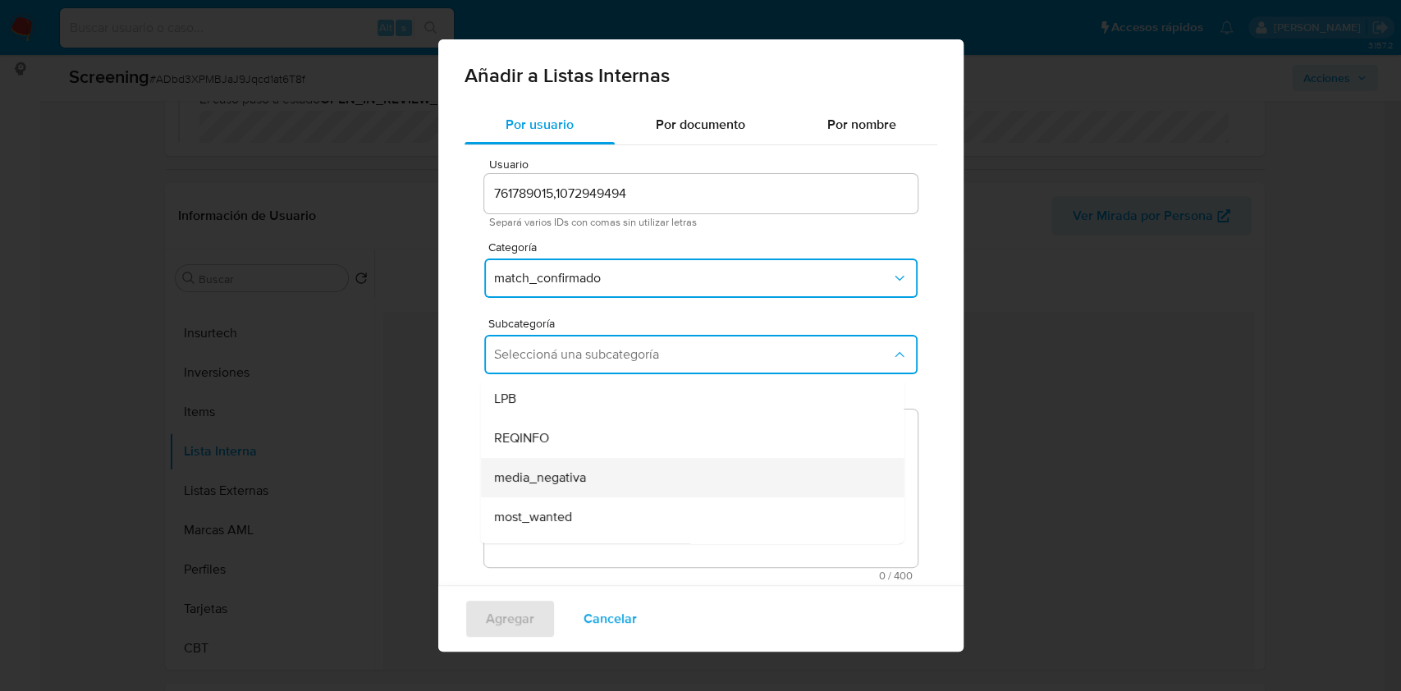
click at [630, 476] on div "media_negativa" at bounding box center [686, 477] width 387 height 39
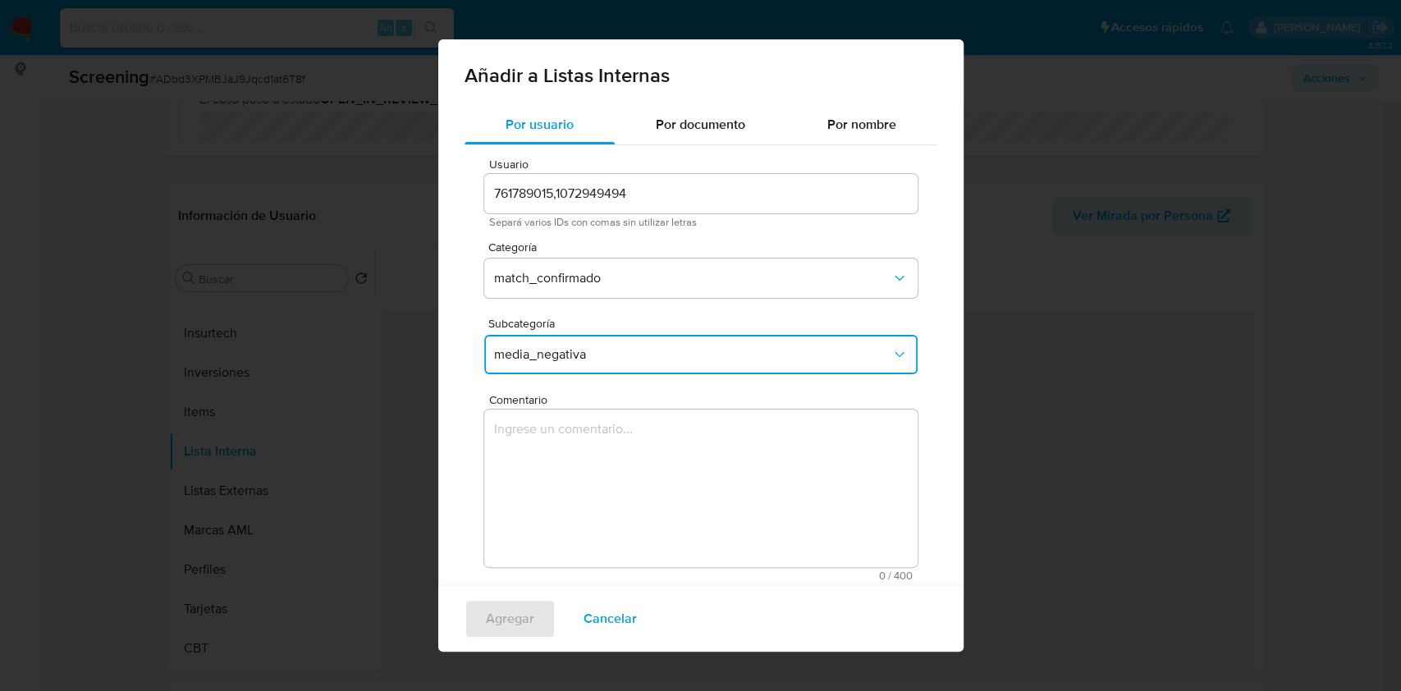
click at [630, 496] on textarea "Comentario" at bounding box center [700, 489] width 433 height 158
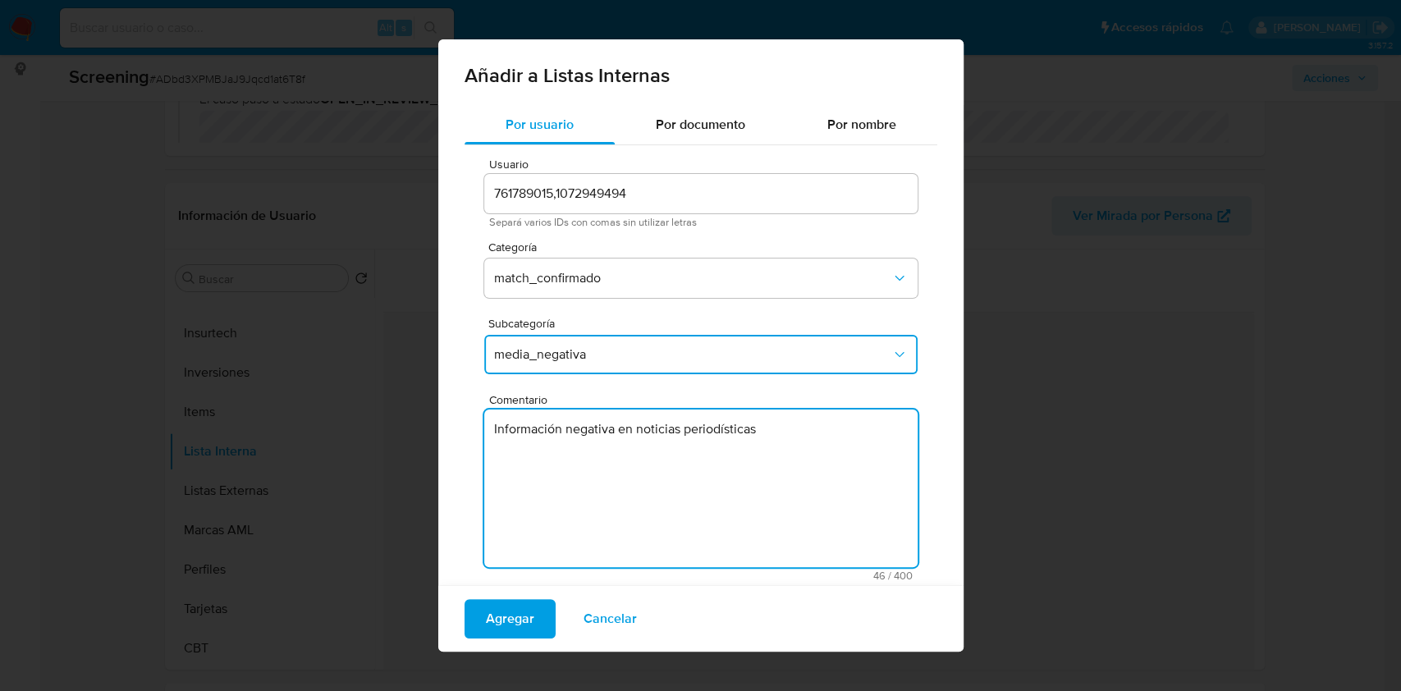
click at [690, 436] on textarea "Información negativa en noticias periodísticas" at bounding box center [700, 489] width 433 height 158
click at [829, 430] on textarea "Información negativa en noticias periodísticas" at bounding box center [700, 489] width 433 height 158
type textarea "Información negativa en noticias periodísticas"
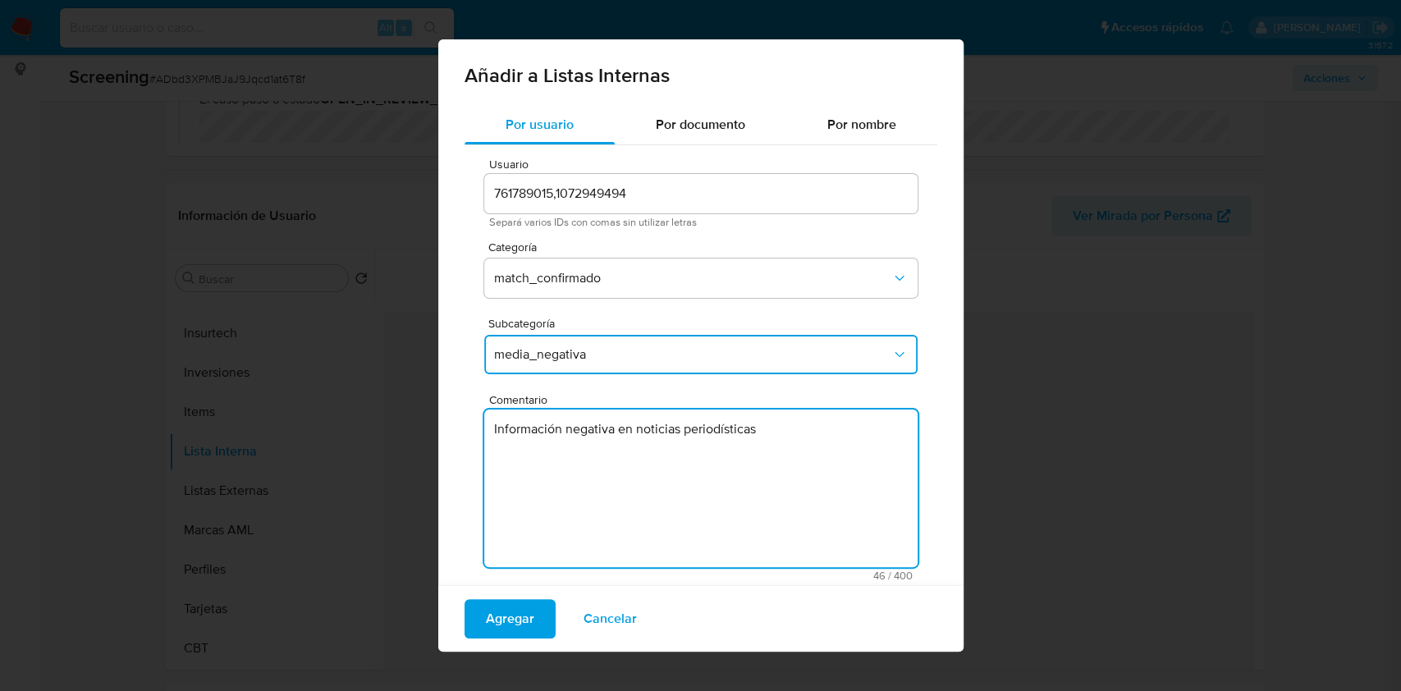
click at [623, 199] on input "761789015,1072949494" at bounding box center [700, 193] width 433 height 21
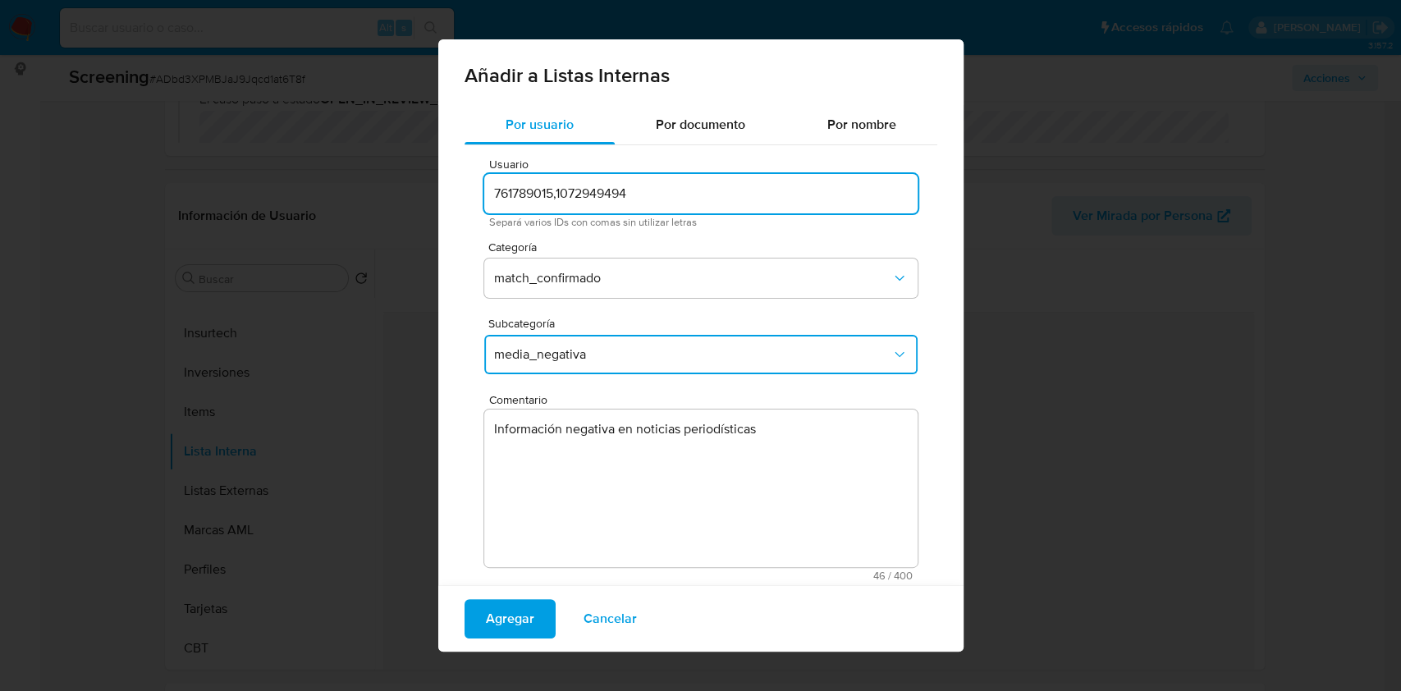
click at [623, 199] on input "761789015,1072949494" at bounding box center [700, 193] width 433 height 21
click at [603, 190] on input "761789015,1072949494" at bounding box center [700, 193] width 433 height 21
drag, startPoint x: 558, startPoint y: 192, endPoint x: 591, endPoint y: 197, distance: 33.2
click at [591, 197] on input "761789015,1072949494" at bounding box center [700, 193] width 433 height 21
drag, startPoint x: 635, startPoint y: 189, endPoint x: 582, endPoint y: 209, distance: 56.4
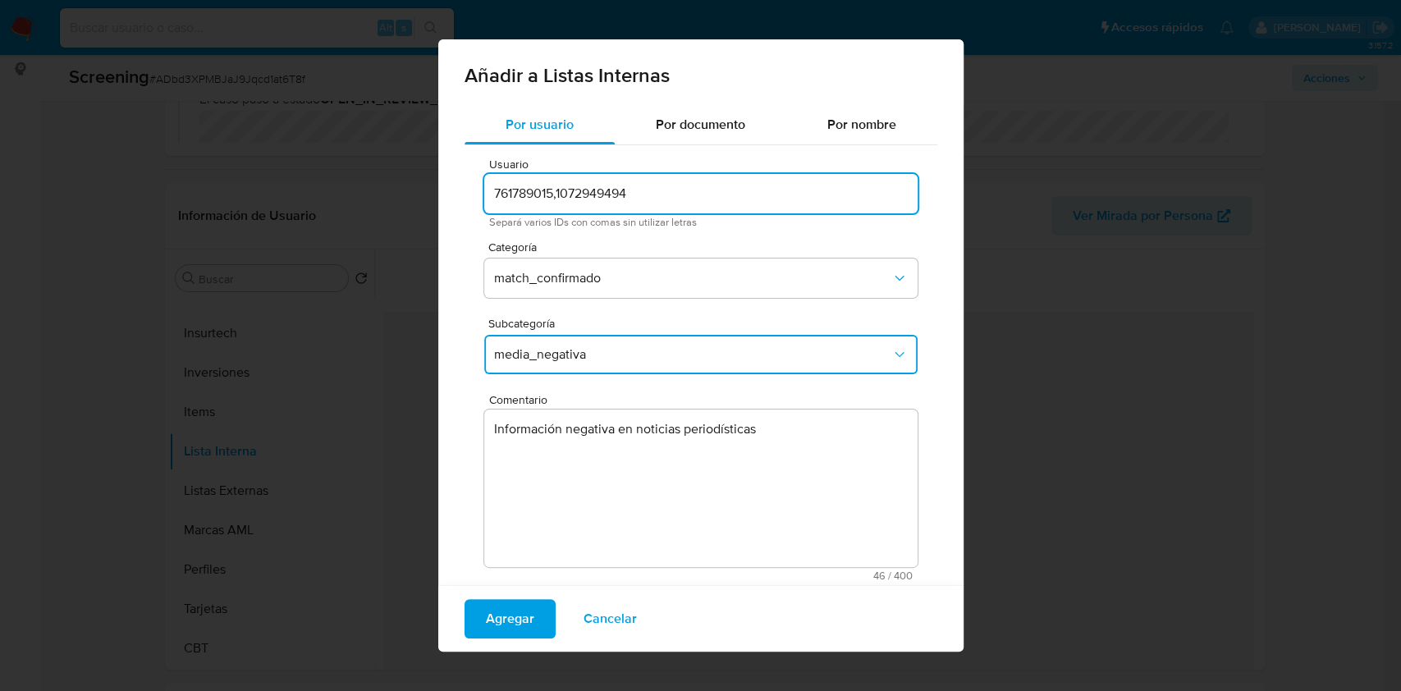
click at [561, 198] on input "761789015,1072949494" at bounding box center [700, 193] width 433 height 21
click at [795, 433] on textarea "Información negativa en noticias periodísticas" at bounding box center [700, 489] width 433 height 158
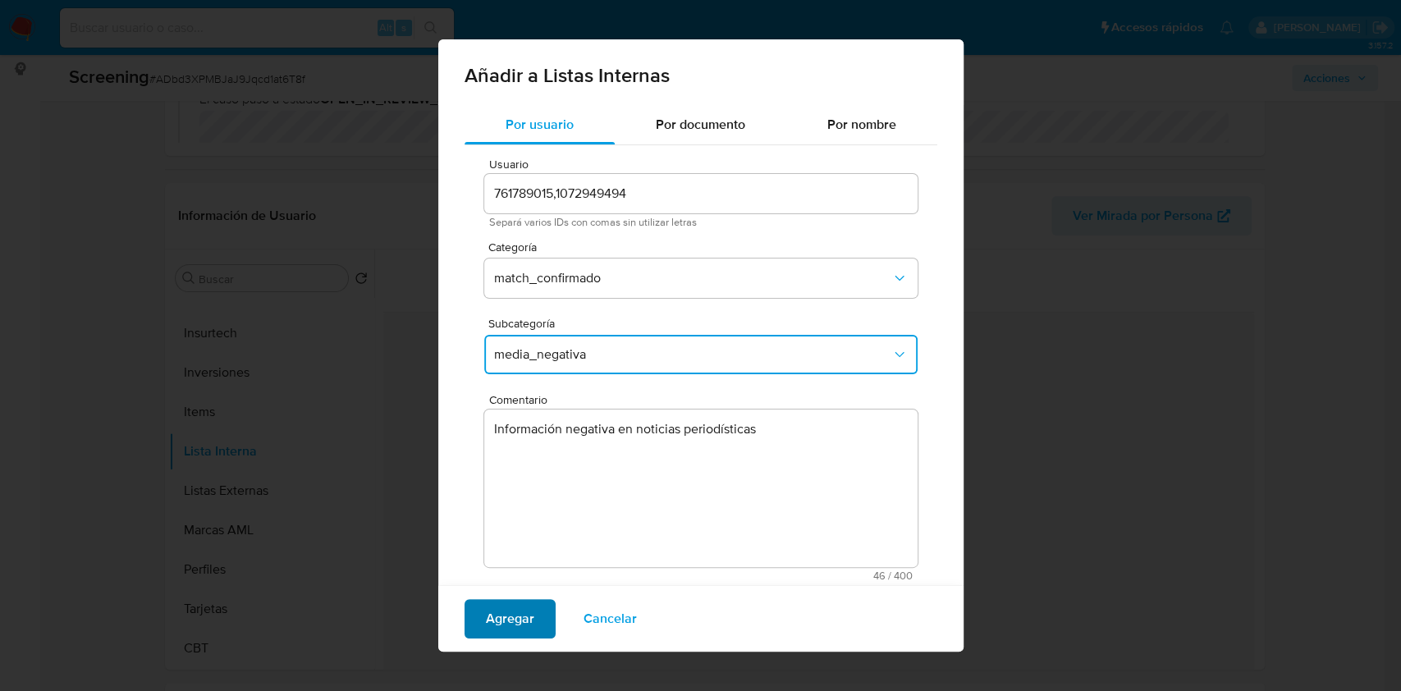
click at [530, 609] on span "Agregar" at bounding box center [510, 619] width 48 height 36
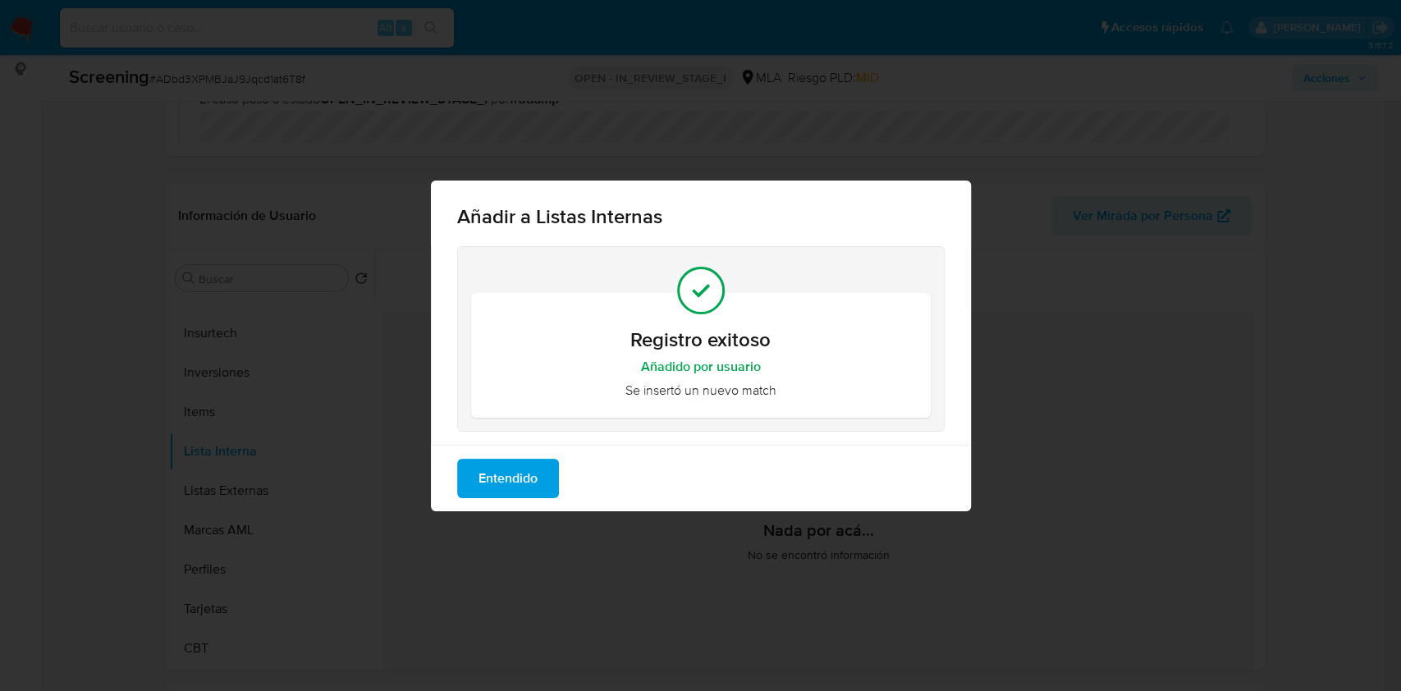
click at [486, 475] on span "Entendido" at bounding box center [508, 479] width 59 height 36
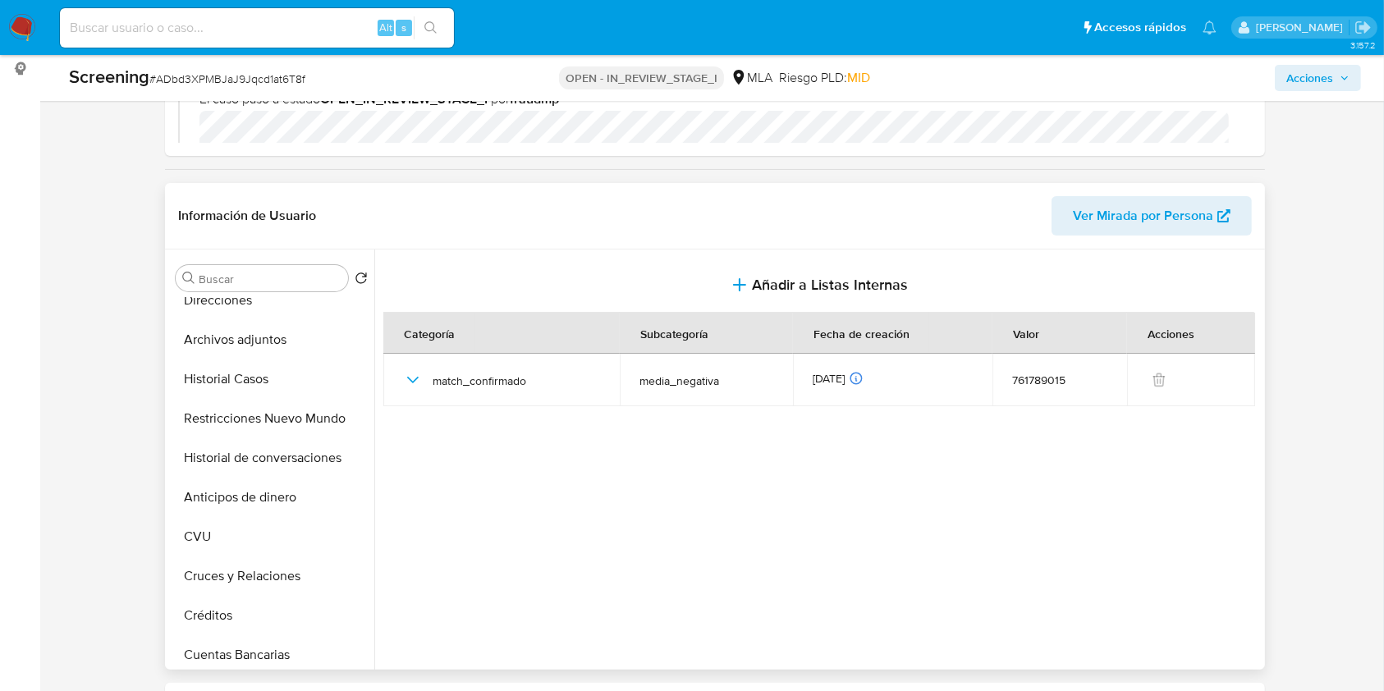
scroll to position [0, 0]
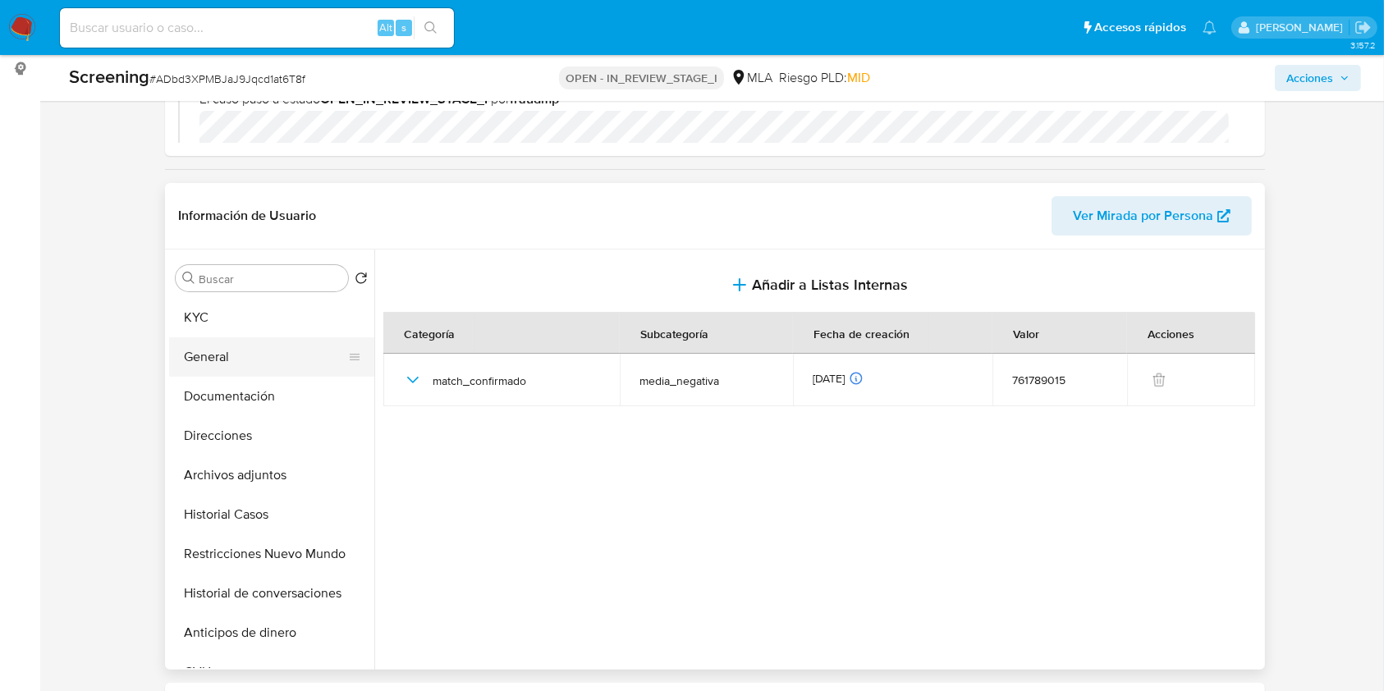
click at [245, 348] on button "General" at bounding box center [265, 356] width 192 height 39
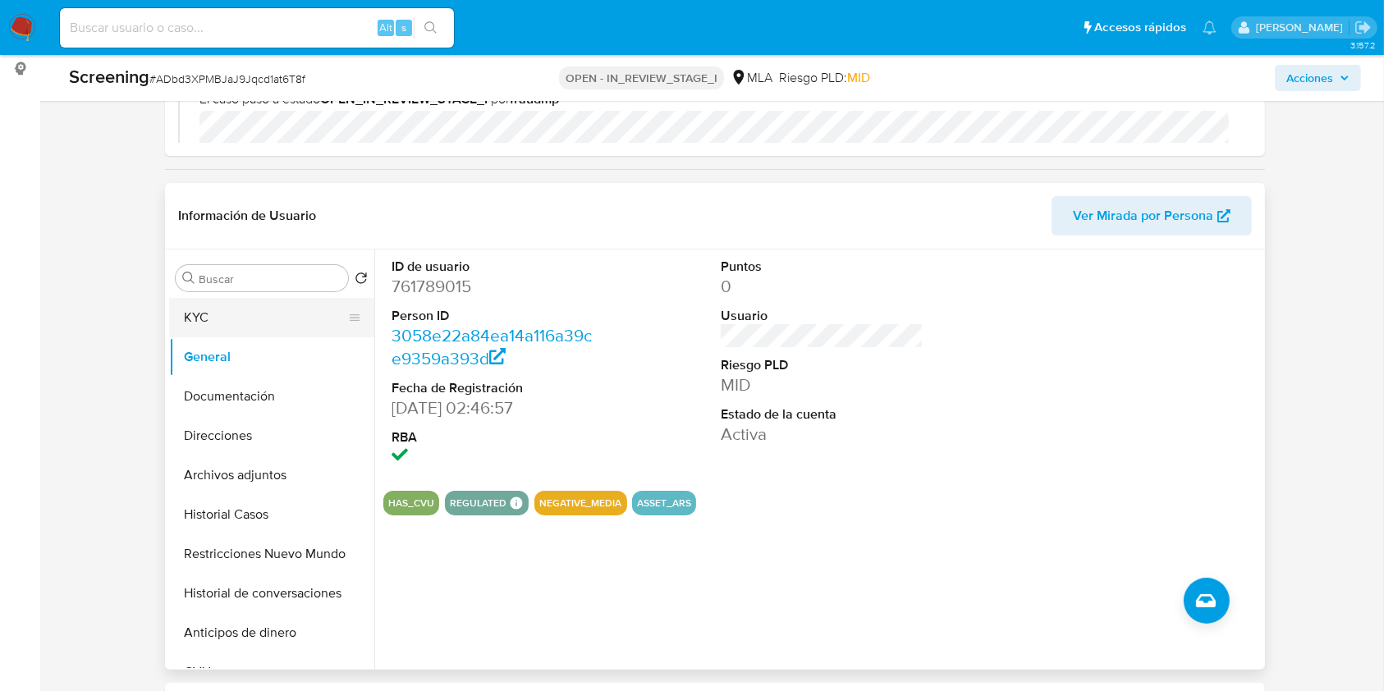
click at [250, 320] on button "KYC" at bounding box center [265, 317] width 192 height 39
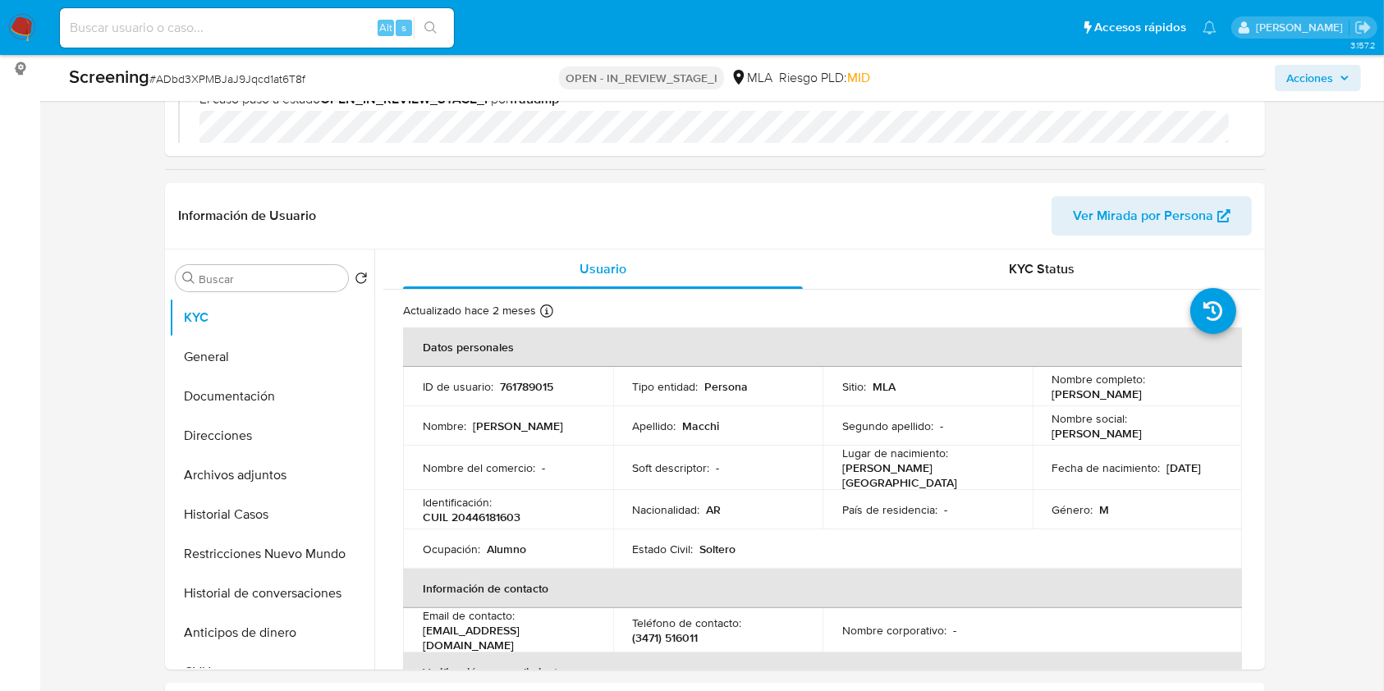
drag, startPoint x: 1336, startPoint y: 69, endPoint x: 1299, endPoint y: 91, distance: 43.1
click at [1336, 69] on span "Acciones" at bounding box center [1317, 77] width 63 height 23
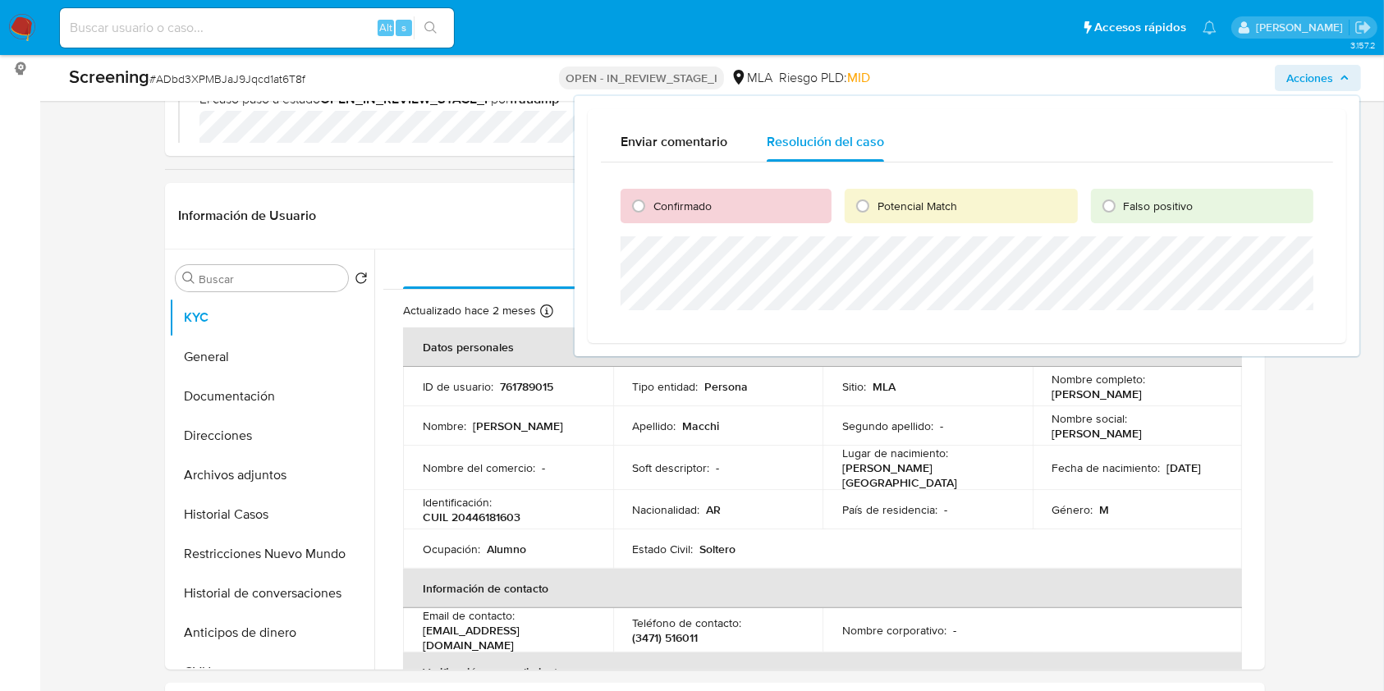
drag, startPoint x: 717, startPoint y: 200, endPoint x: 690, endPoint y: 233, distance: 42.6
click at [719, 199] on div "Confirmado" at bounding box center [726, 206] width 211 height 34
click at [644, 197] on input "Confirmado" at bounding box center [639, 206] width 26 height 26
radio input "true"
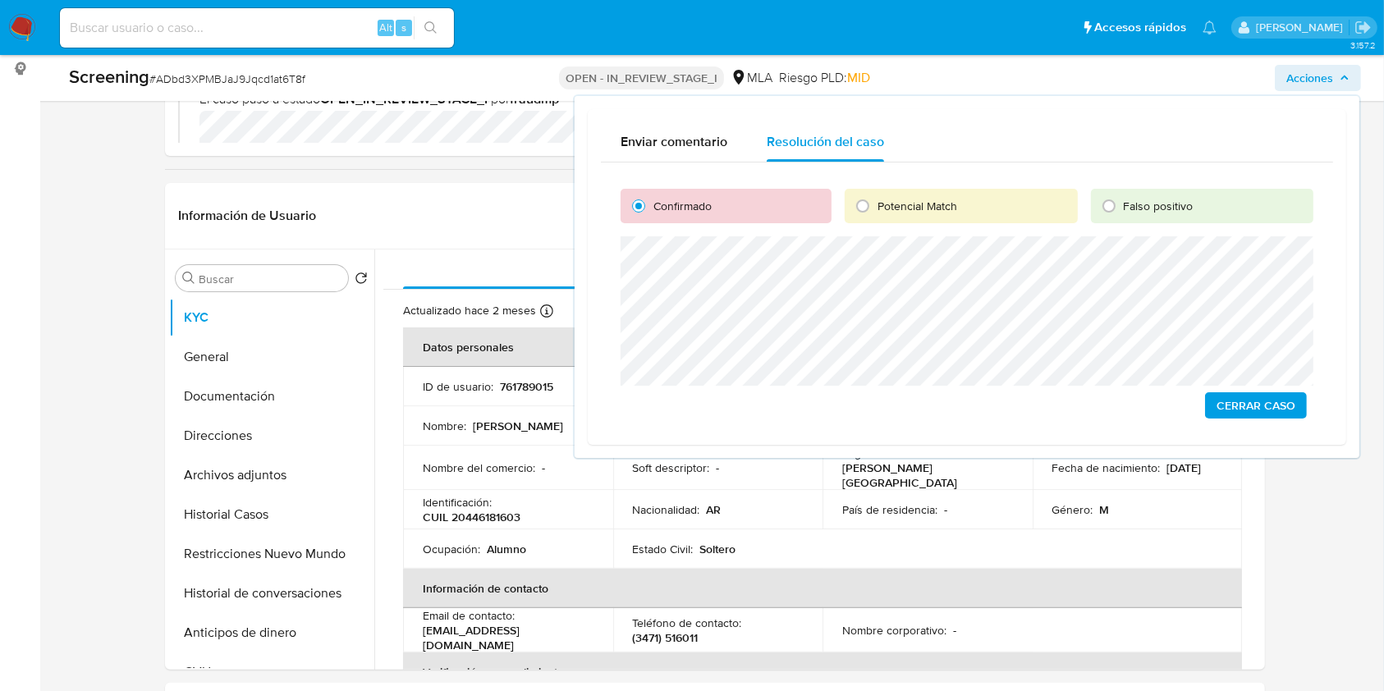
click at [1252, 410] on span "Cerrar Caso" at bounding box center [1256, 405] width 79 height 23
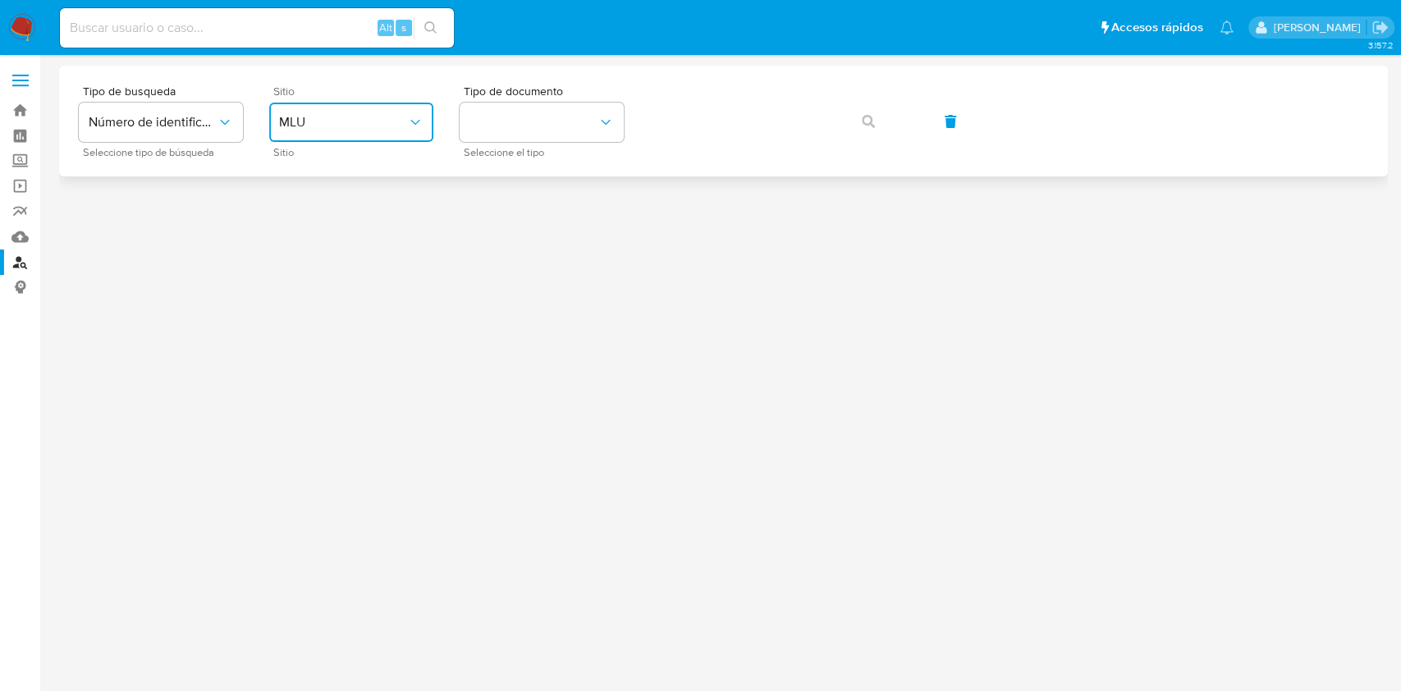
click at [394, 130] on span "MLU" at bounding box center [343, 122] width 128 height 16
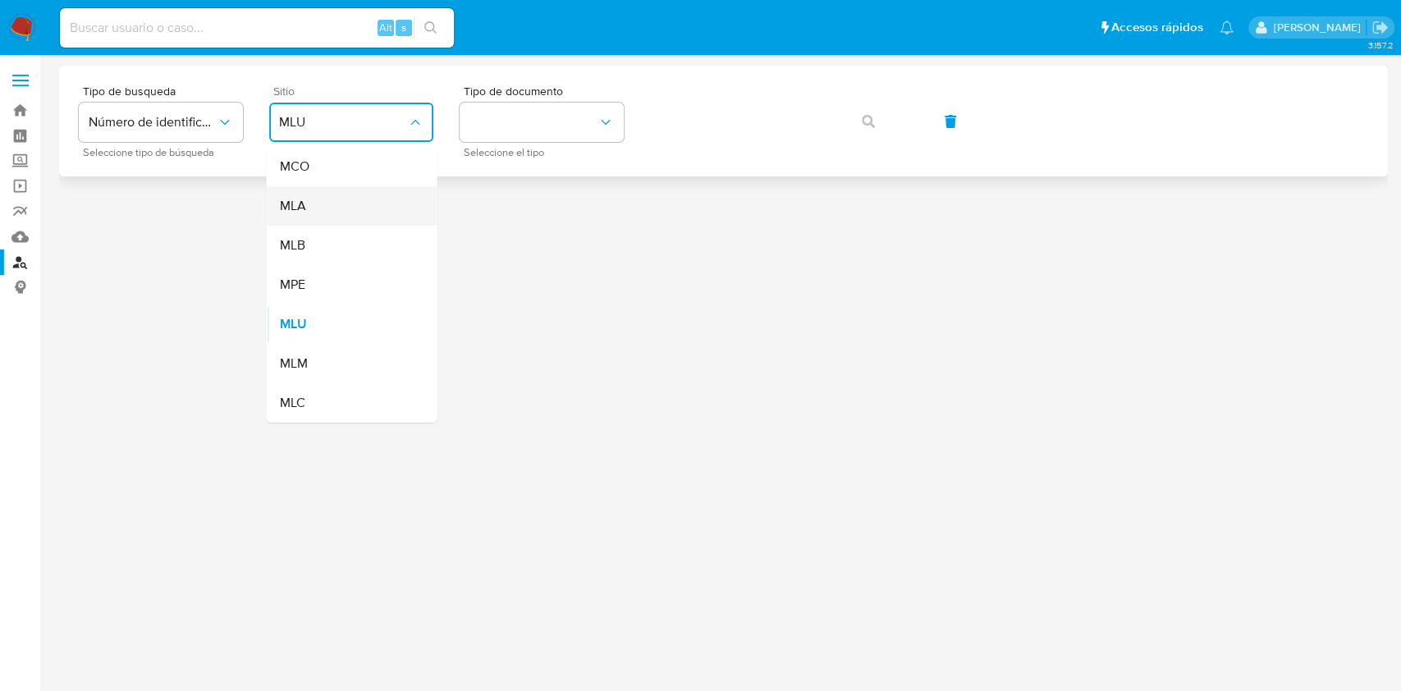
click at [376, 197] on div "MLA" at bounding box center [346, 205] width 135 height 39
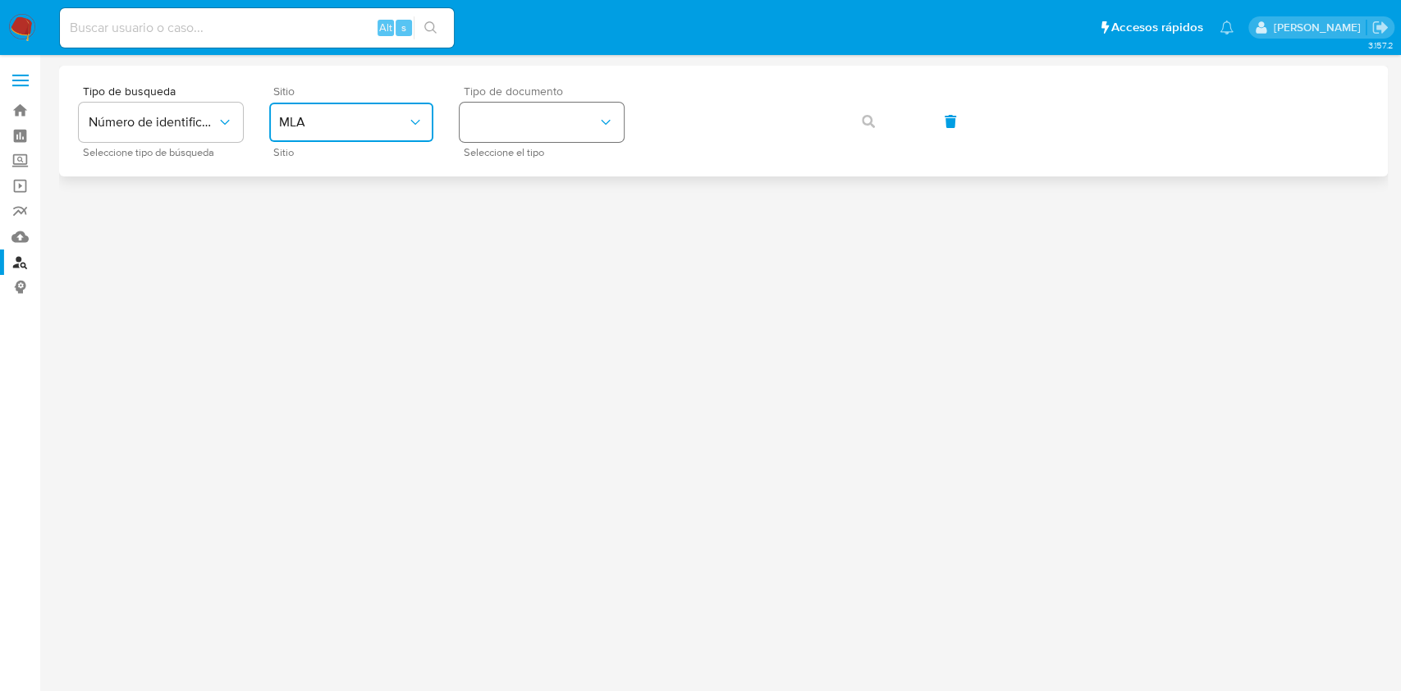
click at [543, 128] on button "identificationType" at bounding box center [542, 122] width 164 height 39
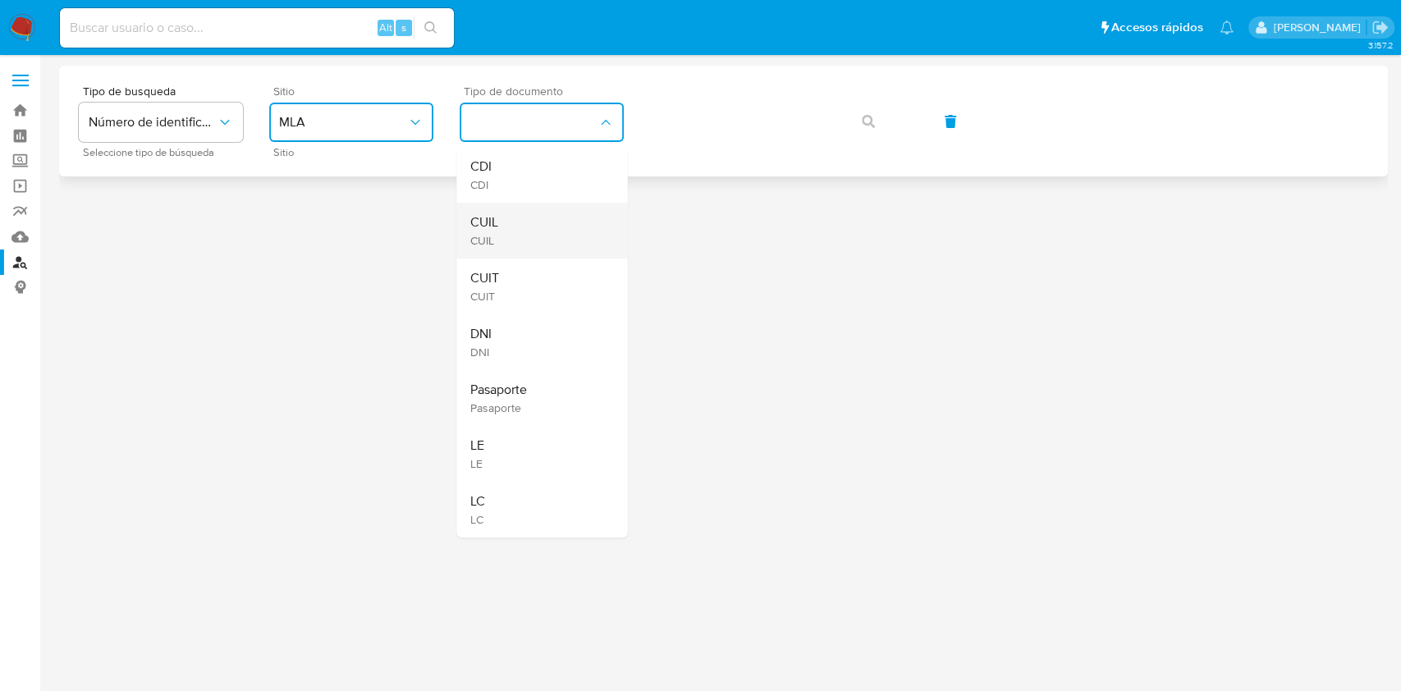
click at [566, 236] on div "CUIL CUIL" at bounding box center [537, 231] width 135 height 56
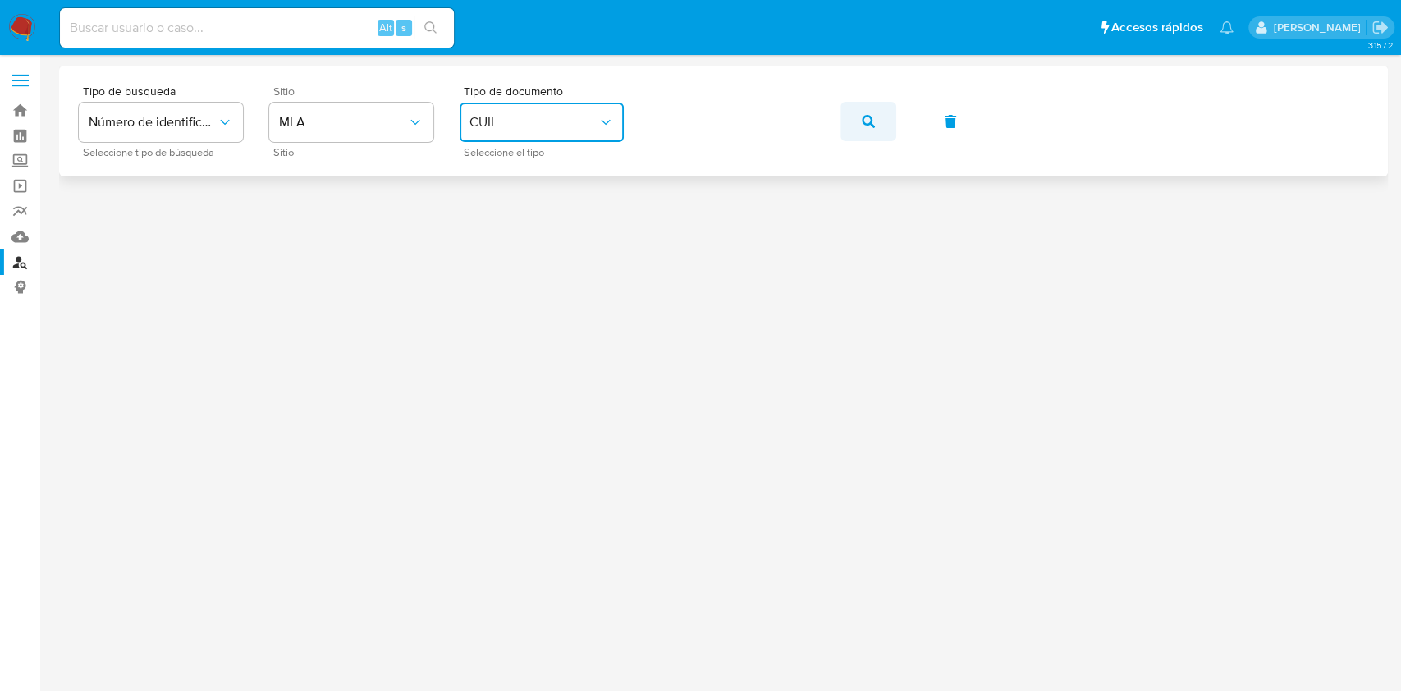
click at [872, 120] on icon "button" at bounding box center [868, 121] width 13 height 13
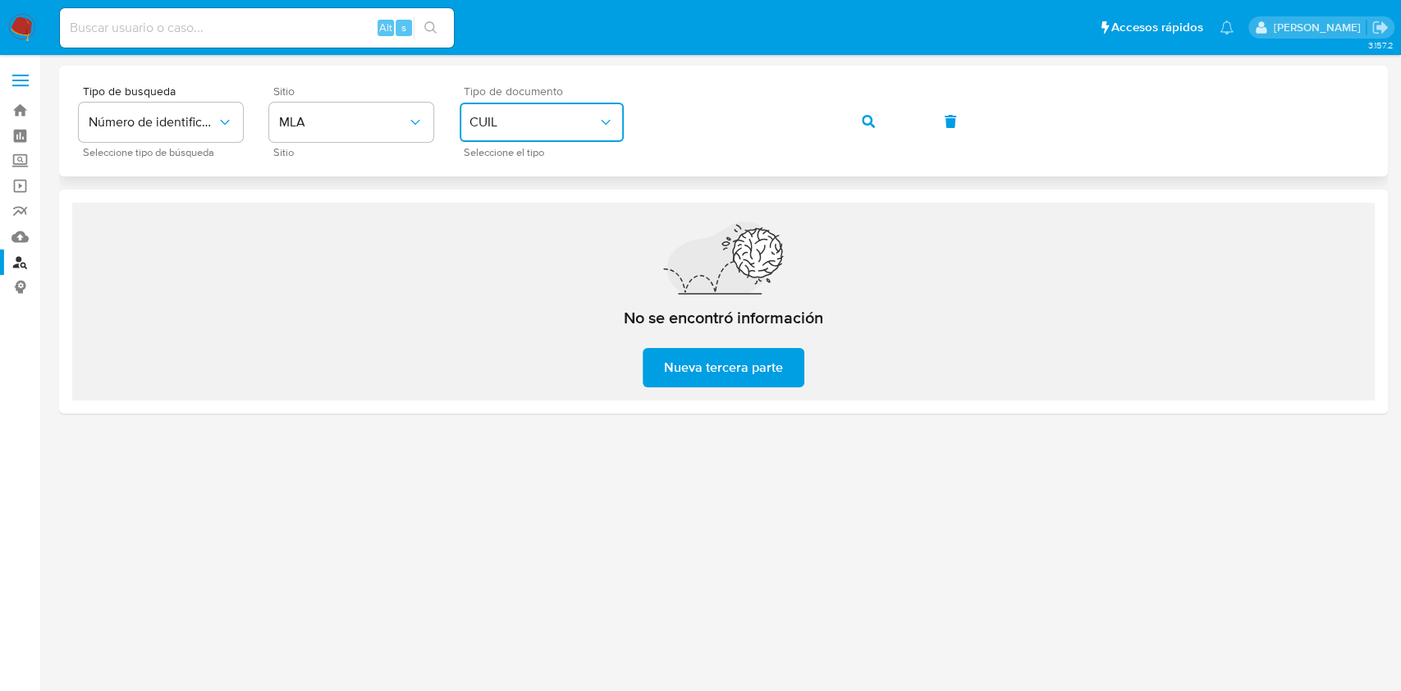
drag, startPoint x: 579, startPoint y: 120, endPoint x: 572, endPoint y: 133, distance: 14.7
click at [578, 118] on span "CUIL" at bounding box center [534, 122] width 128 height 16
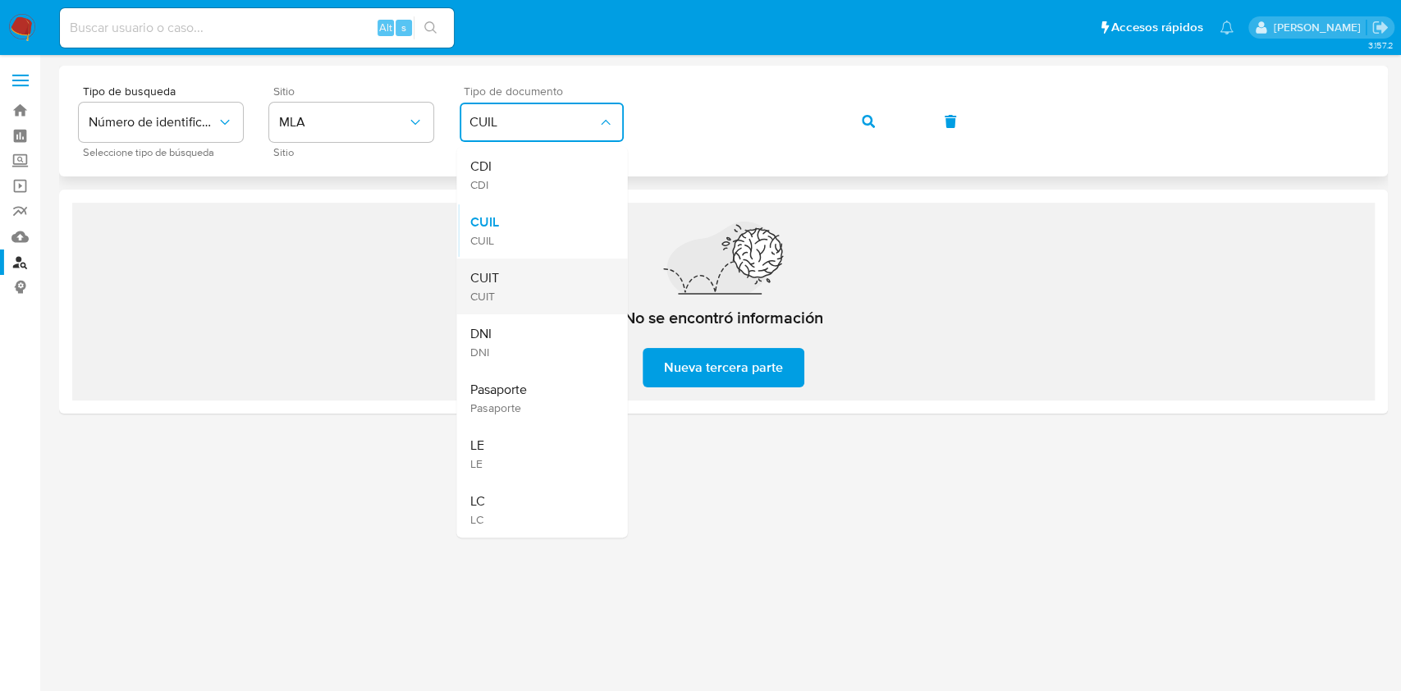
click at [534, 306] on div "CUIT CUIT" at bounding box center [537, 287] width 135 height 56
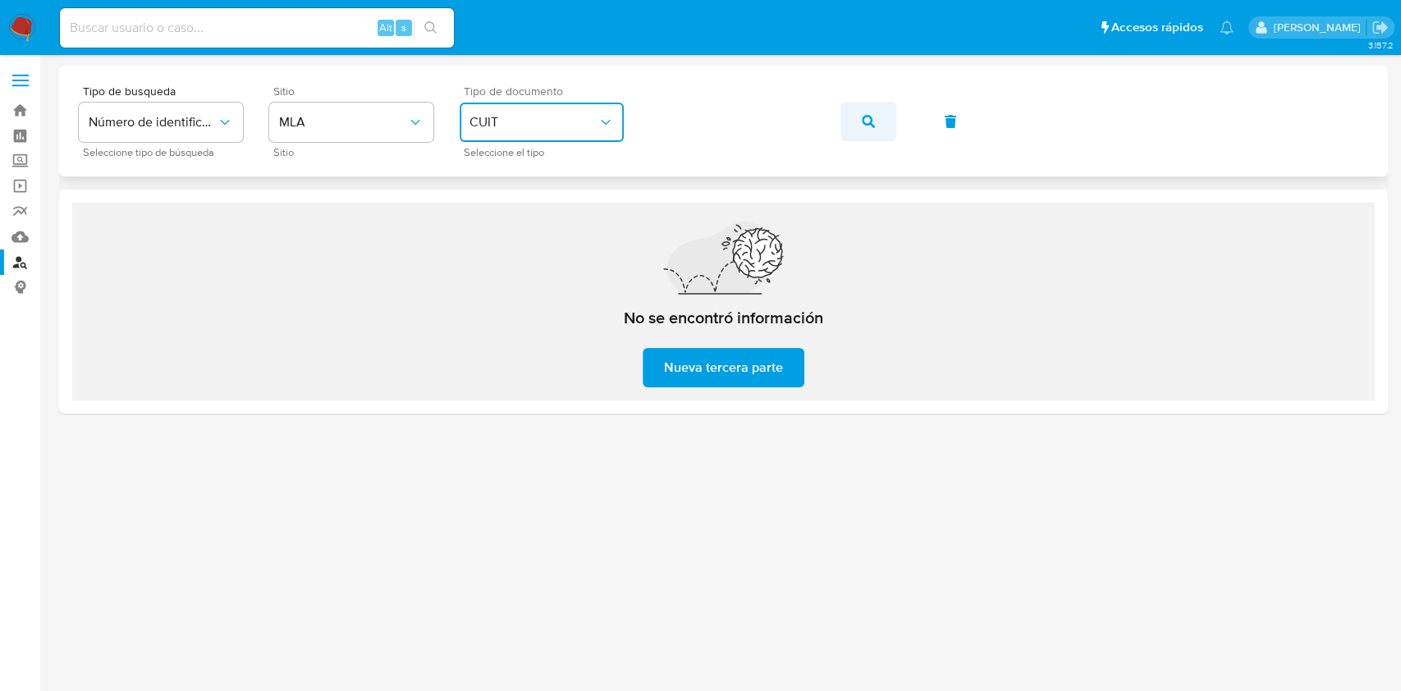
click at [862, 120] on icon "button" at bounding box center [868, 121] width 13 height 13
click at [873, 109] on span "button" at bounding box center [868, 121] width 13 height 36
click at [546, 115] on span "CUIT" at bounding box center [534, 122] width 128 height 16
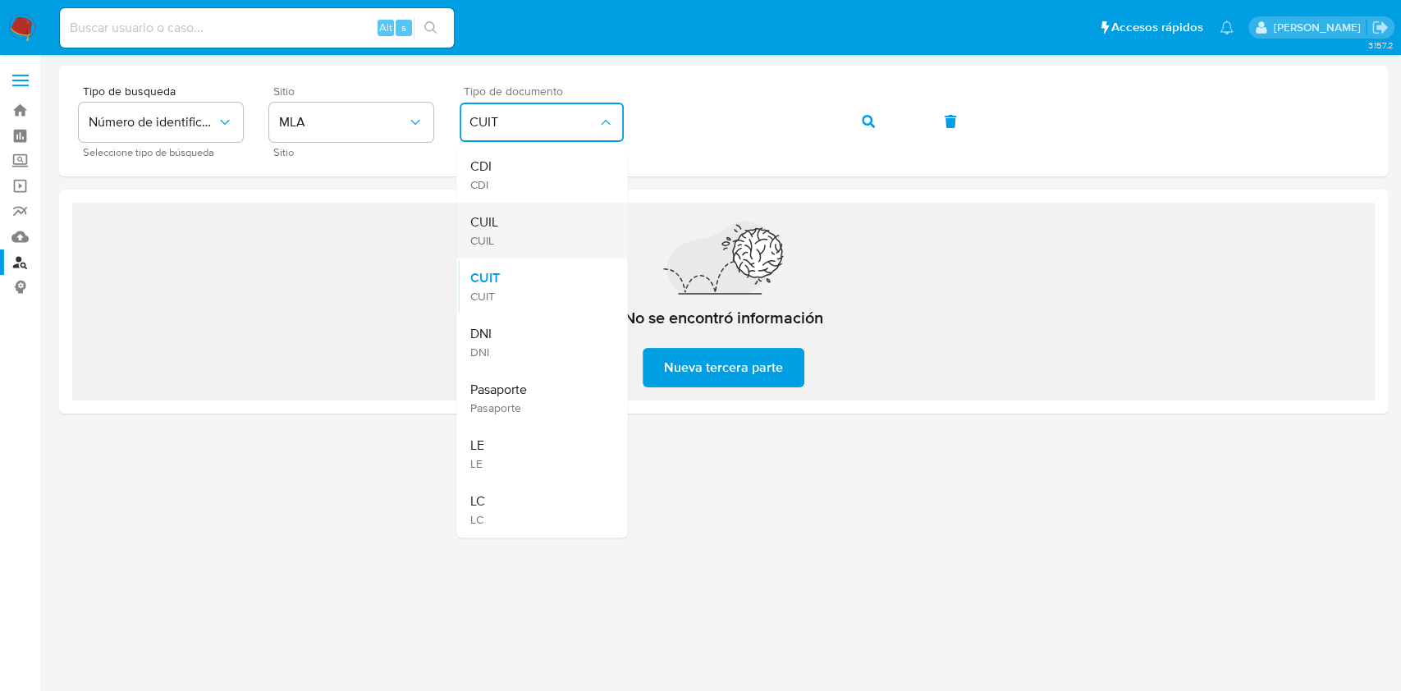
click at [539, 236] on div "CUIL CUIL" at bounding box center [537, 231] width 135 height 56
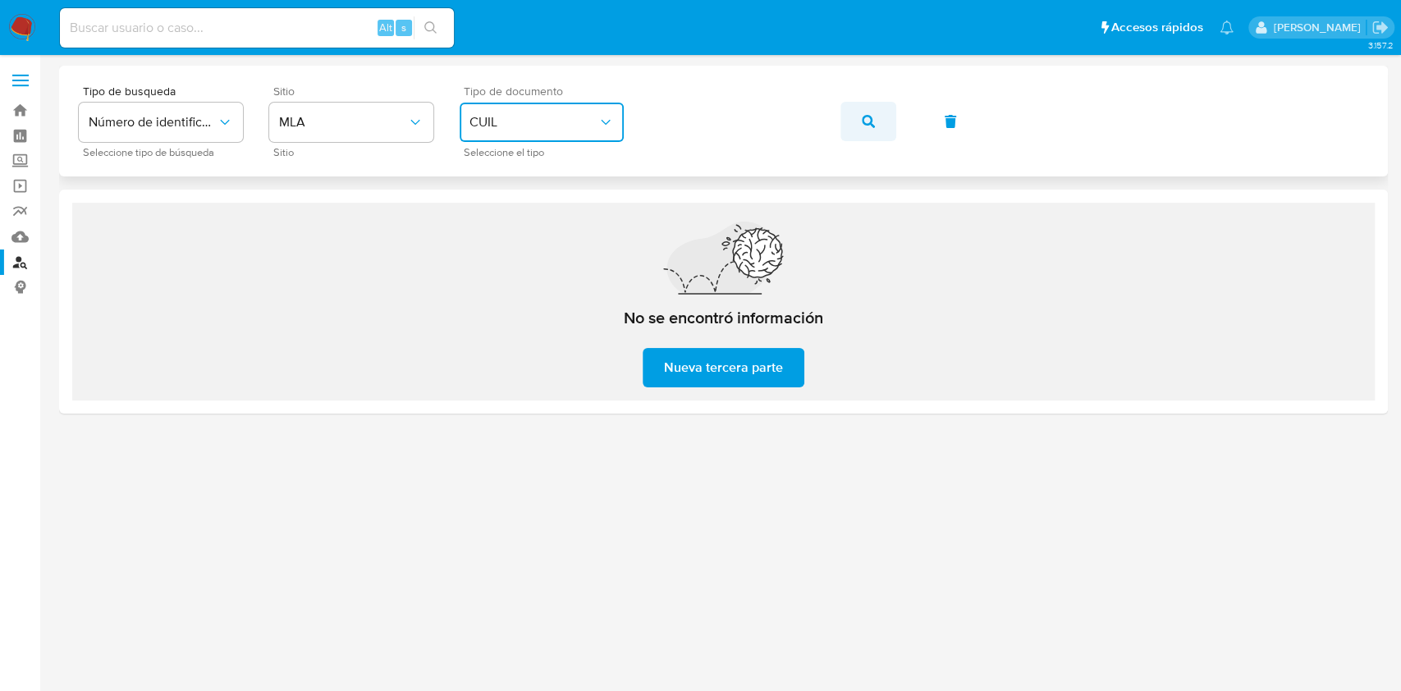
click at [876, 122] on button "button" at bounding box center [869, 121] width 56 height 39
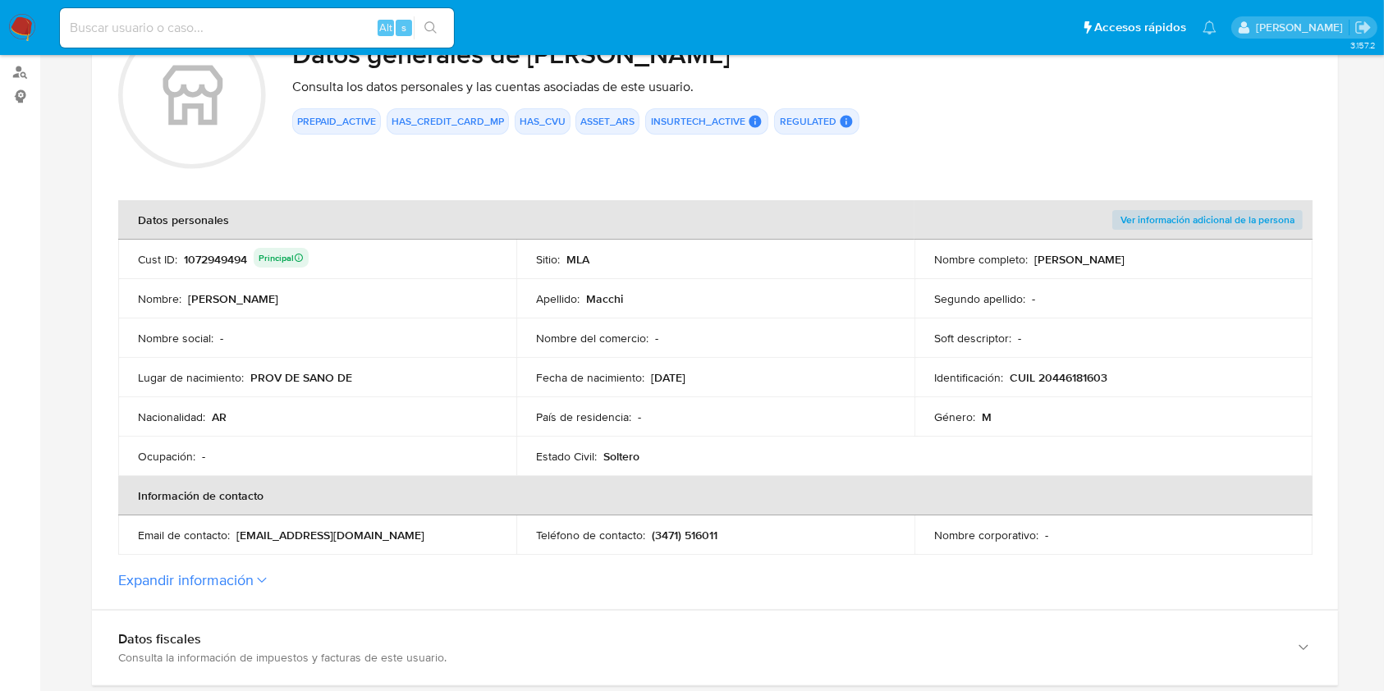
scroll to position [328, 0]
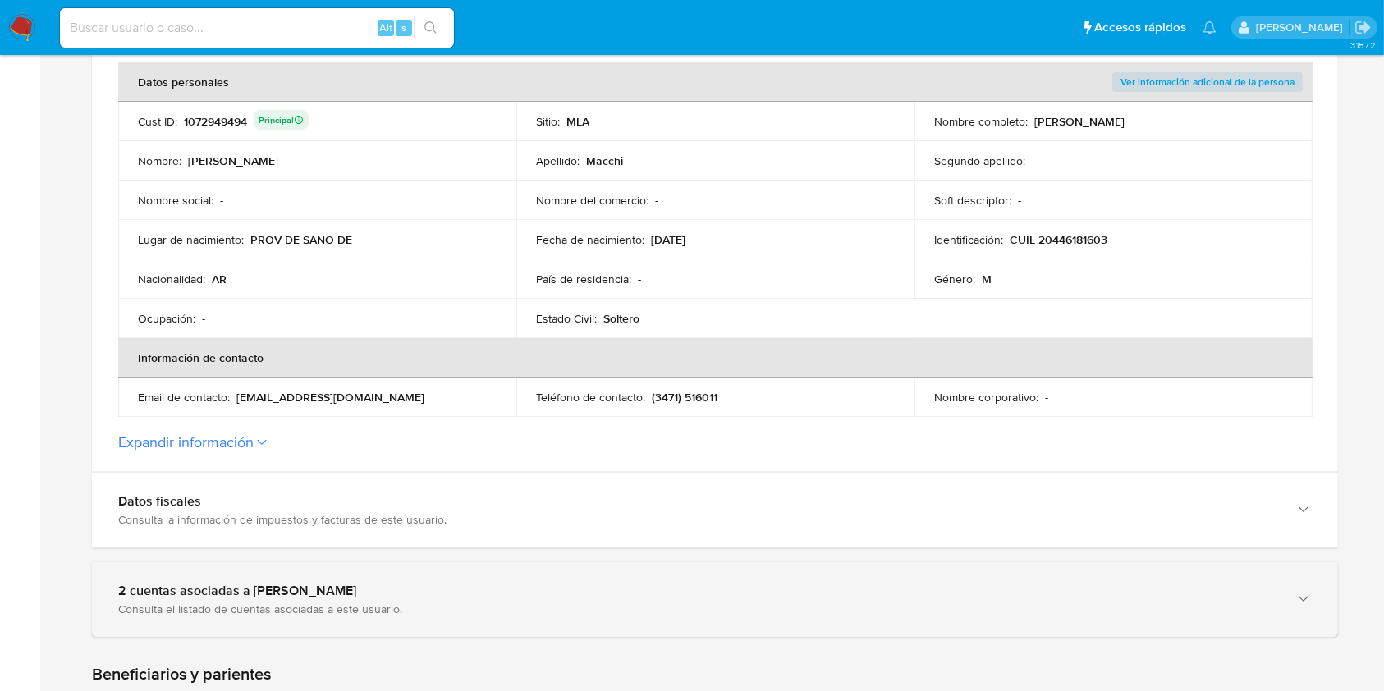
drag, startPoint x: 463, startPoint y: 562, endPoint x: 435, endPoint y: 566, distance: 28.2
click at [463, 562] on div "2 cuentas asociadas a [PERSON_NAME] Consulta el listado de cuentas asociadas a …" at bounding box center [715, 599] width 1246 height 75
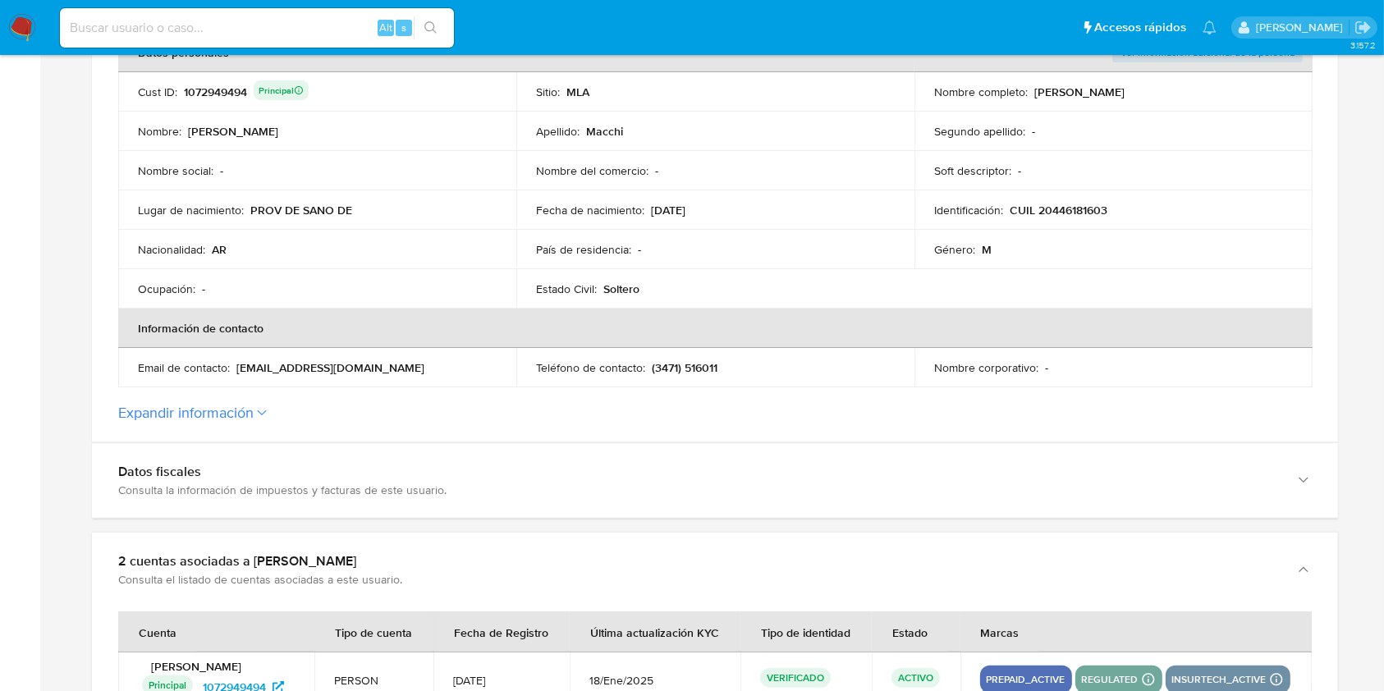
scroll to position [657, 0]
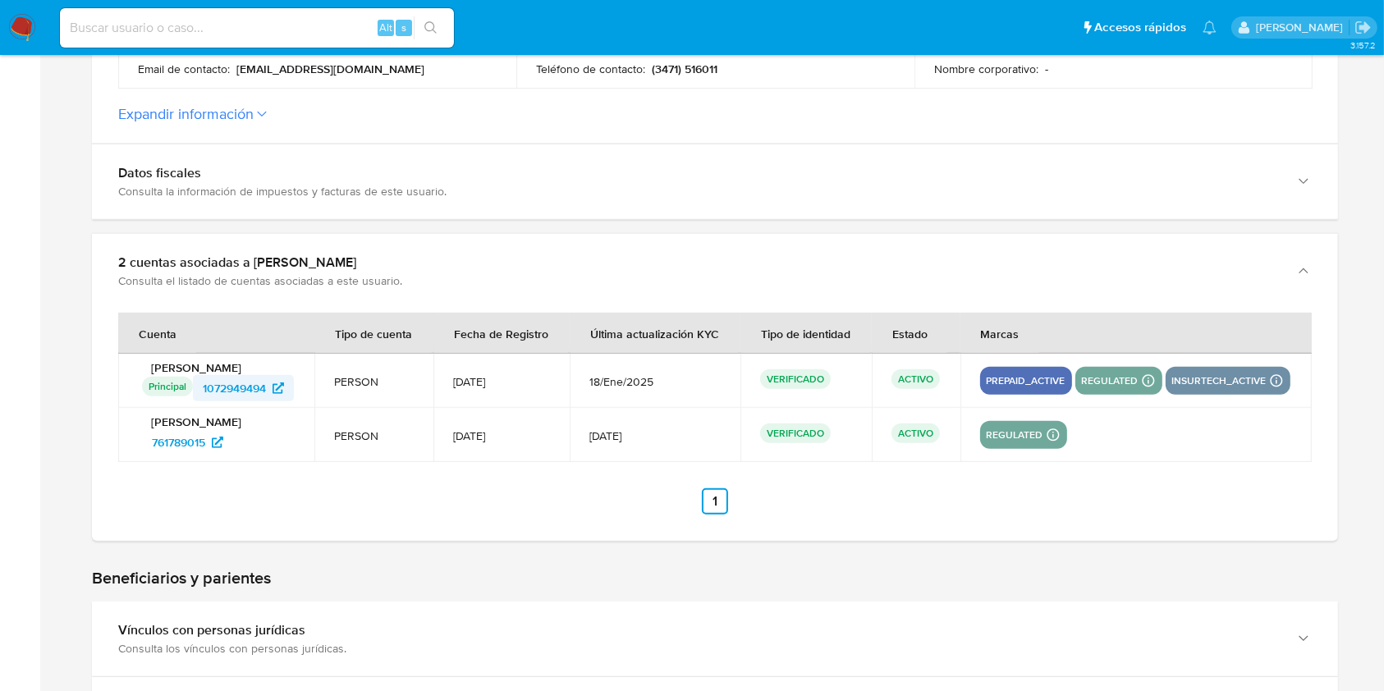
click at [265, 387] on span "1072949494" at bounding box center [234, 388] width 63 height 26
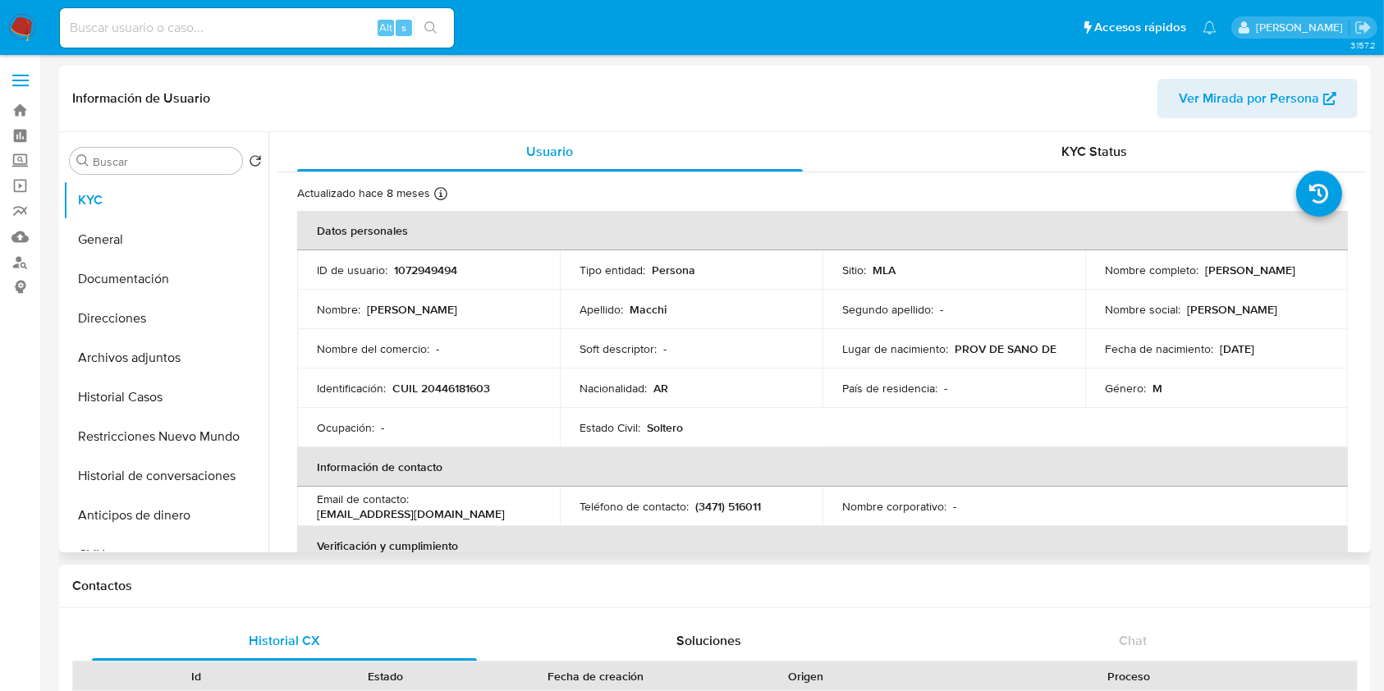
select select "10"
click at [438, 273] on p "1072949494" at bounding box center [425, 270] width 63 height 15
copy p "1072949494"
click at [440, 271] on p "1072949494" at bounding box center [425, 270] width 63 height 15
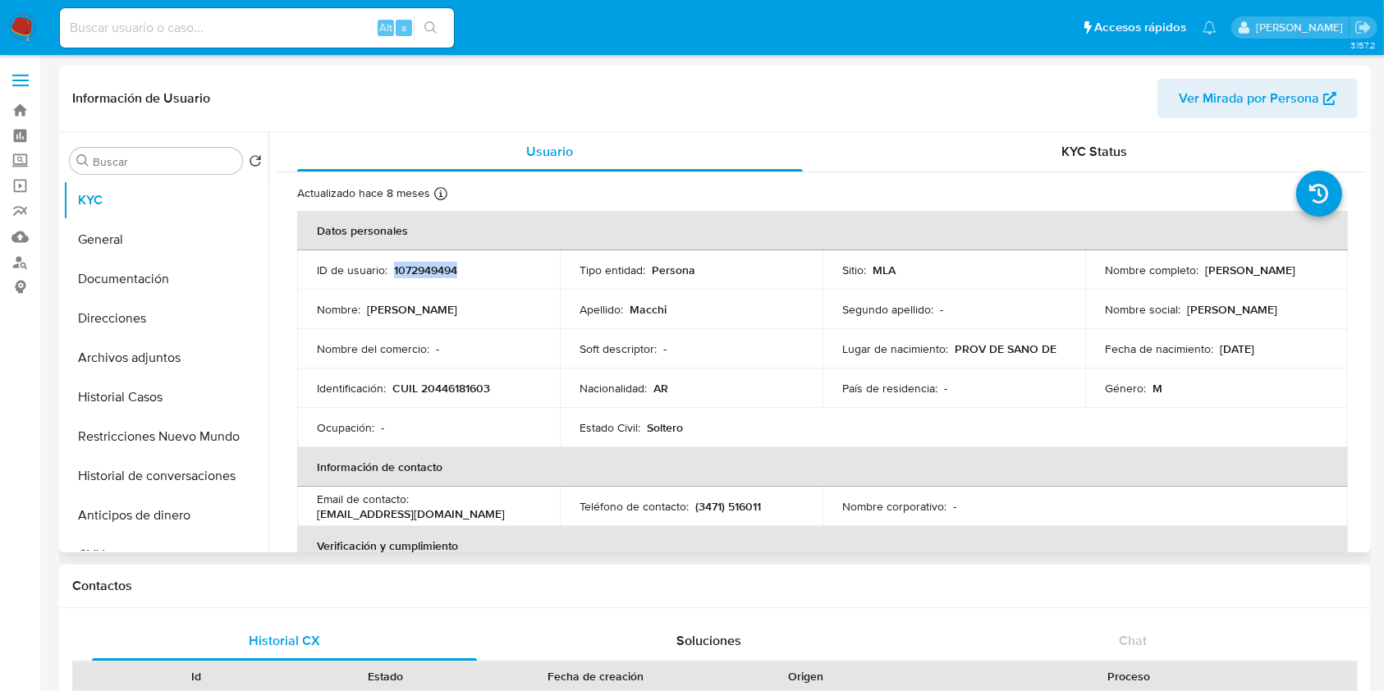
click at [440, 271] on p "1072949494" at bounding box center [425, 270] width 63 height 15
drag, startPoint x: 108, startPoint y: 247, endPoint x: 172, endPoint y: 209, distance: 75.5
click at [108, 247] on button "General" at bounding box center [165, 239] width 205 height 39
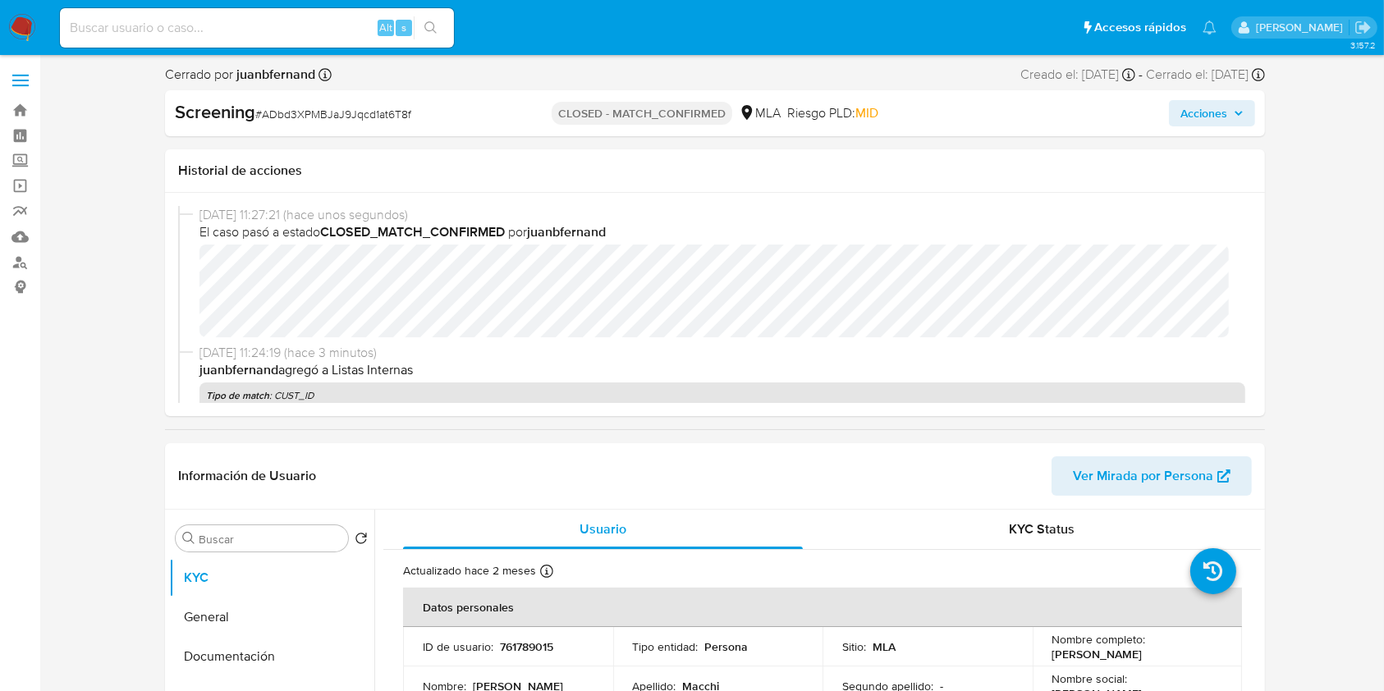
select select "10"
click at [314, 24] on input at bounding box center [257, 27] width 394 height 21
paste input "YG2GWeM3fFBlzWjLUMQMoKj0"
type input "YG2GWeM3fFBlzWjLUMQMoKj0"
click at [432, 30] on icon "search-icon" at bounding box center [430, 27] width 13 height 13
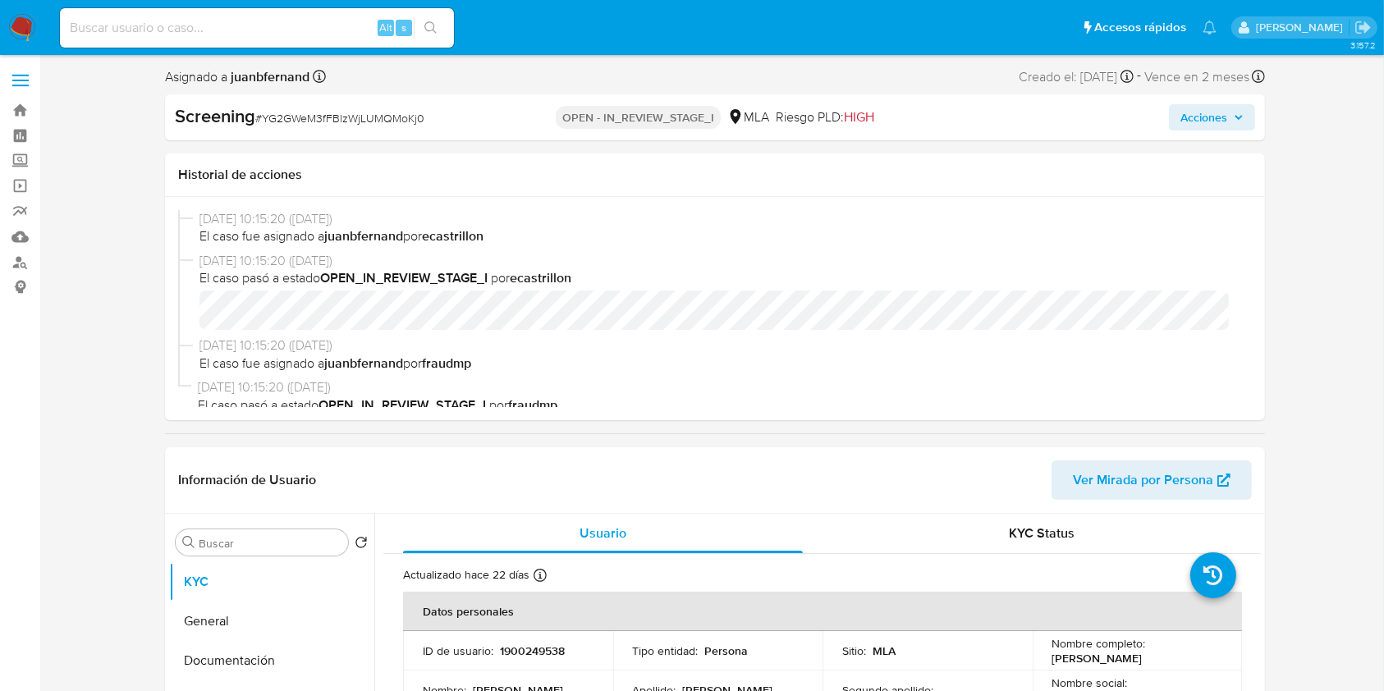
select select "10"
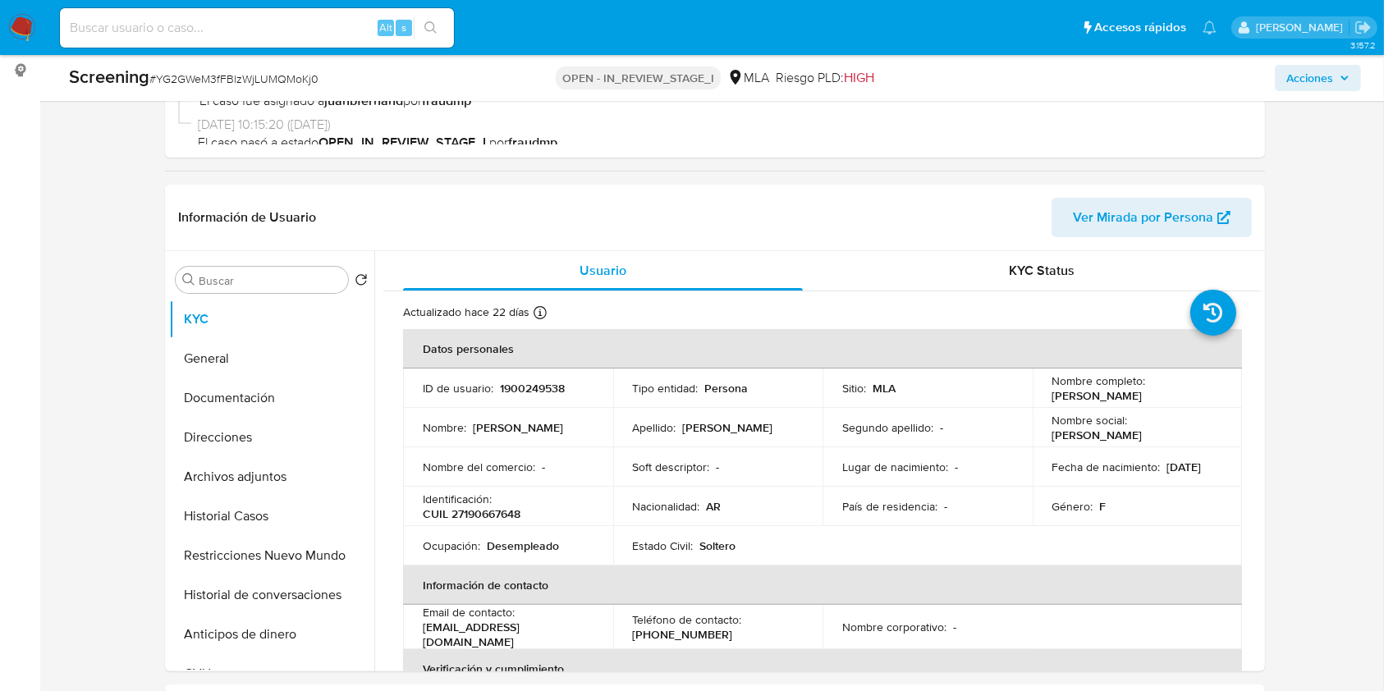
scroll to position [218, 0]
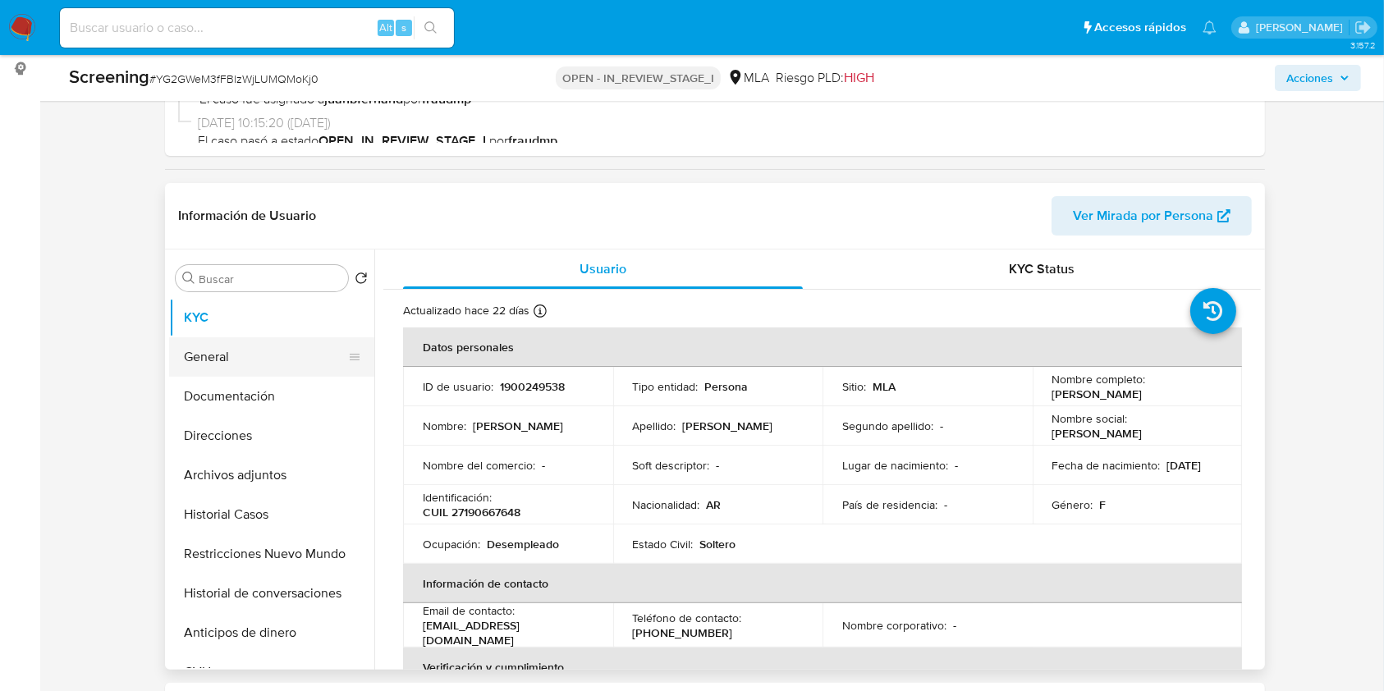
click at [244, 355] on button "General" at bounding box center [265, 356] width 192 height 39
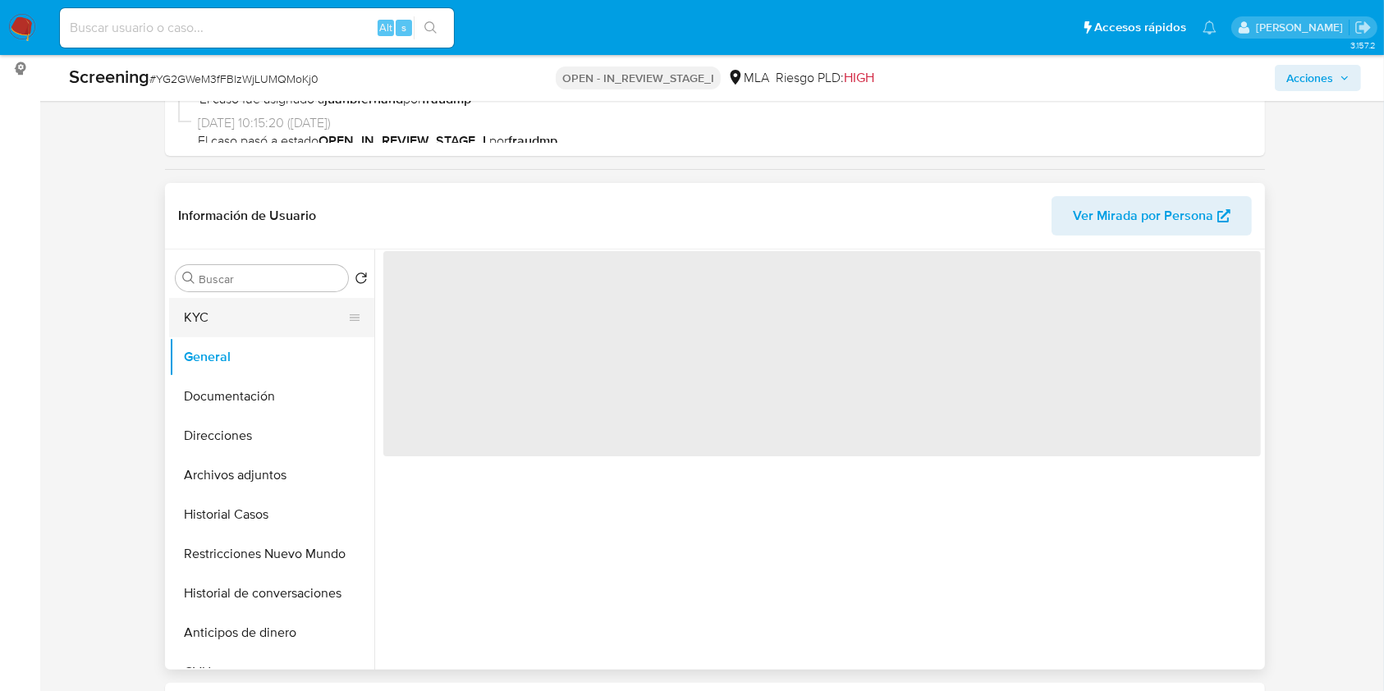
click at [249, 312] on button "KYC" at bounding box center [265, 317] width 192 height 39
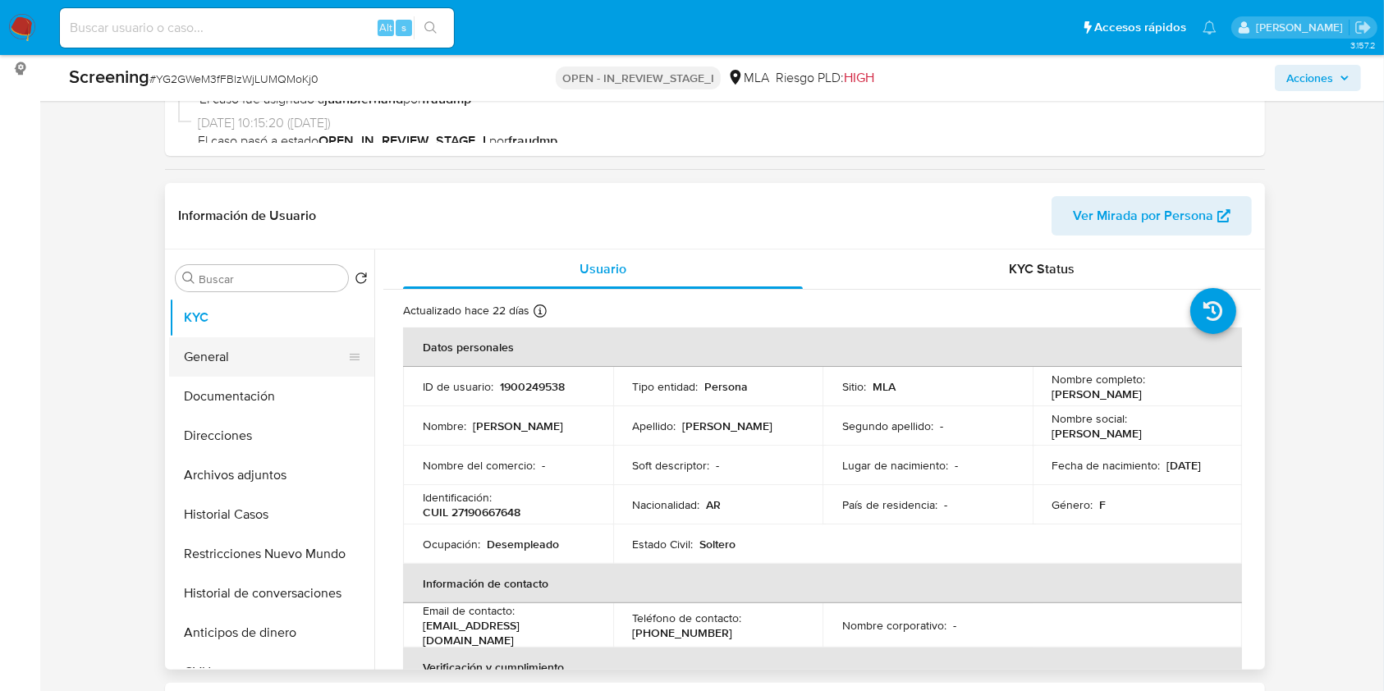
click at [250, 348] on button "General" at bounding box center [265, 356] width 192 height 39
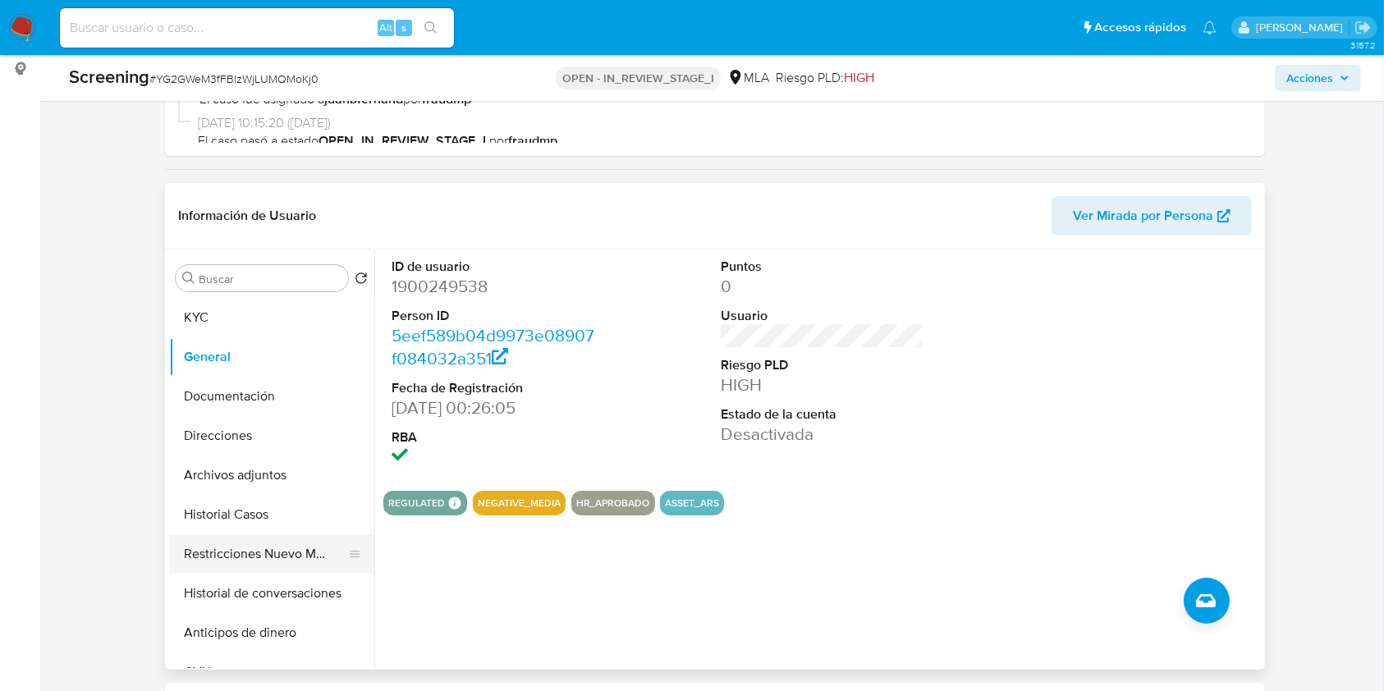
click at [268, 558] on button "Restricciones Nuevo Mundo" at bounding box center [265, 553] width 192 height 39
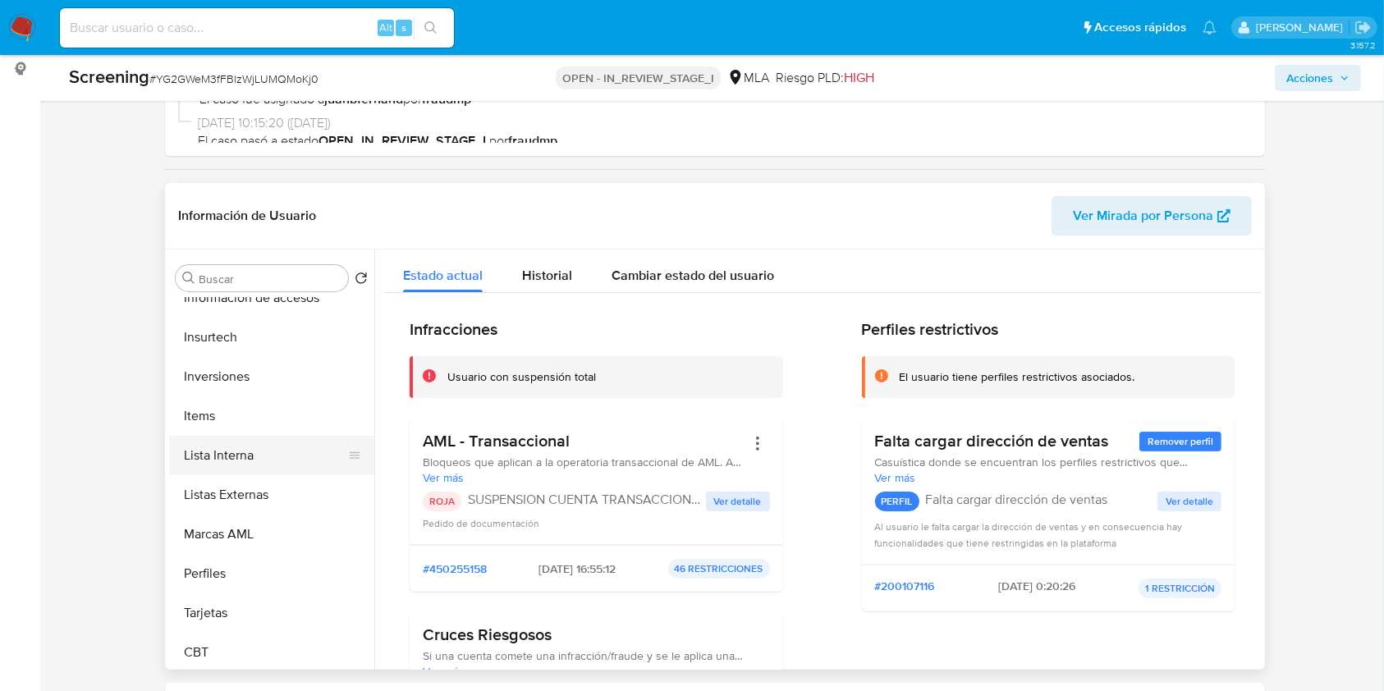
scroll to position [772, 0]
click at [276, 460] on button "Lista Interna" at bounding box center [265, 451] width 192 height 39
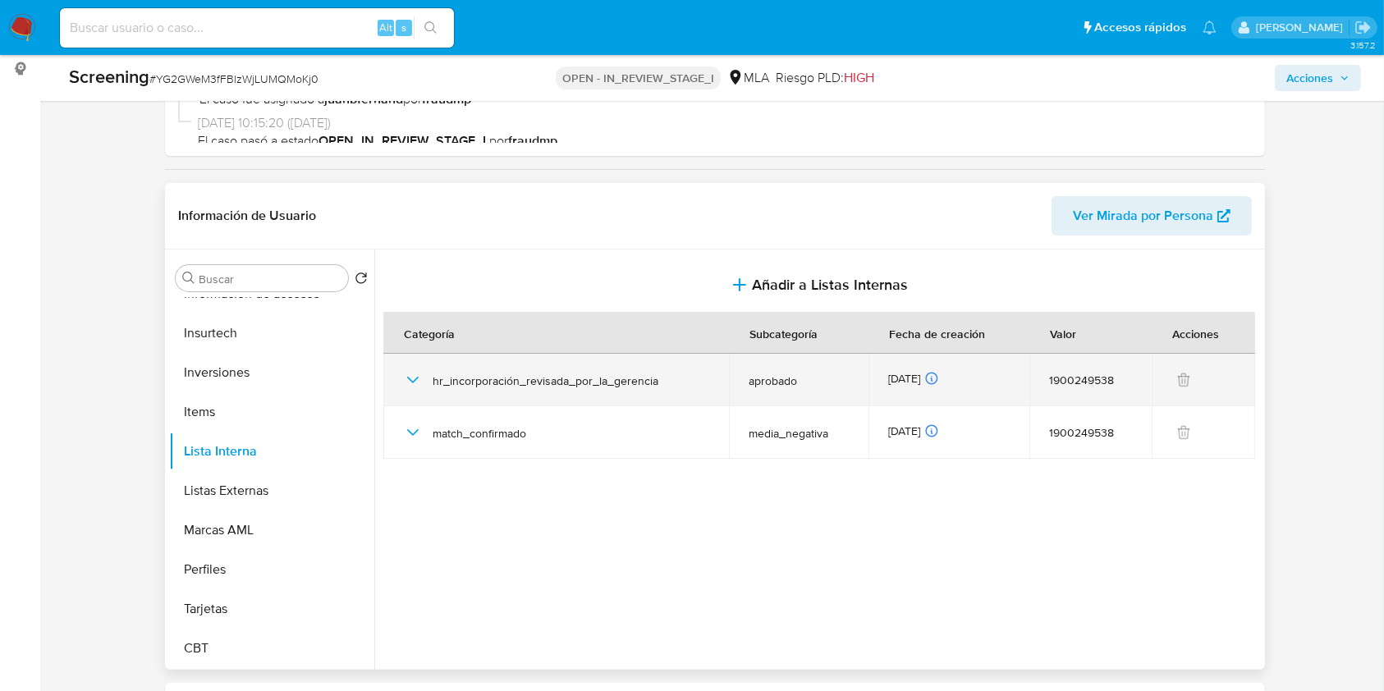
click at [408, 393] on div "hr_incorporación_revisada_por_la_gerencia" at bounding box center [556, 380] width 306 height 53
click at [408, 385] on icon "button" at bounding box center [413, 380] width 20 height 20
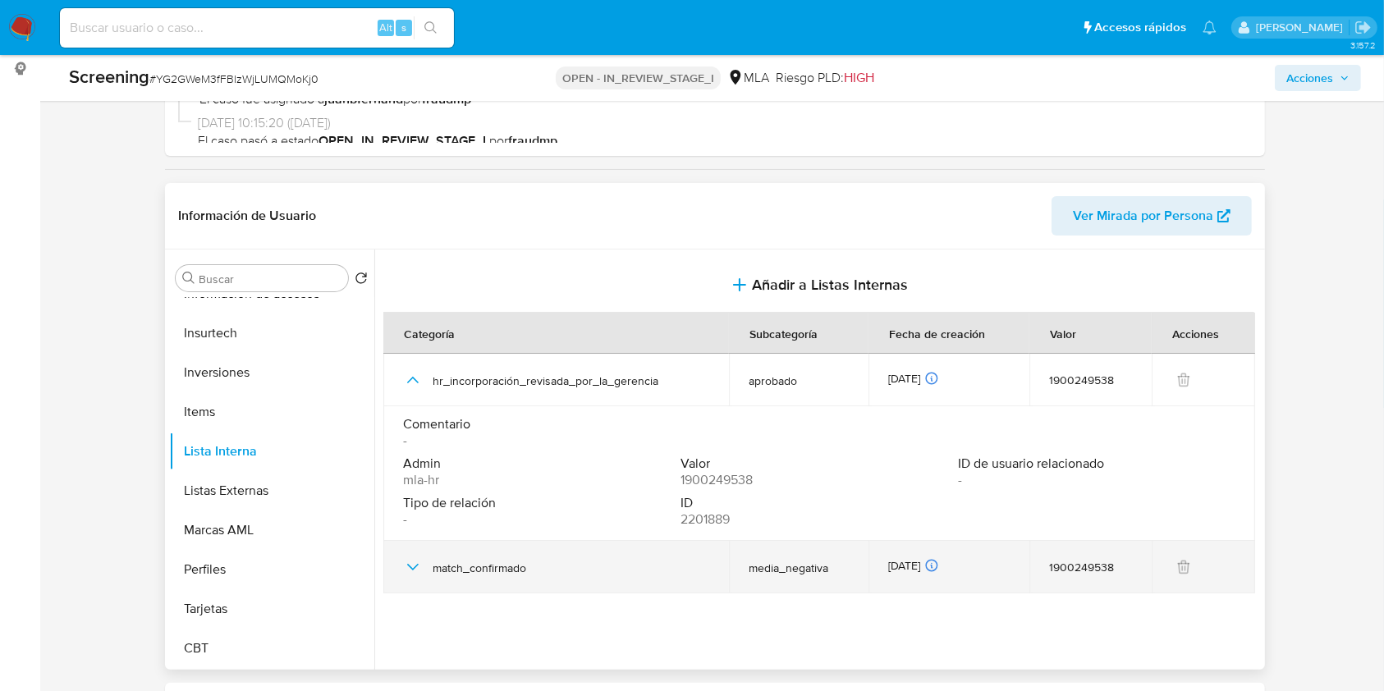
click at [418, 568] on icon "button" at bounding box center [413, 567] width 20 height 20
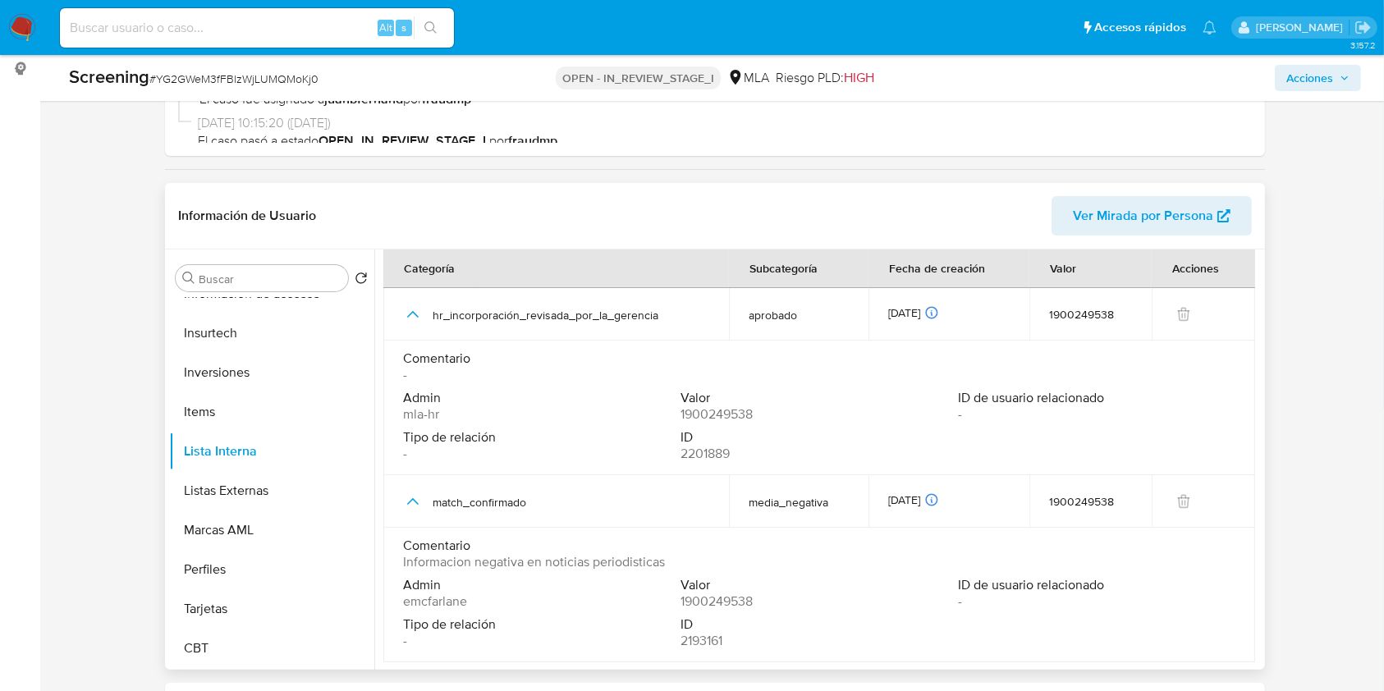
scroll to position [0, 0]
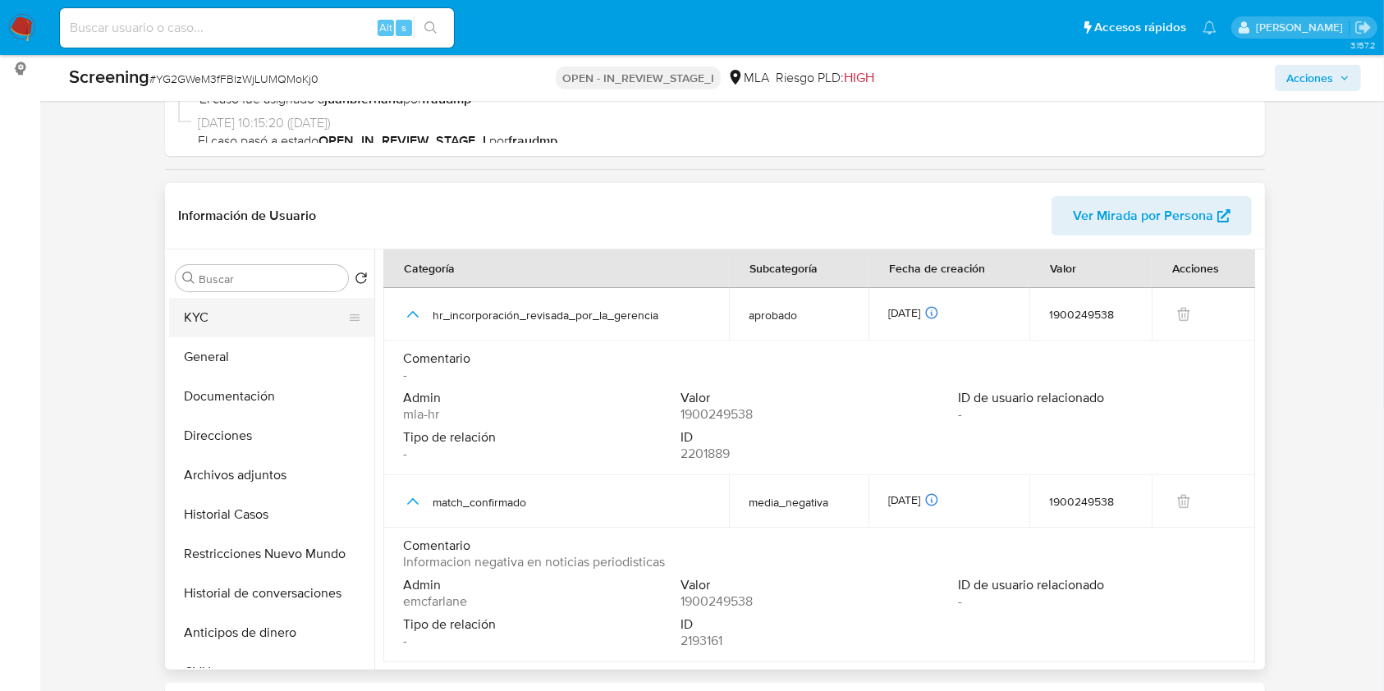
click at [250, 319] on button "KYC" at bounding box center [265, 317] width 192 height 39
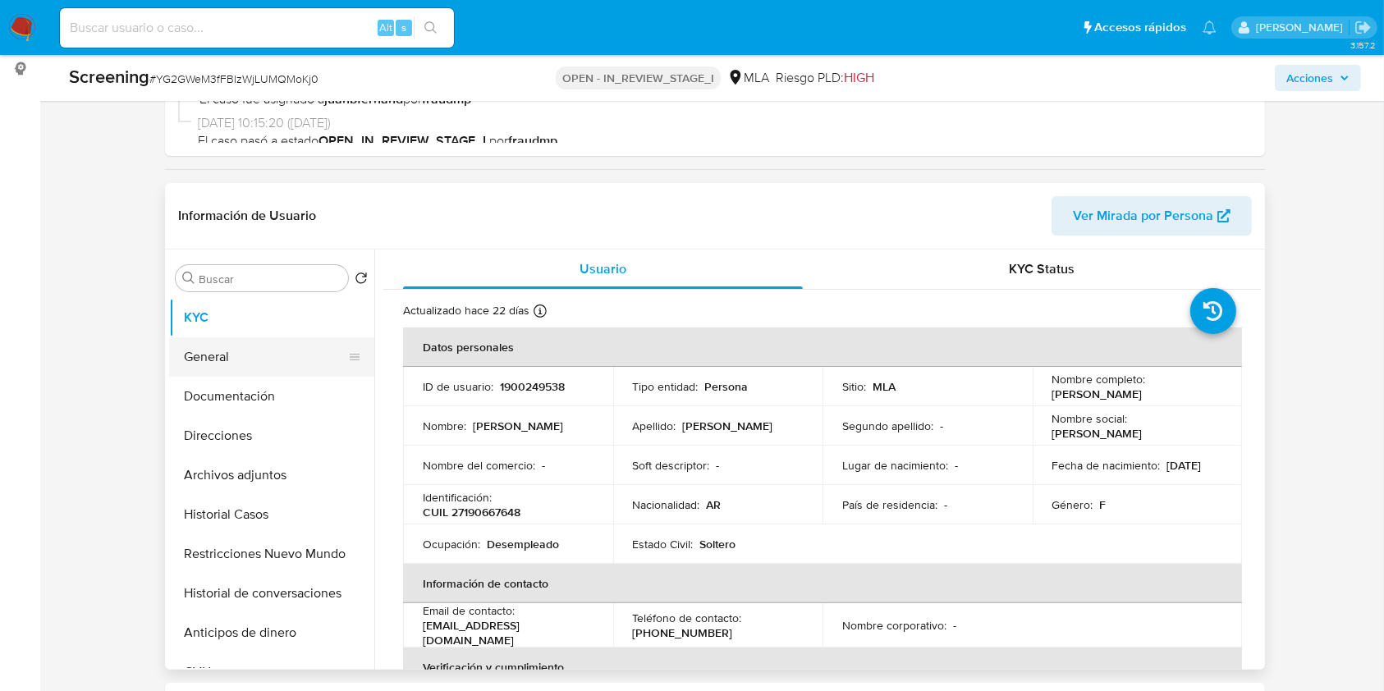
click at [273, 364] on button "General" at bounding box center [265, 356] width 192 height 39
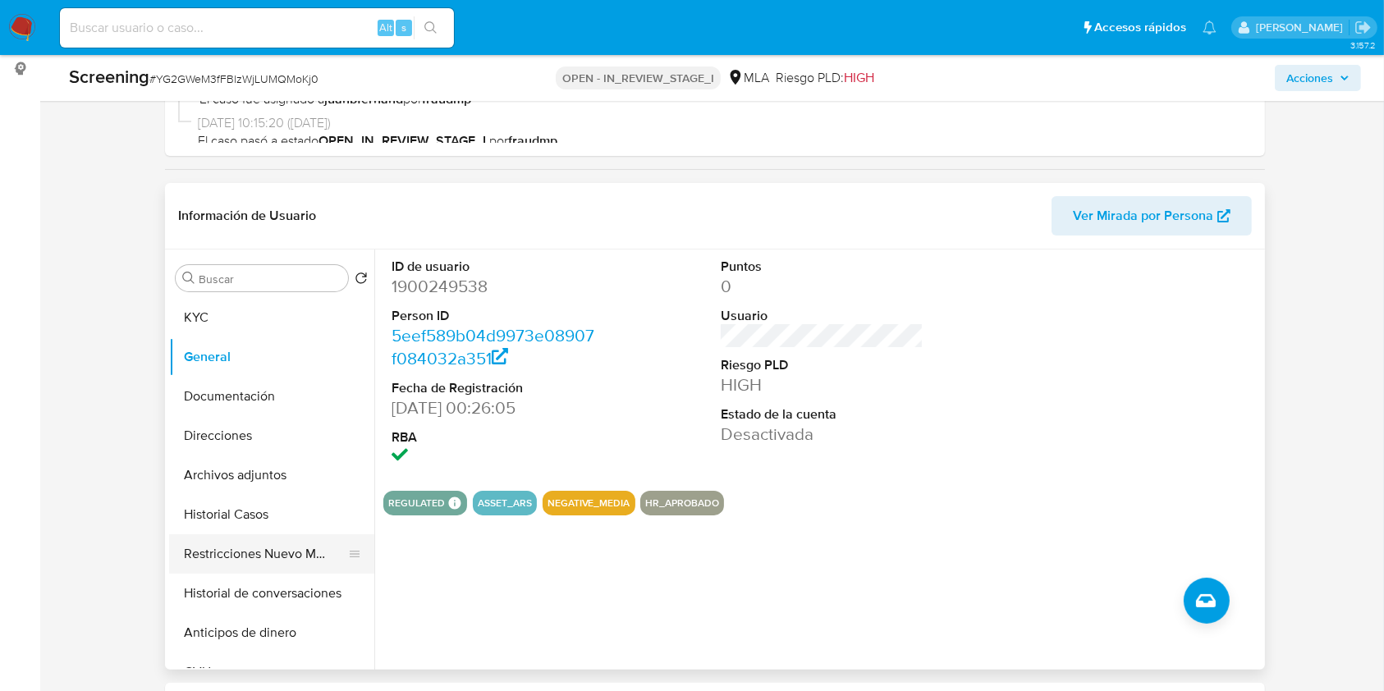
click at [285, 554] on button "Restricciones Nuevo Mundo" at bounding box center [265, 553] width 192 height 39
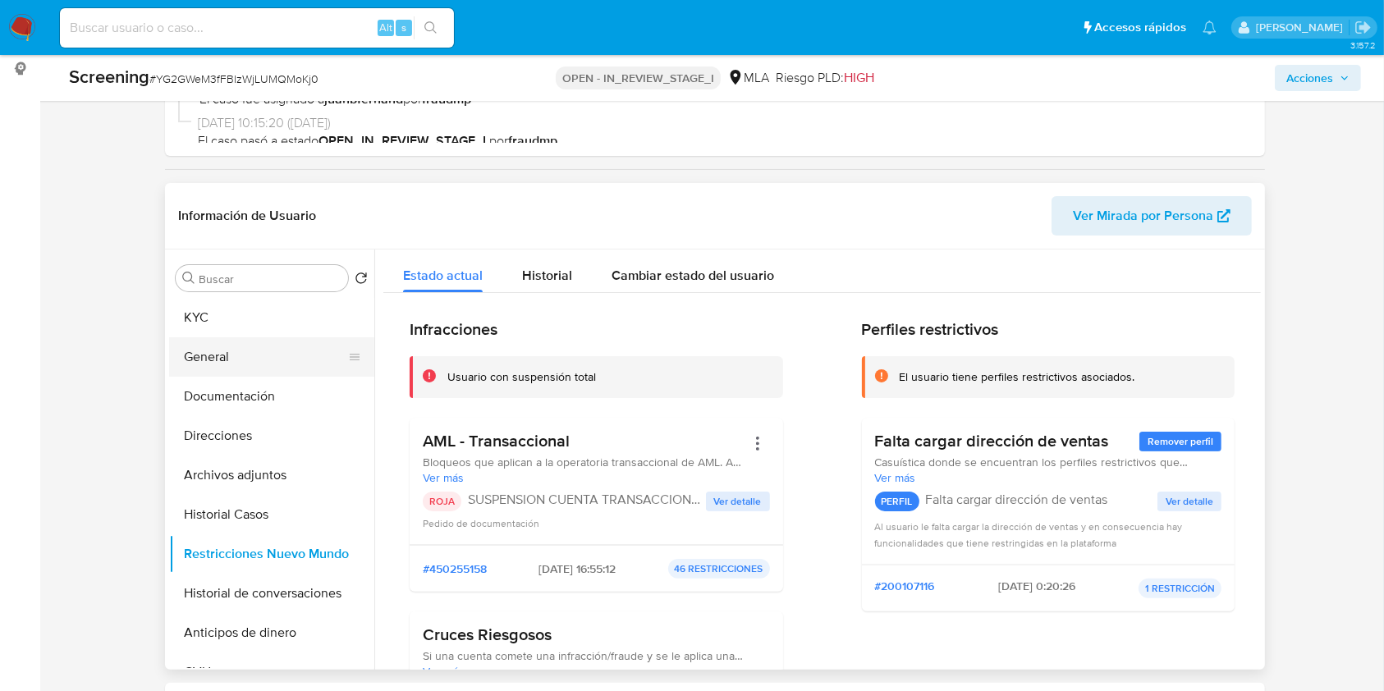
click at [286, 353] on button "General" at bounding box center [265, 356] width 192 height 39
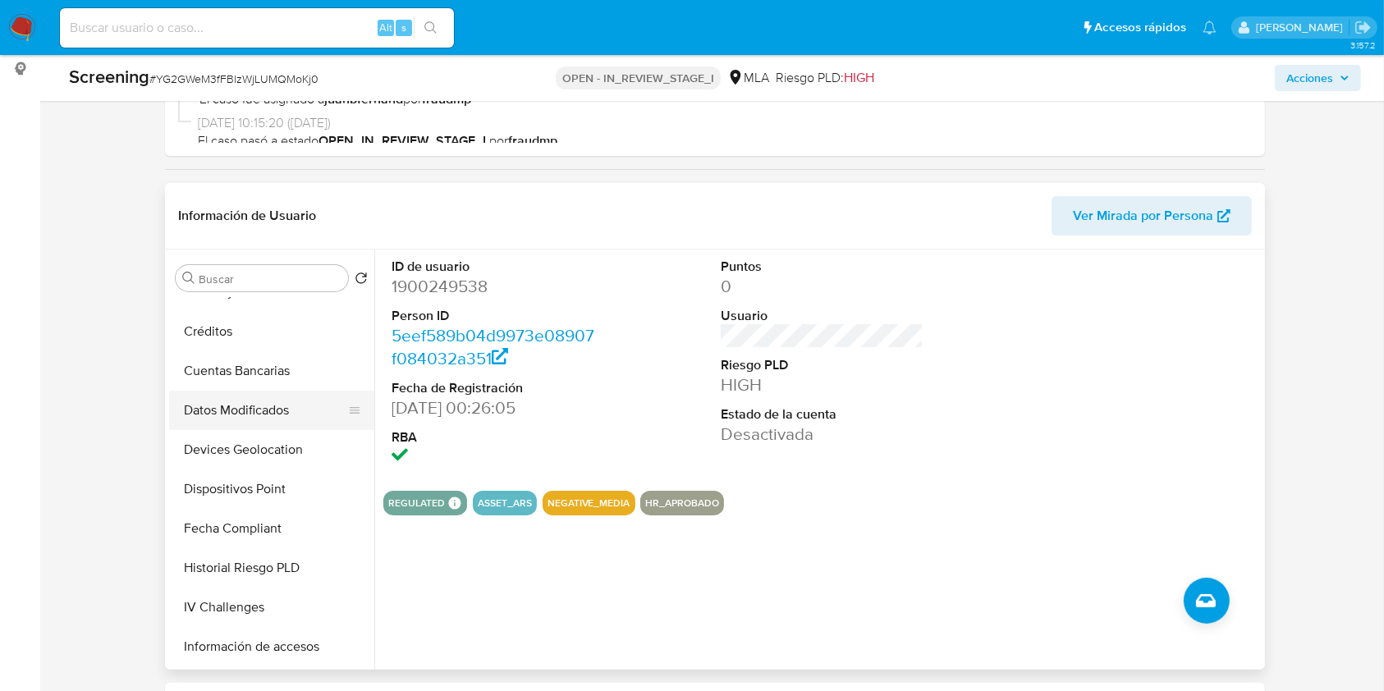
scroll to position [657, 0]
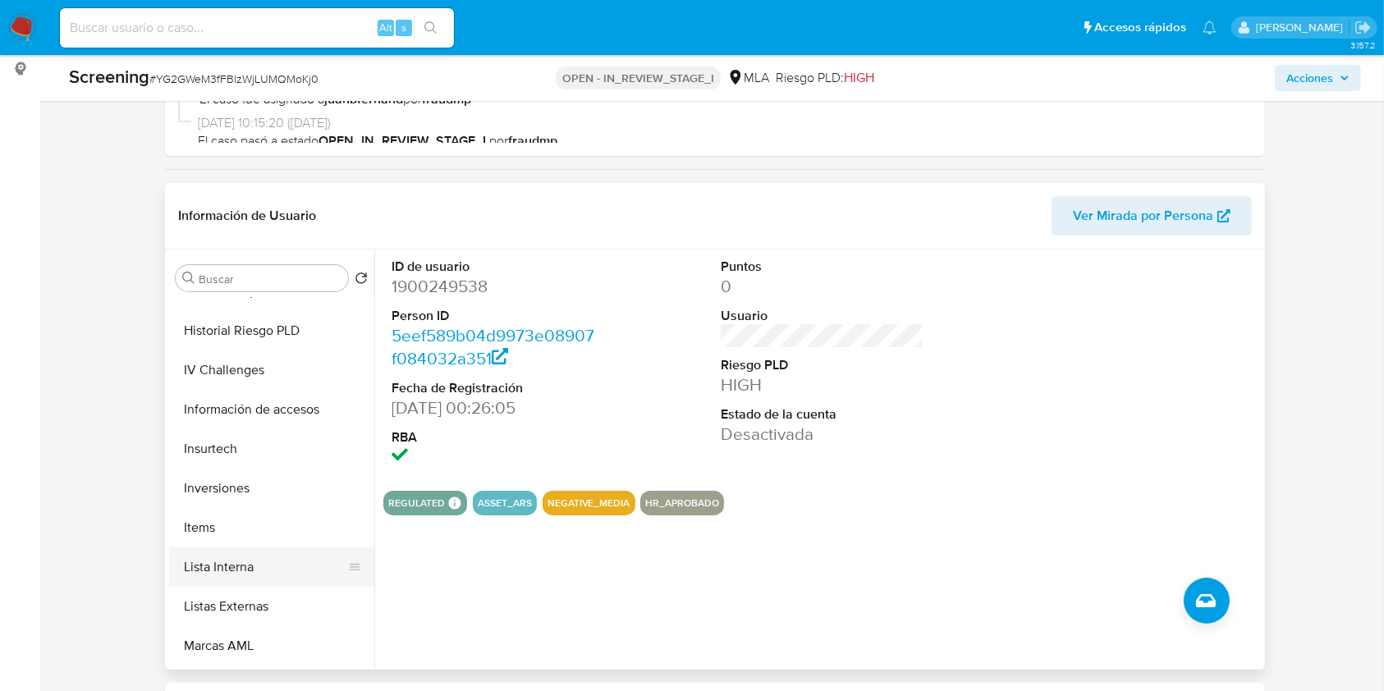
click at [269, 571] on button "Lista Interna" at bounding box center [265, 567] width 192 height 39
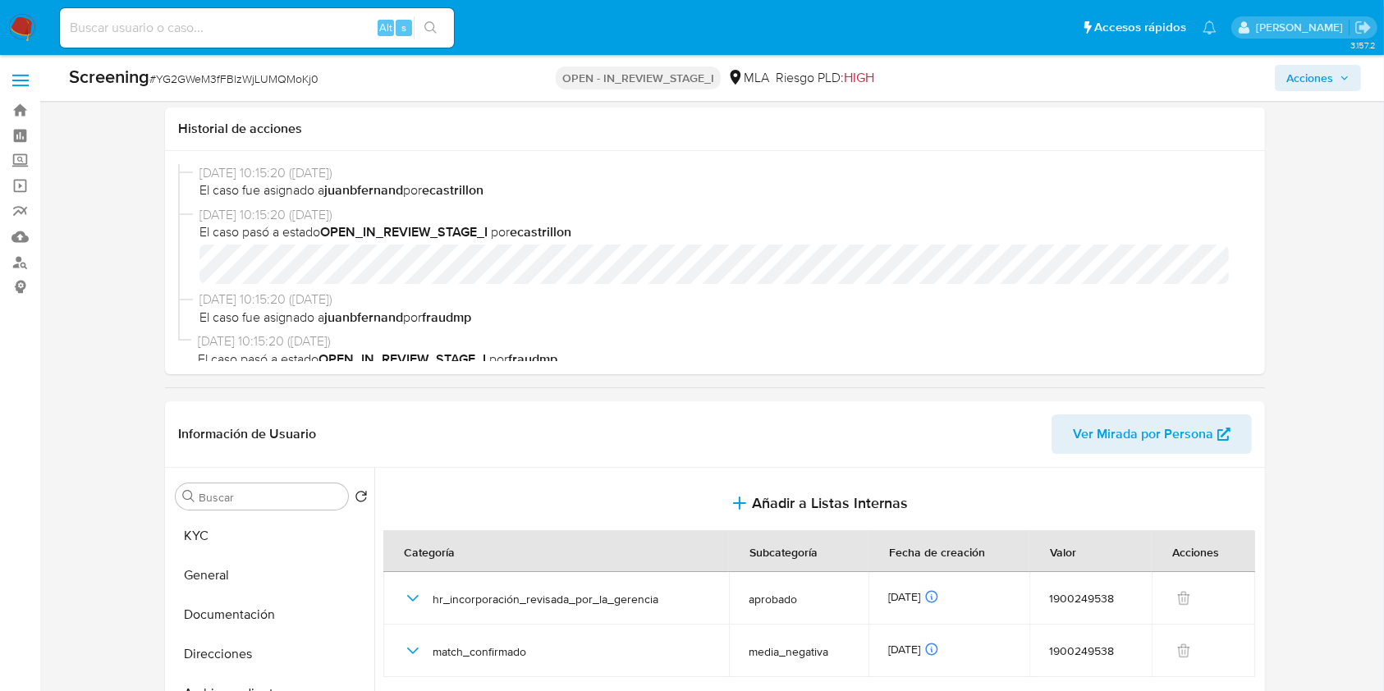
scroll to position [218, 0]
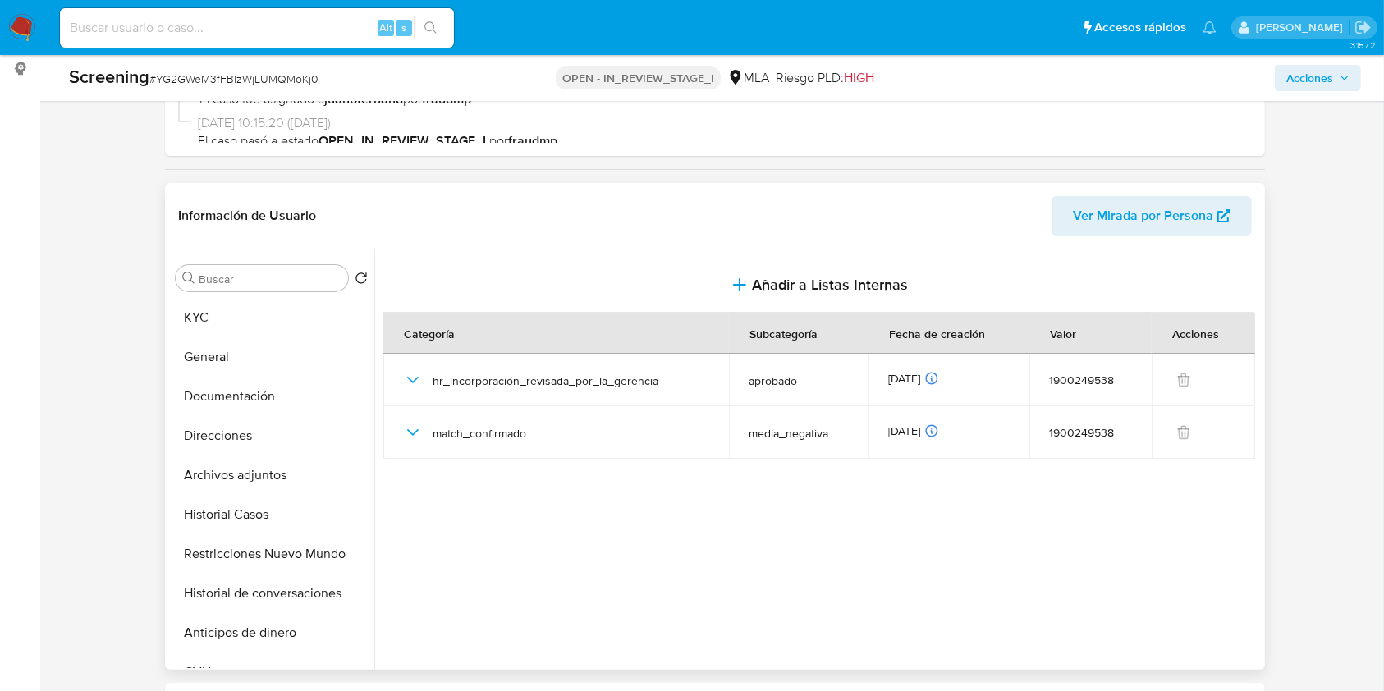
click at [1180, 215] on span "Ver Mirada por Persona" at bounding box center [1143, 215] width 140 height 39
click at [225, 309] on button "KYC" at bounding box center [265, 317] width 192 height 39
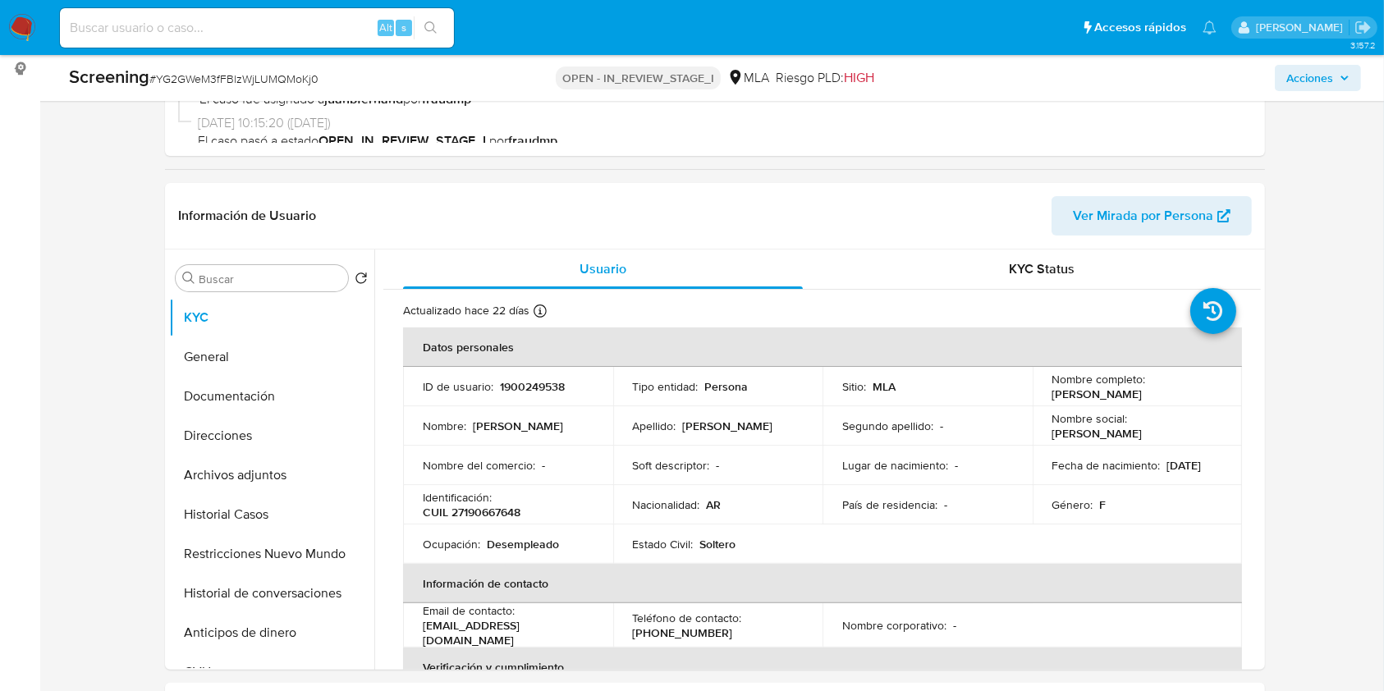
click at [1327, 74] on span "Acciones" at bounding box center [1309, 78] width 47 height 26
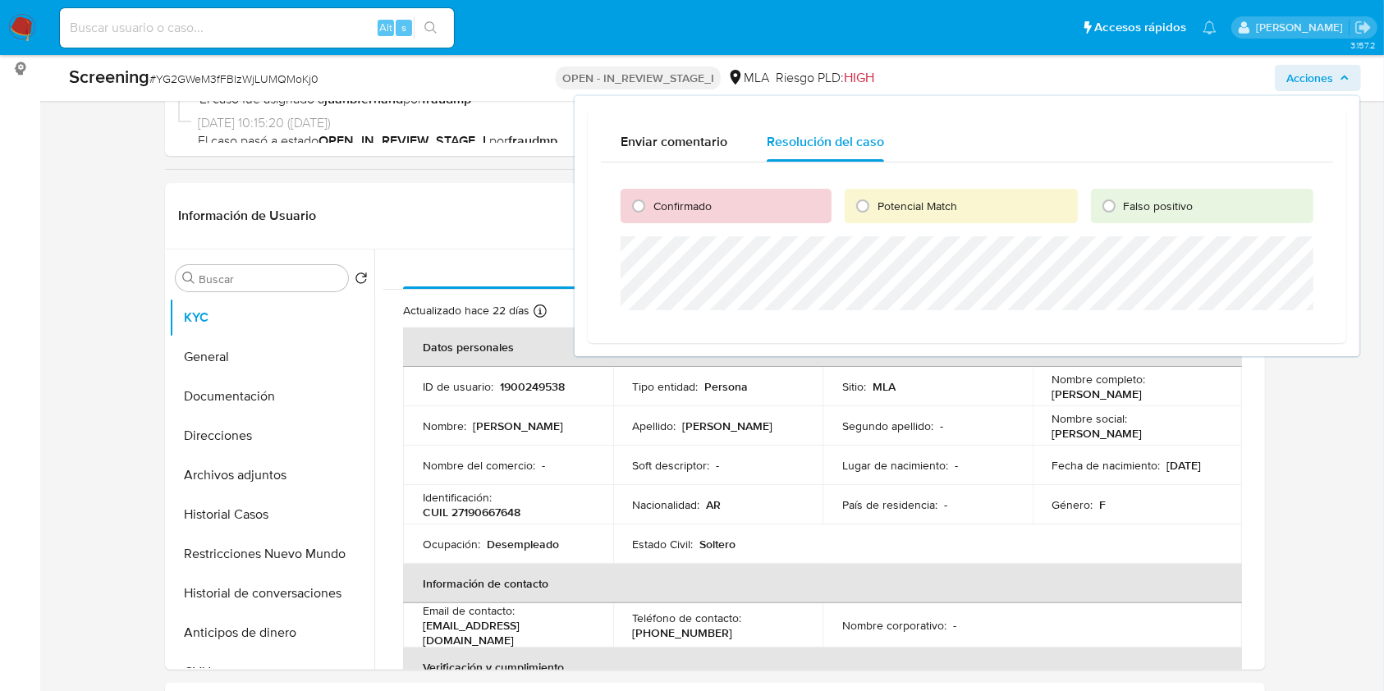
drag, startPoint x: 633, startPoint y: 210, endPoint x: 651, endPoint y: 223, distance: 22.3
click at [634, 210] on input "Confirmado" at bounding box center [639, 206] width 26 height 26
radio input "true"
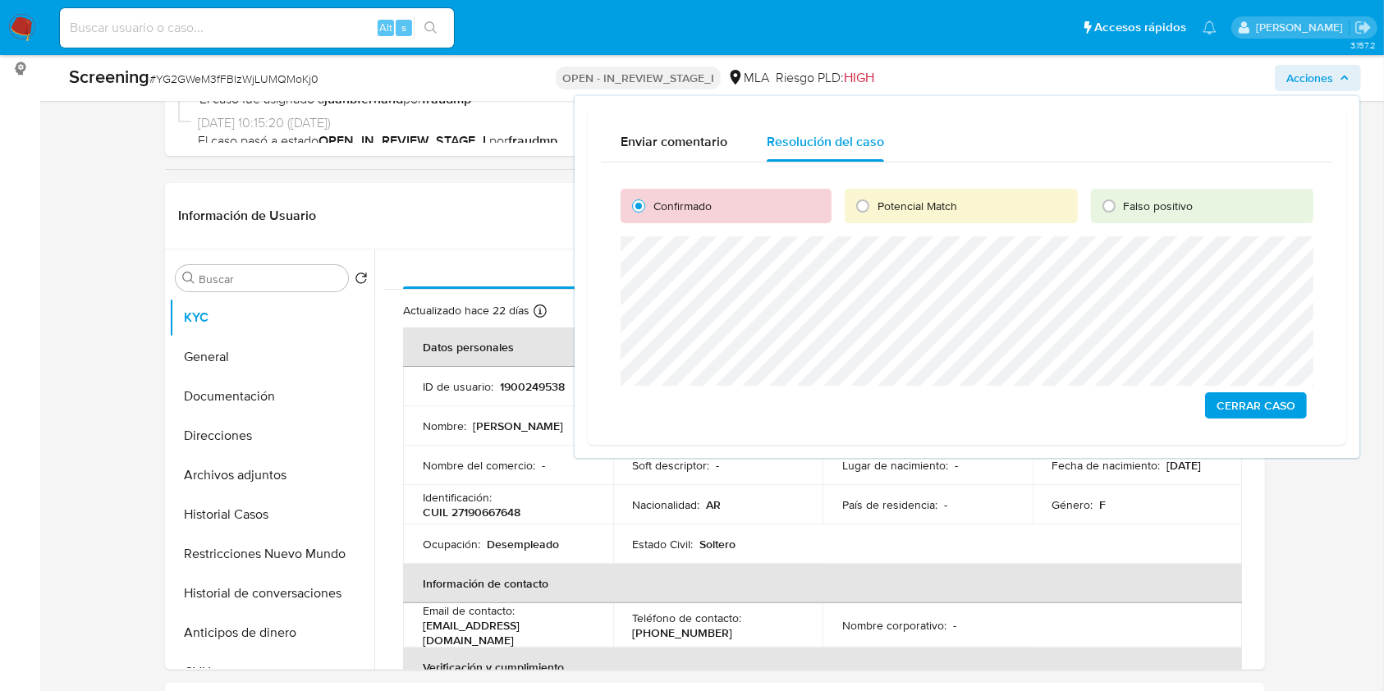
click at [1261, 400] on span "Cerrar Caso" at bounding box center [1256, 405] width 79 height 23
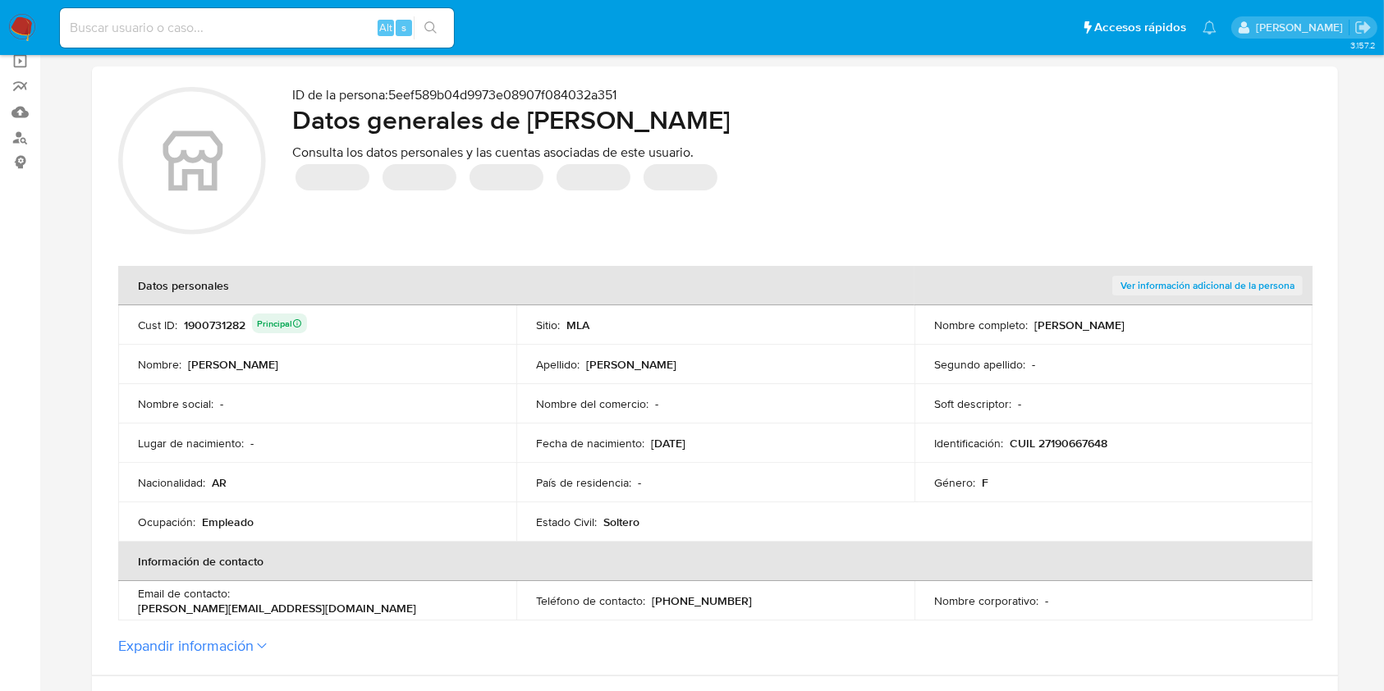
scroll to position [328, 0]
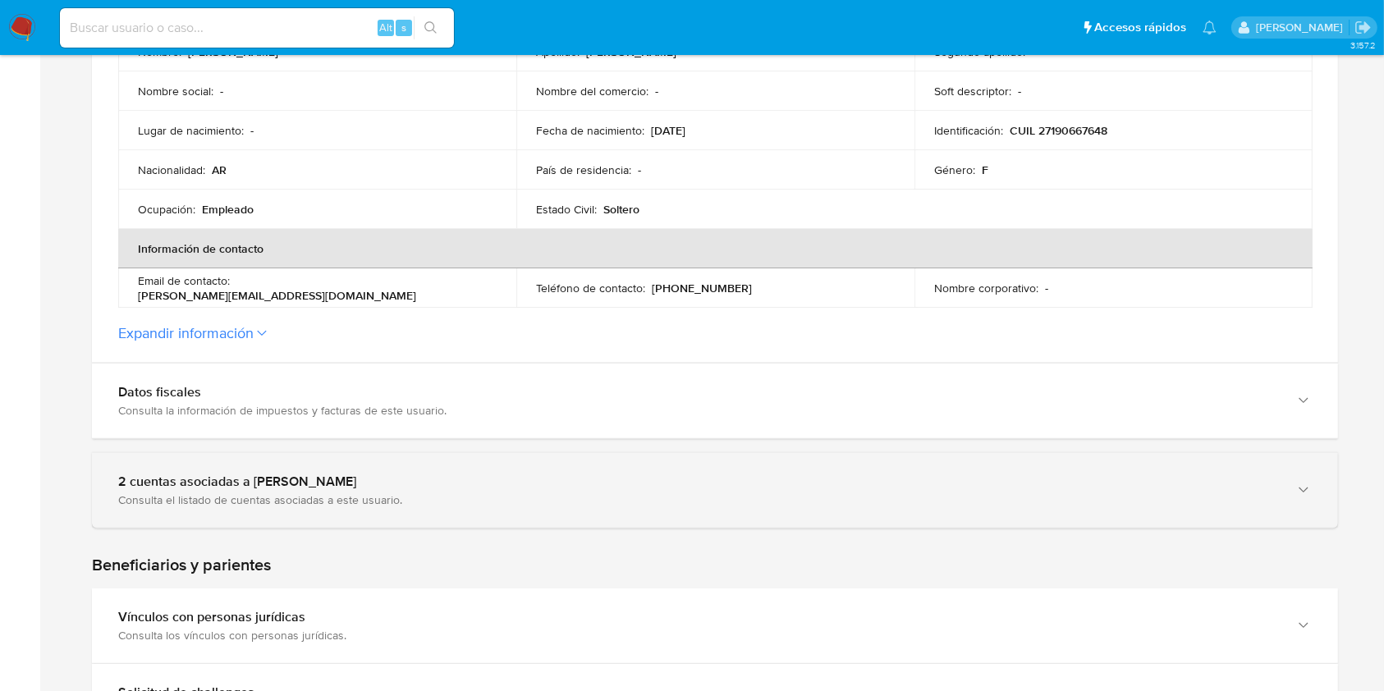
click at [178, 493] on div "Consulta el listado de cuentas asociadas a este usuario." at bounding box center [698, 500] width 1161 height 15
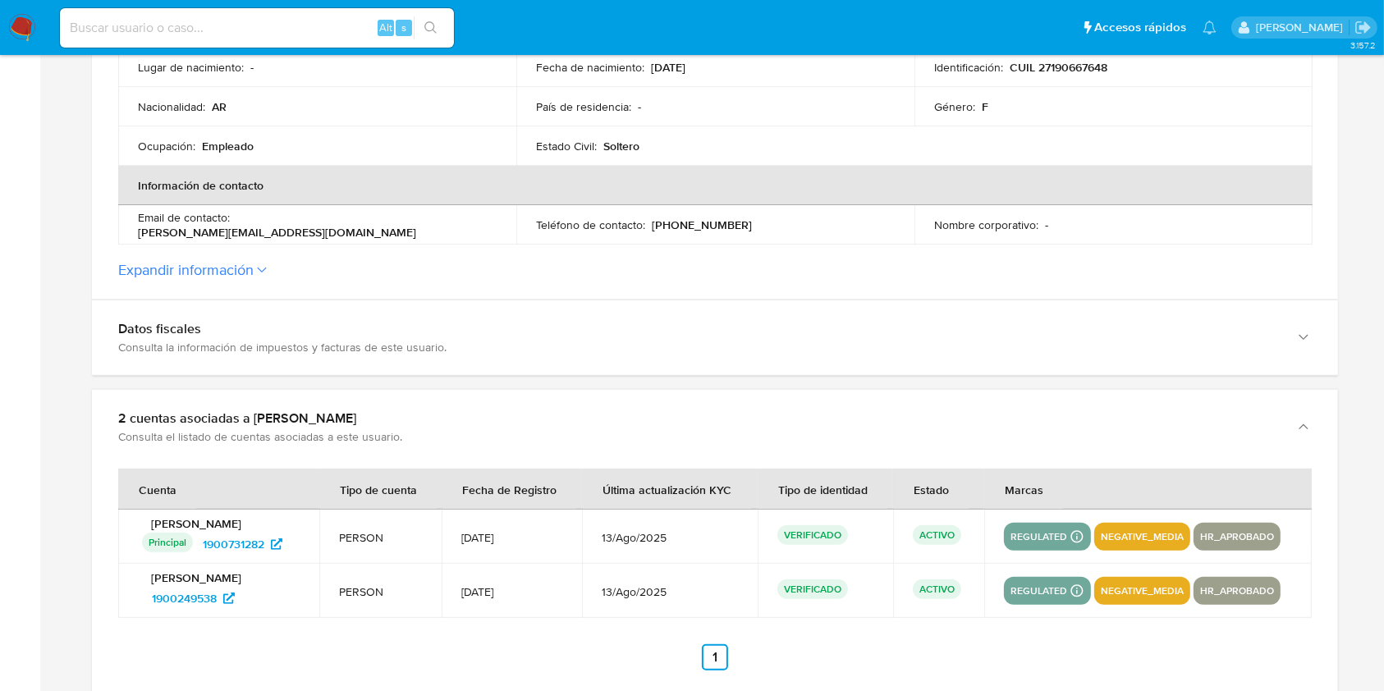
scroll to position [547, 0]
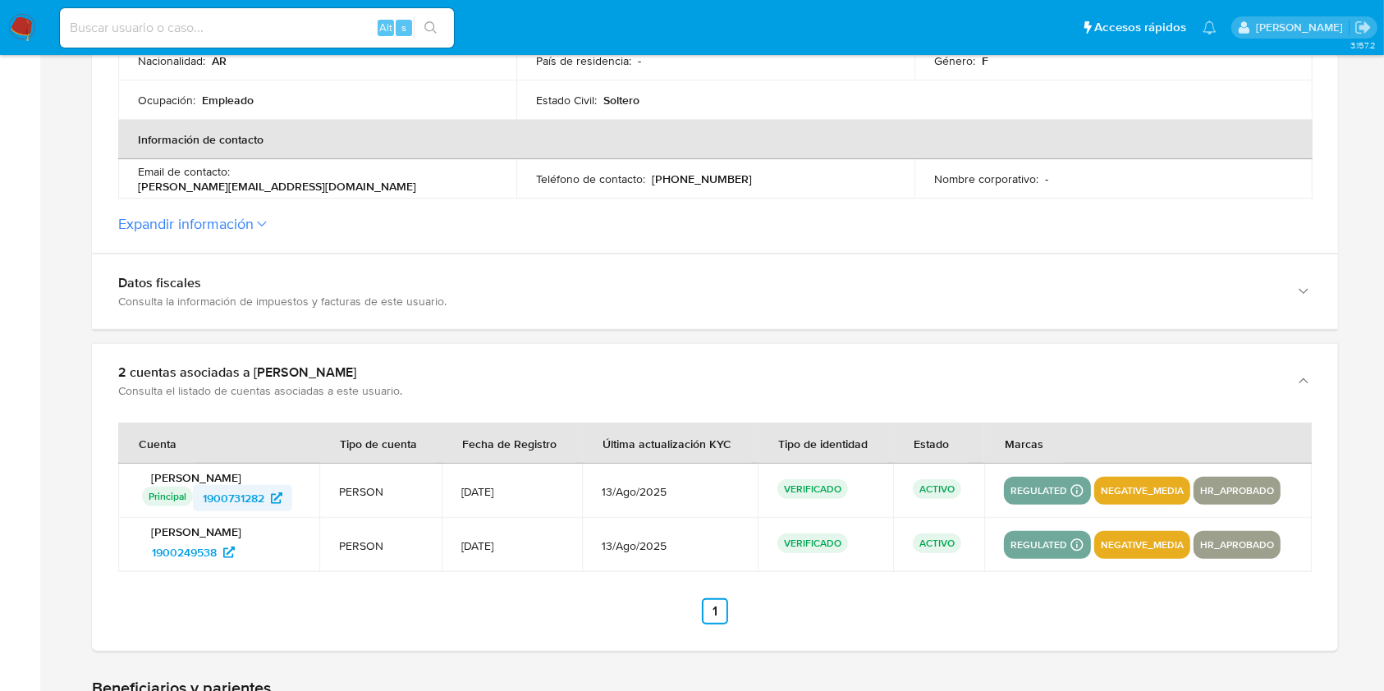
click at [255, 491] on span "1900731282" at bounding box center [234, 498] width 62 height 26
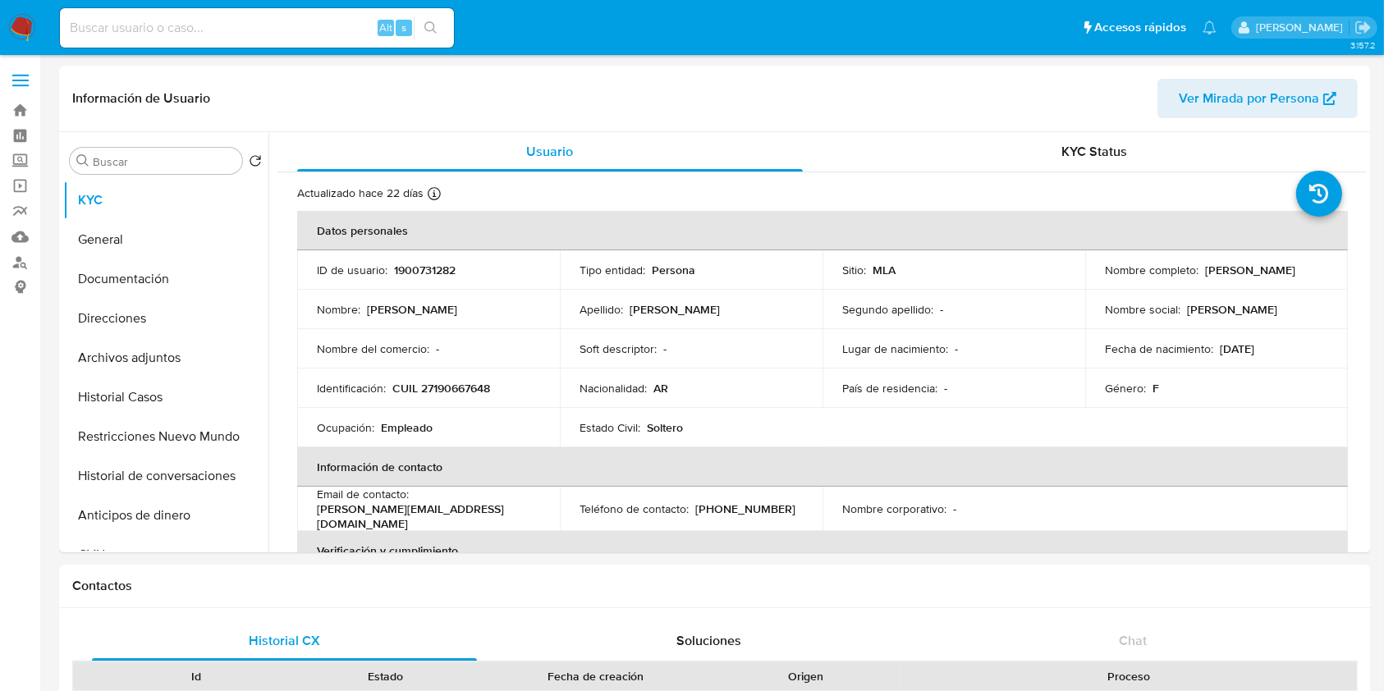
select select "10"
click at [160, 439] on button "Restricciones Nuevo Mundo" at bounding box center [159, 436] width 192 height 39
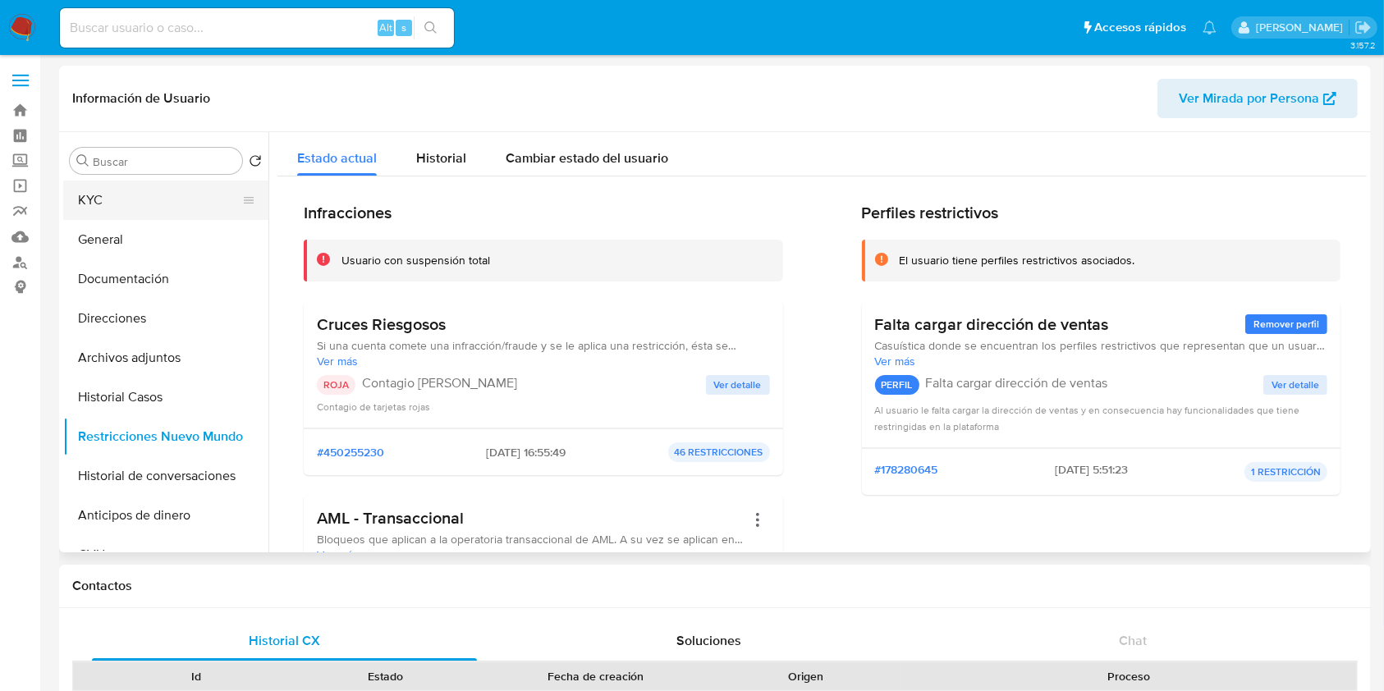
click at [147, 195] on button "KYC" at bounding box center [159, 200] width 192 height 39
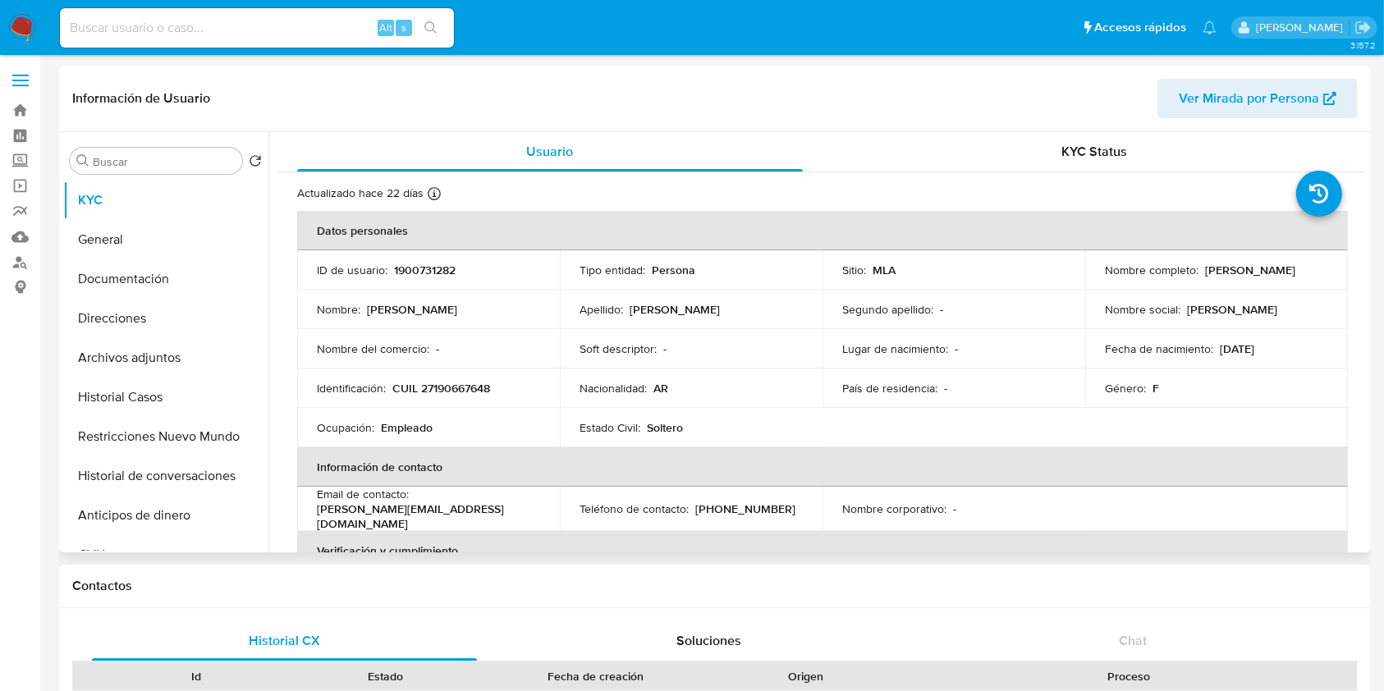
click at [435, 273] on p "1900731282" at bounding box center [425, 270] width 62 height 15
copy p "1900731282"
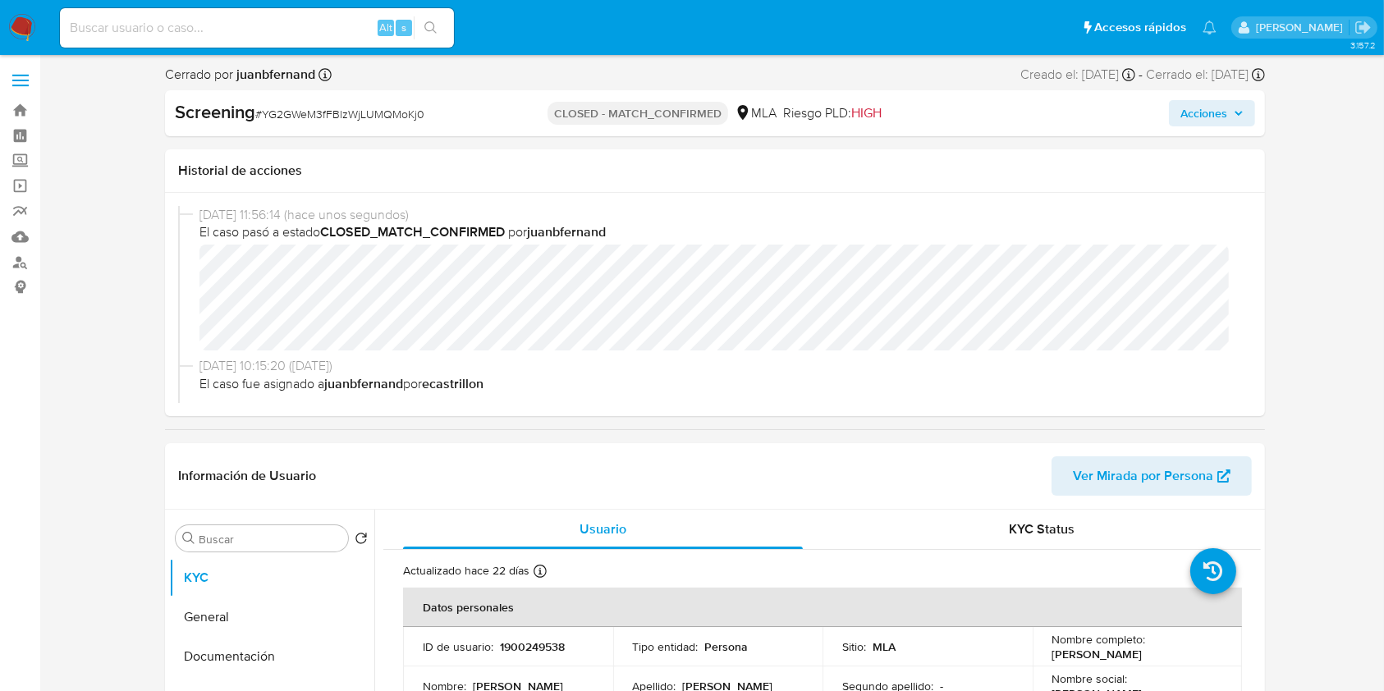
select select "10"
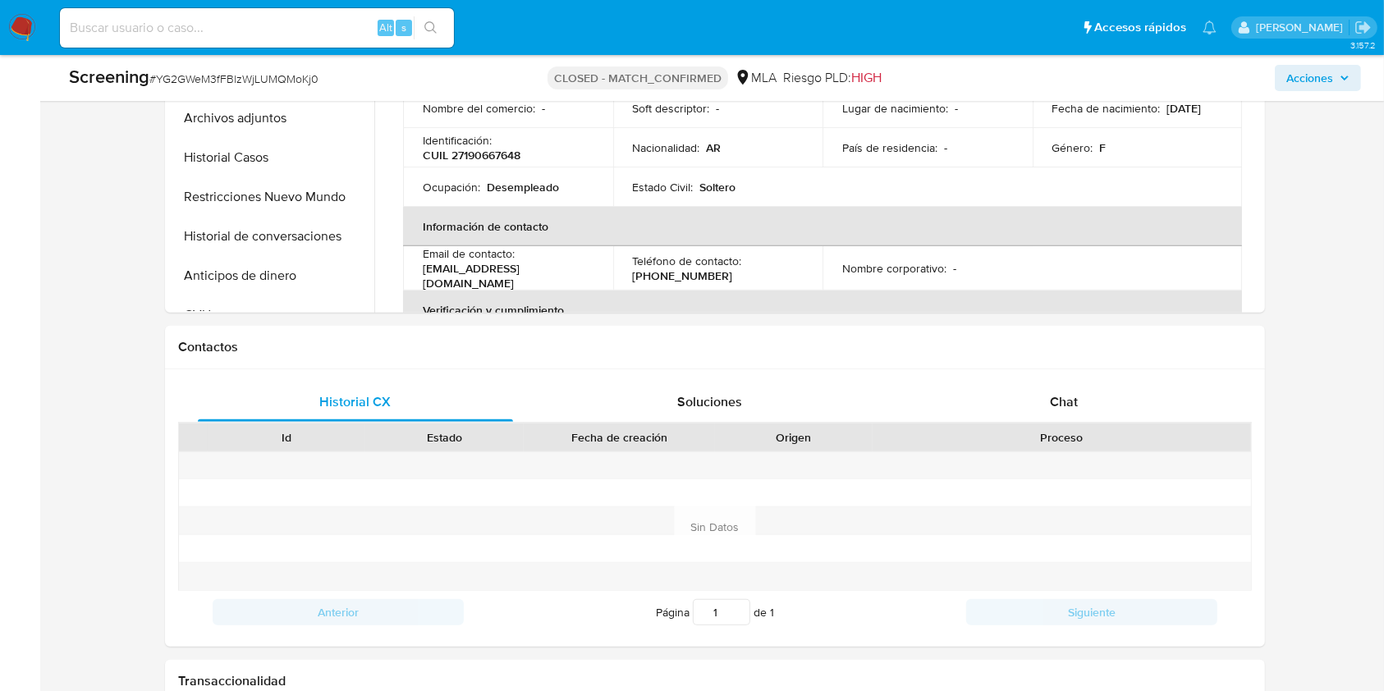
scroll to position [438, 0]
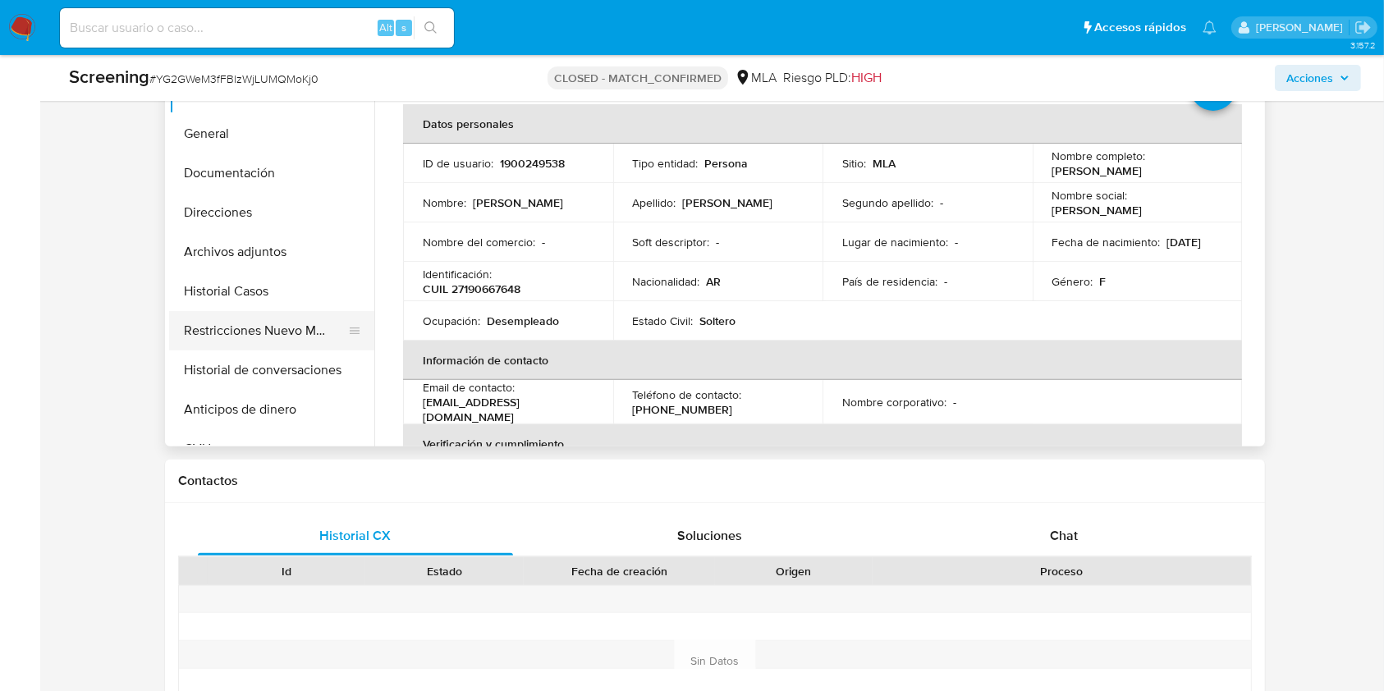
click at [232, 333] on button "Restricciones Nuevo Mundo" at bounding box center [265, 330] width 192 height 39
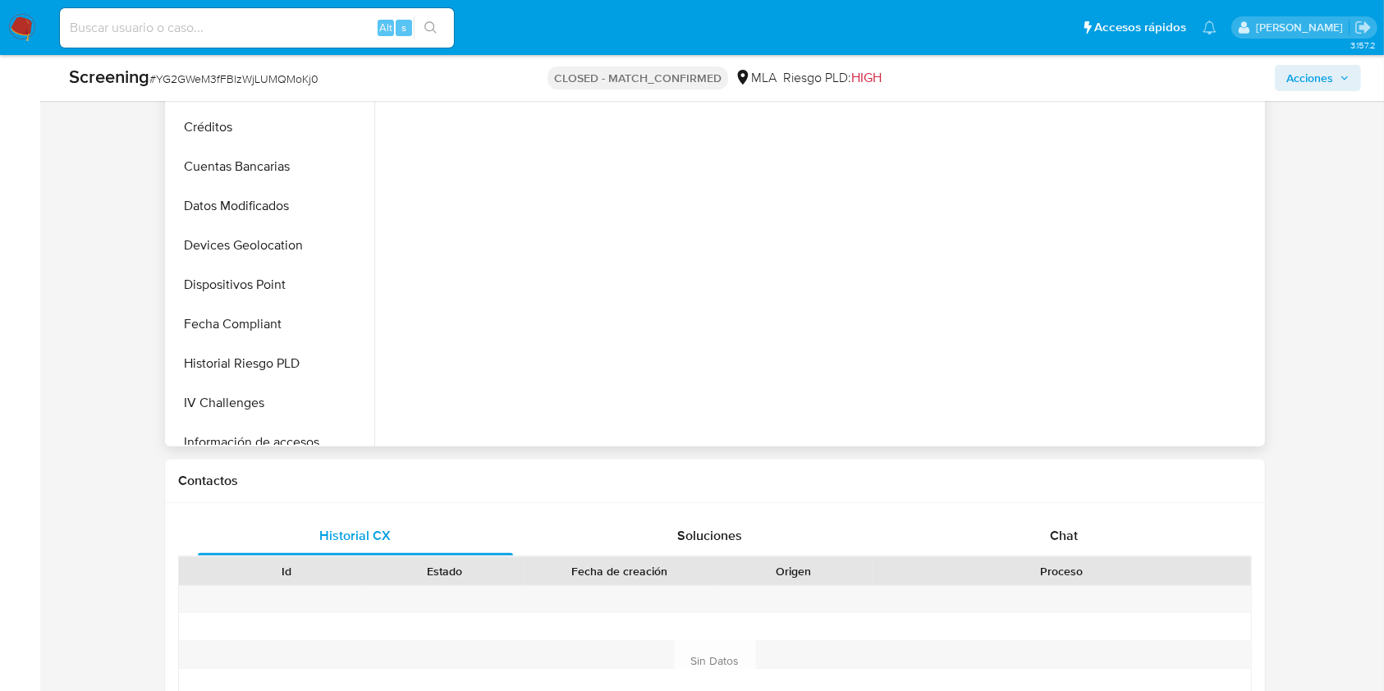
scroll to position [657, 0]
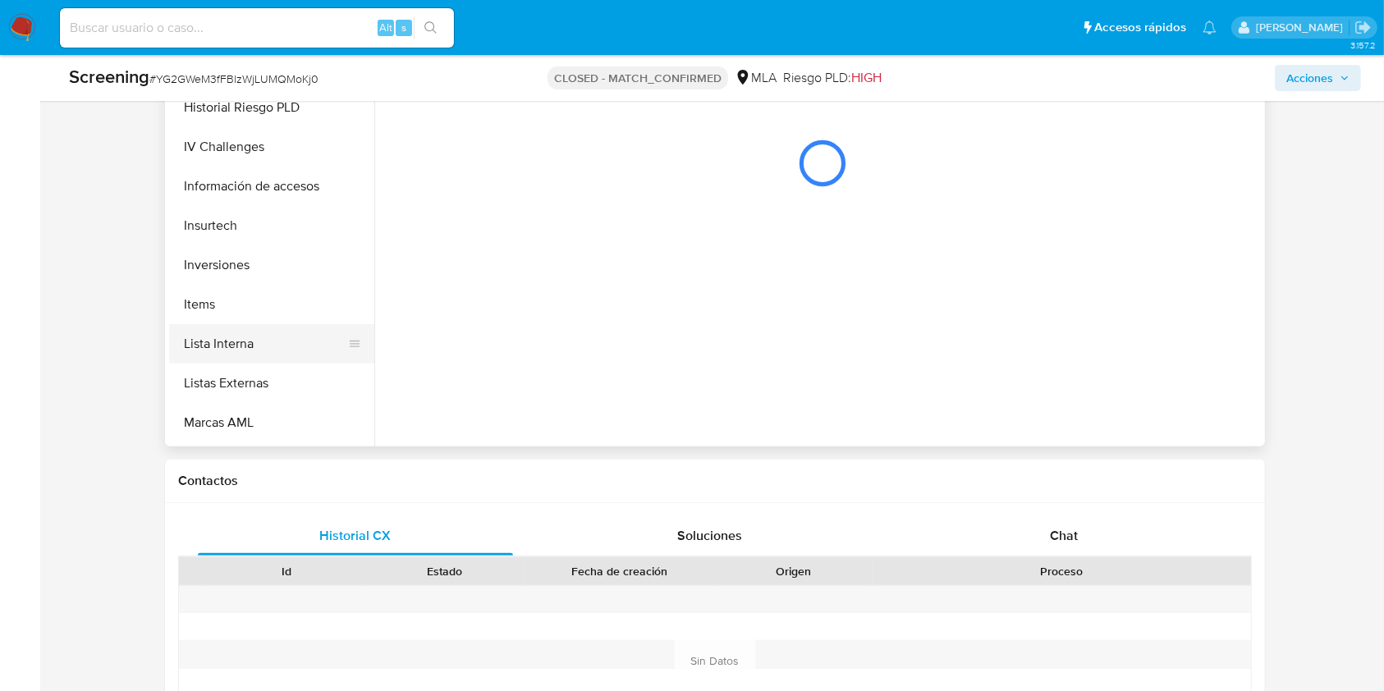
click at [264, 338] on button "Lista Interna" at bounding box center [265, 343] width 192 height 39
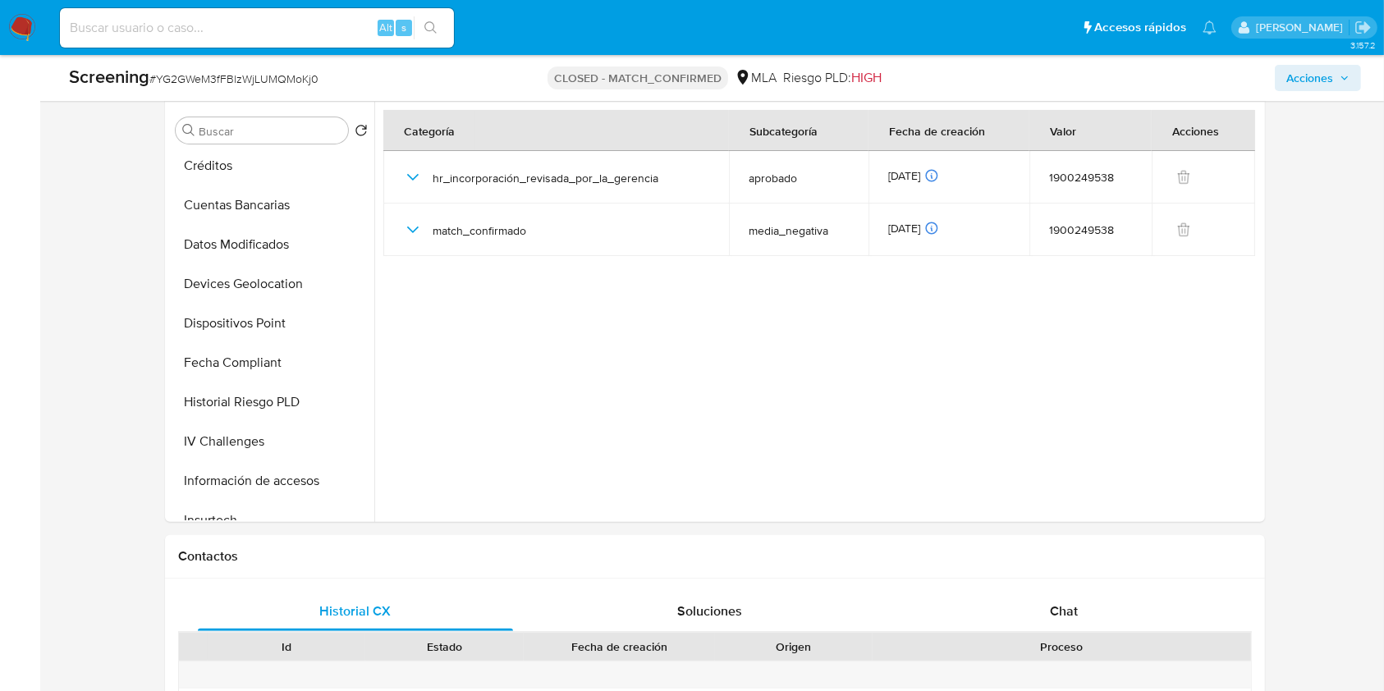
scroll to position [328, 0]
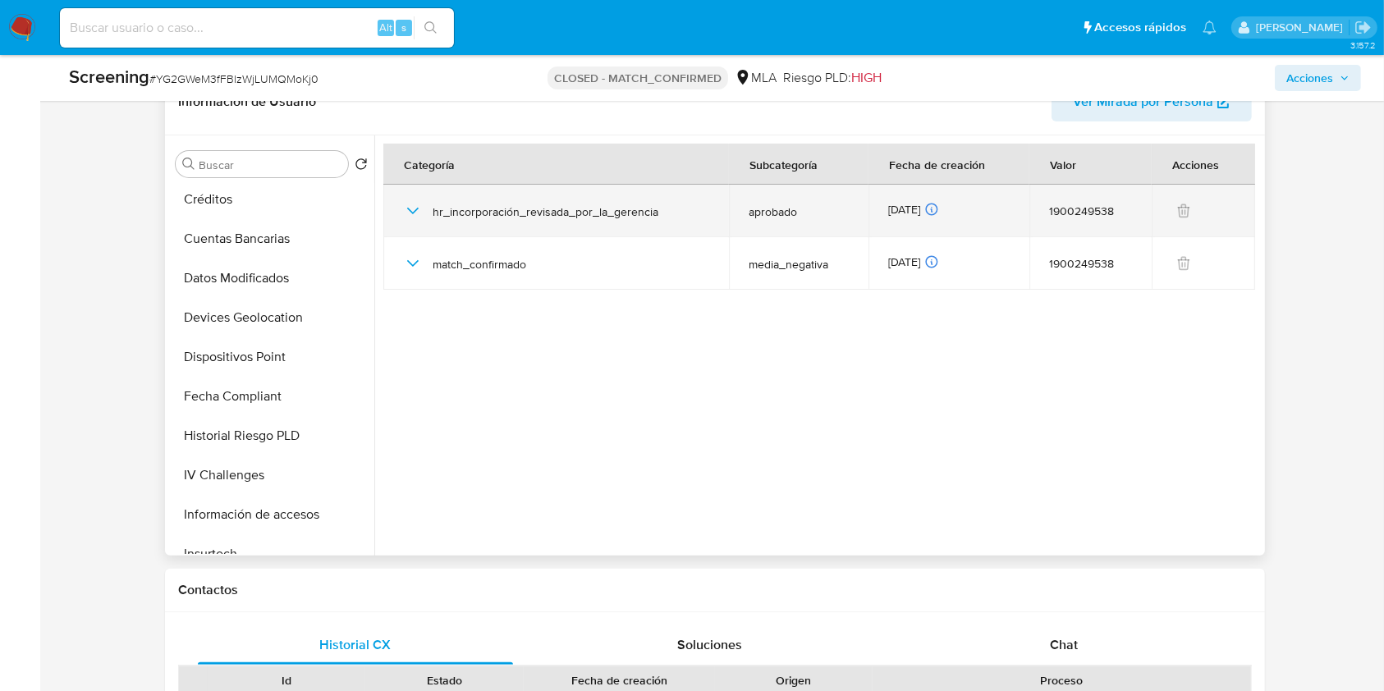
click at [411, 211] on icon "button" at bounding box center [412, 211] width 11 height 7
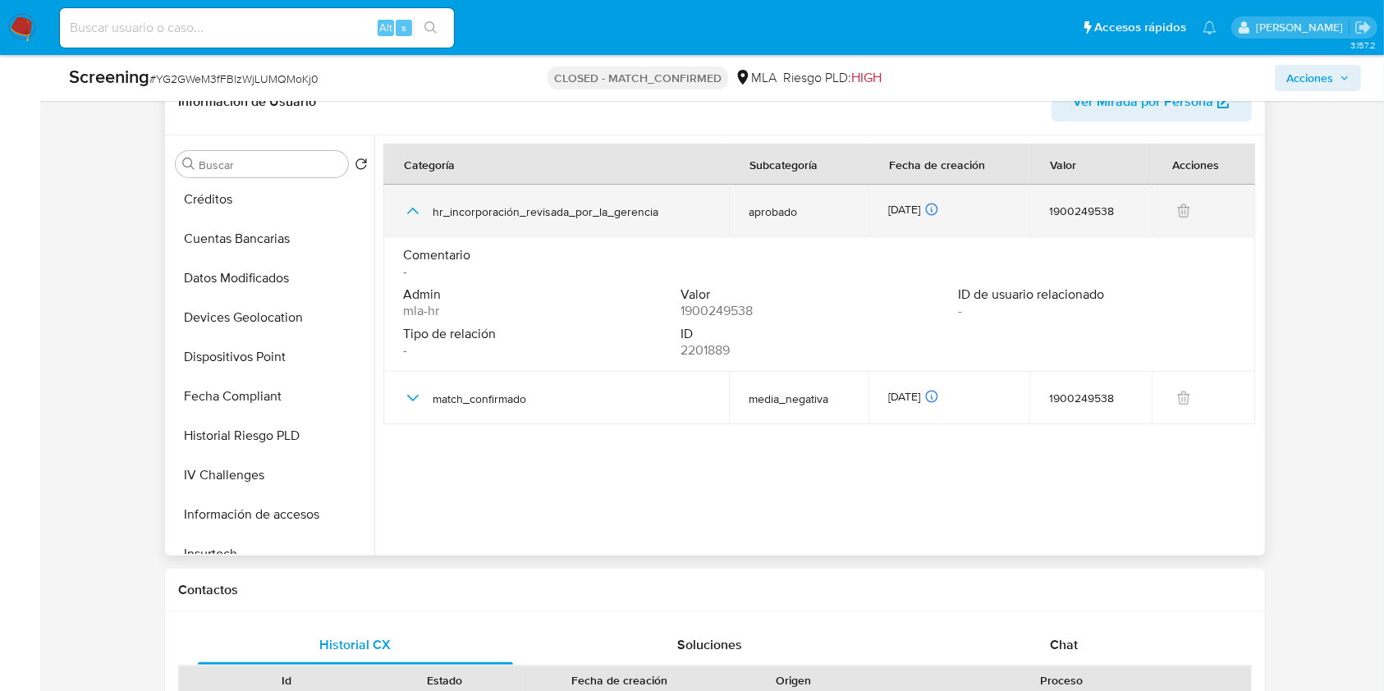
click at [435, 213] on span "hr_incorporación_revisada_por_la_gerencia" at bounding box center [571, 211] width 277 height 15
drag, startPoint x: 436, startPoint y: 213, endPoint x: 609, endPoint y: 213, distance: 173.2
click at [609, 213] on span "hr_incorporación_revisada_por_la_gerencia" at bounding box center [571, 211] width 277 height 15
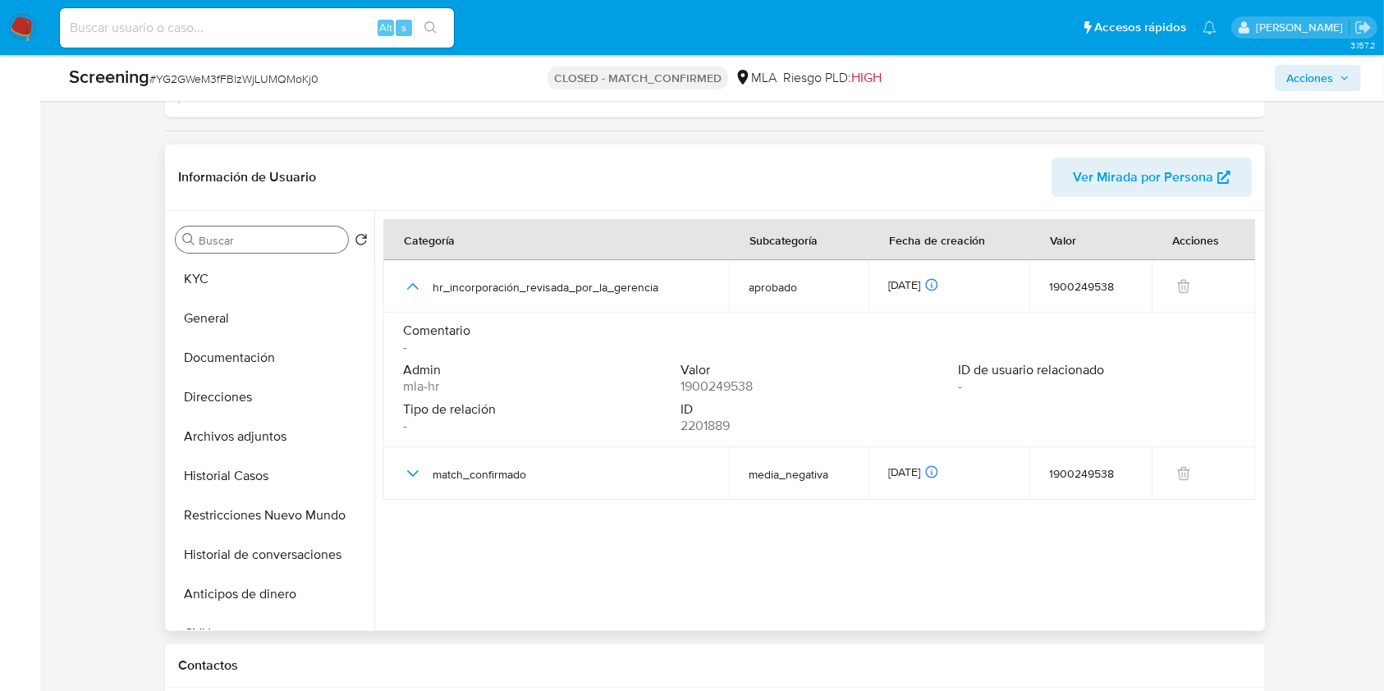
scroll to position [218, 0]
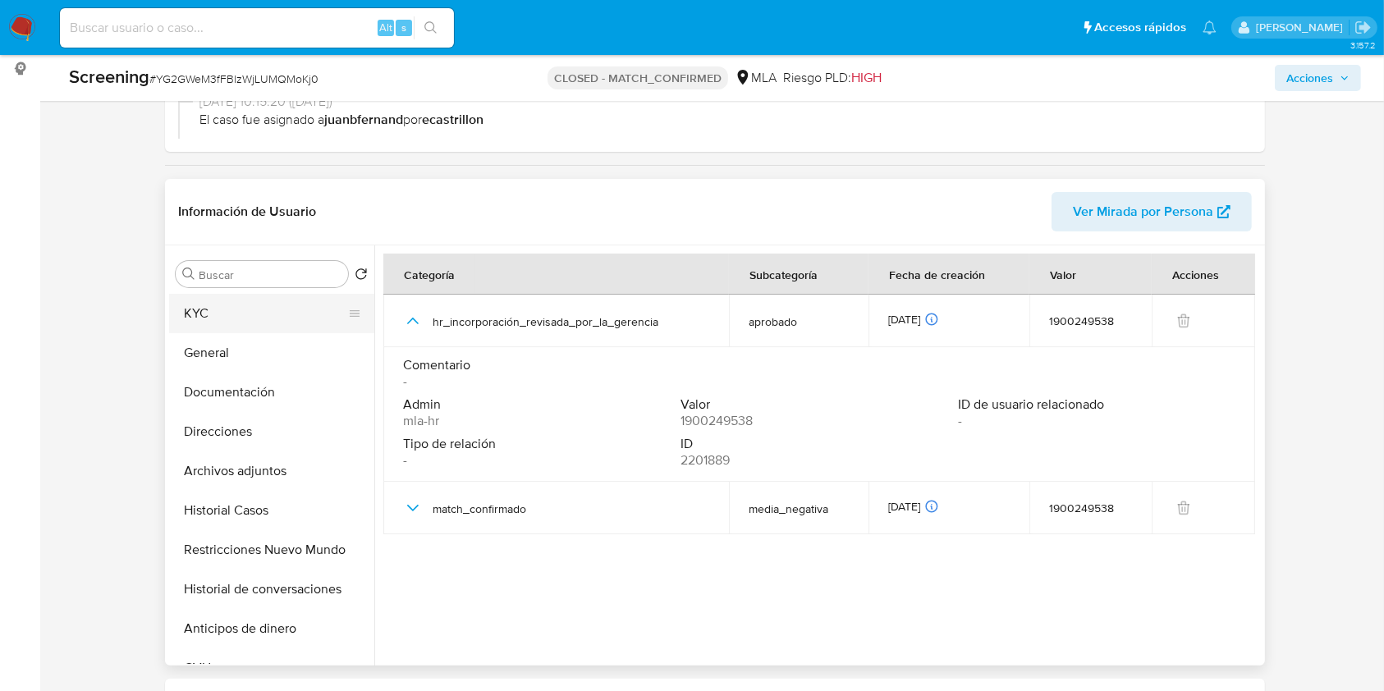
click at [230, 314] on button "KYC" at bounding box center [265, 313] width 192 height 39
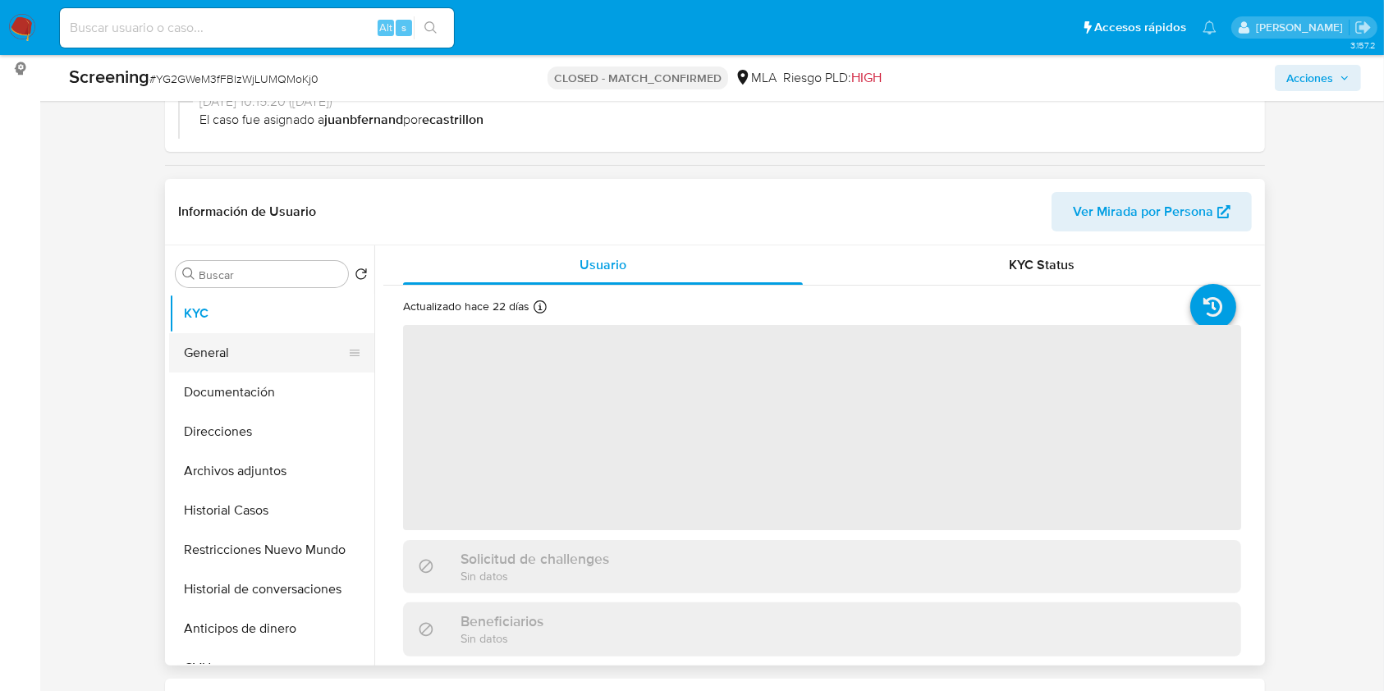
click at [212, 334] on button "General" at bounding box center [265, 352] width 192 height 39
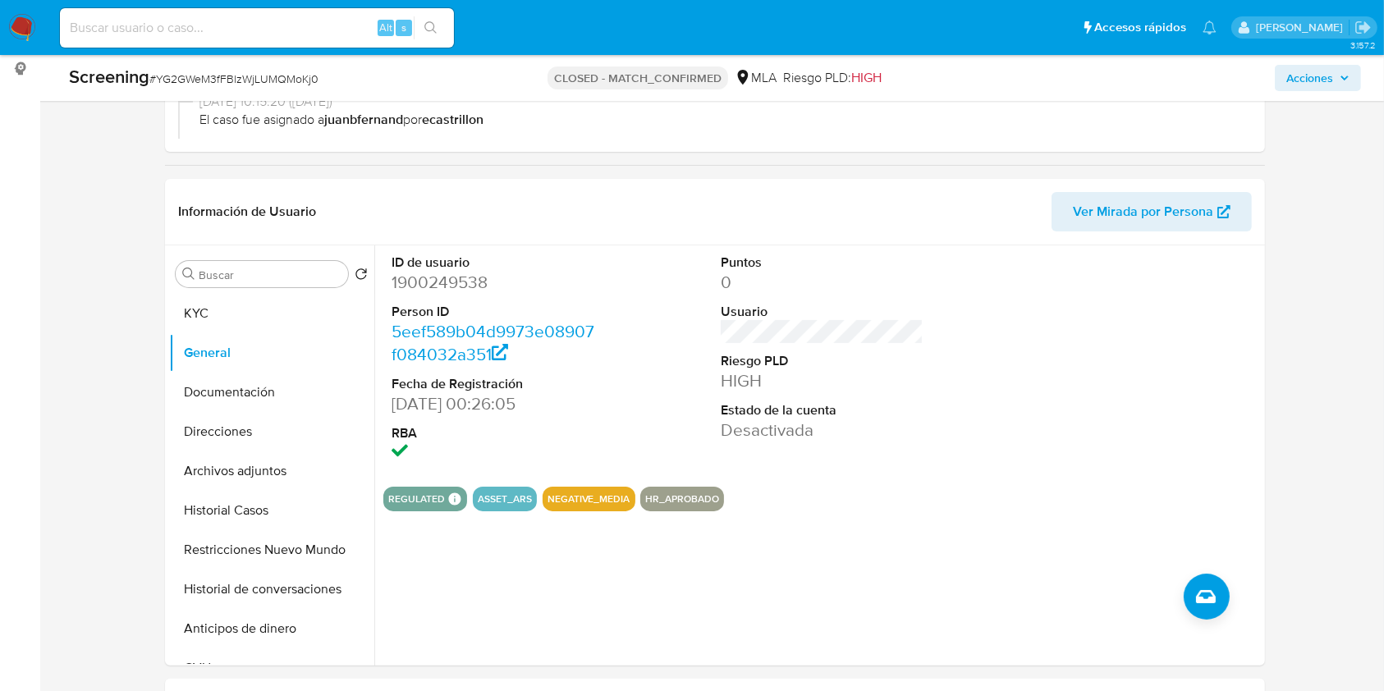
click at [341, 30] on input at bounding box center [257, 27] width 394 height 21
paste input "SqVwoyTnIBFWYb7blES2YqJq"
click at [412, 25] on input "SqVwoyTnIBFWYb7blES2YqJq" at bounding box center [257, 27] width 394 height 21
type input "SqVwoyTnIBFWYb7blES2YqJq"
click at [427, 25] on icon "search-icon" at bounding box center [430, 27] width 13 height 13
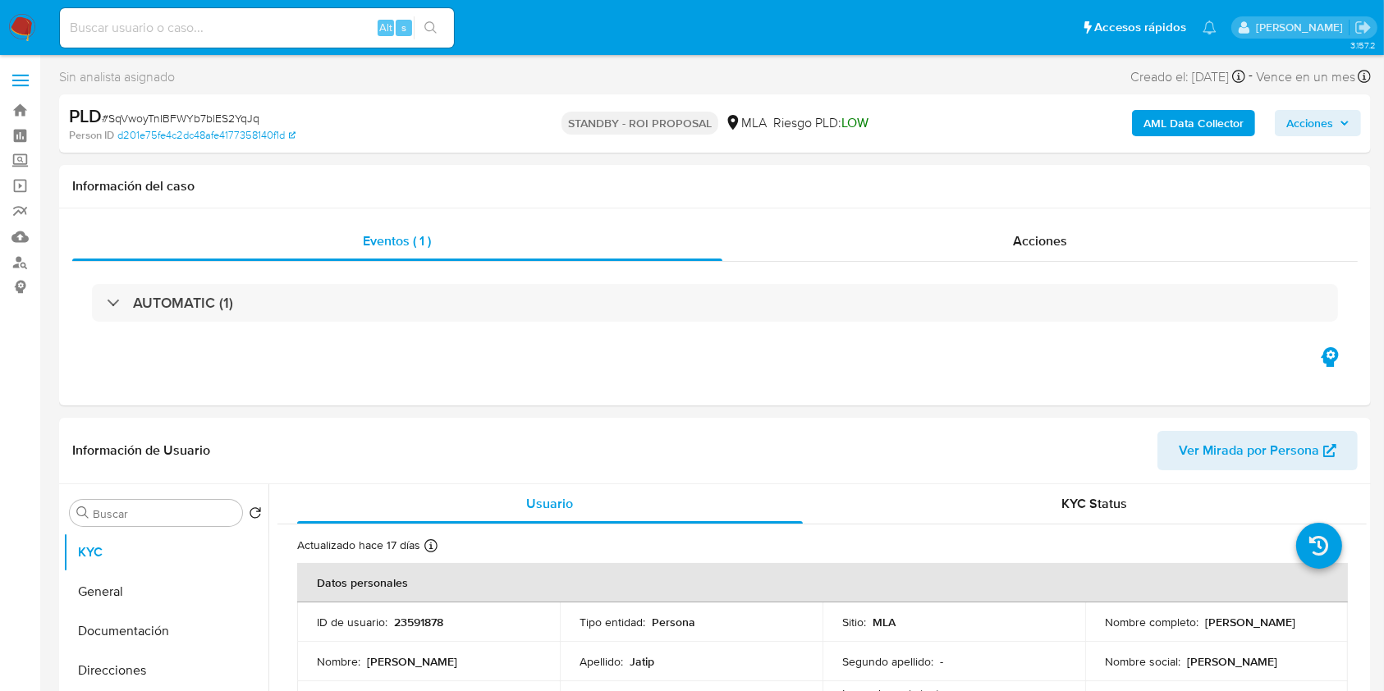
select select "10"
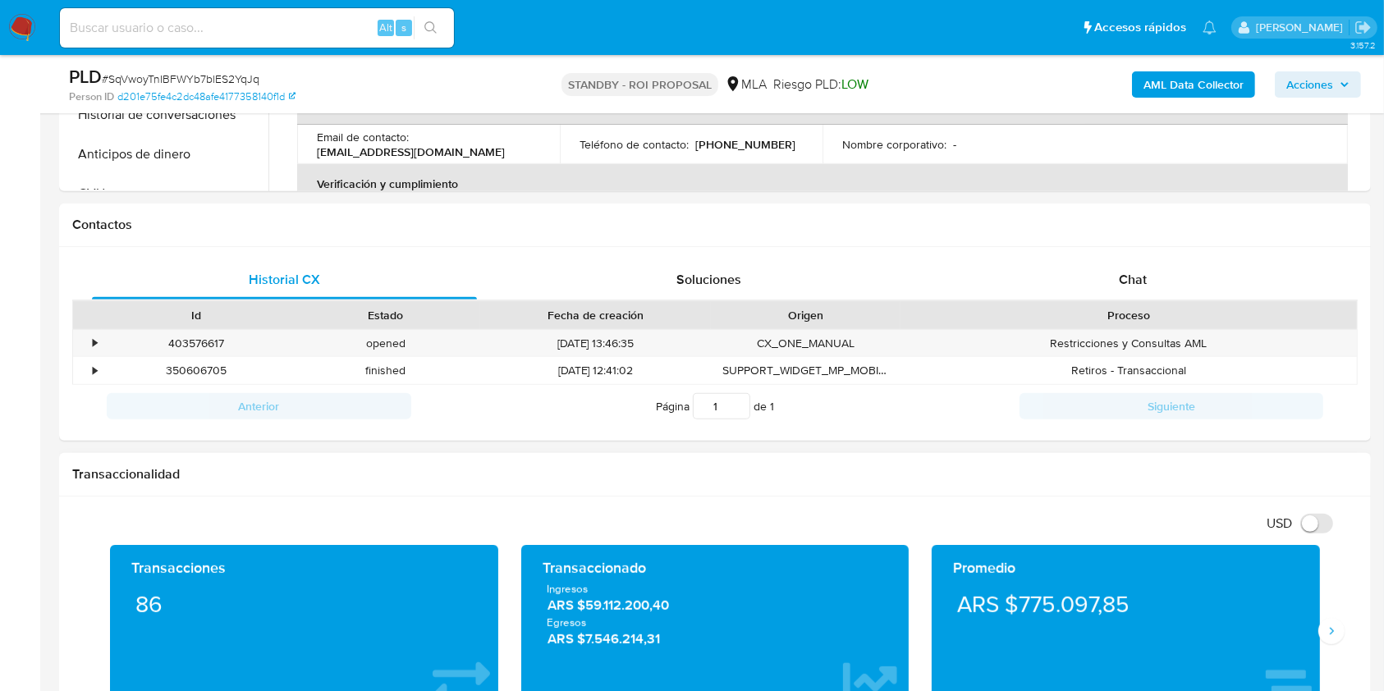
scroll to position [657, 0]
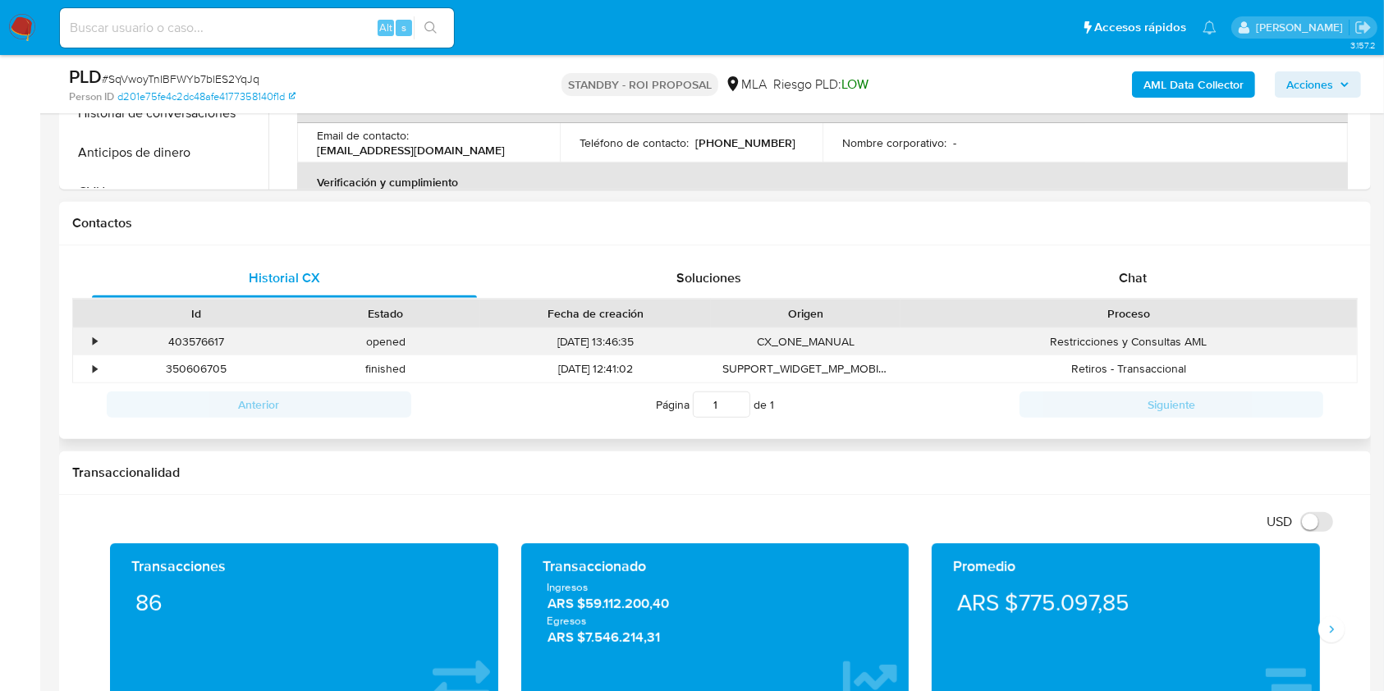
click at [197, 342] on div "403576617" at bounding box center [197, 341] width 190 height 27
copy div "403576617"
click at [95, 338] on div "•" at bounding box center [95, 342] width 4 height 16
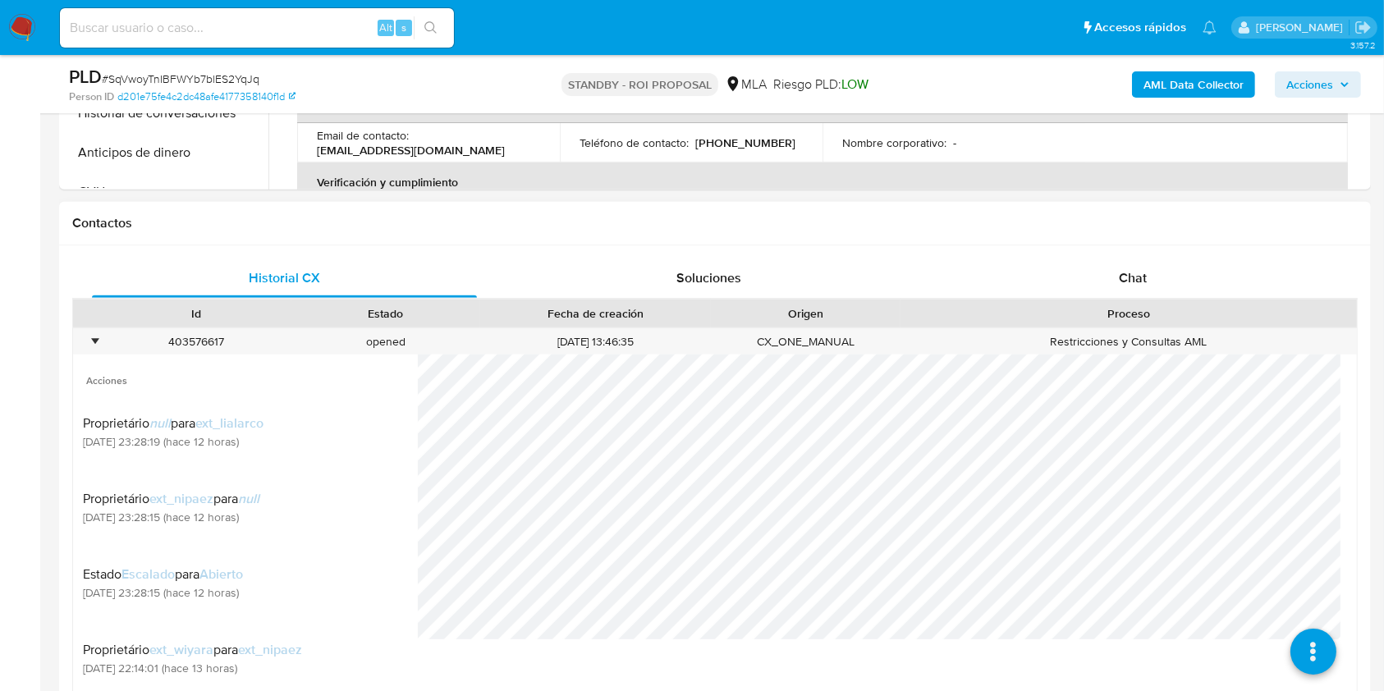
scroll to position [87, 0]
click at [1290, 654] on icon at bounding box center [1313, 653] width 46 height 46
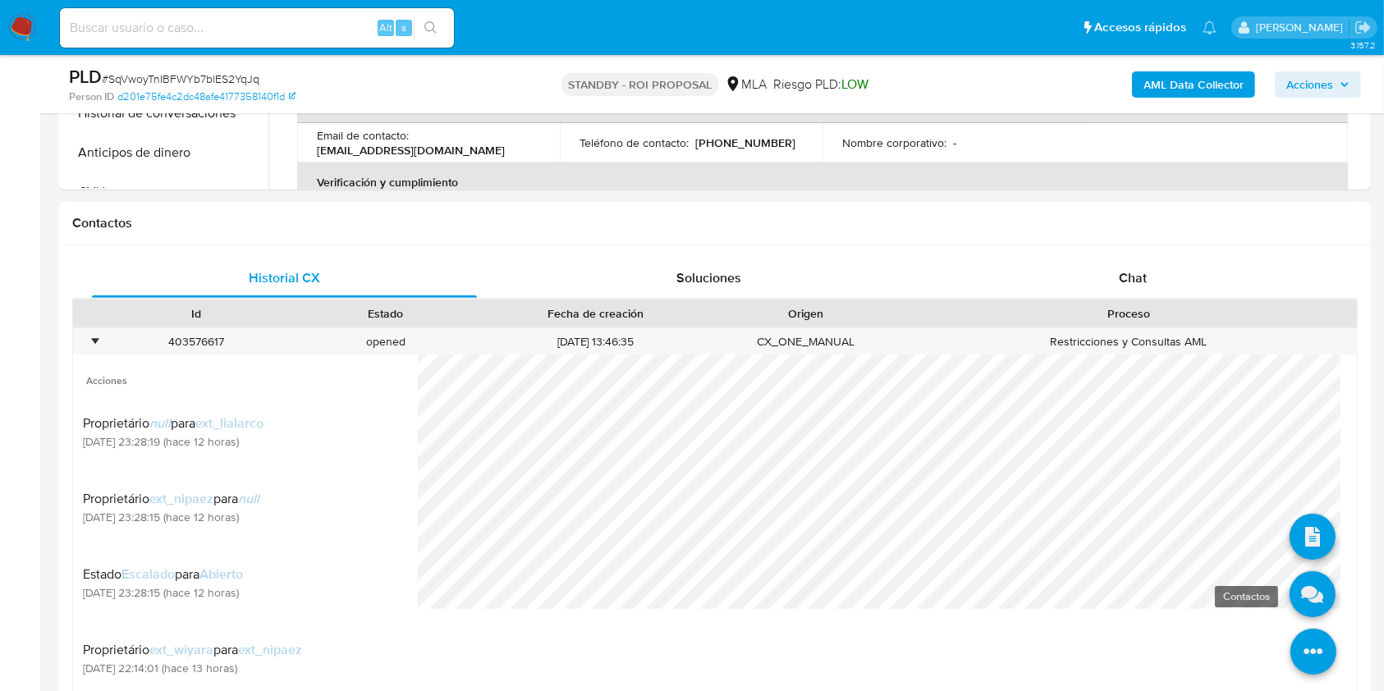
click at [1300, 598] on icon at bounding box center [1313, 595] width 46 height 46
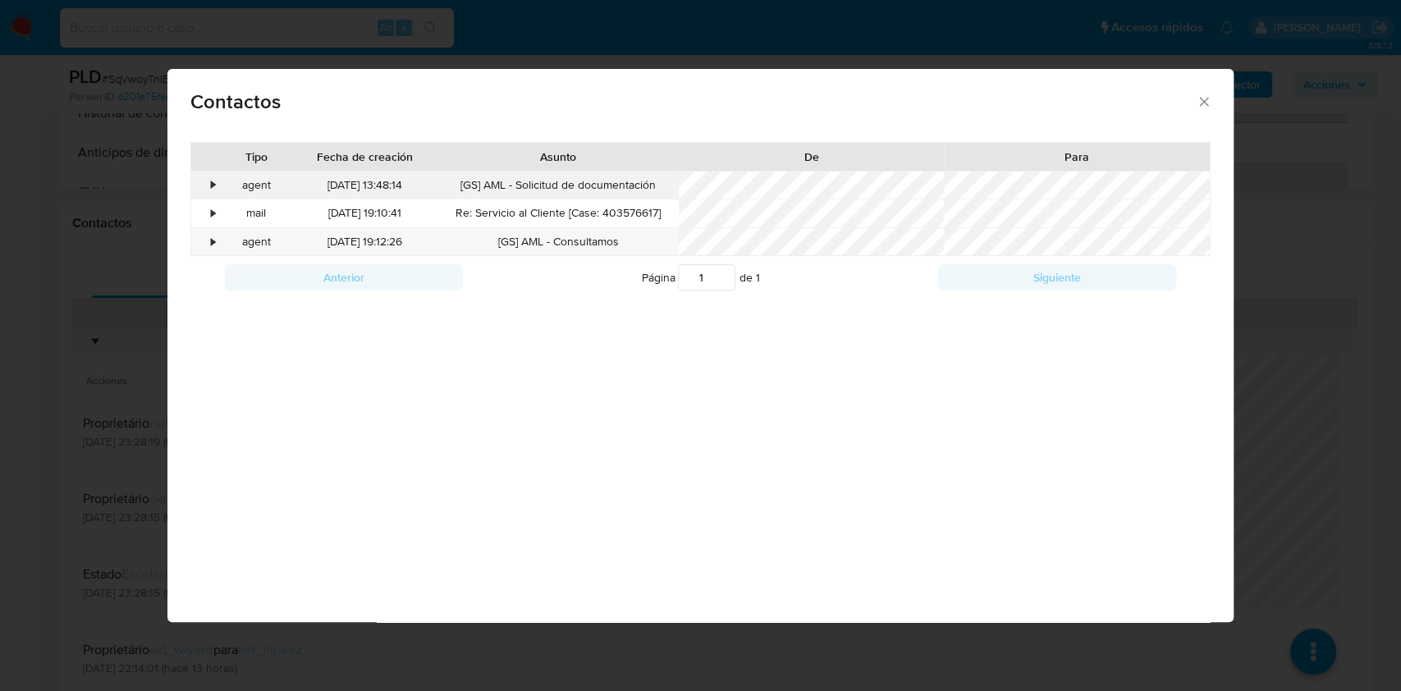
click at [212, 181] on div "•" at bounding box center [213, 185] width 4 height 16
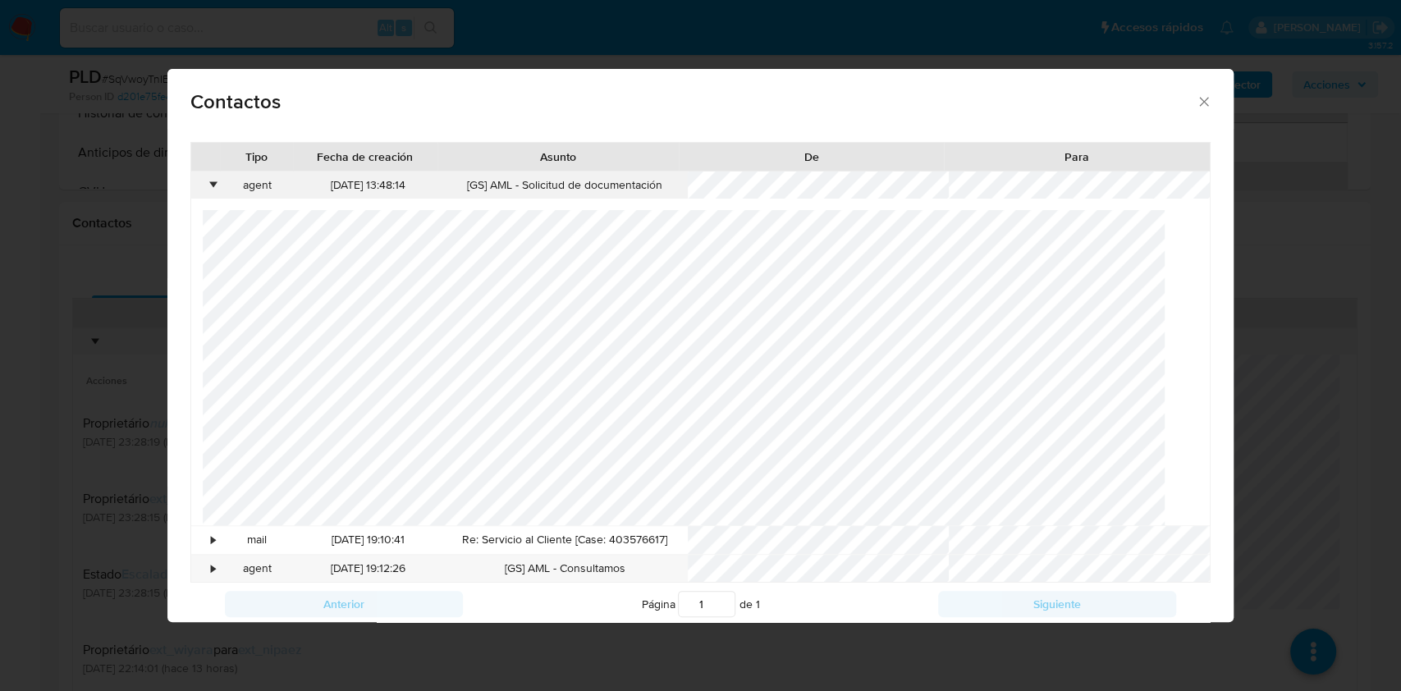
click at [212, 186] on div "•" at bounding box center [213, 185] width 4 height 16
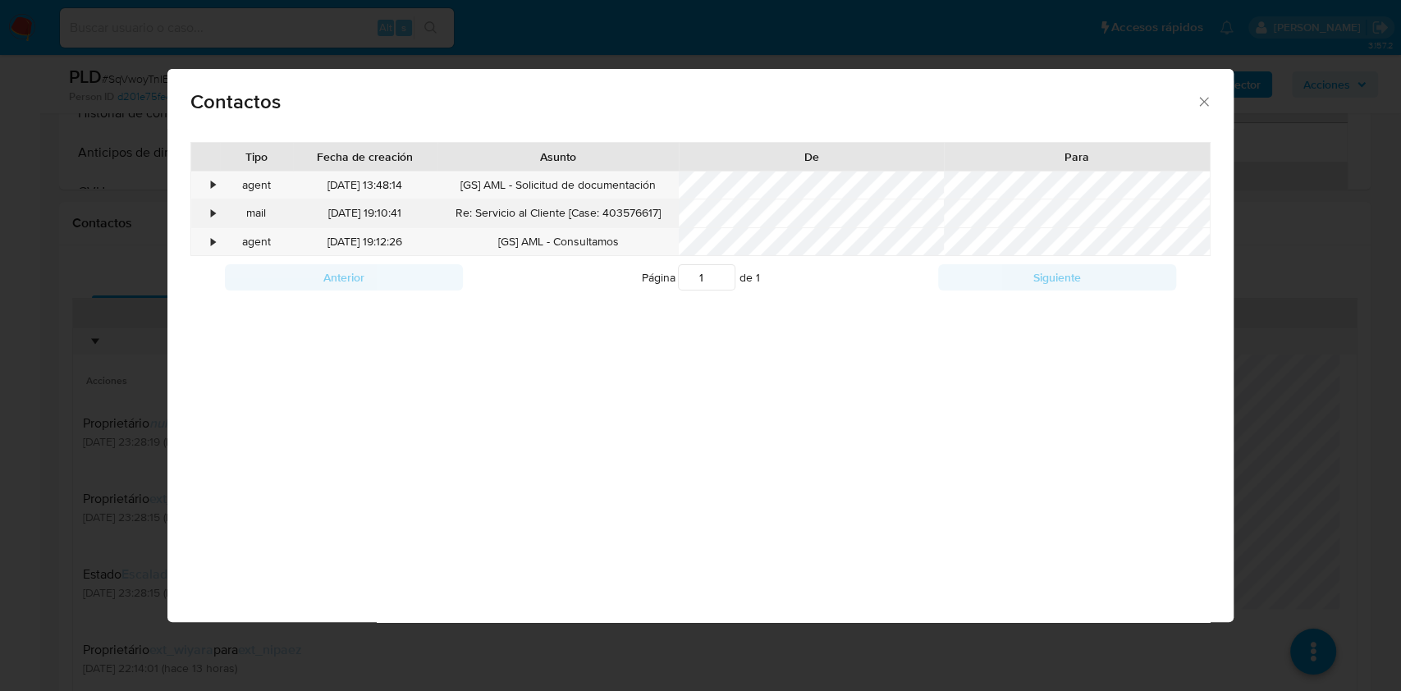
click at [213, 215] on div "•" at bounding box center [213, 213] width 4 height 16
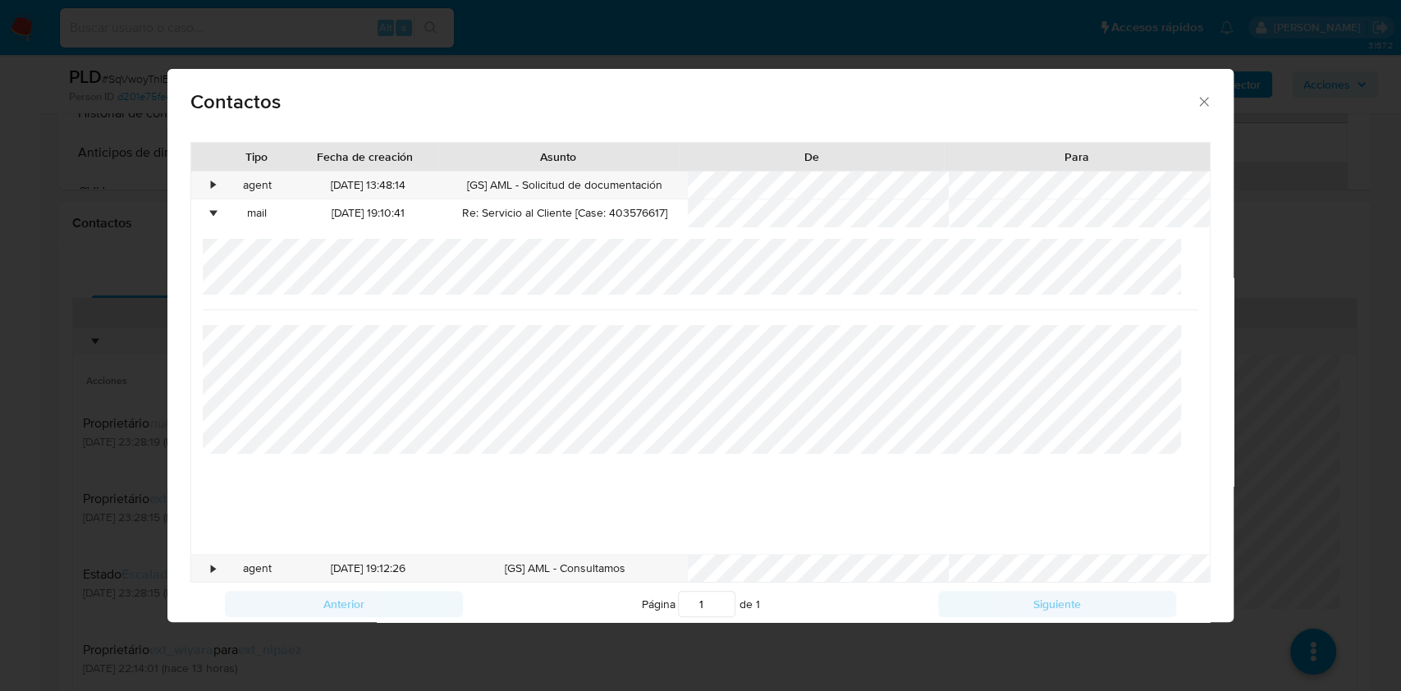
click at [1196, 100] on icon "close" at bounding box center [1204, 102] width 16 height 16
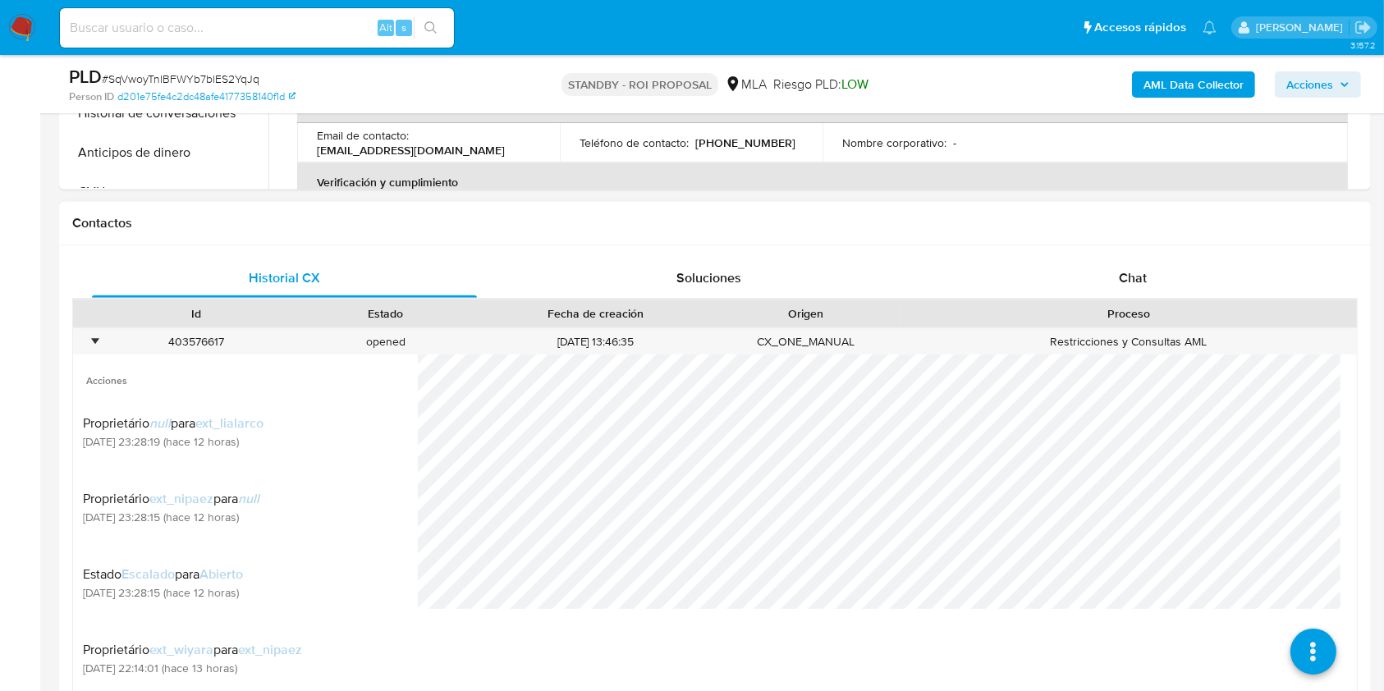
click at [658, 226] on h1 "Contactos" at bounding box center [715, 223] width 1286 height 16
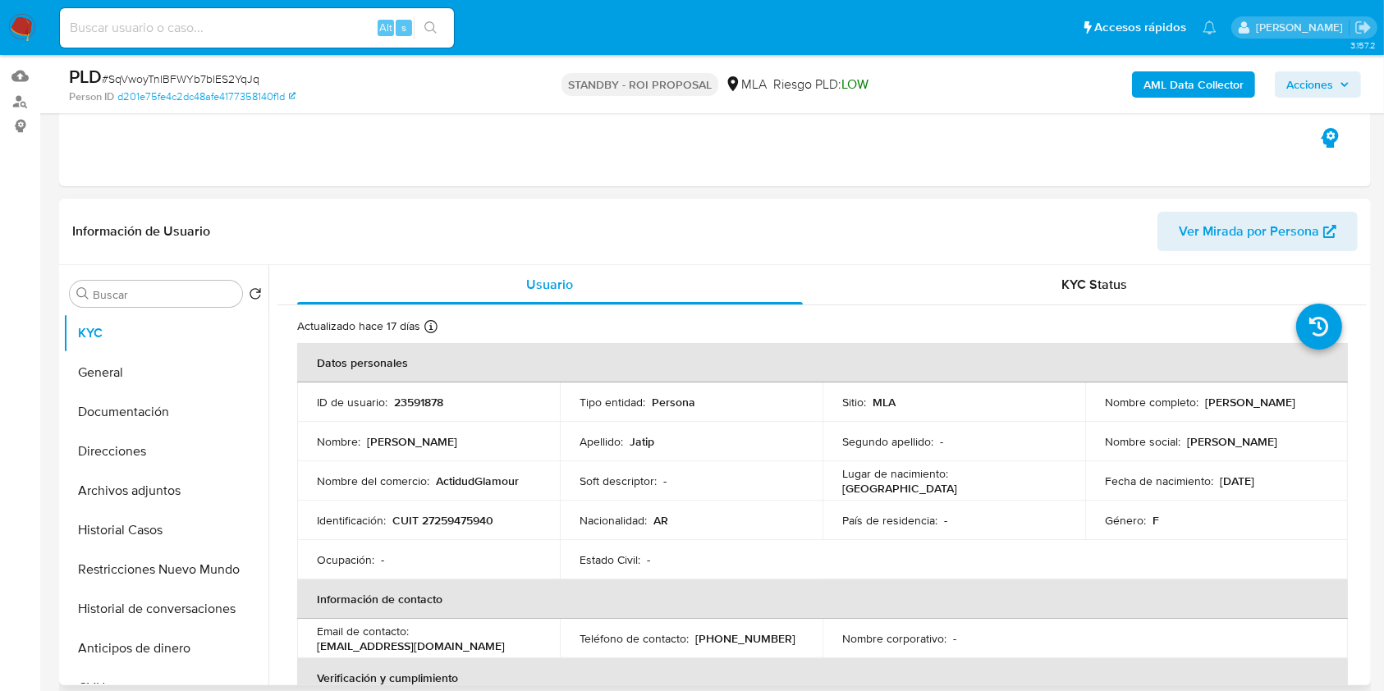
scroll to position [109, 0]
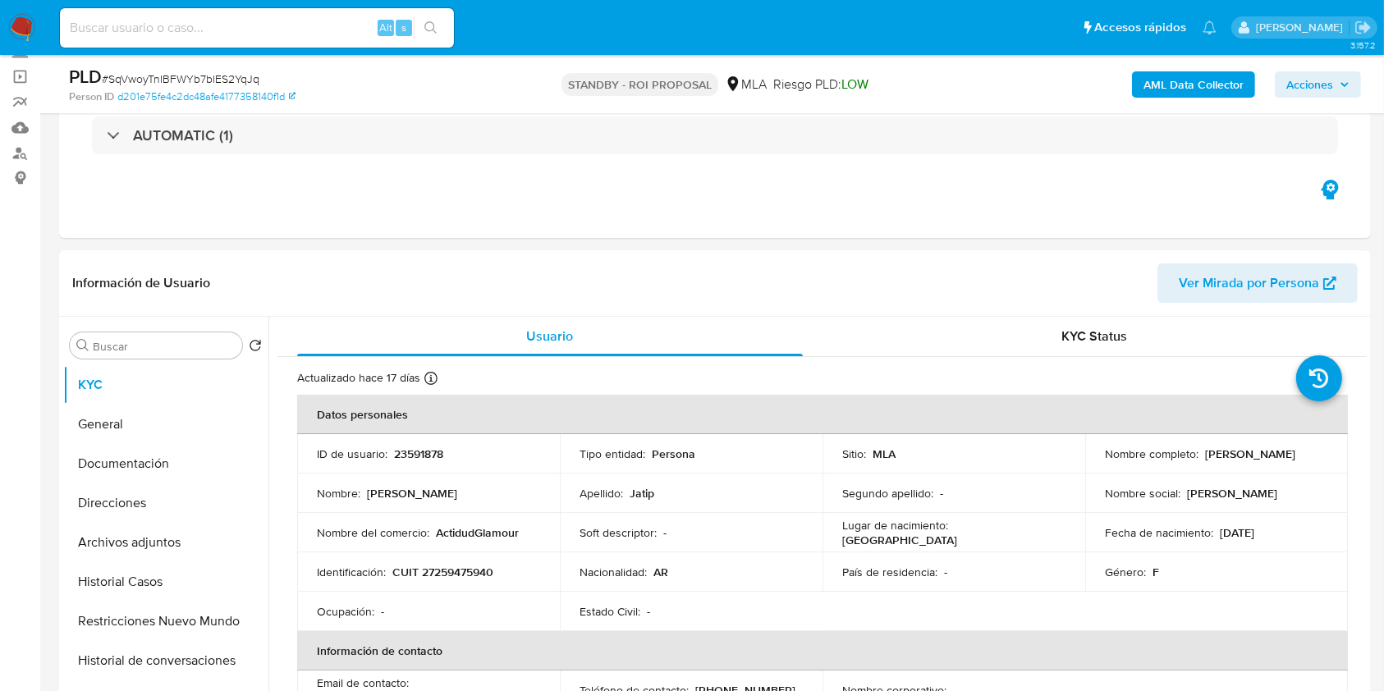
click at [214, 76] on span "# SqVwoyTnIBFWYb7blES2YqJq" at bounding box center [181, 79] width 158 height 16
copy span "SqVwoyTnIBFWYb7blES2YqJq"
